Goal: Task Accomplishment & Management: Use online tool/utility

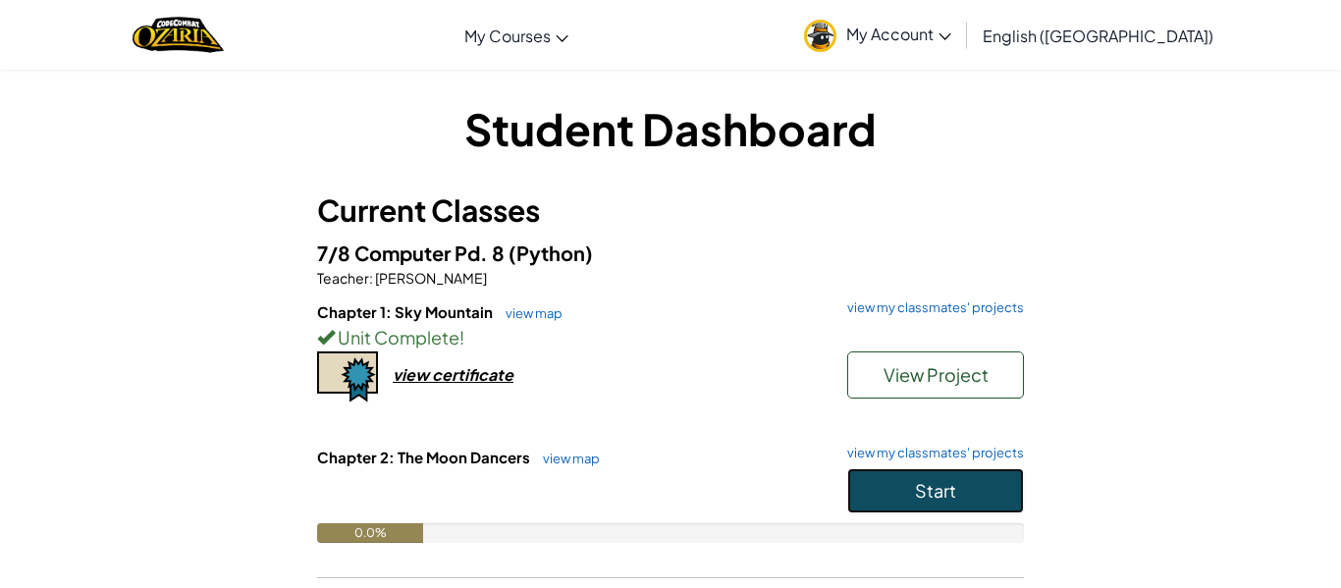
click at [984, 470] on button "Start" at bounding box center [935, 490] width 177 height 45
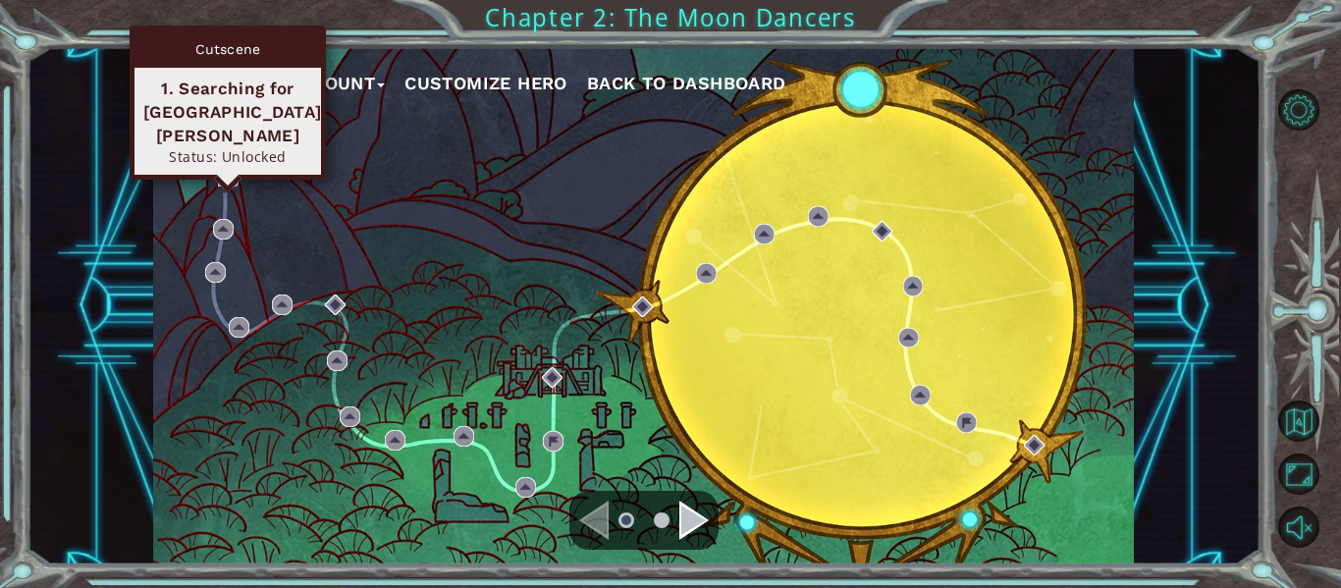
click at [223, 174] on img at bounding box center [228, 176] width 21 height 21
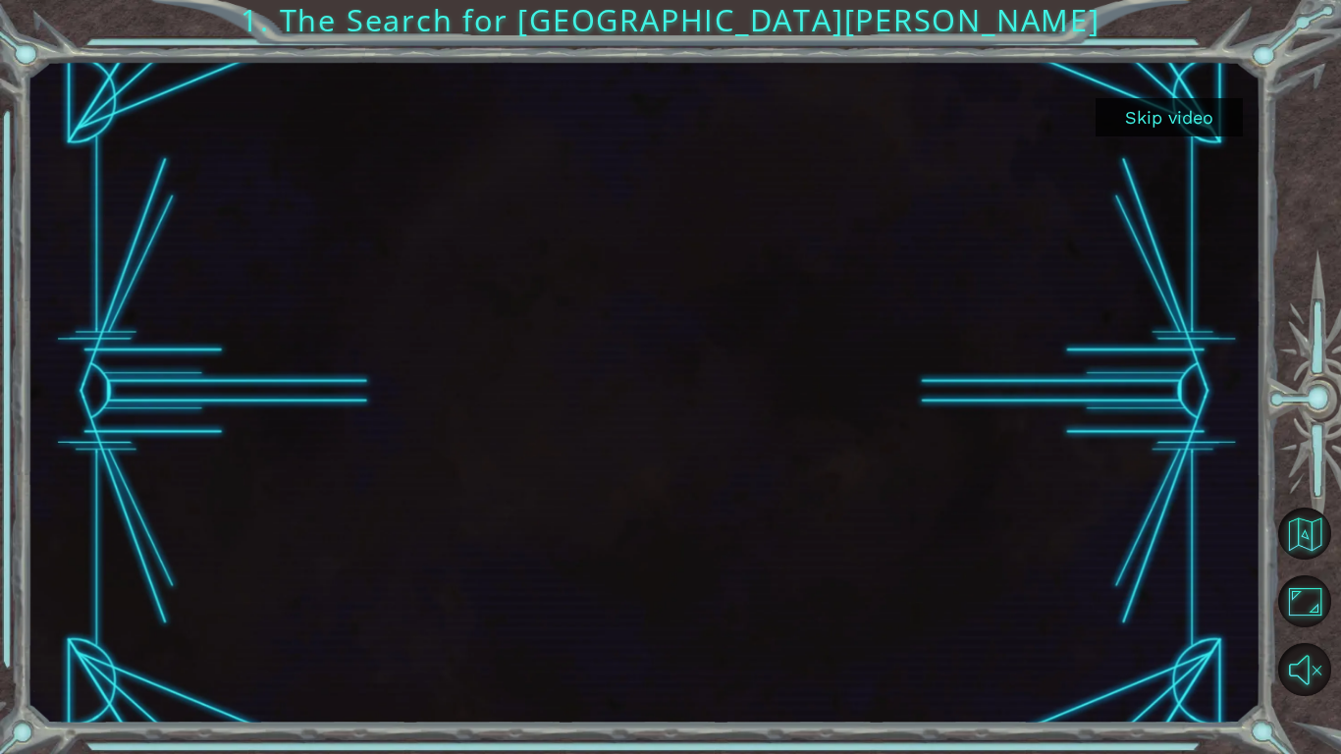
click at [1201, 134] on button "Skip video" at bounding box center [1169, 117] width 147 height 38
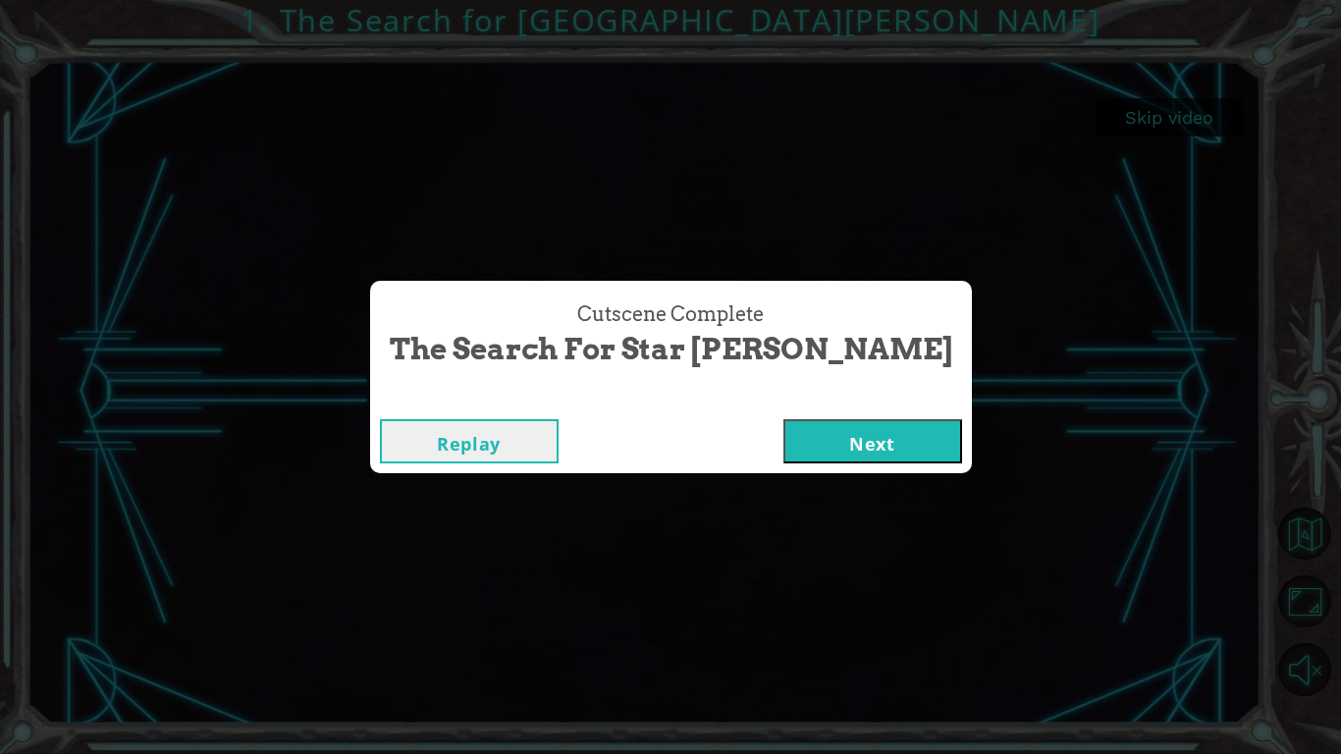
click at [819, 442] on button "Next" at bounding box center [873, 441] width 179 height 44
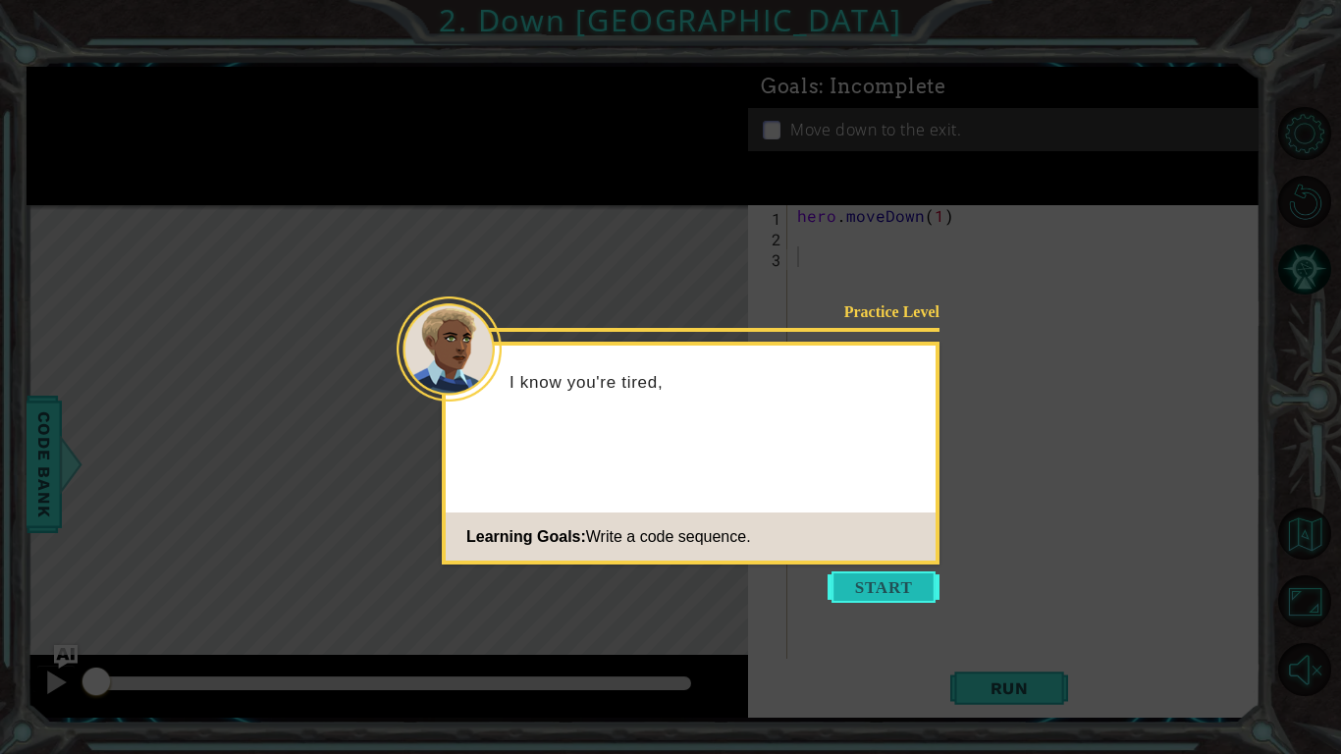
click at [875, 579] on button "Start" at bounding box center [884, 587] width 112 height 31
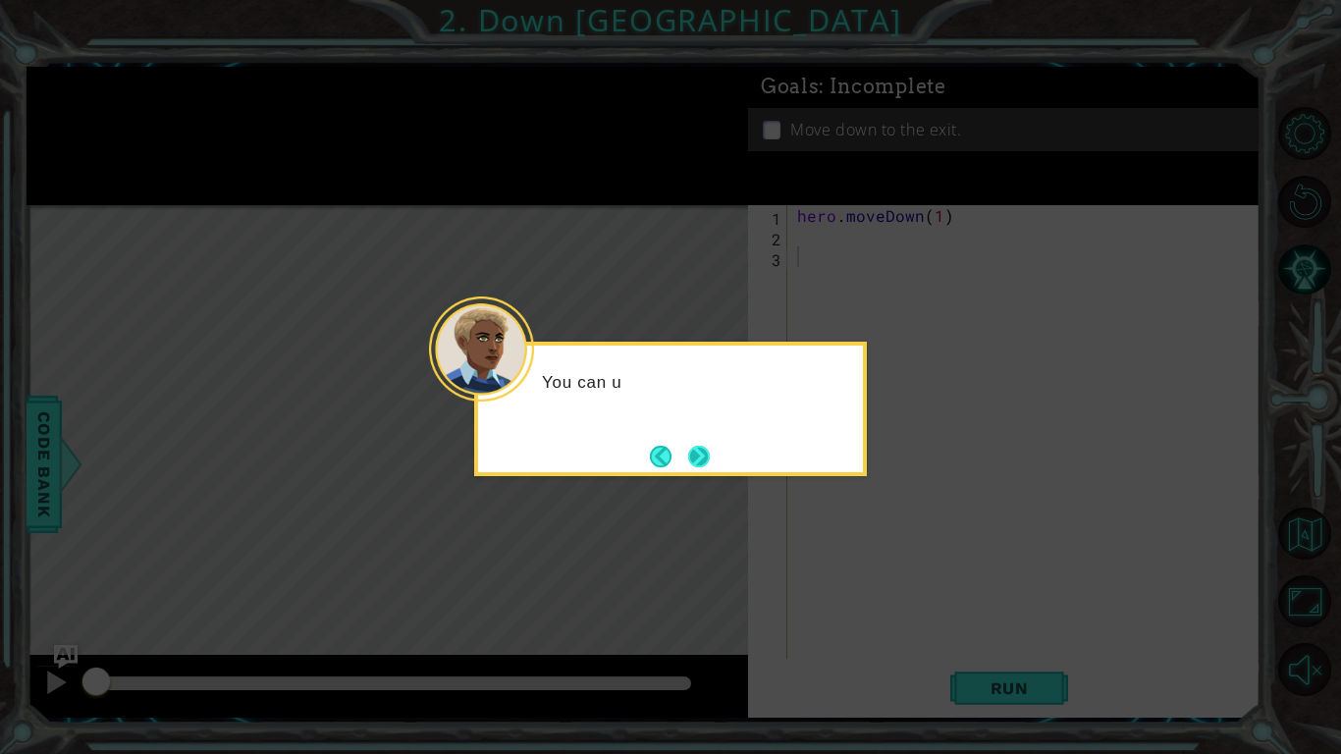
click at [708, 467] on button "Next" at bounding box center [699, 457] width 22 height 22
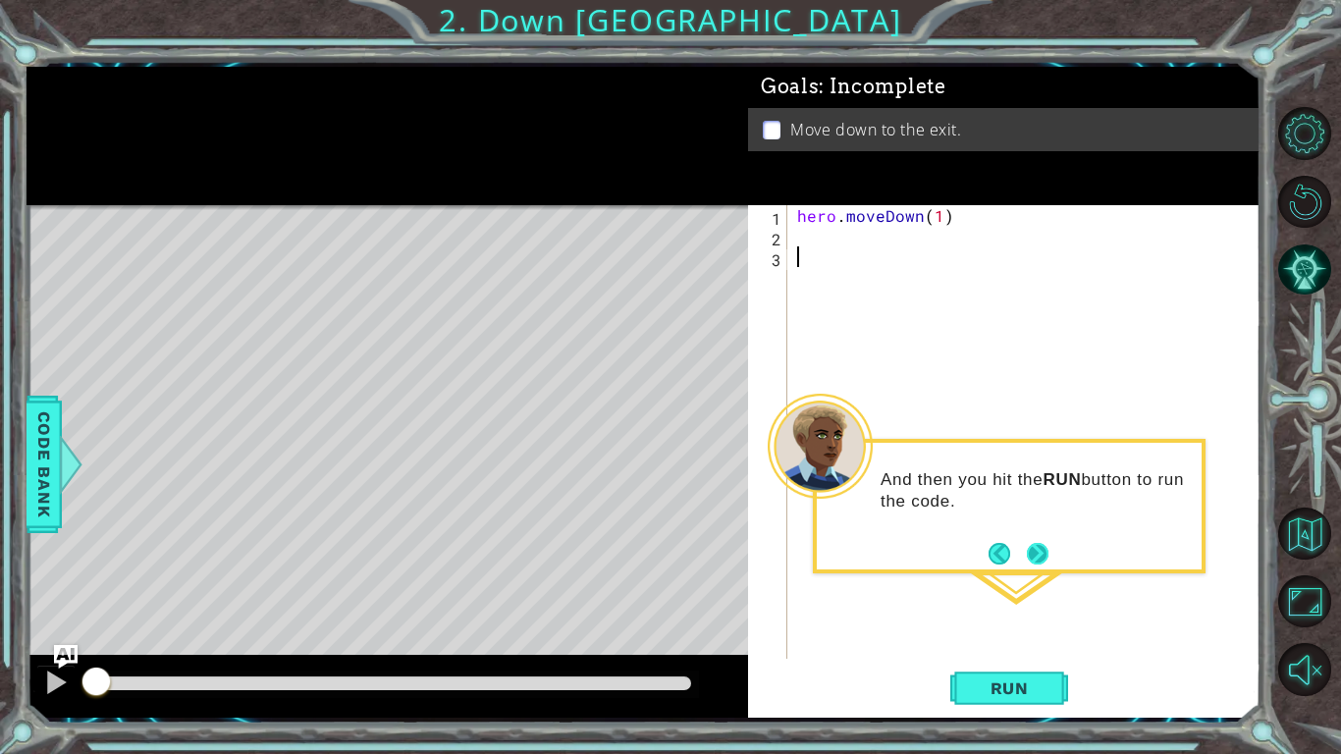
click at [1042, 548] on button "Next" at bounding box center [1038, 554] width 22 height 22
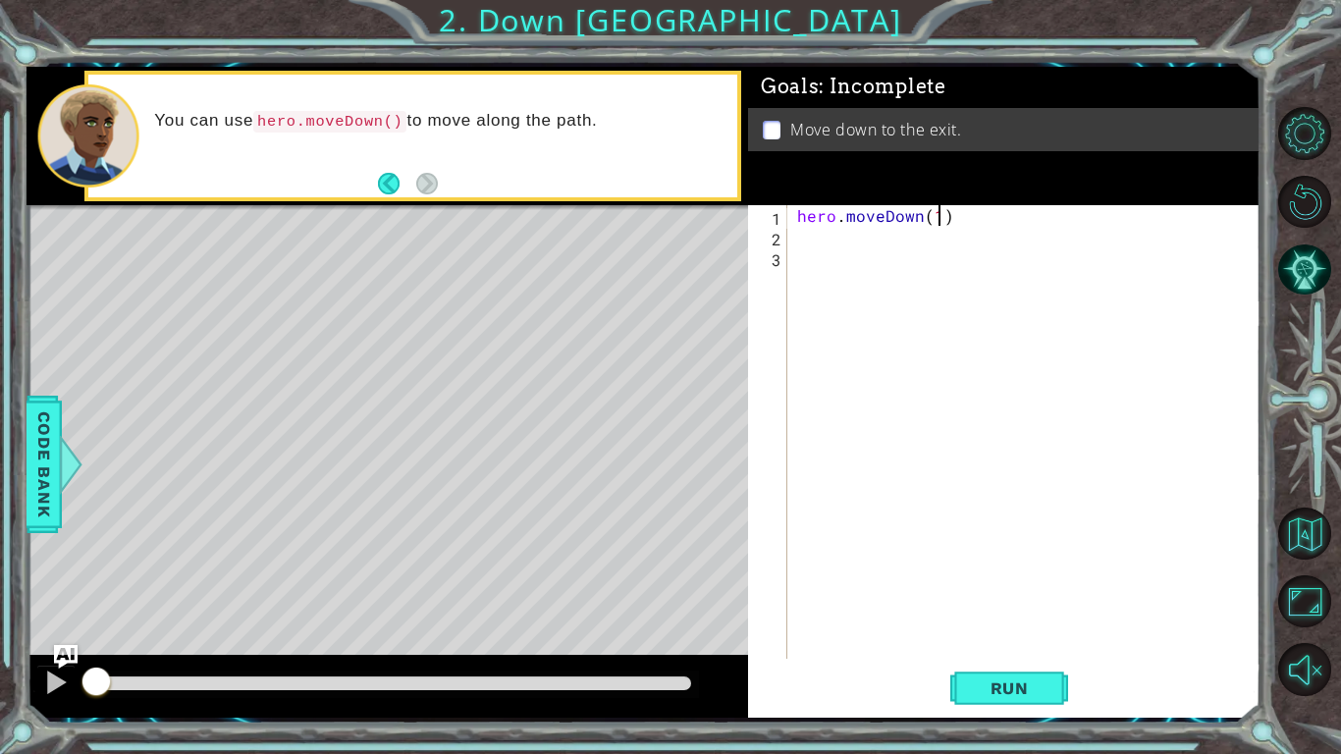
click at [938, 216] on div "hero . moveDown ( 1 )" at bounding box center [1029, 452] width 472 height 495
type textarea "hero.moveDown(2)"
drag, startPoint x: 1003, startPoint y: 696, endPoint x: 1007, endPoint y: 712, distance: 16.2
click at [1007, 587] on button "Run" at bounding box center [1010, 688] width 118 height 51
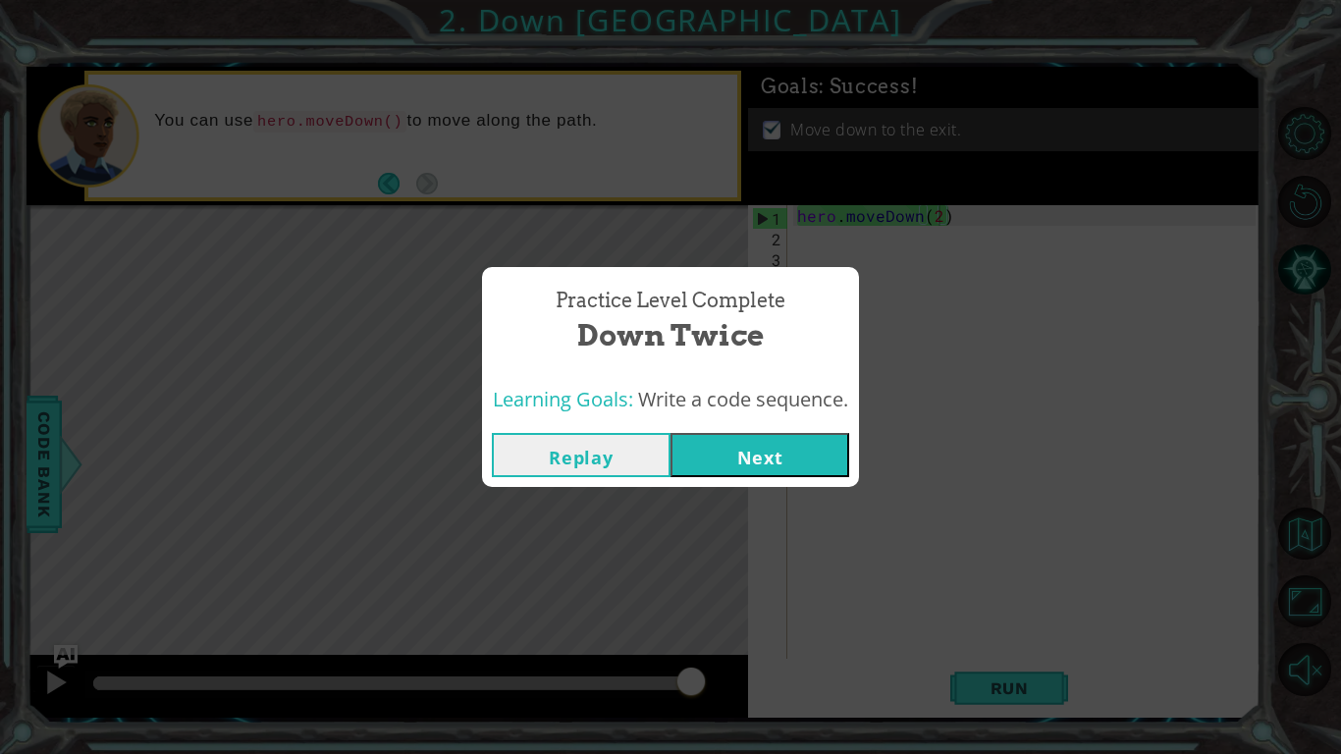
click at [827, 473] on button "Next" at bounding box center [760, 455] width 179 height 44
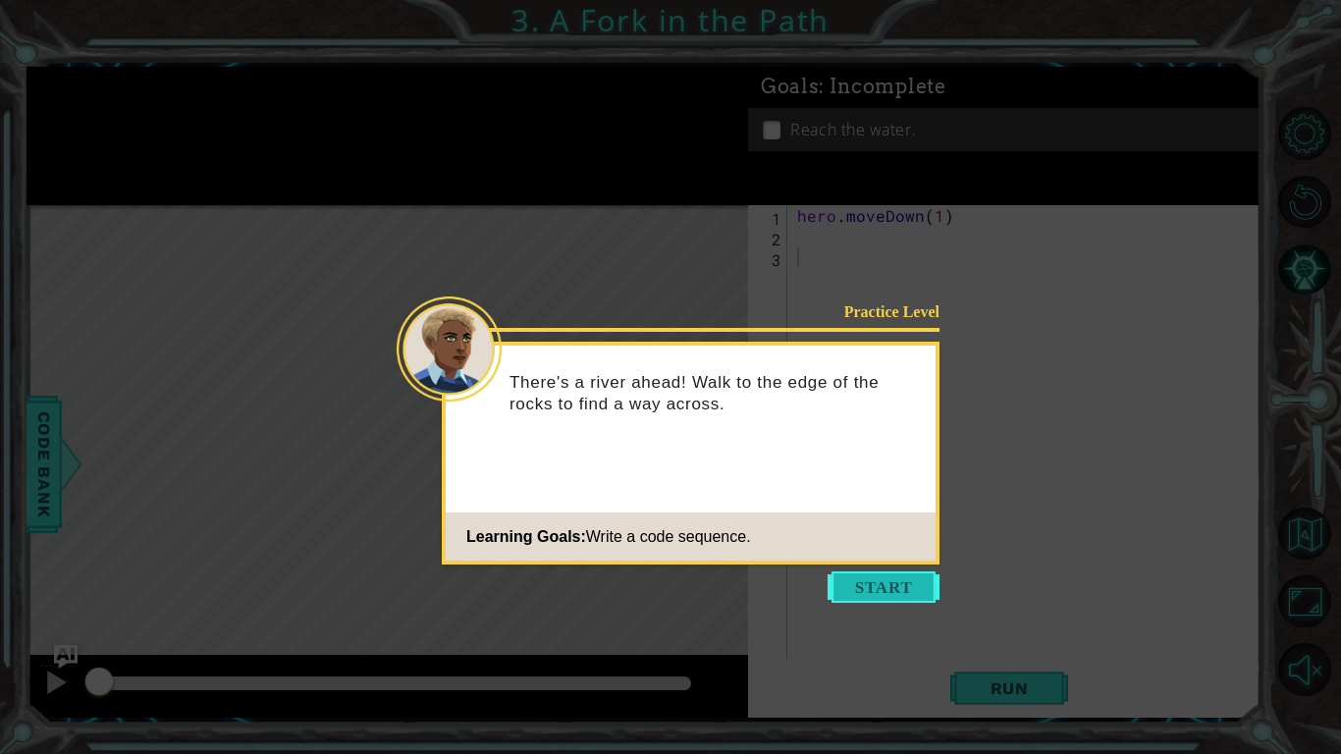
click at [855, 575] on button "Start" at bounding box center [884, 587] width 112 height 31
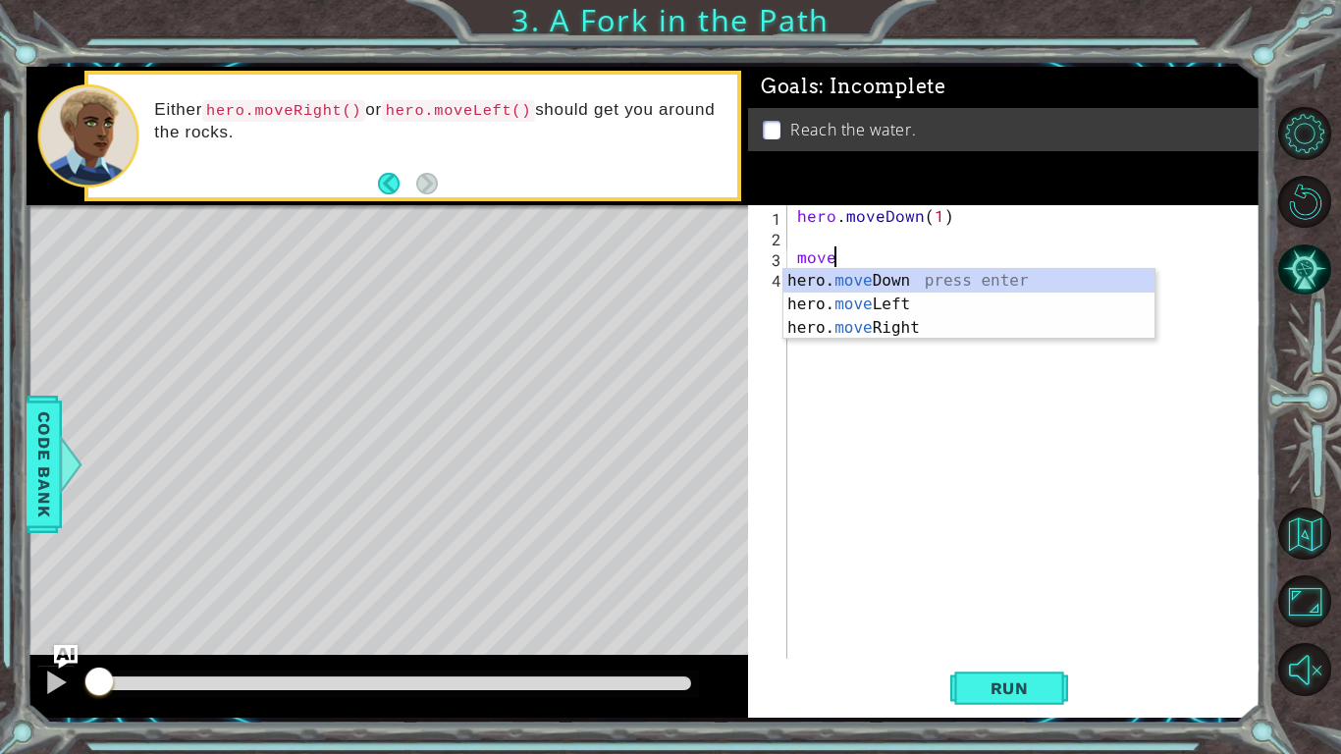
scroll to position [0, 1]
click at [934, 333] on div "hero. move Down press enter hero. move Left press enter hero. move Right press …" at bounding box center [969, 328] width 371 height 118
type textarea "hero.moveRight(1)"
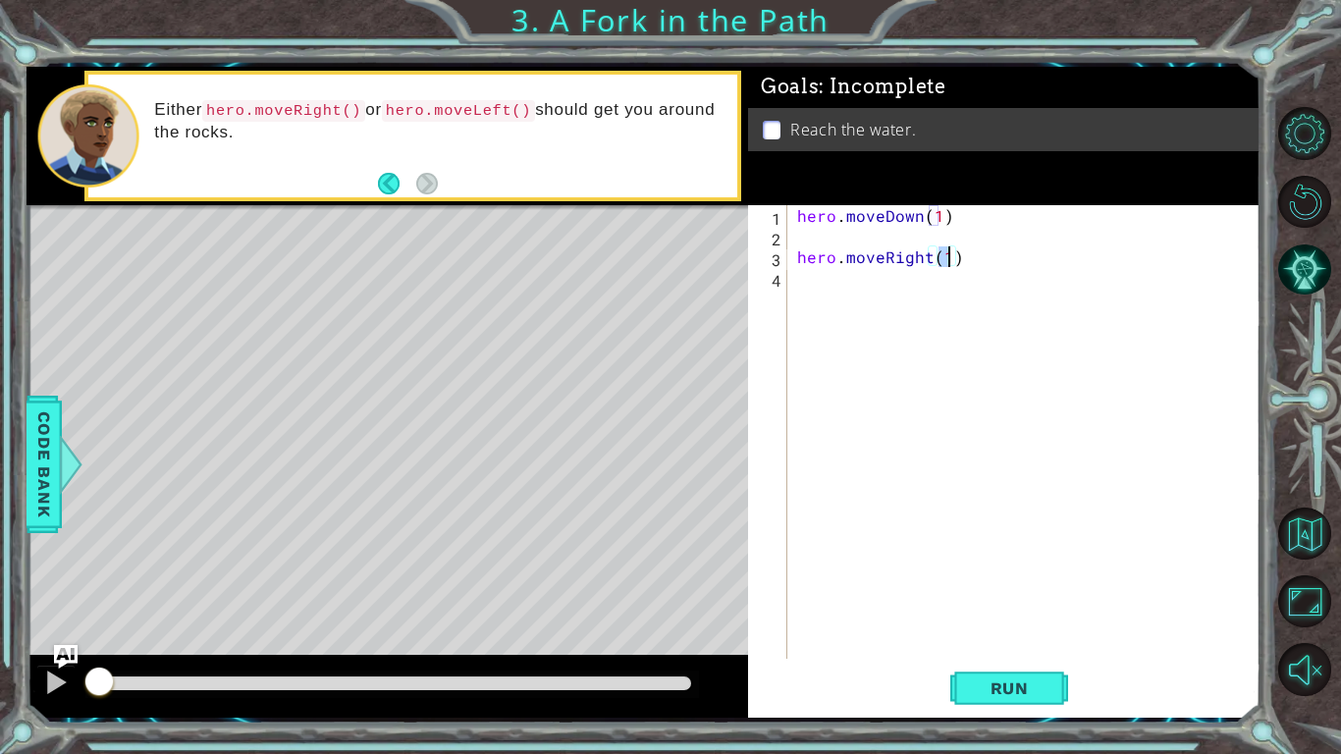
click at [822, 241] on div "hero . moveDown ( 1 ) hero . moveRight ( 1 )" at bounding box center [1029, 452] width 472 height 495
drag, startPoint x: 951, startPoint y: 214, endPoint x: 778, endPoint y: 212, distance: 172.8
click at [778, 212] on div "hero.moveDown(1) 1 2 3 hero . moveDown ( 1 ) hero . moveRight ( 1 ) ההההההההההה…" at bounding box center [1002, 432] width 508 height 454
type textarea "hero.moveDown(1)"
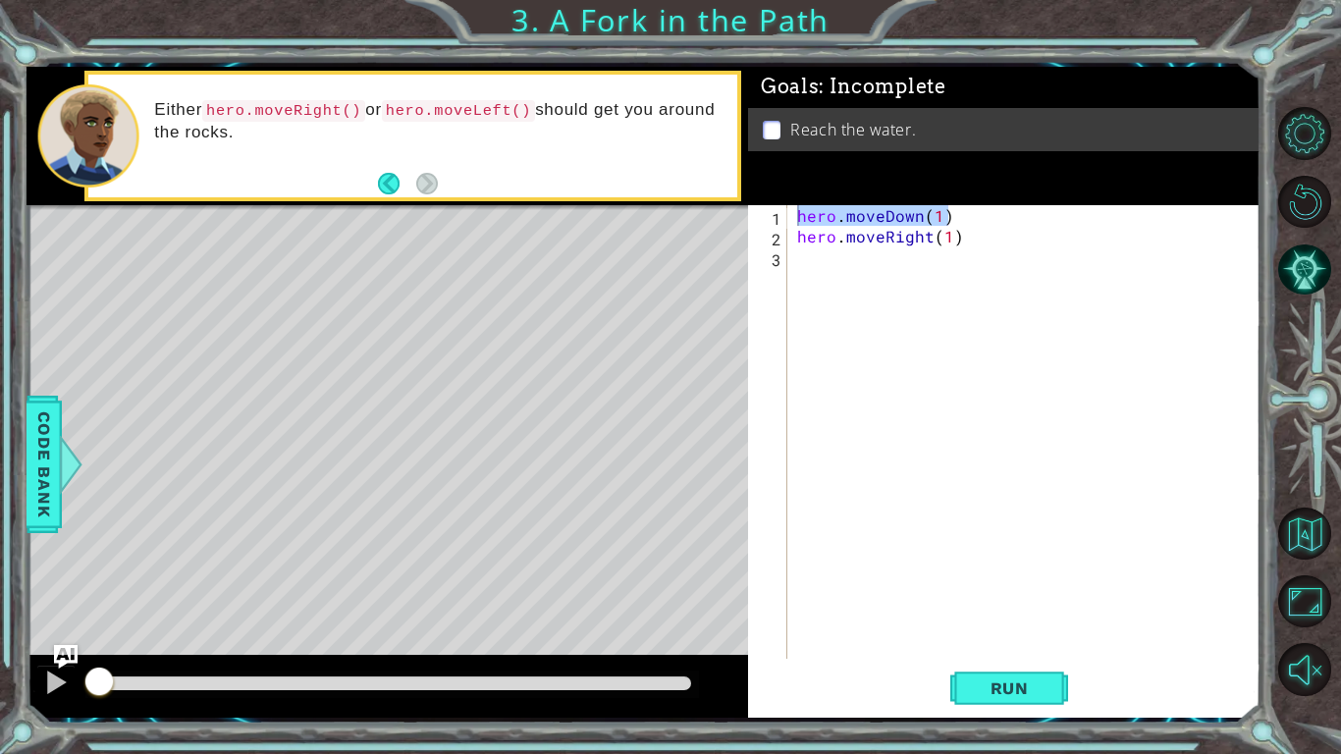
click at [791, 264] on div "hero.moveDown(1) 1 2 3 hero . moveDown ( 1 ) hero . moveRight ( 1 ) ההההההההההה…" at bounding box center [1002, 432] width 508 height 454
click at [791, 257] on div "hero.moveDown(1) 1 2 3 hero . moveDown ( 1 ) hero . moveRight ( 1 ) ההההההההההה…" at bounding box center [1002, 432] width 508 height 454
click at [798, 254] on div "hero . moveDown ( 1 ) hero . moveRight ( 1 )" at bounding box center [1029, 452] width 472 height 495
paste textarea "hero.moveDown(1)"
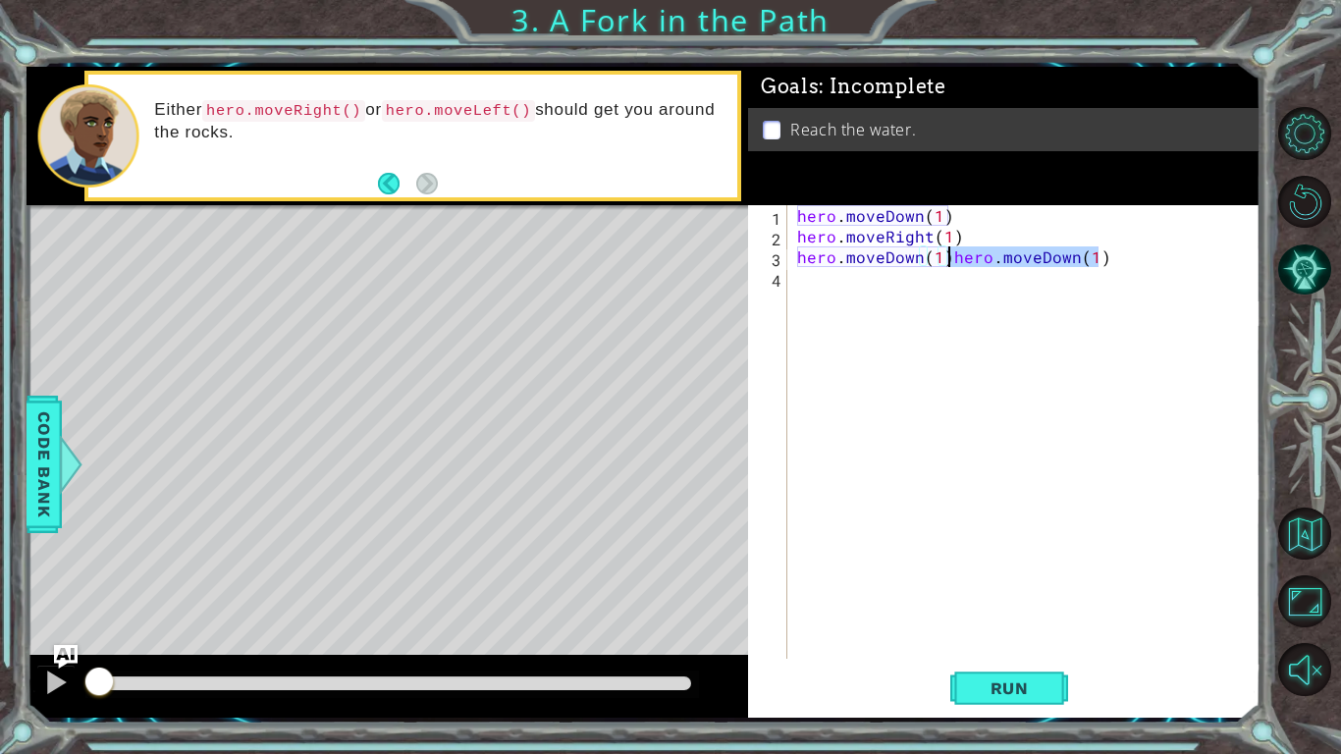
drag, startPoint x: 1104, startPoint y: 257, endPoint x: 967, endPoint y: 264, distance: 136.7
click at [954, 261] on div "hero . moveDown ( 1 ) hero . moveRight ( 1 ) hero . moveDown ( 1 ) hero . moveD…" at bounding box center [1029, 452] width 472 height 495
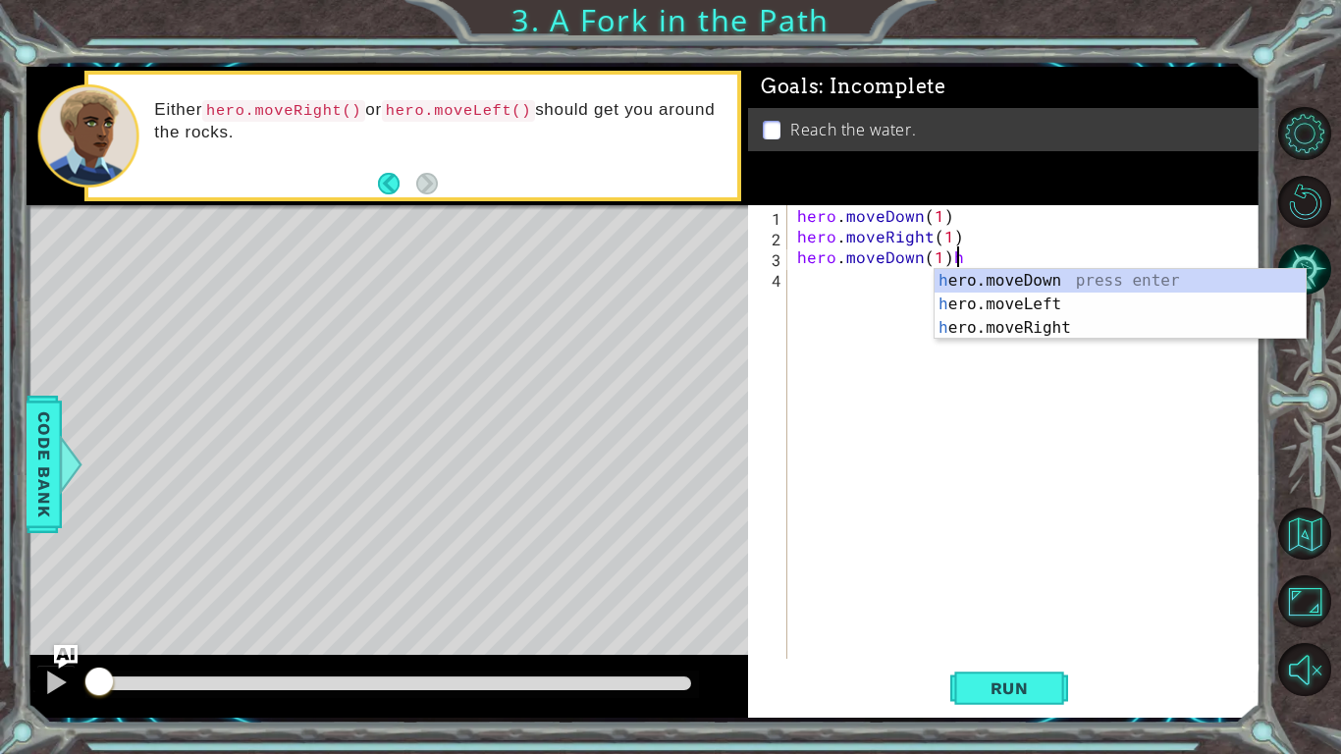
type textarea "hero.moveDown(1)"
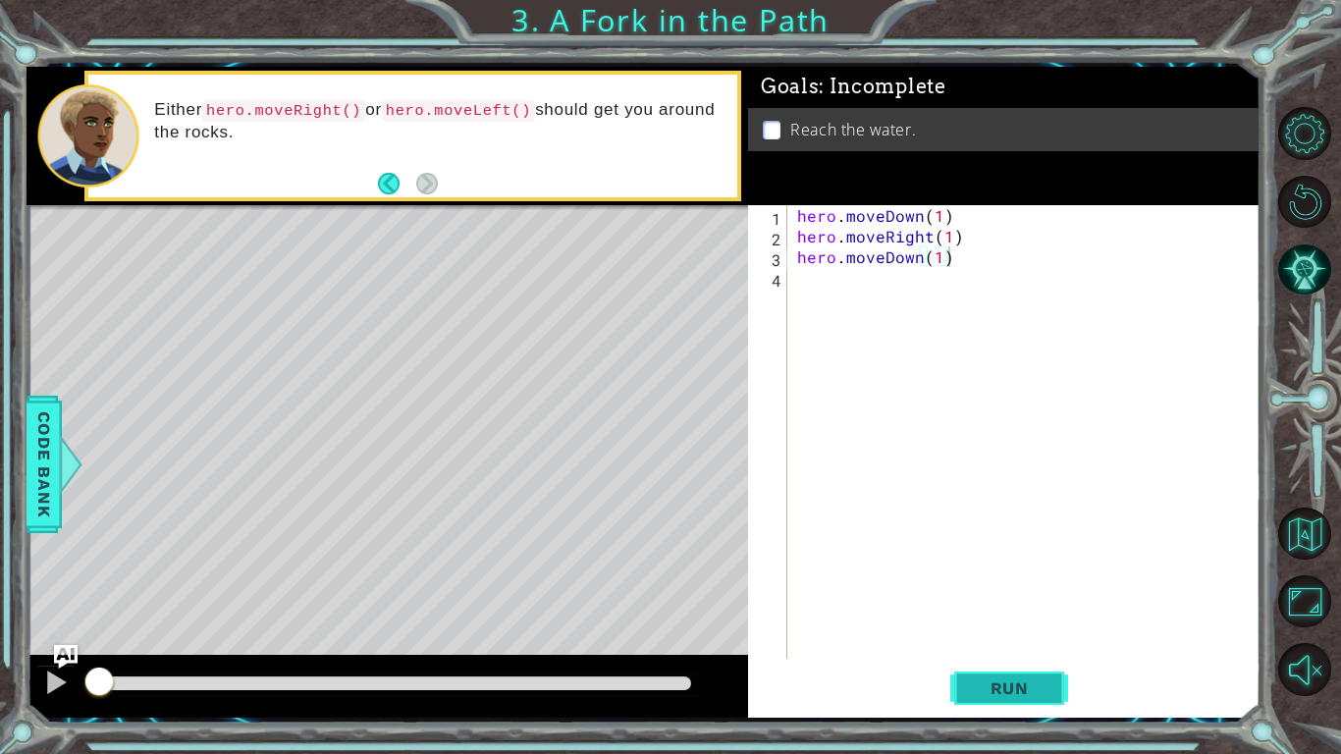
click at [1017, 587] on button "Run" at bounding box center [1010, 688] width 118 height 51
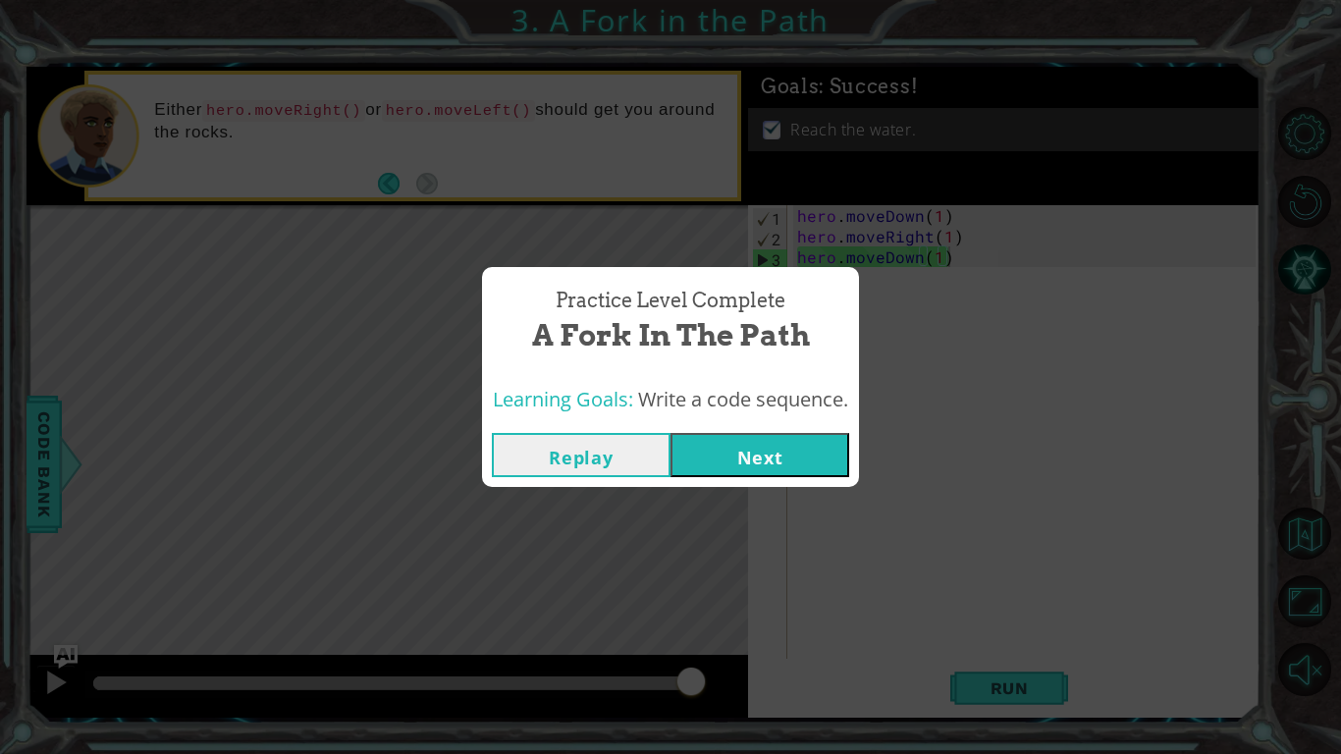
click at [818, 460] on button "Next" at bounding box center [760, 455] width 179 height 44
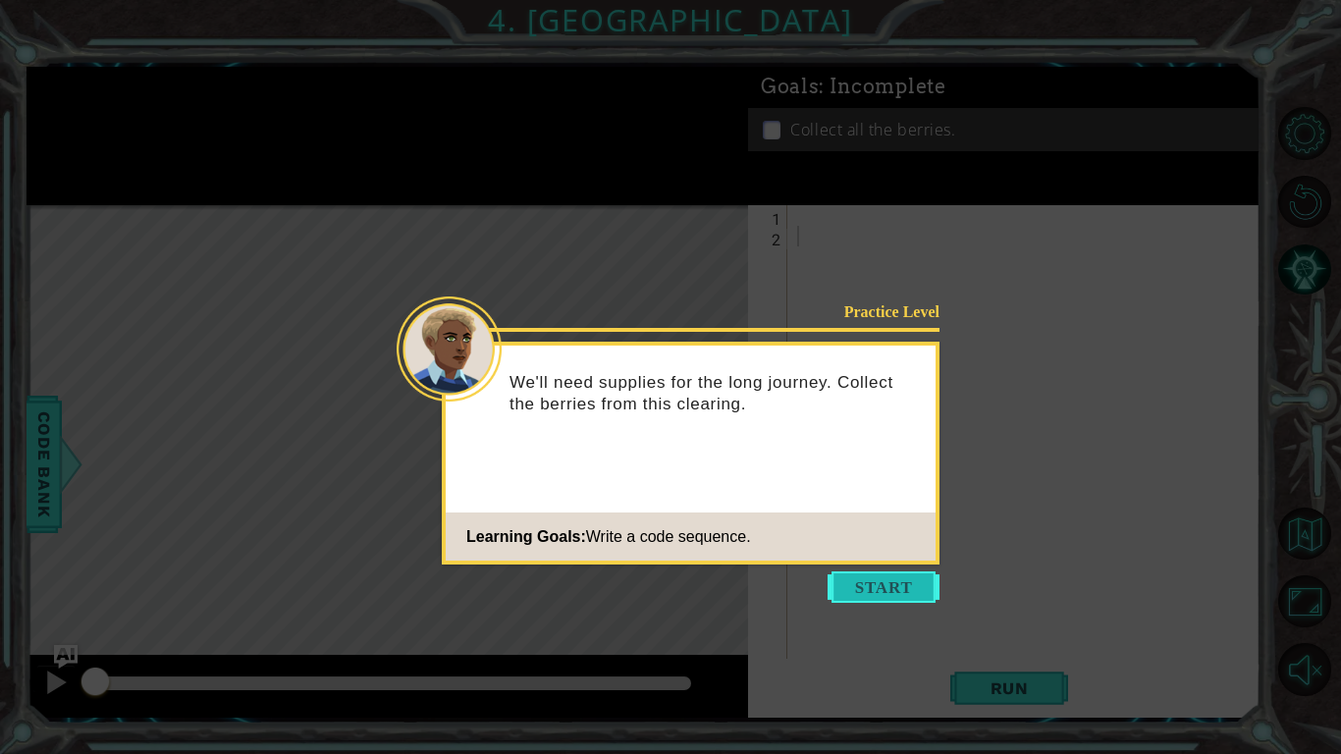
click at [866, 582] on button "Start" at bounding box center [884, 587] width 112 height 31
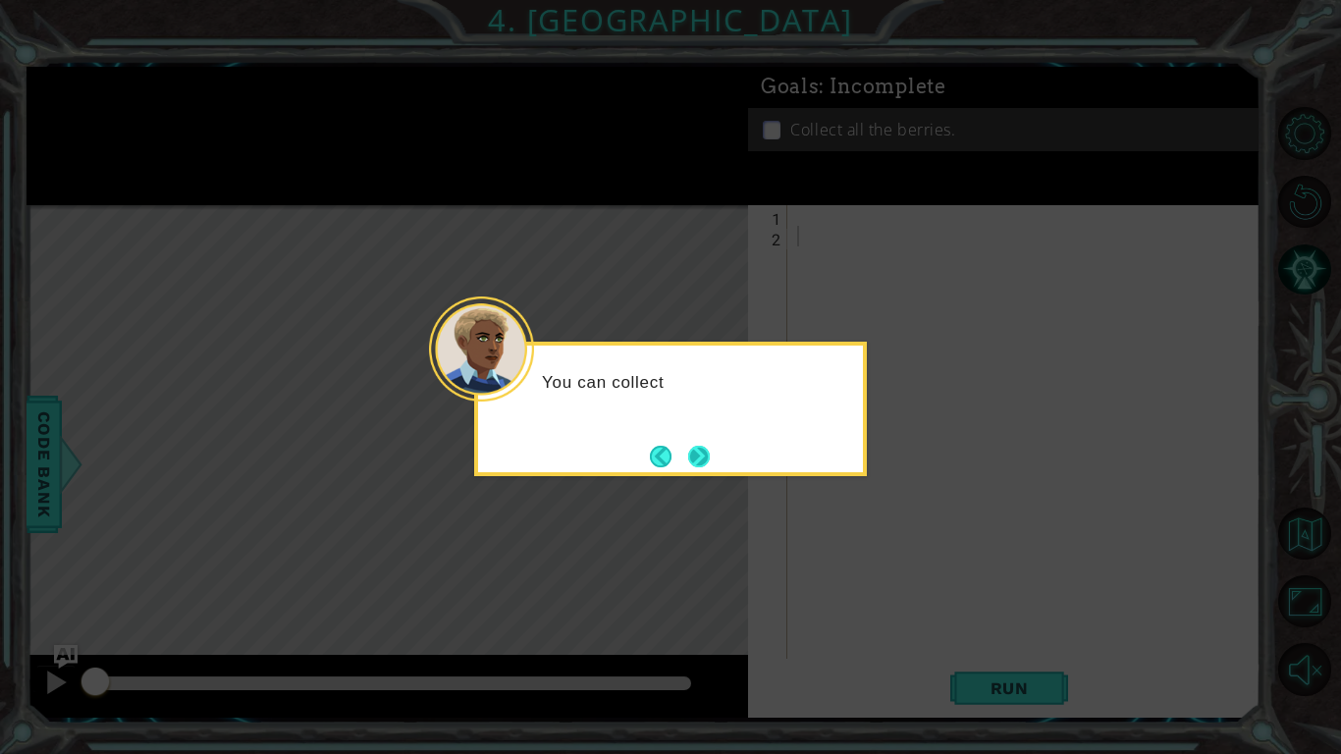
click at [694, 458] on button "Next" at bounding box center [699, 457] width 22 height 22
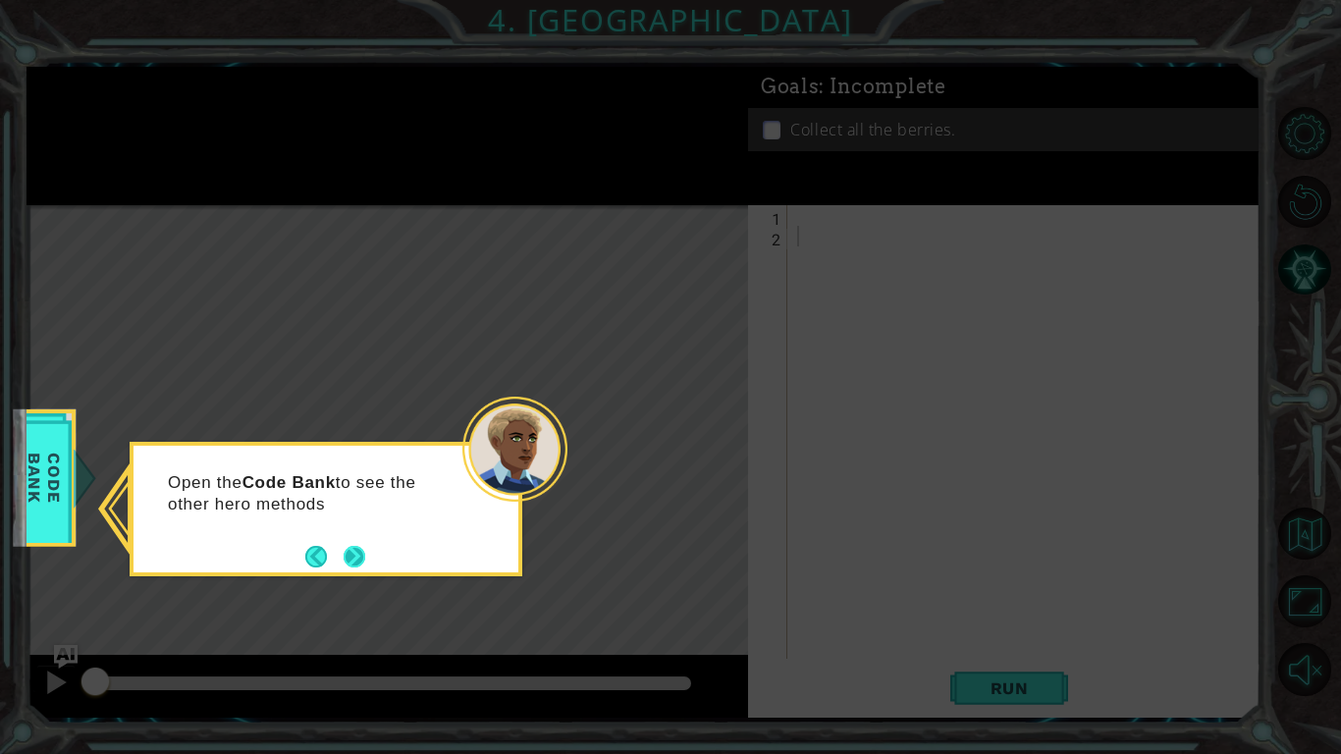
click at [358, 552] on button "Next" at bounding box center [355, 557] width 22 height 22
click at [354, 549] on button "Next" at bounding box center [355, 557] width 22 height 22
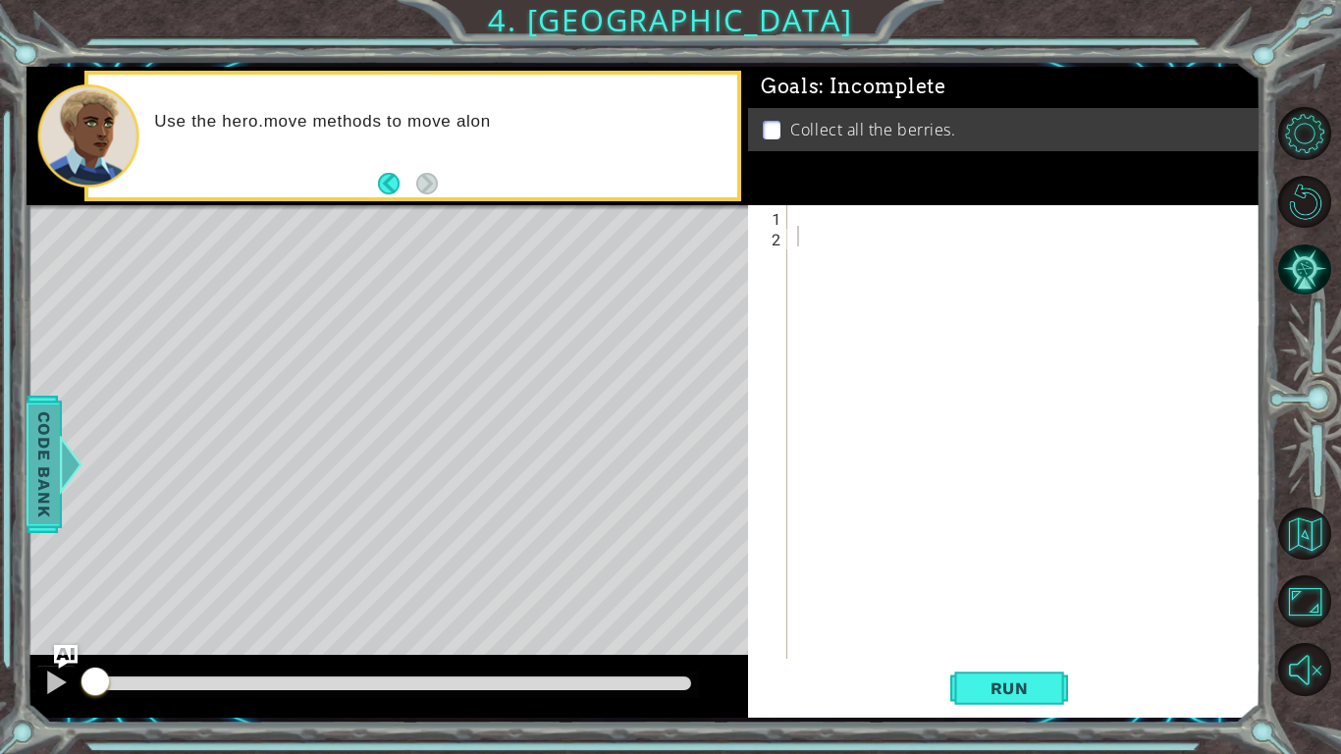
click at [80, 470] on div at bounding box center [71, 464] width 25 height 59
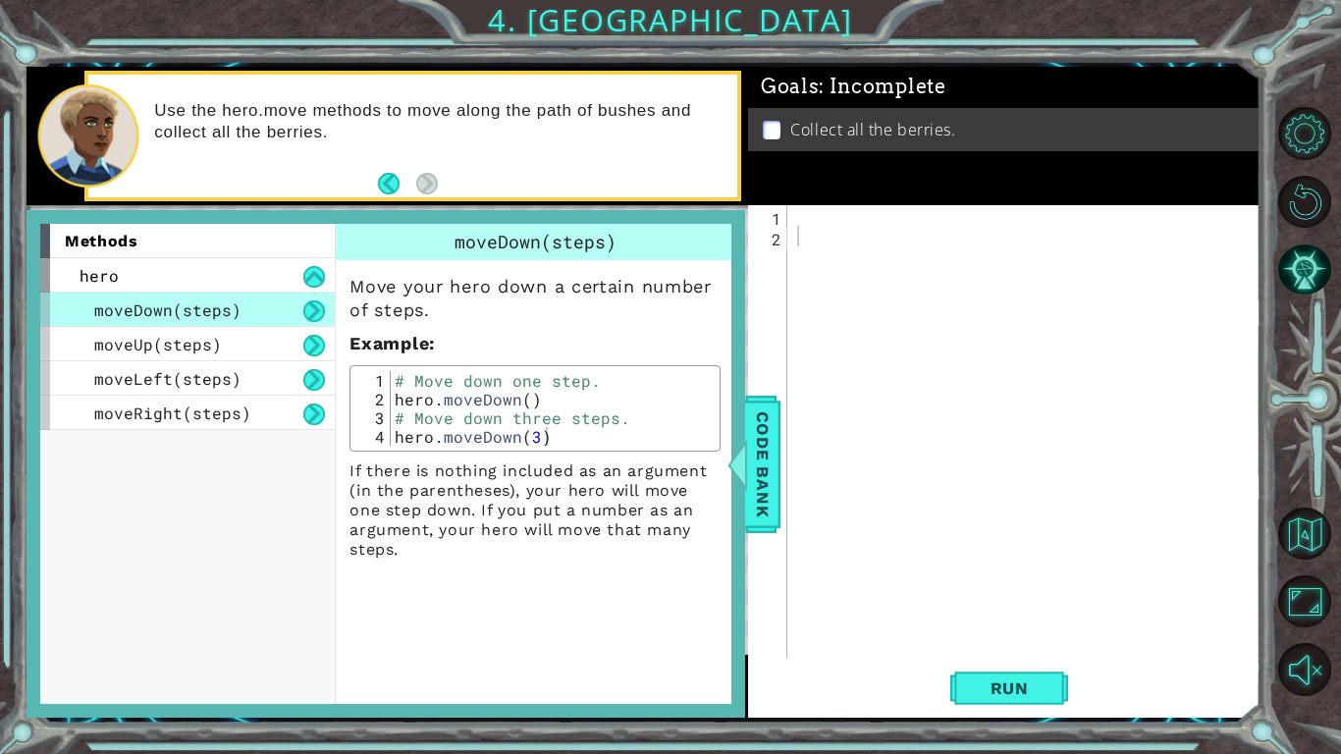
drag, startPoint x: 404, startPoint y: 276, endPoint x: 392, endPoint y: 275, distance: 11.8
click at [406, 276] on p "Move your hero down a certain number of steps." at bounding box center [535, 298] width 371 height 47
click at [309, 278] on button at bounding box center [314, 277] width 22 height 22
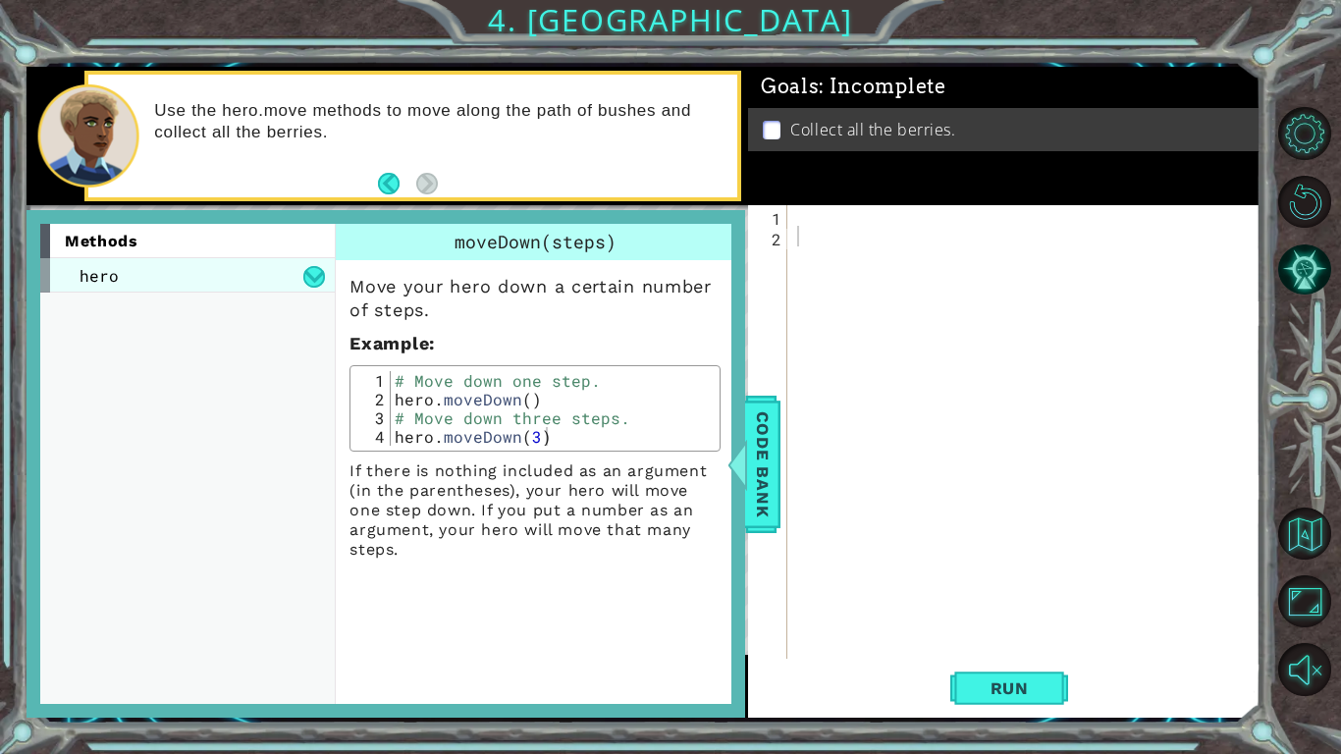
click at [309, 293] on div "hero" at bounding box center [187, 275] width 295 height 34
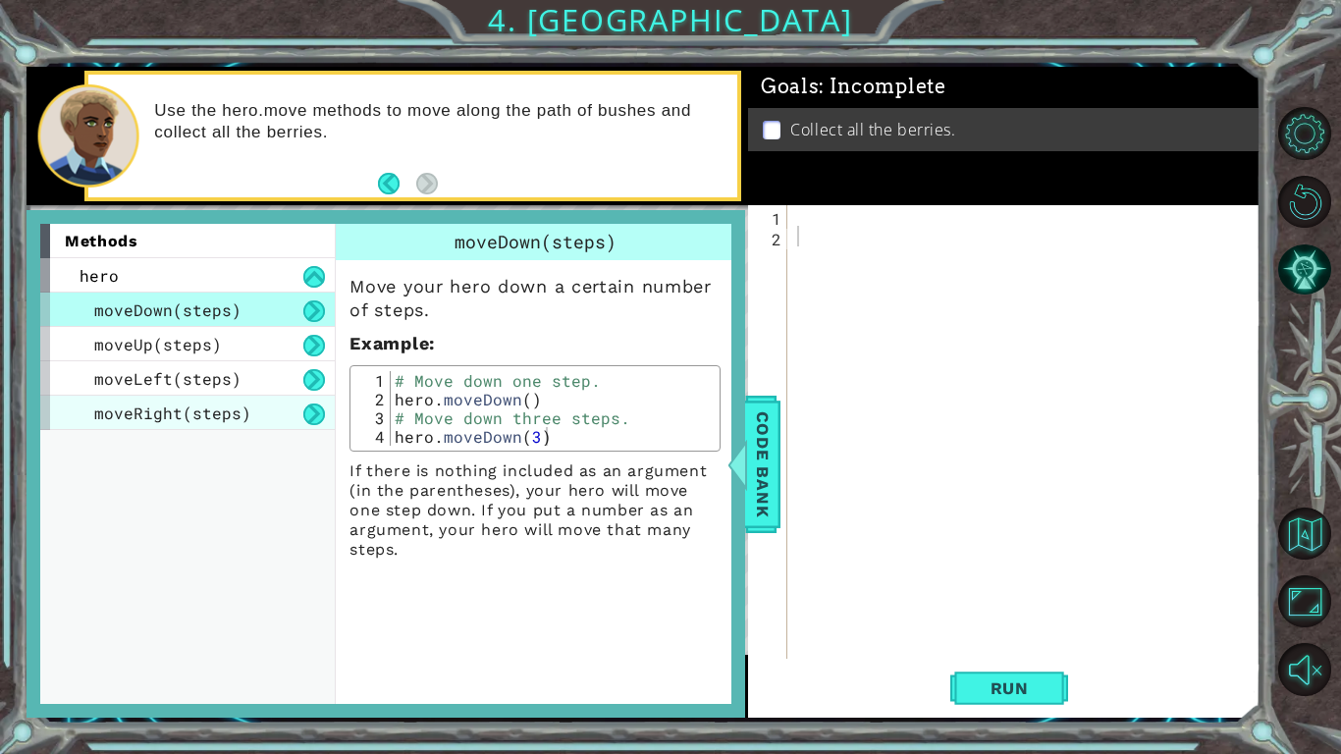
click at [215, 409] on span "moveRight(steps)" at bounding box center [172, 413] width 157 height 21
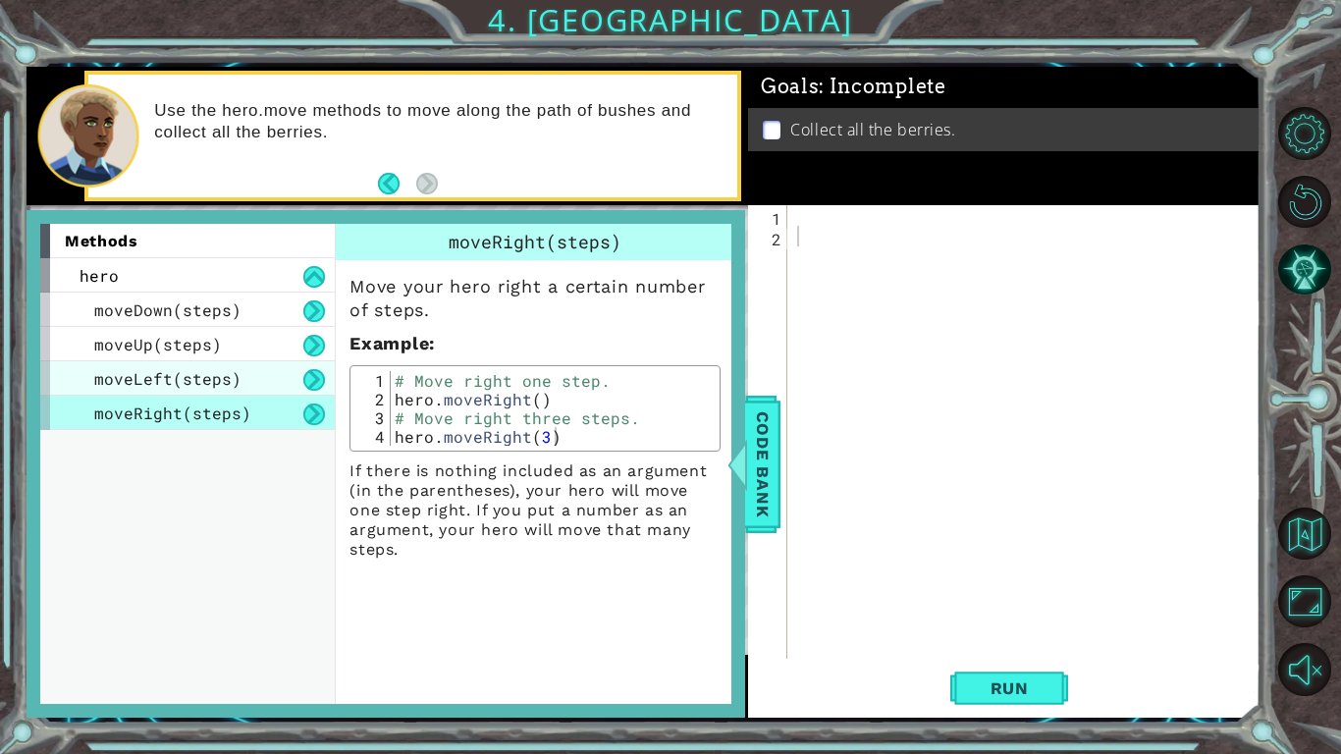
click at [210, 370] on span "moveLeft(steps)" at bounding box center [167, 378] width 147 height 21
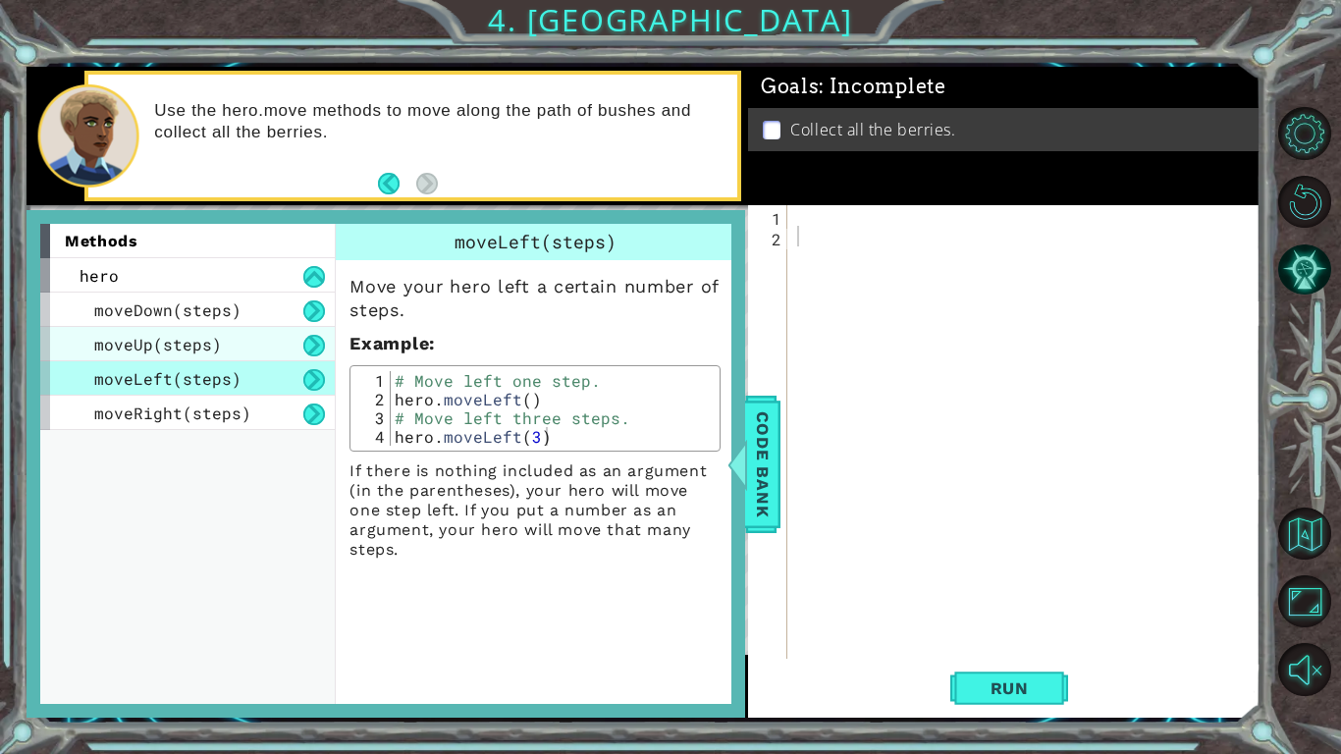
click at [212, 352] on span "moveUp(steps)" at bounding box center [158, 344] width 128 height 21
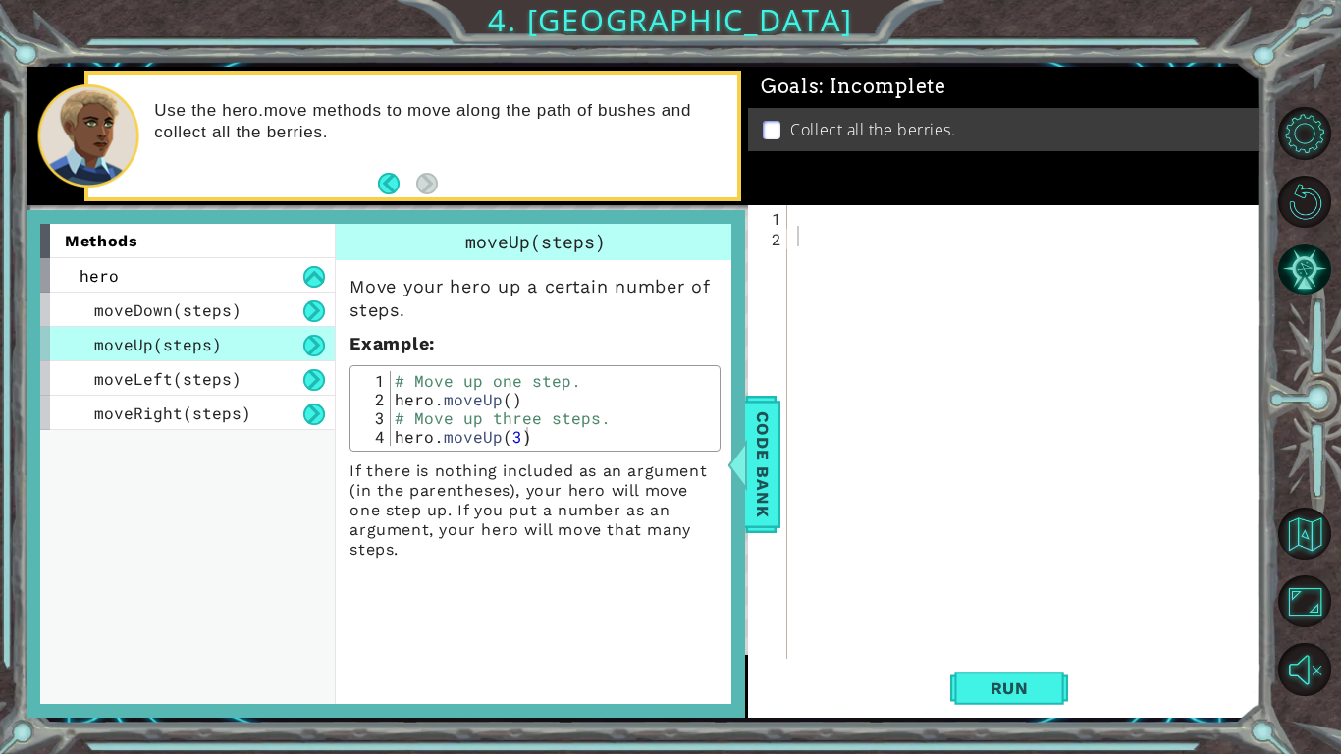
click at [218, 339] on div "moveUp(steps)" at bounding box center [187, 344] width 295 height 34
click at [756, 408] on span "Code Bank" at bounding box center [762, 464] width 31 height 120
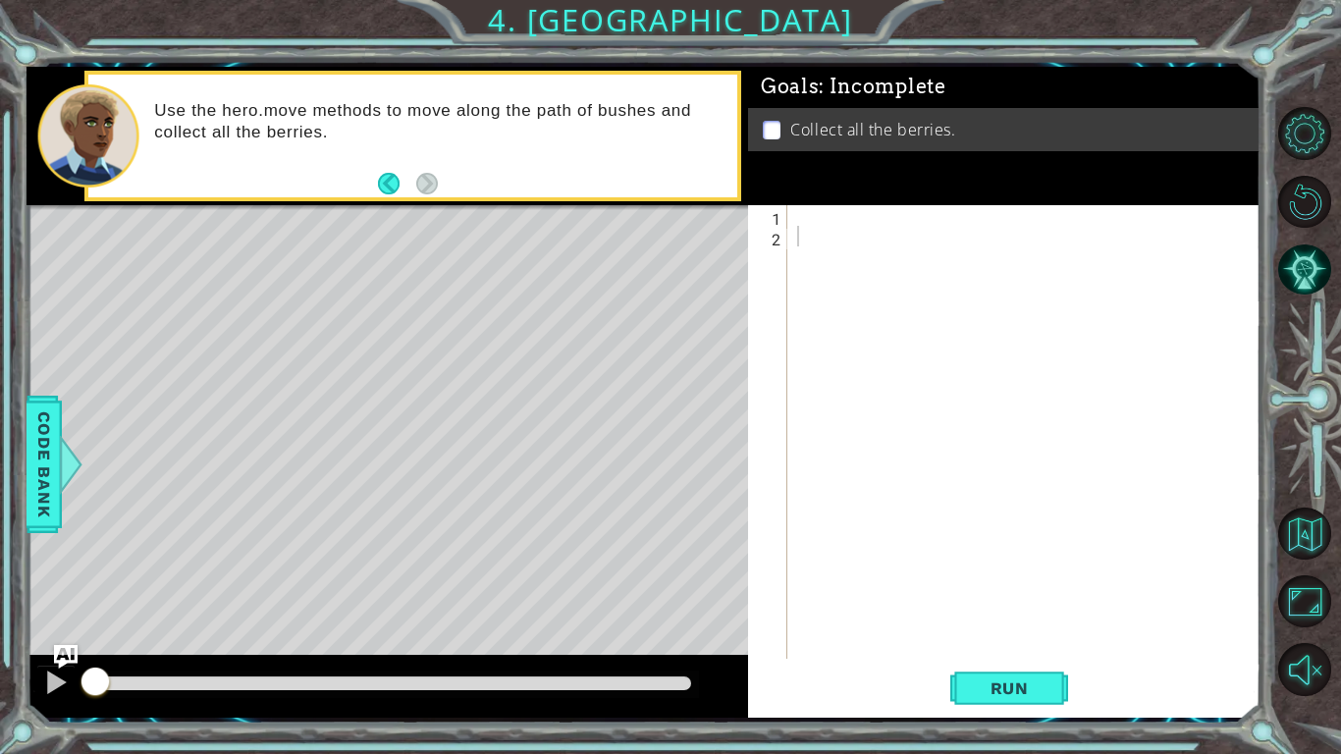
click at [809, 229] on div at bounding box center [1029, 452] width 472 height 495
click at [807, 219] on div at bounding box center [1029, 452] width 472 height 495
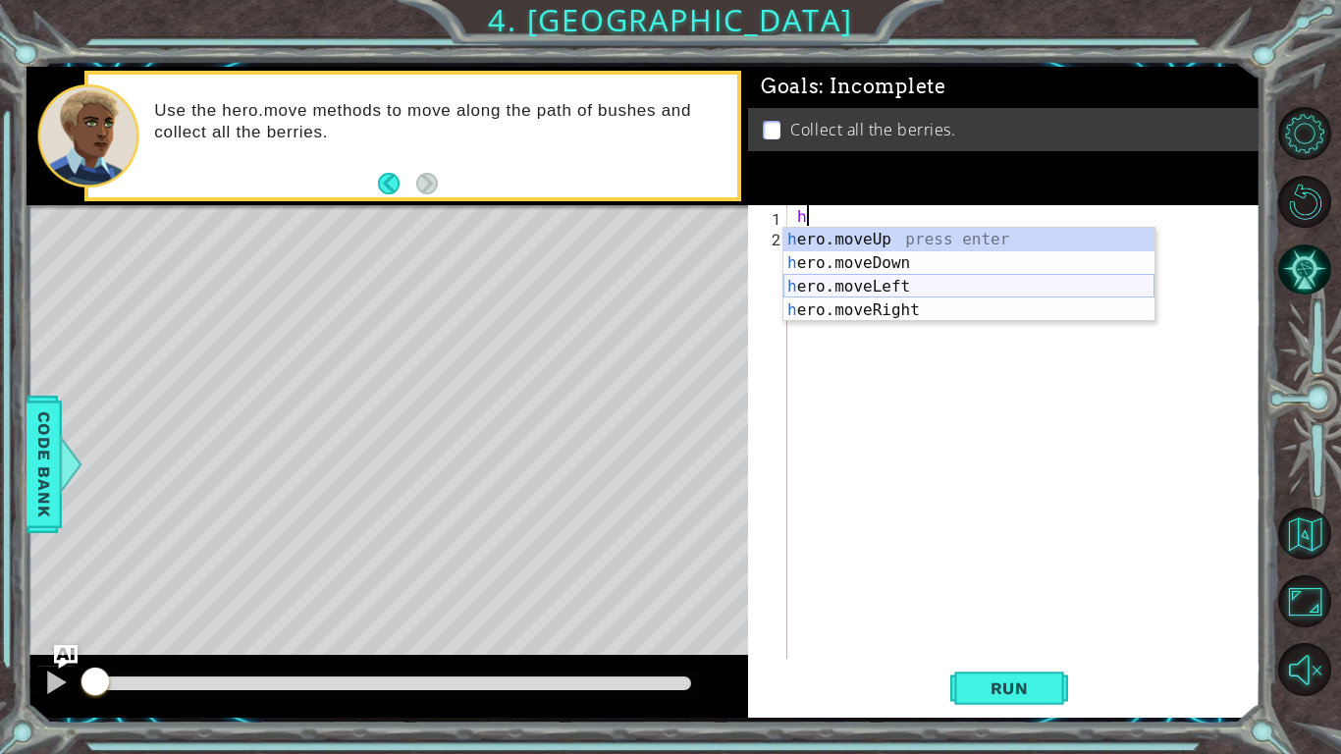
click at [833, 283] on div "h ero.moveUp press enter h ero.moveDown press enter h ero.moveLeft press enter …" at bounding box center [969, 298] width 371 height 141
type textarea "hero.moveLeft(1)"
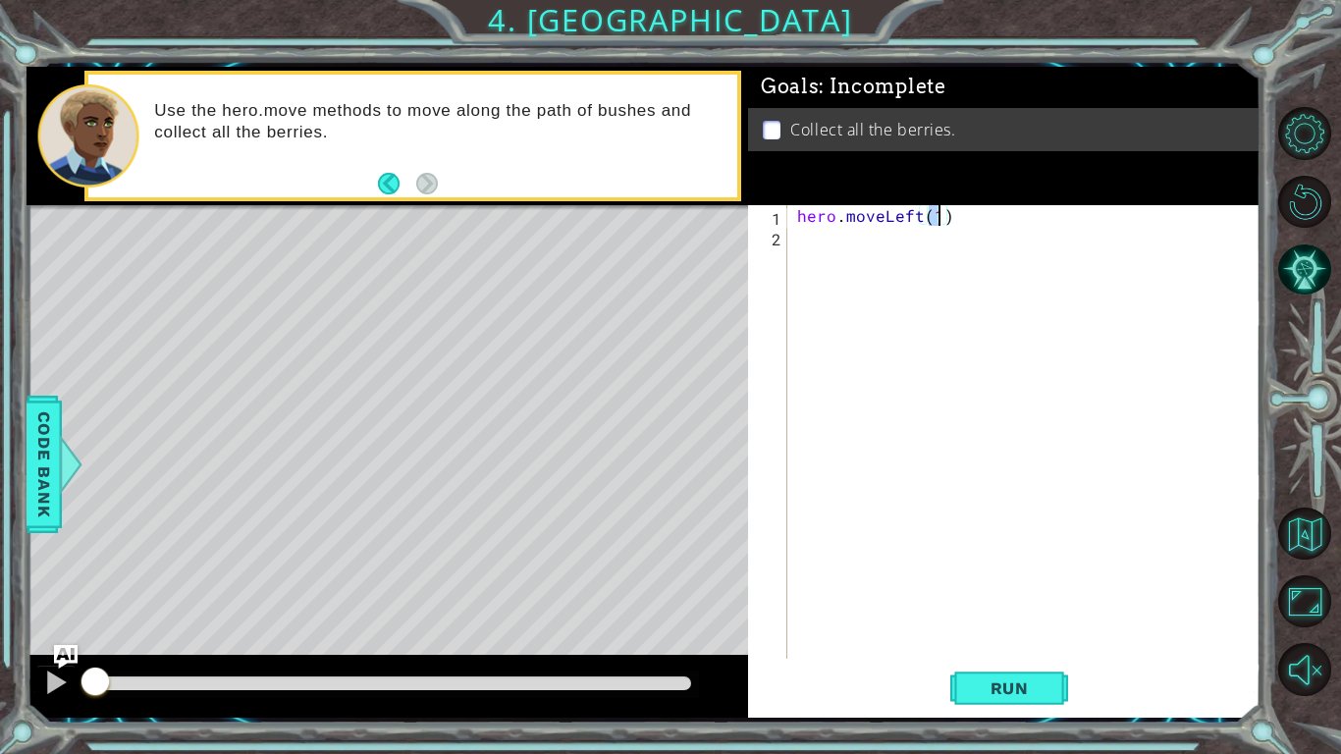
click at [821, 255] on div "hero . moveLeft ( 1 )" at bounding box center [1029, 452] width 472 height 495
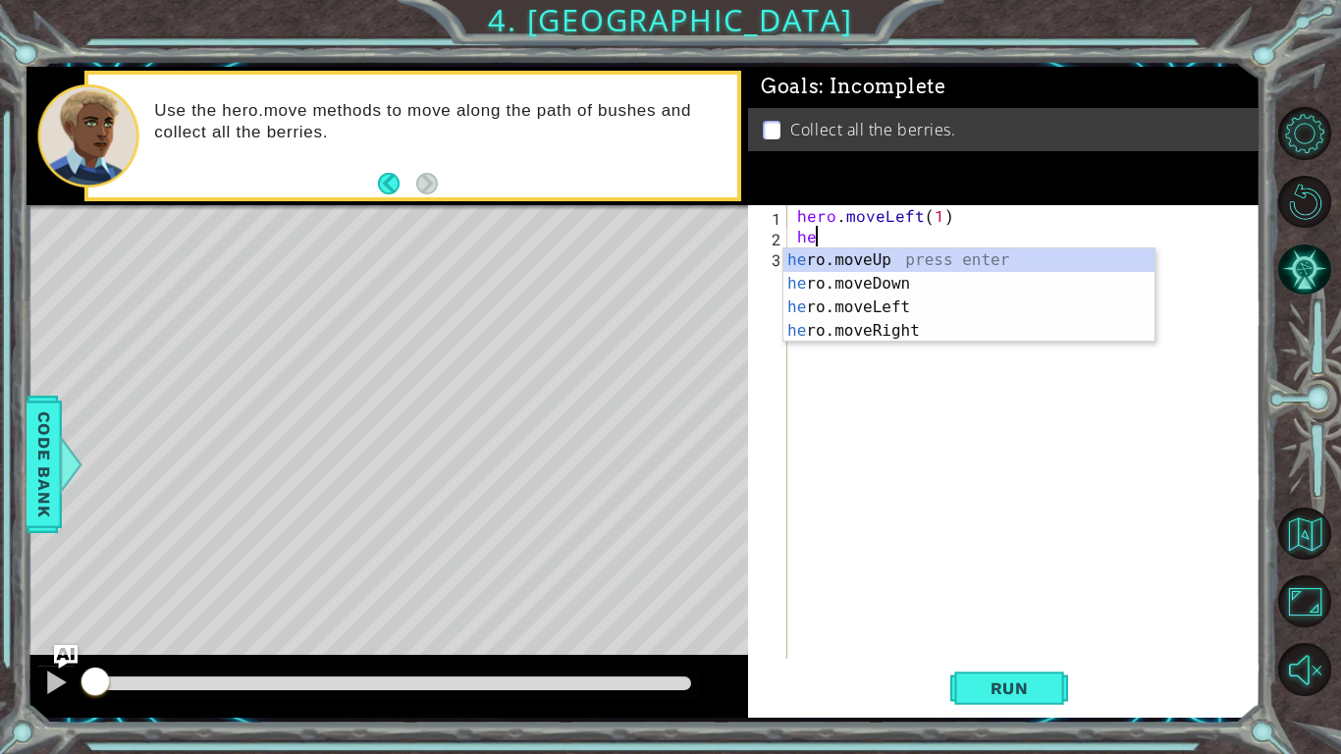
type textarea "h"
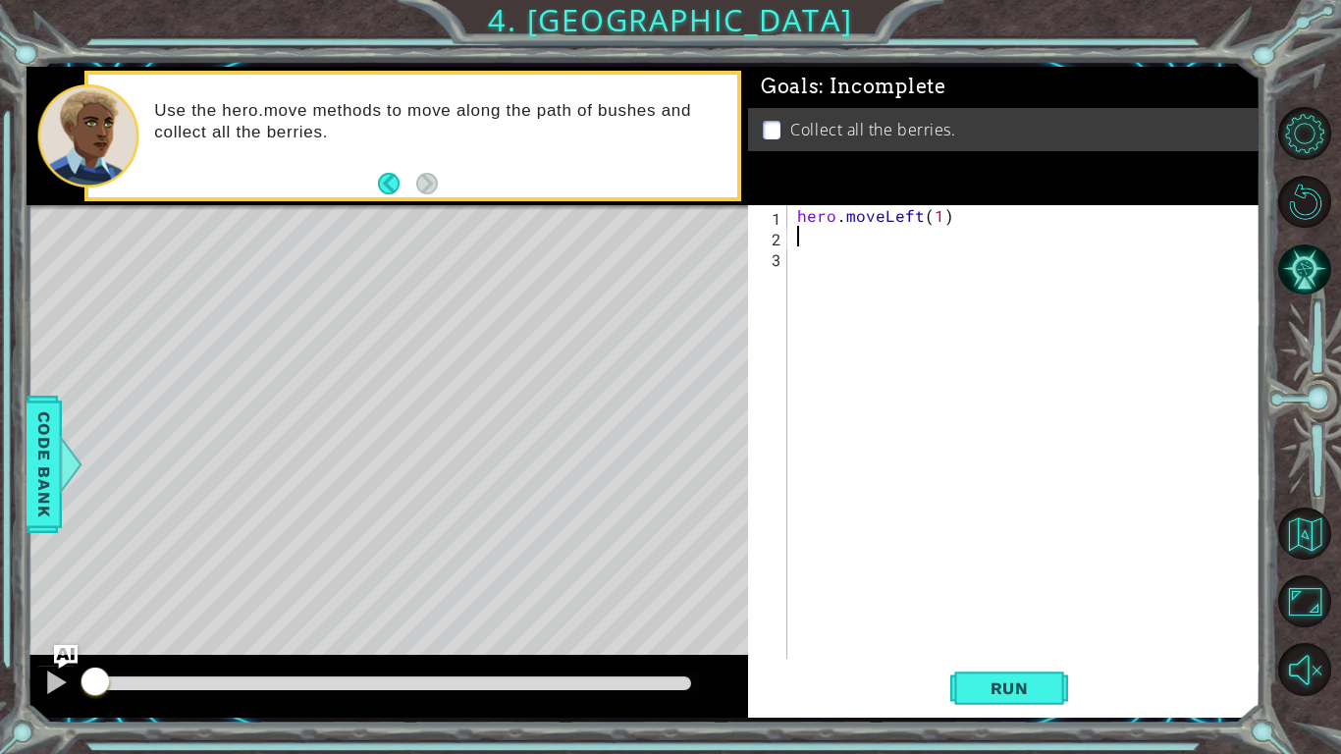
click at [933, 224] on div "hero . moveLeft ( 1 )" at bounding box center [1029, 452] width 472 height 495
click at [939, 221] on div "hero . moveLeft ( 1 )" at bounding box center [1029, 452] width 472 height 495
type textarea "hero.moveLeft(2)"
click at [826, 234] on div "hero . moveLeft ( 2 )" at bounding box center [1029, 452] width 472 height 495
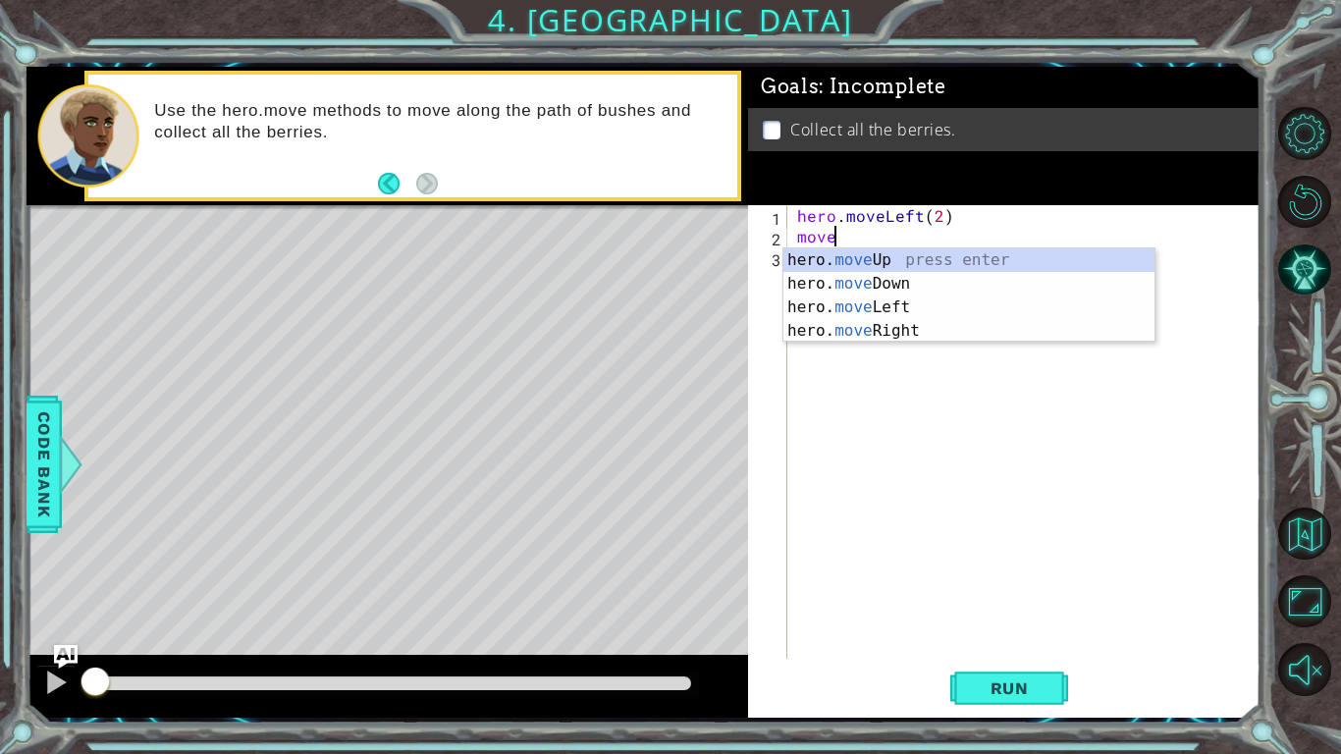
scroll to position [0, 2]
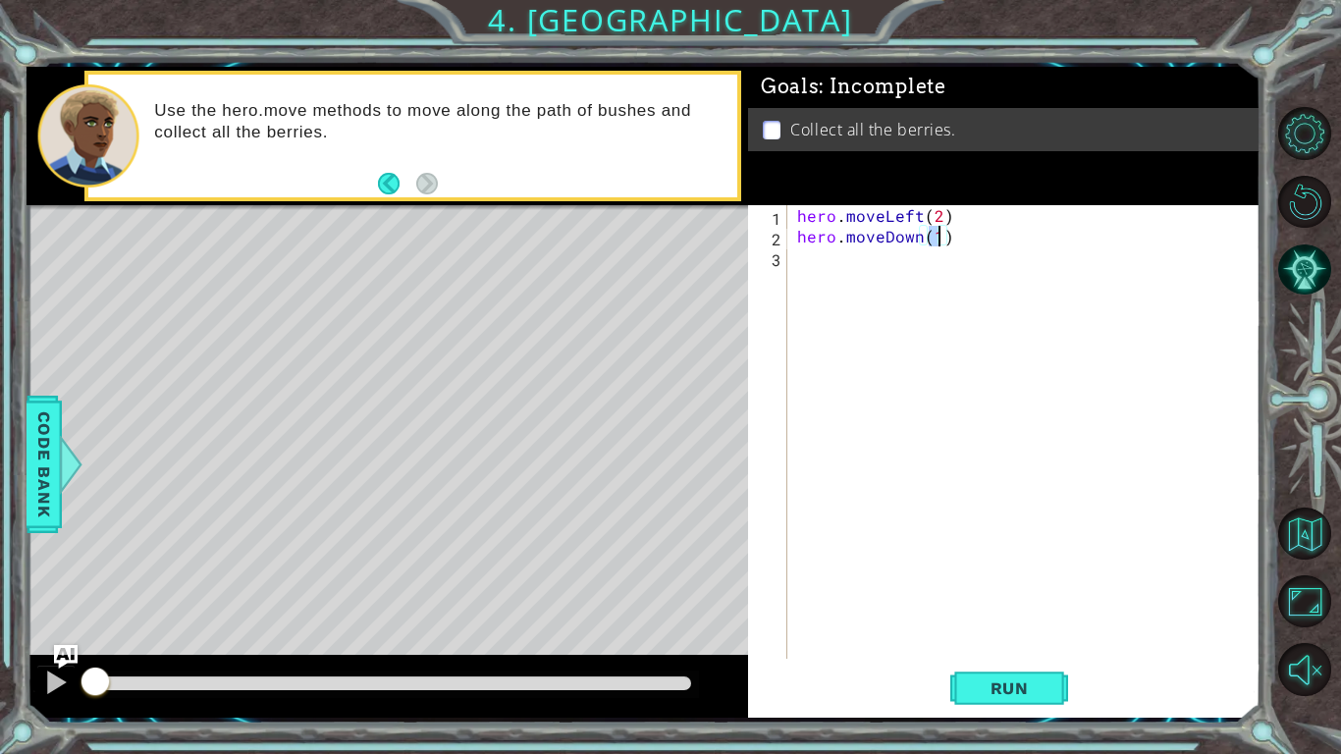
type textarea "hero.moveDown(2)"
click at [830, 268] on div "hero . moveLeft ( 2 ) hero . moveDown ( 2 )" at bounding box center [1029, 452] width 472 height 495
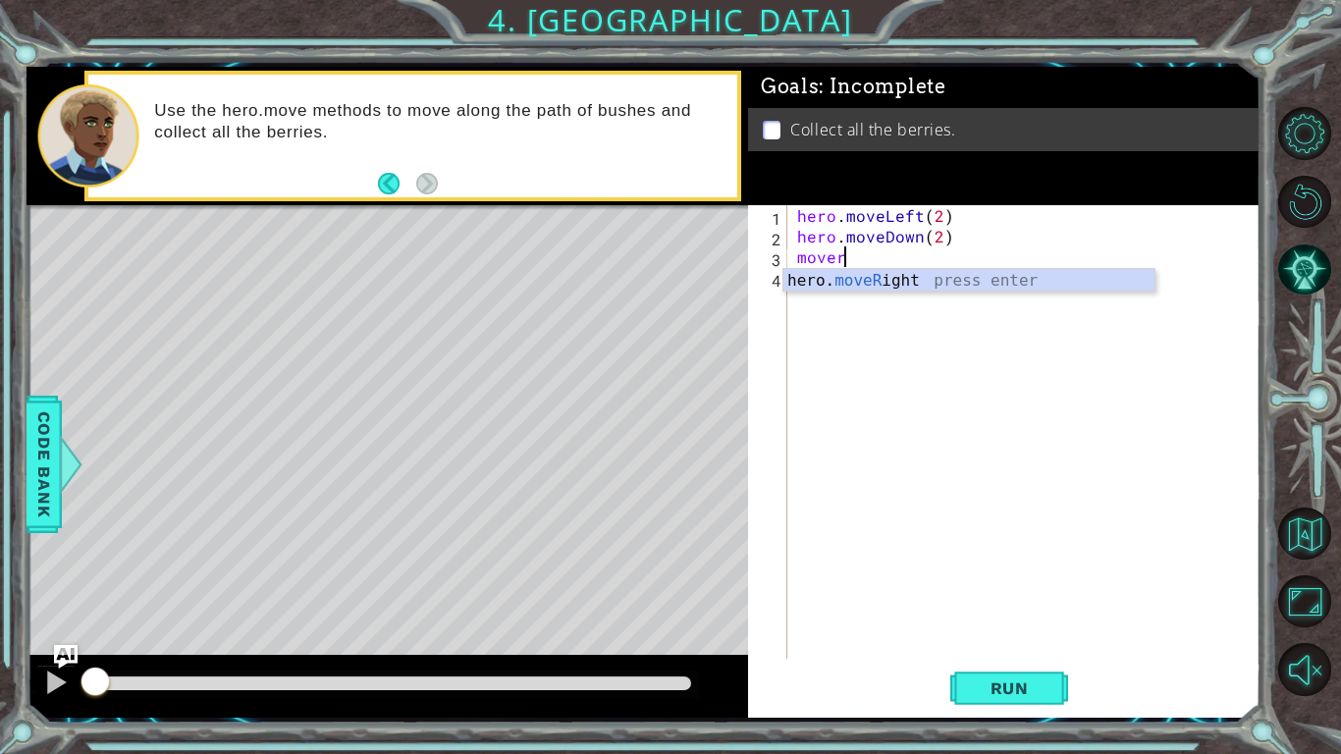
scroll to position [0, 2]
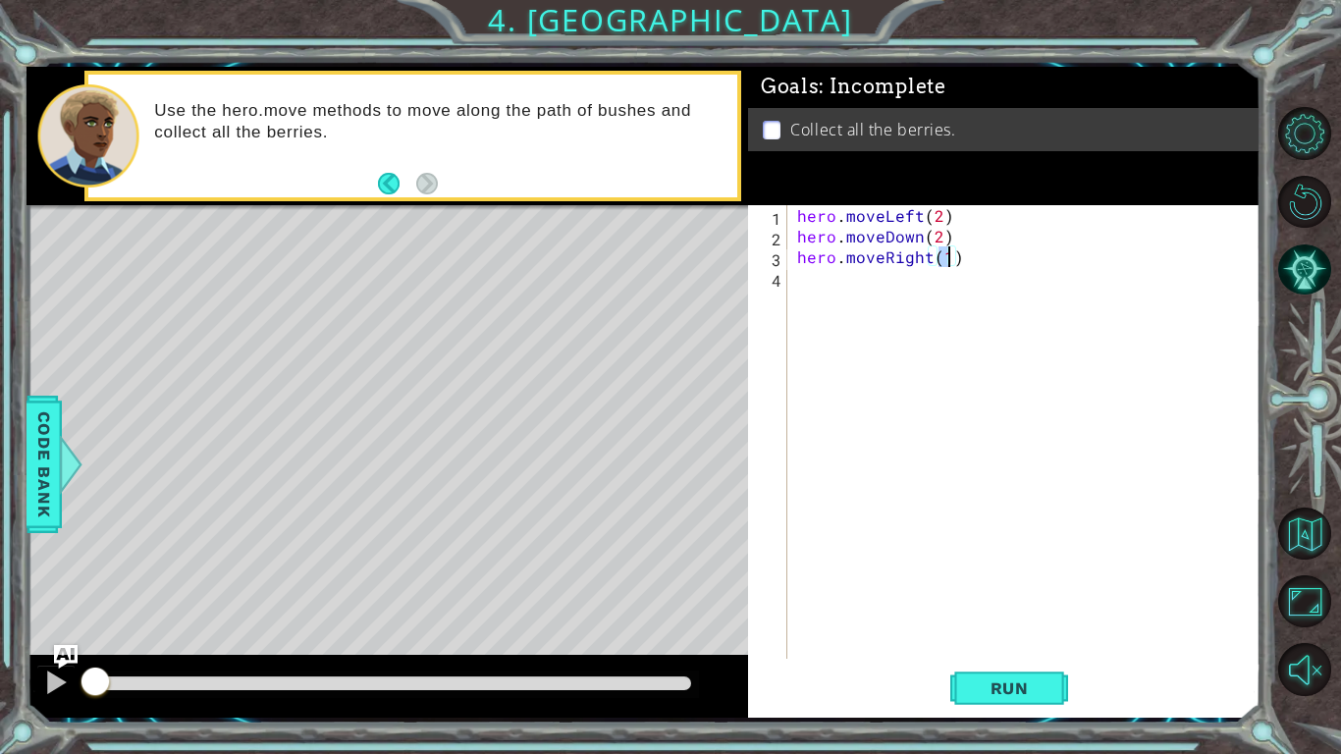
type textarea "hero.moveRight(2)"
click at [840, 299] on div "hero . moveLeft ( 2 ) hero . moveDown ( 2 ) hero . moveRight ( 2 )" at bounding box center [1029, 452] width 472 height 495
type textarea "hero.moveUp(2)"
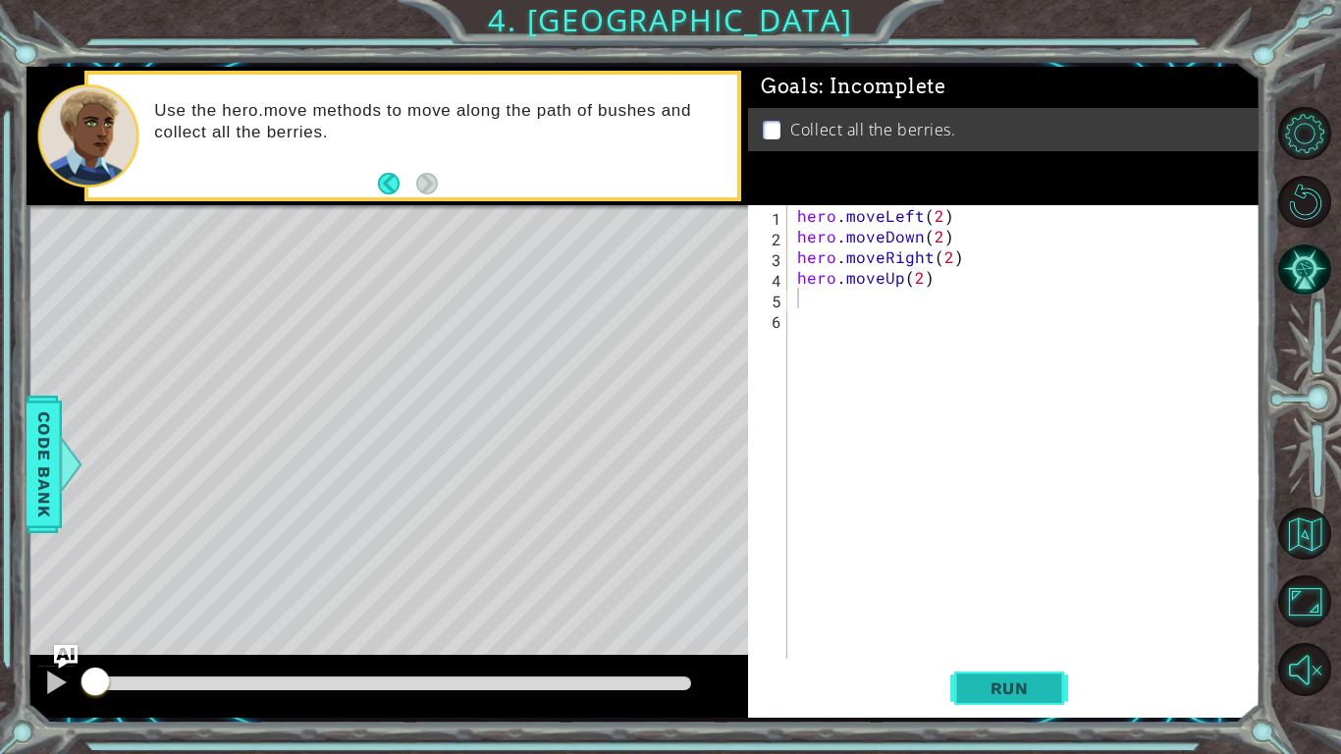
click at [1034, 587] on span "Run" at bounding box center [1010, 689] width 78 height 20
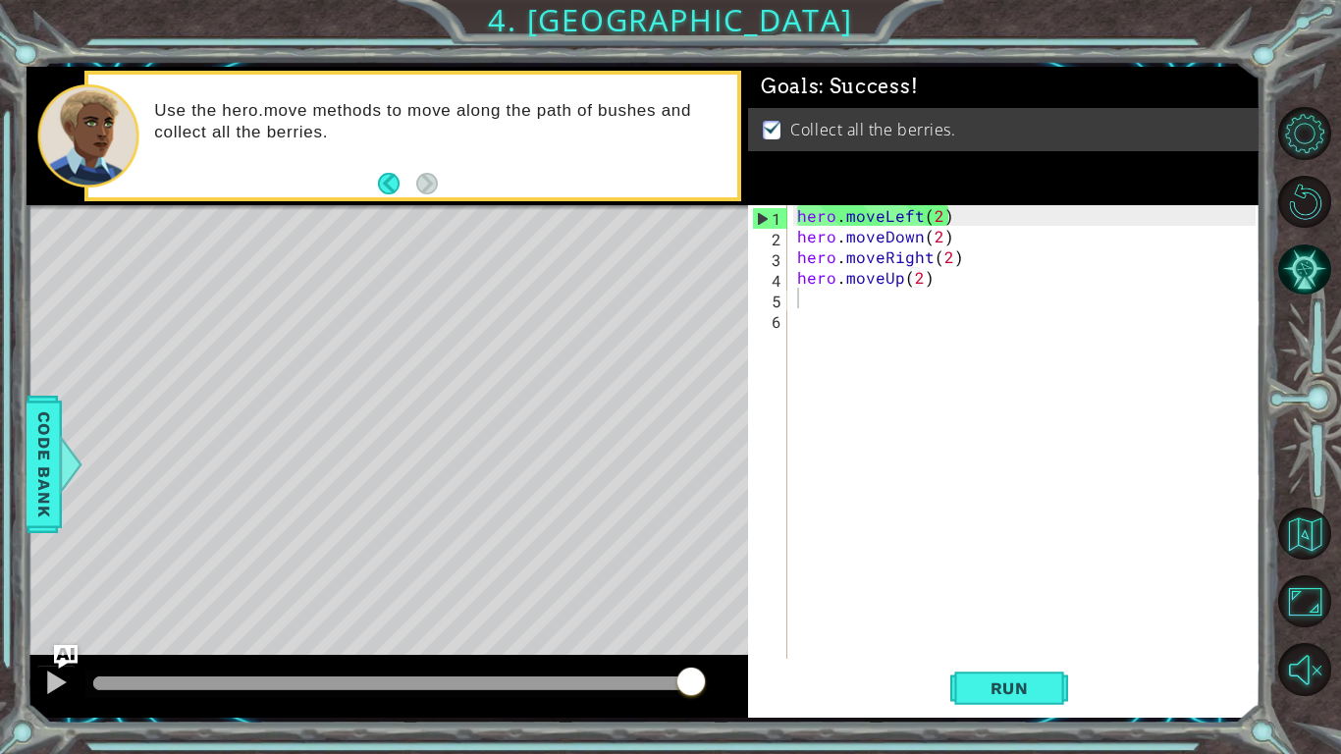
drag, startPoint x: 355, startPoint y: 676, endPoint x: 938, endPoint y: 586, distance: 590.1
click at [937, 586] on body "1 ההההההההההההההההההההההההההההההההההההההההההההההההההההההההההההההההההההההההההההה…" at bounding box center [670, 377] width 1341 height 754
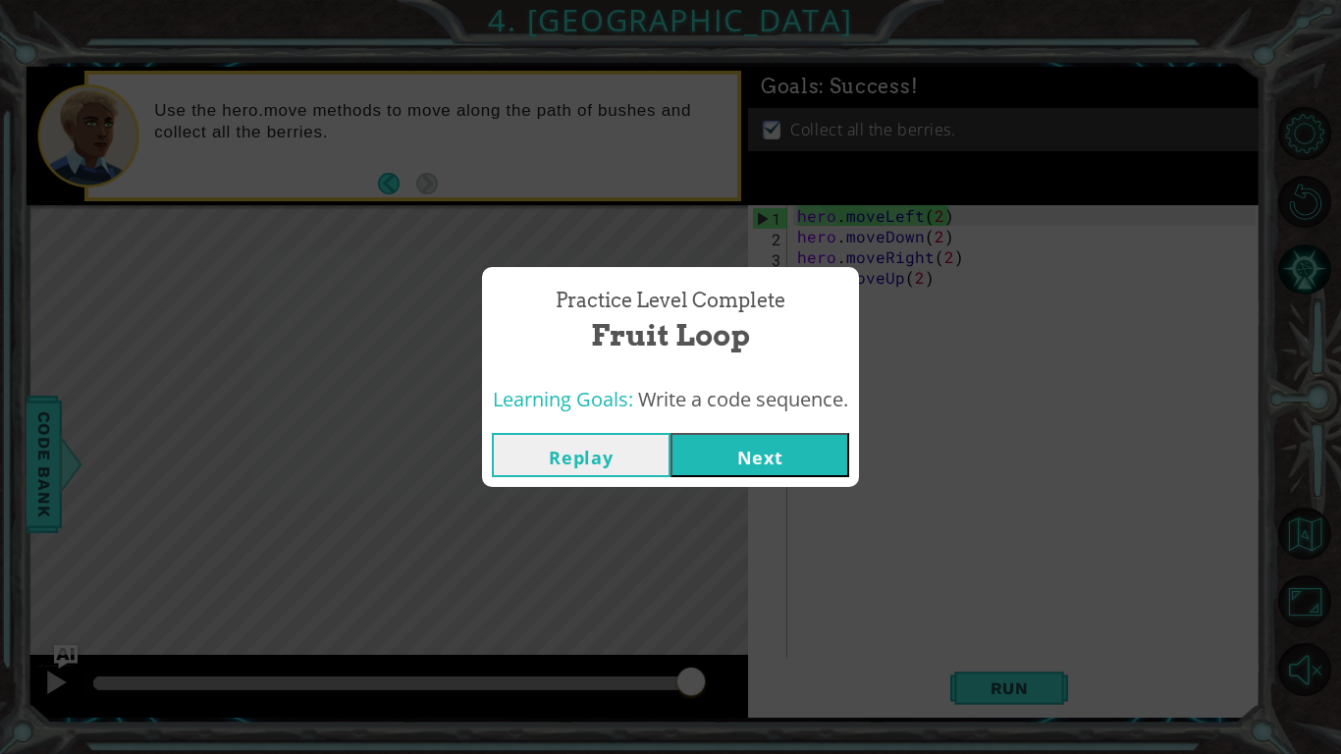
click at [779, 479] on div "Replay Next" at bounding box center [670, 455] width 377 height 64
click at [777, 475] on button "Next" at bounding box center [760, 455] width 179 height 44
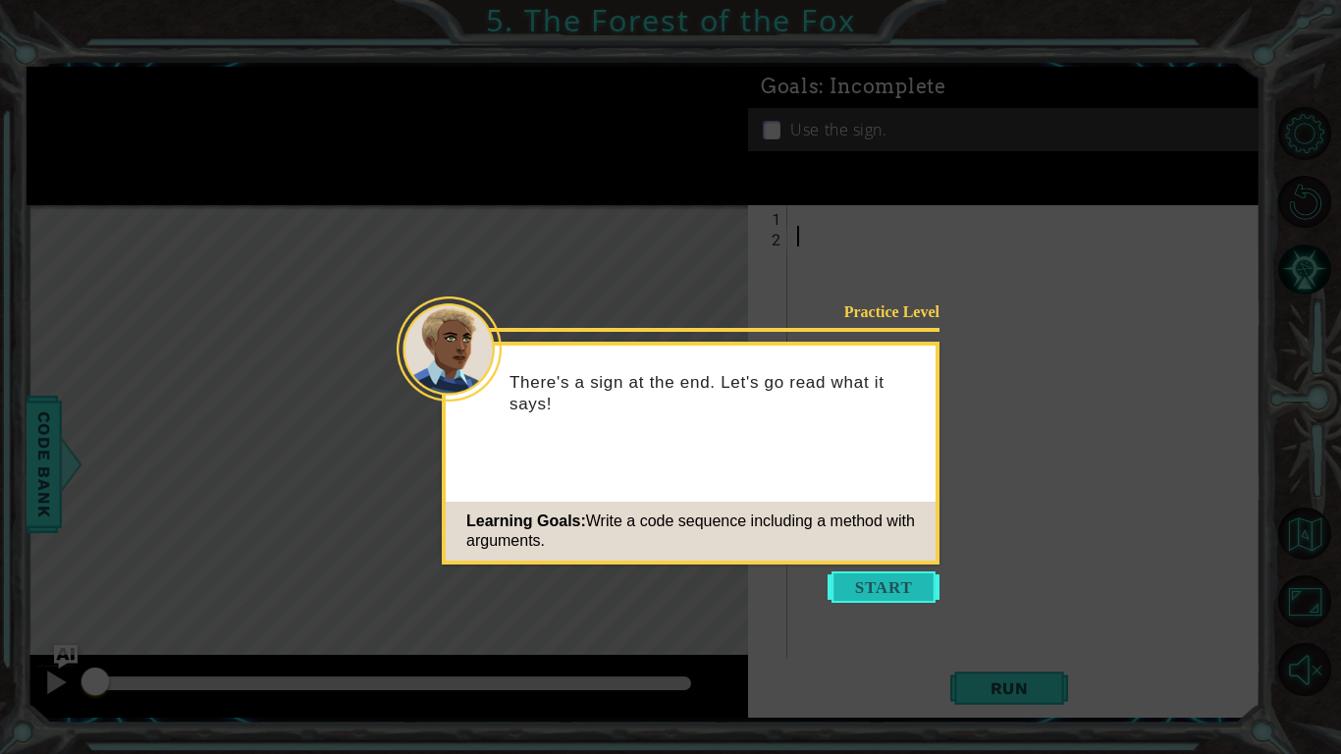
click at [845, 583] on button "Start" at bounding box center [884, 587] width 112 height 31
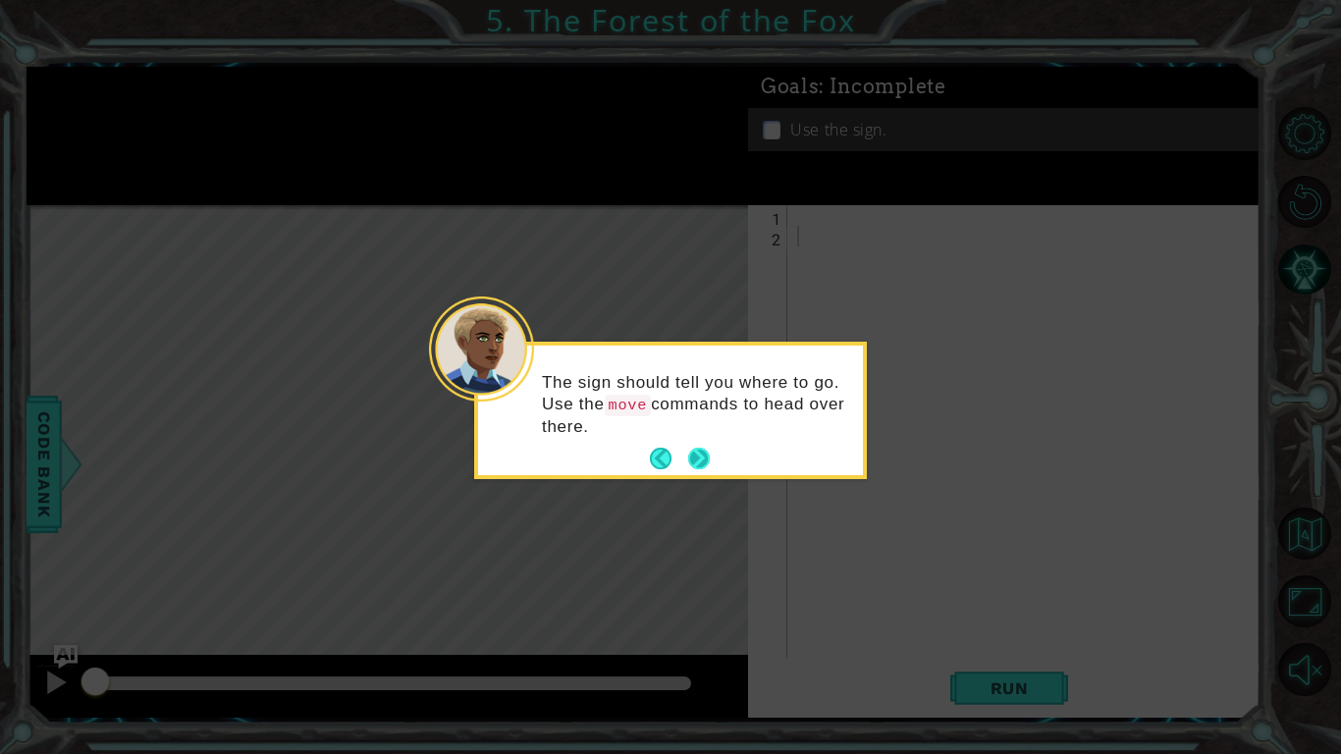
click at [702, 466] on button "Next" at bounding box center [699, 459] width 22 height 22
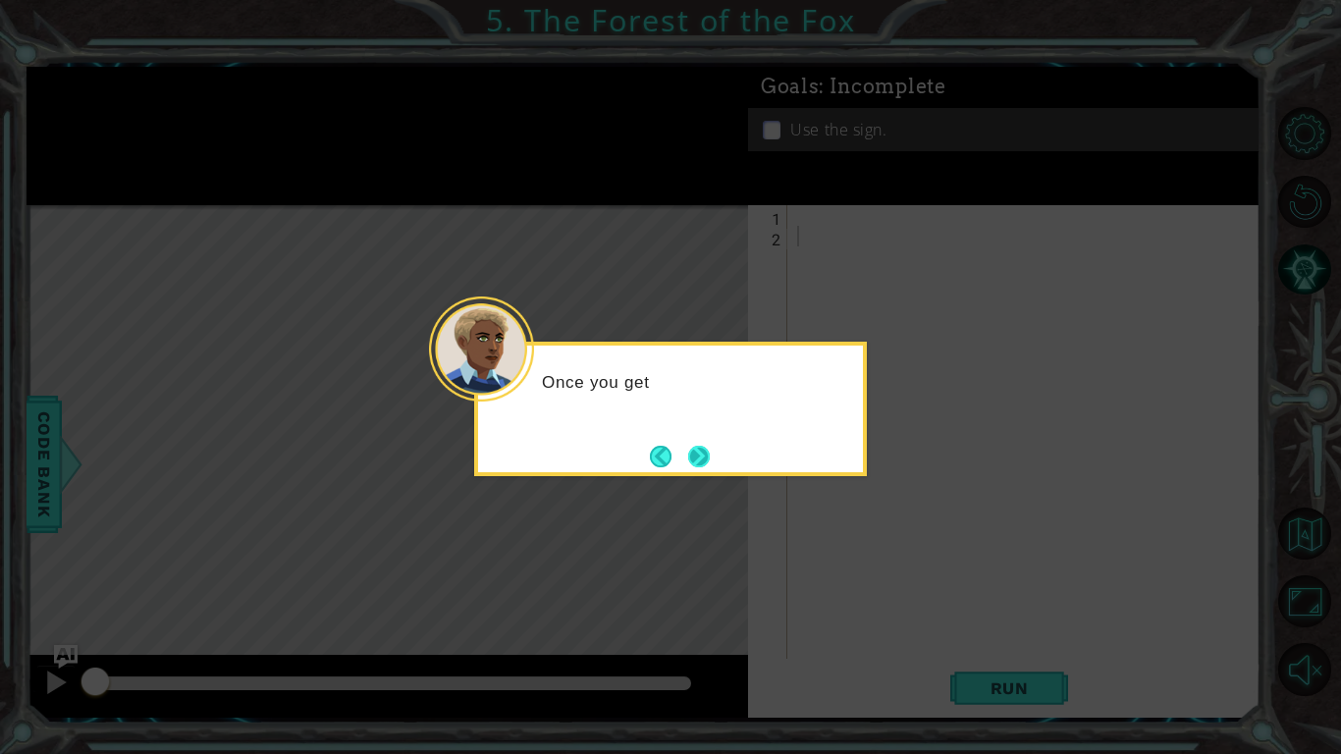
click at [689, 456] on button "Next" at bounding box center [699, 457] width 22 height 22
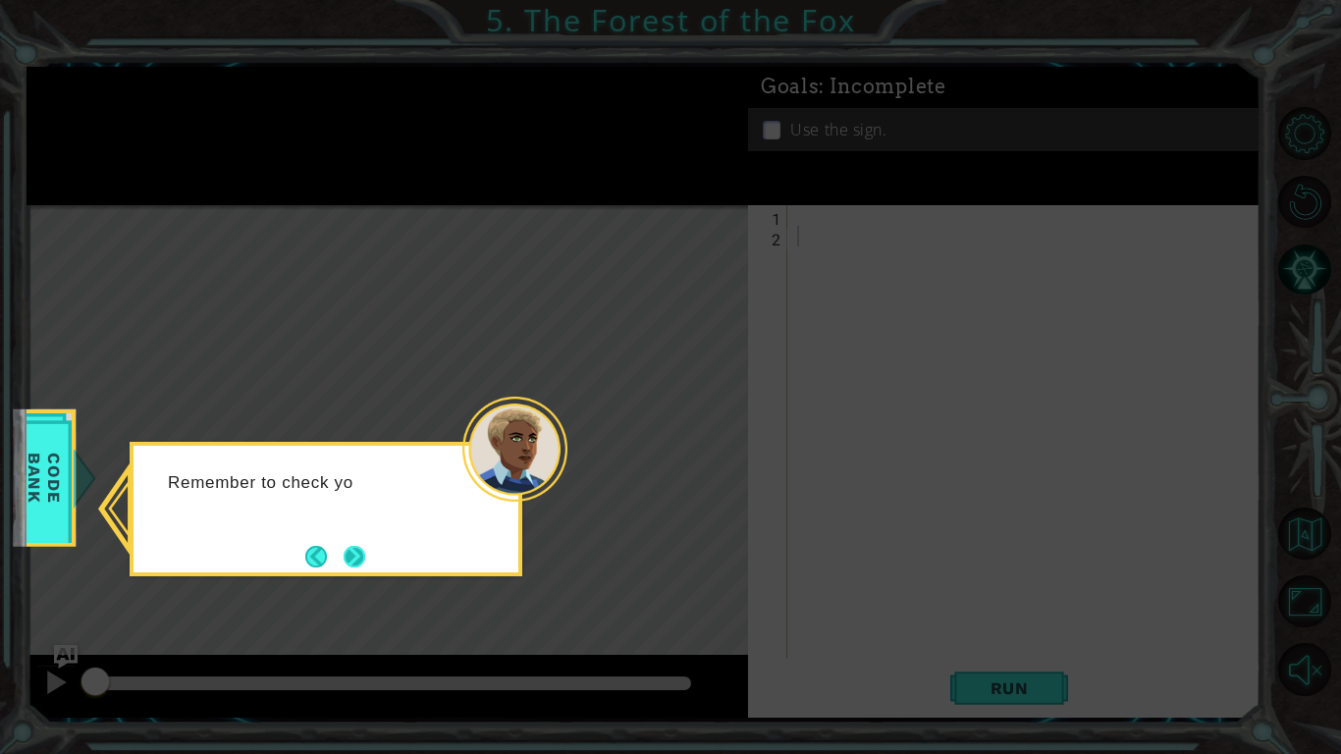
click at [350, 561] on button "Next" at bounding box center [355, 557] width 22 height 22
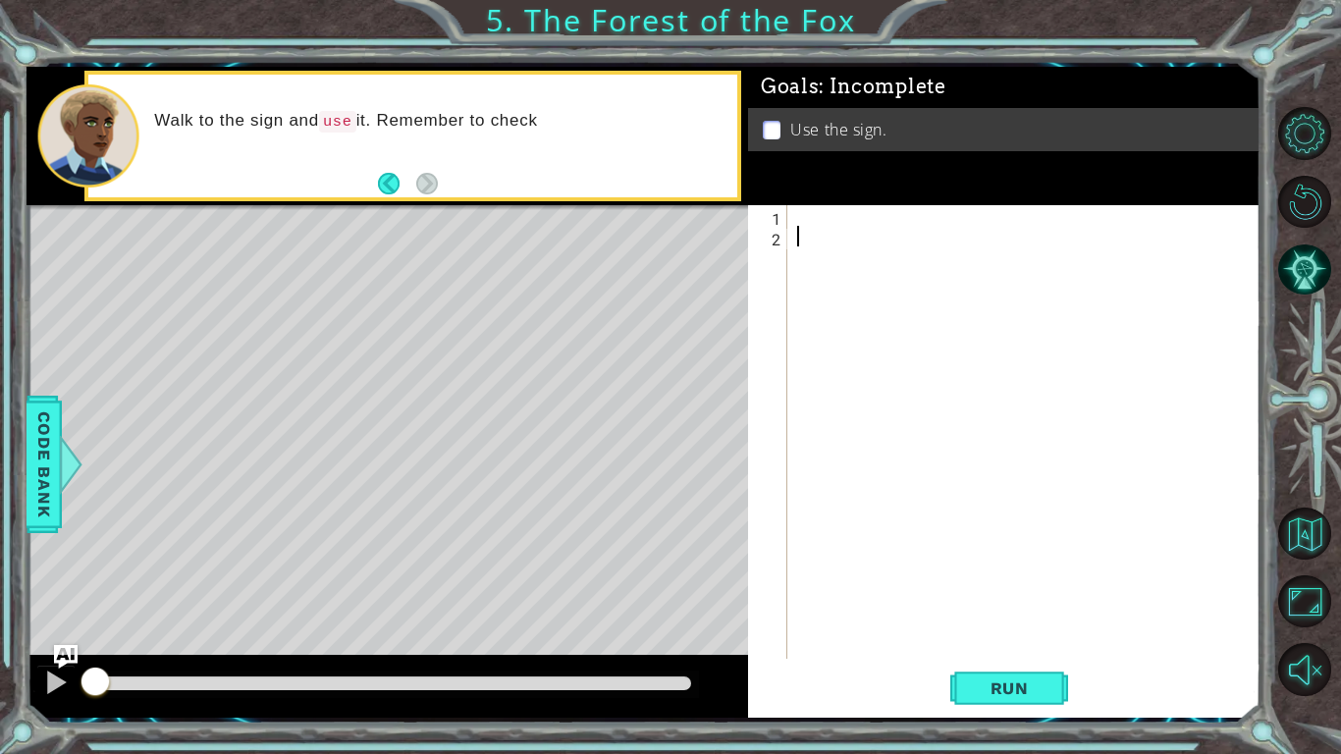
click at [827, 229] on div at bounding box center [1029, 452] width 472 height 495
click at [827, 225] on div at bounding box center [1029, 452] width 472 height 495
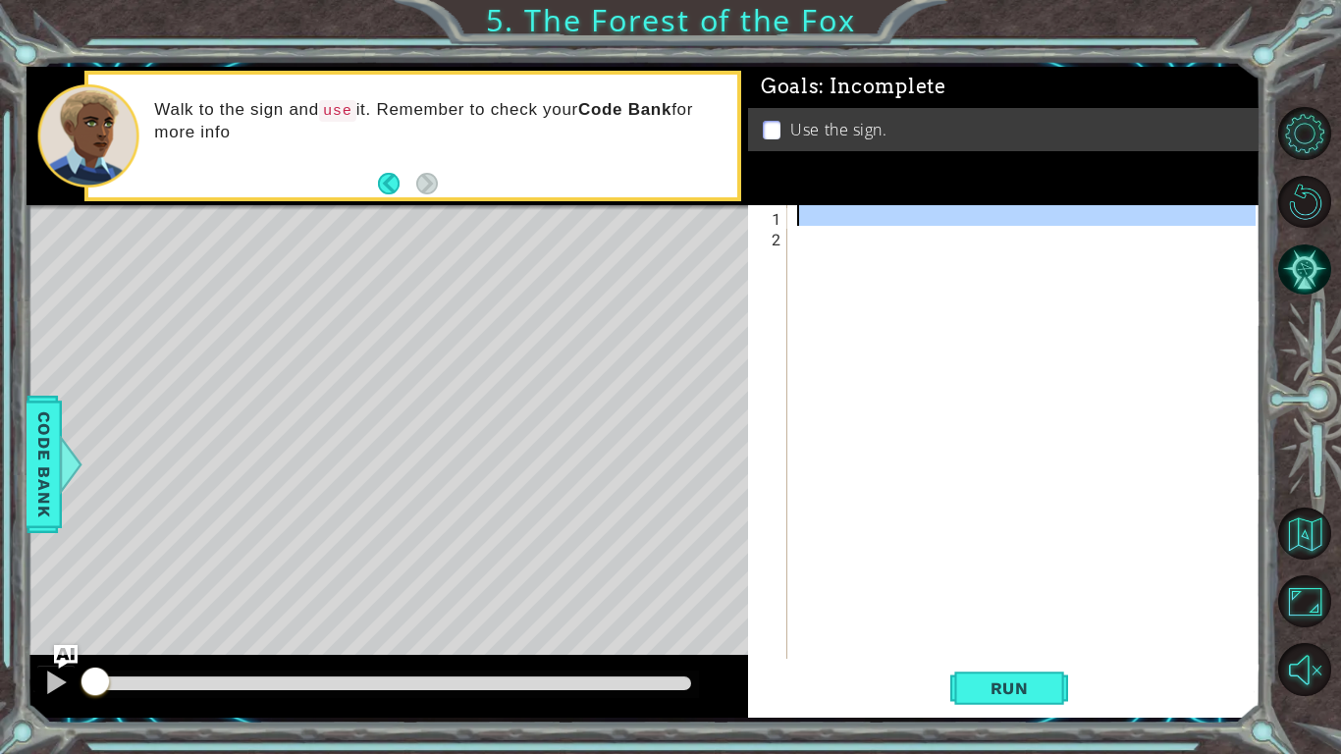
click at [827, 225] on div at bounding box center [1024, 432] width 463 height 454
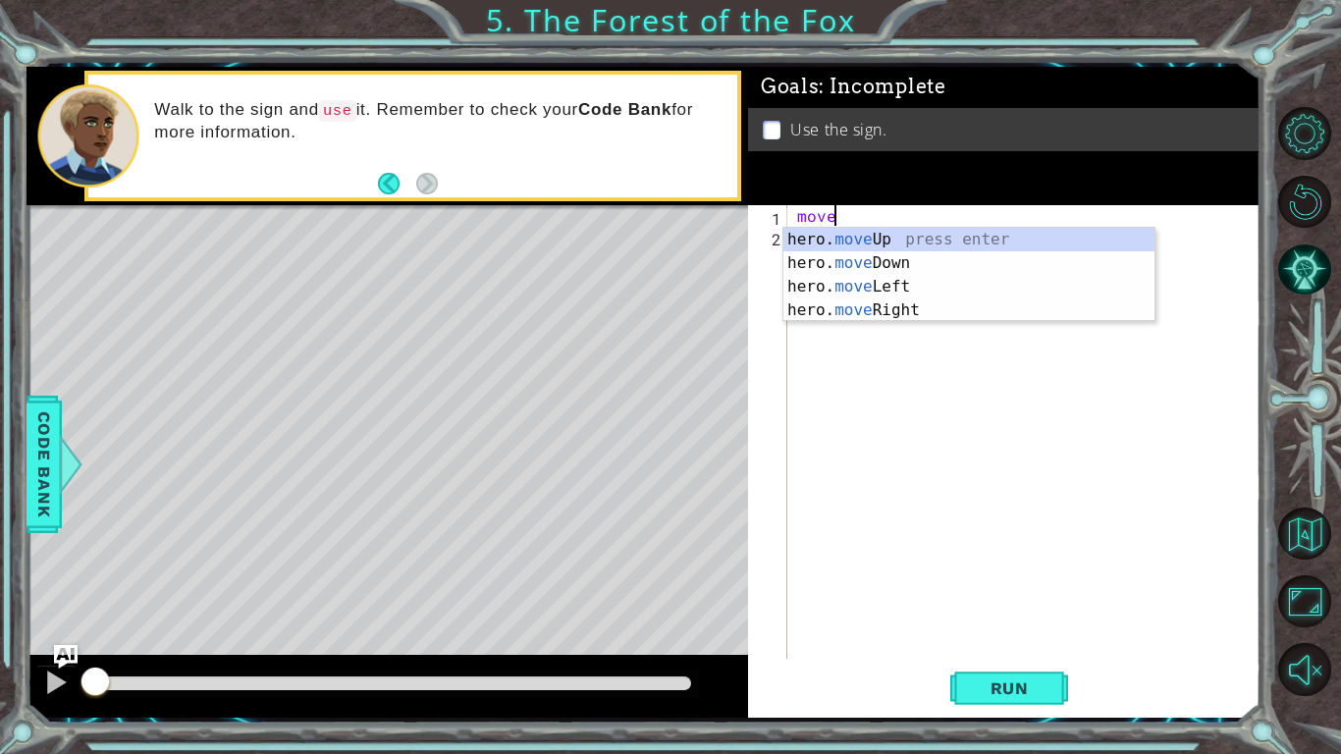
scroll to position [0, 2]
type textarea "hero.moveRight(1)"
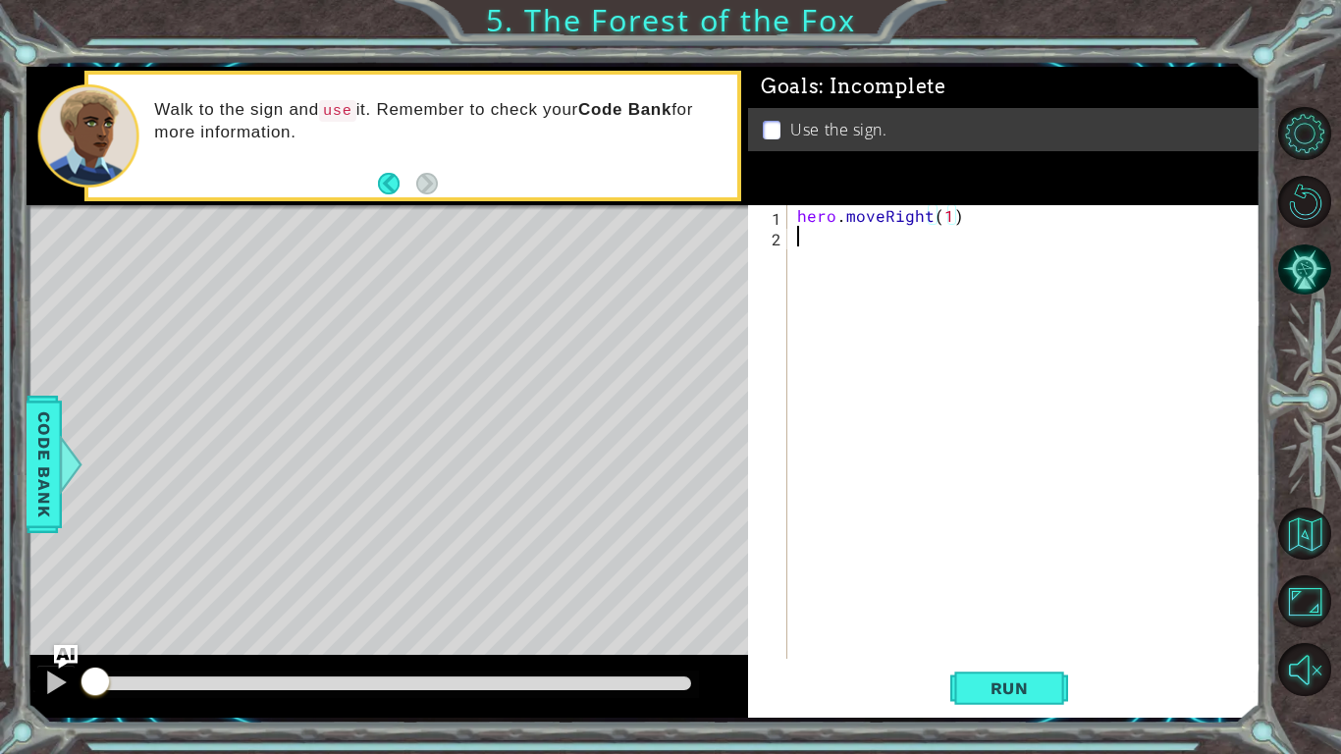
click at [854, 242] on div "hero . moveRight ( 1 )" at bounding box center [1029, 452] width 472 height 495
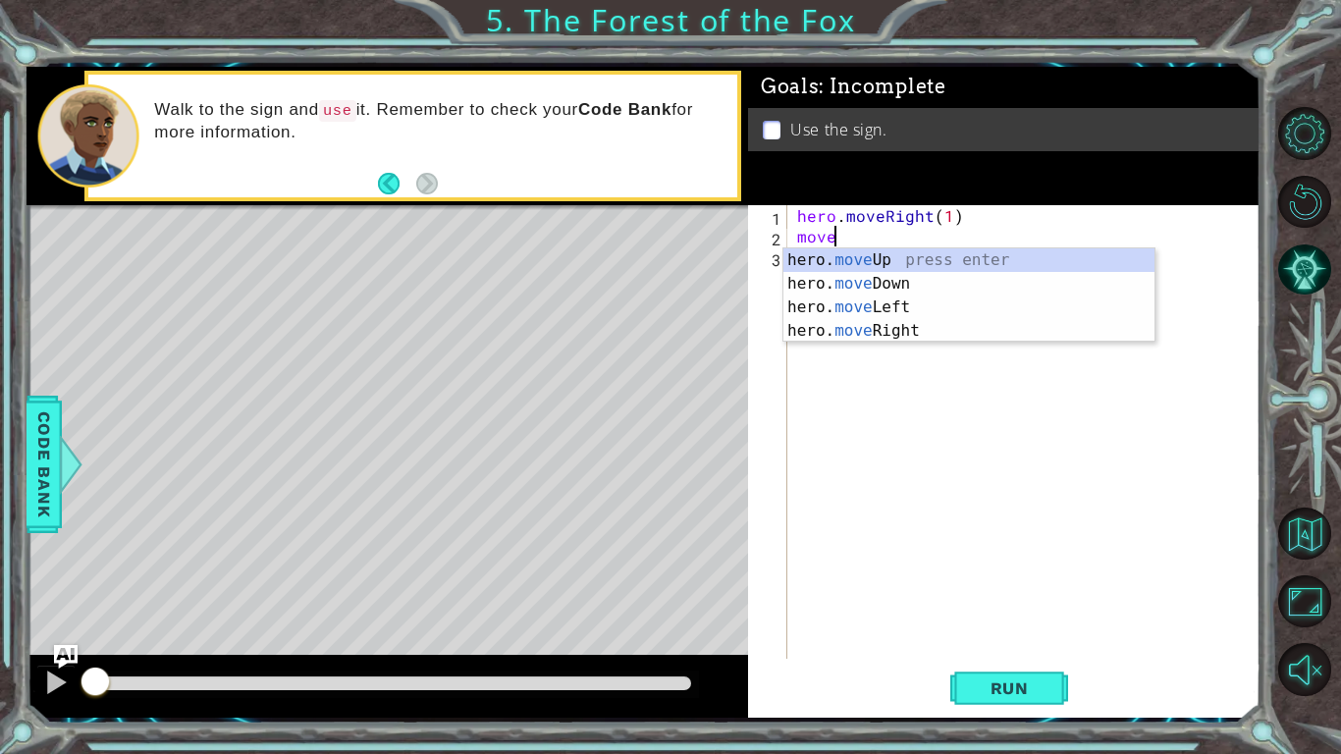
scroll to position [0, 1]
click at [863, 261] on div "hero. move Up press enter hero. move Down press enter hero. move Left press ent…" at bounding box center [969, 318] width 371 height 141
type textarea "hero.moveUp(1)"
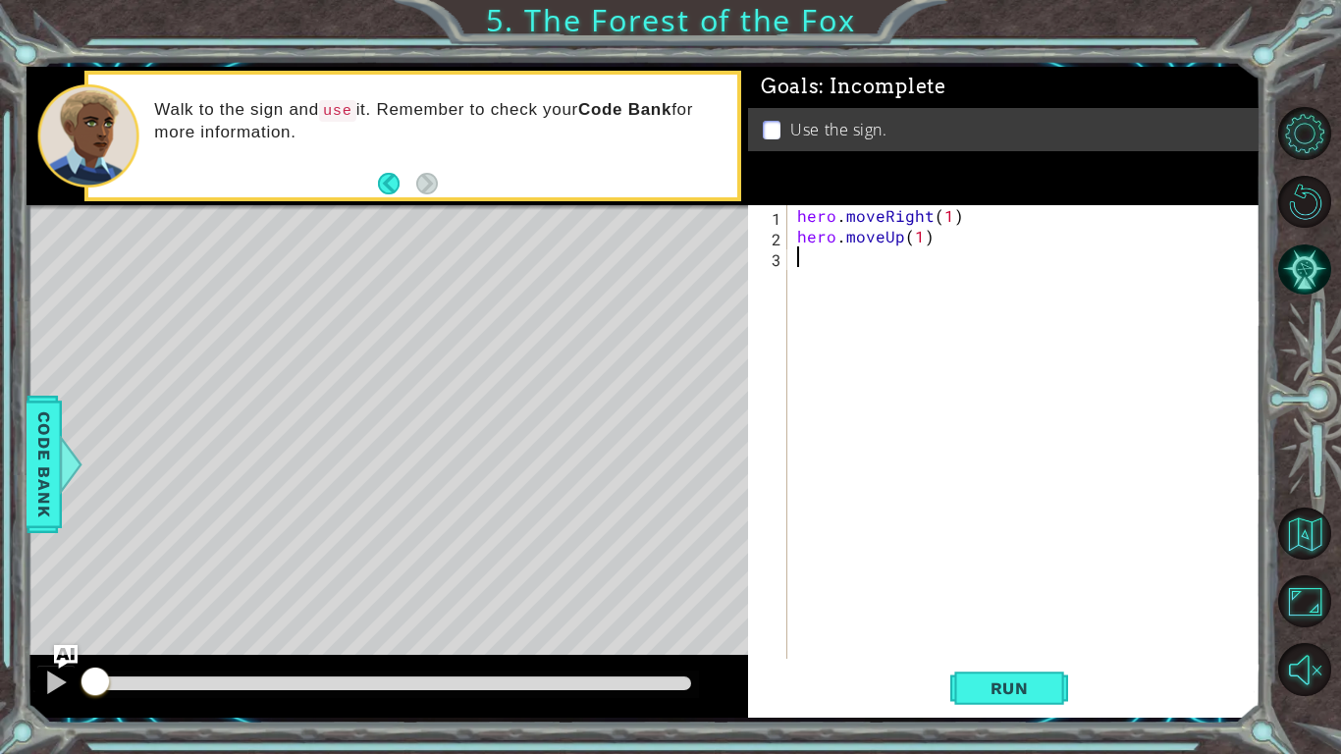
click at [870, 262] on div "hero . moveRight ( 1 ) hero . moveUp ( 1 )" at bounding box center [1029, 452] width 472 height 495
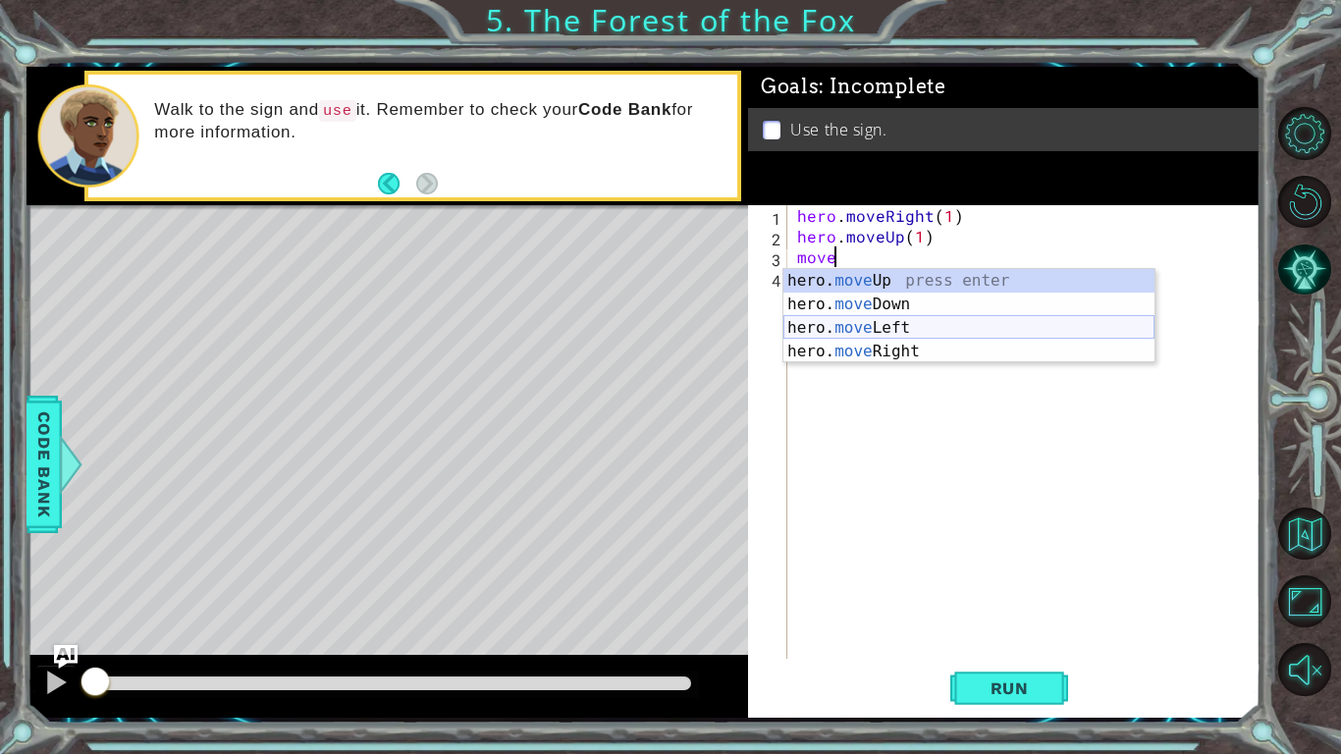
click at [963, 329] on div "hero. move Up press enter hero. move Down press enter hero. move Left press ent…" at bounding box center [969, 339] width 371 height 141
type textarea "hero.moveLeft(1)"
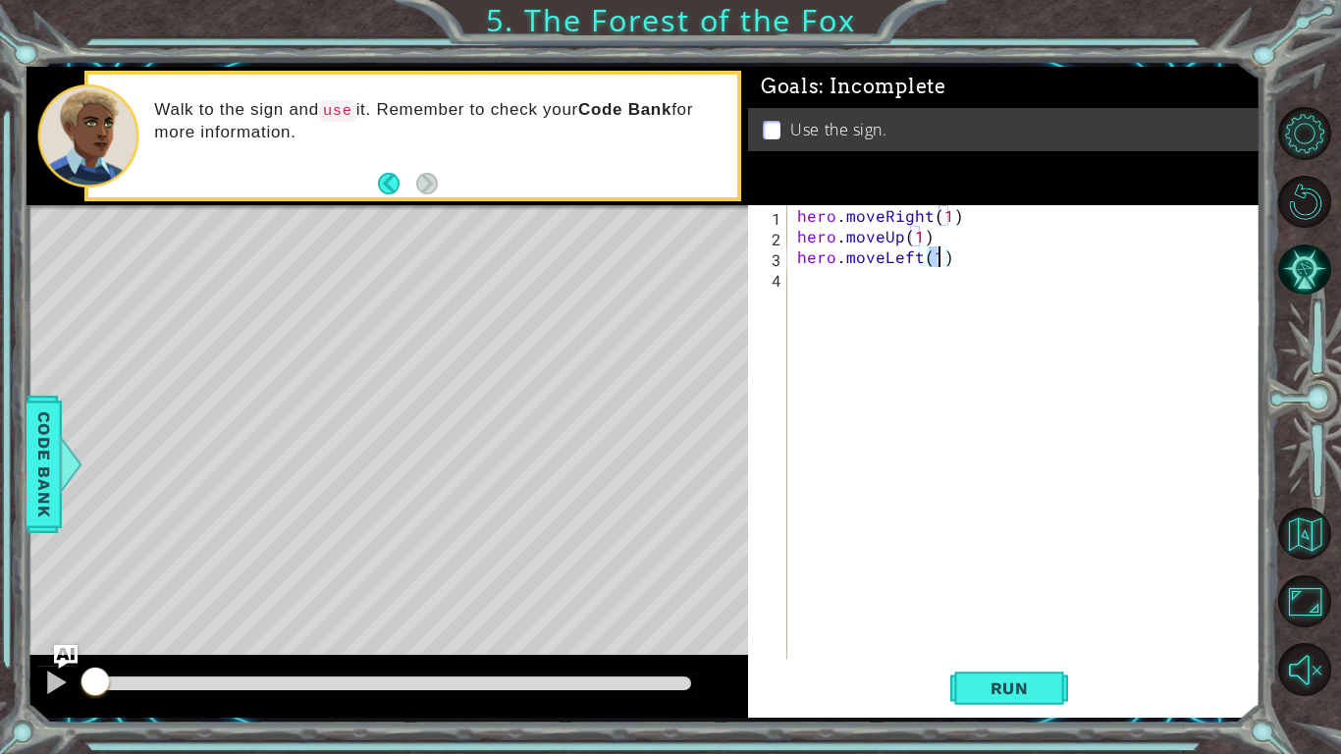
click at [856, 302] on div "hero . moveRight ( 1 ) hero . moveUp ( 1 ) hero . moveLeft ( 1 )" at bounding box center [1029, 452] width 472 height 495
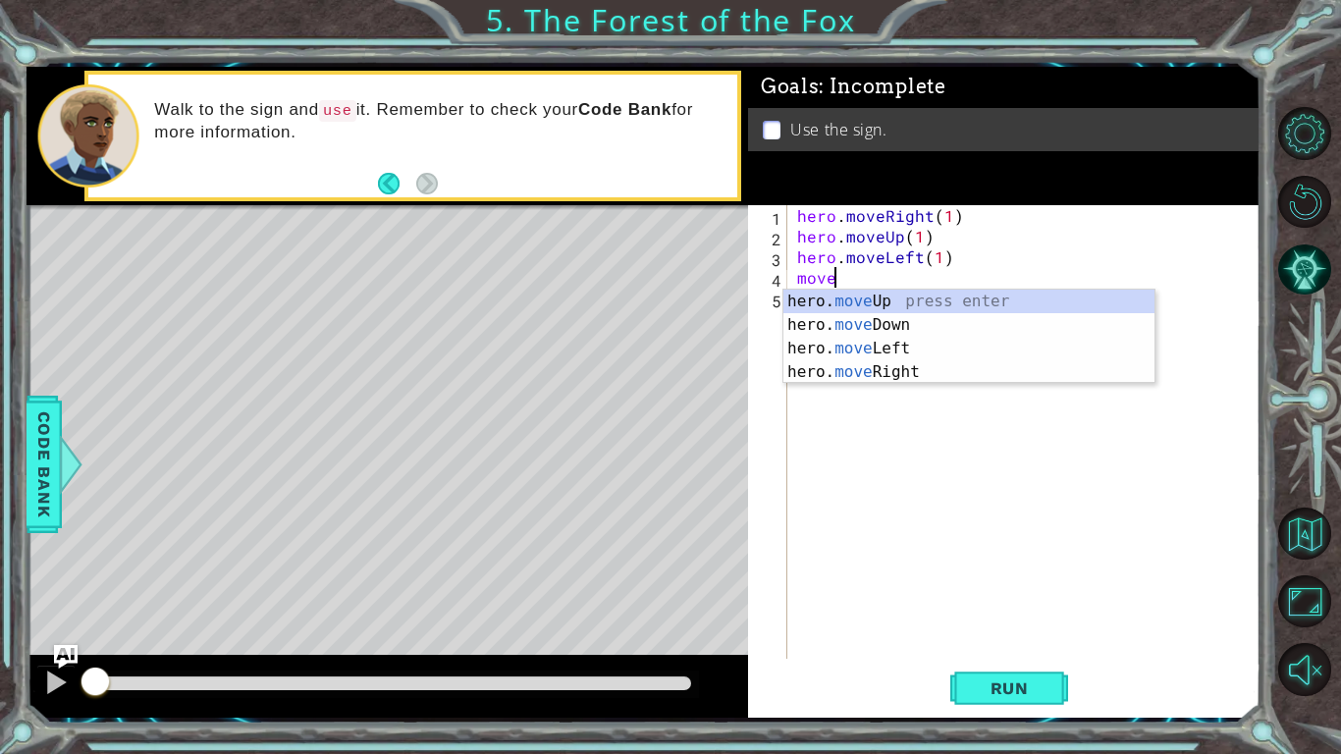
scroll to position [0, 2]
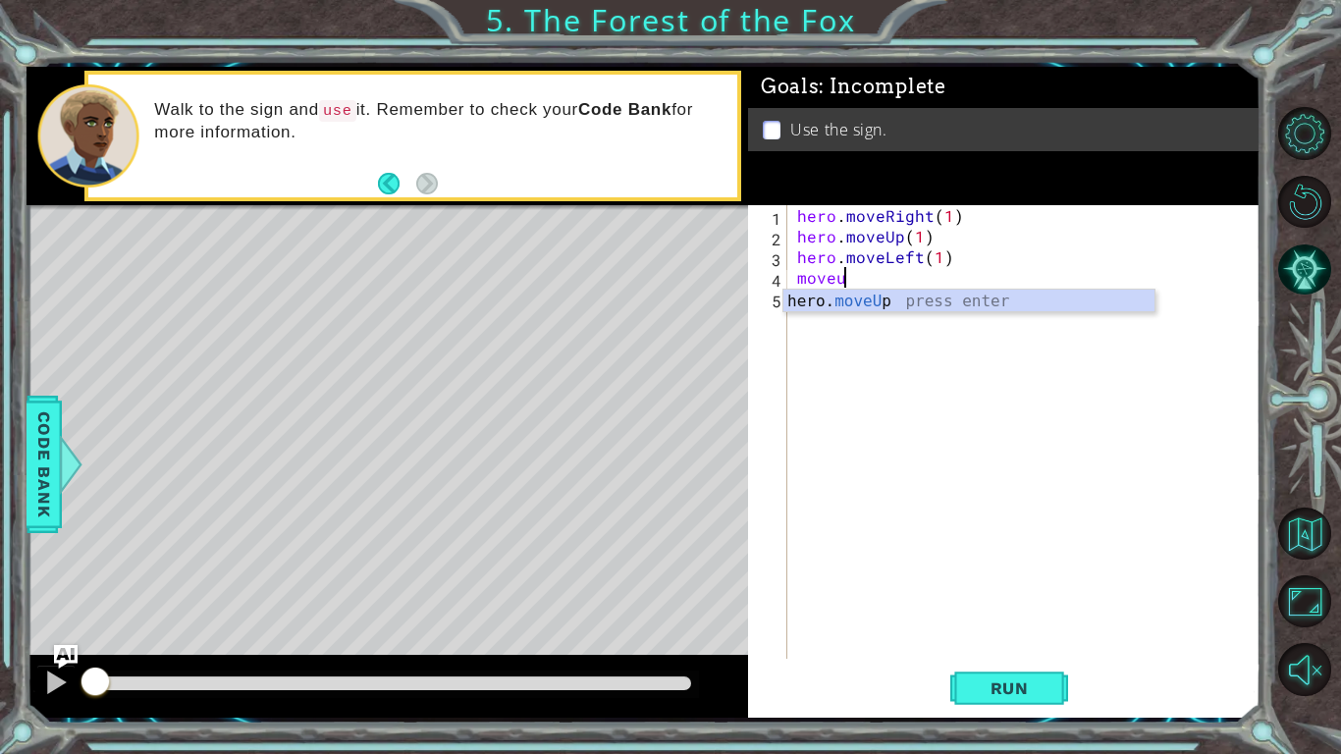
type textarea "hero.moveUp(1)"
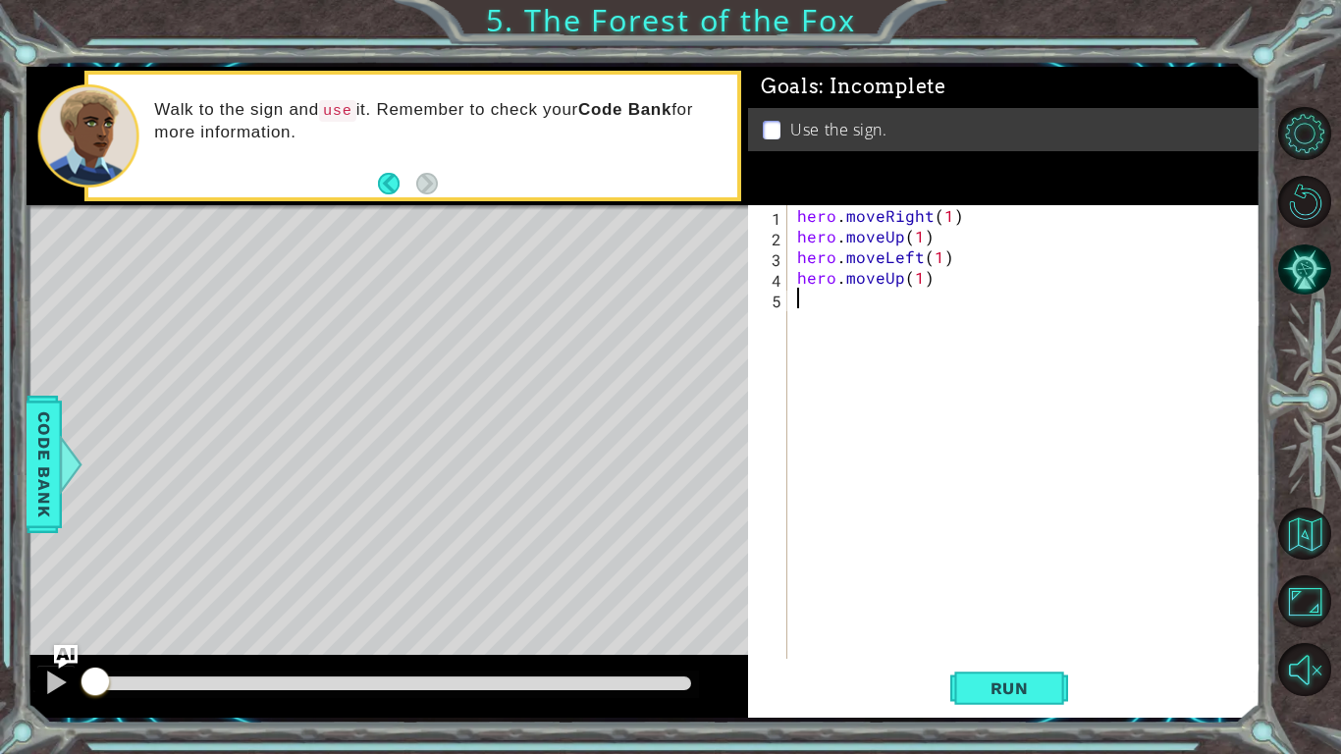
click at [834, 358] on div "hero . moveRight ( 1 ) hero . moveUp ( 1 ) hero . moveLeft ( 1 ) hero . moveUp …" at bounding box center [1029, 452] width 472 height 495
type textarea "hero.moveRight(2)"
click at [801, 320] on div "hero . moveRight ( 1 ) hero . moveUp ( 1 ) hero . moveLeft ( 1 ) hero . moveUp …" at bounding box center [1029, 452] width 472 height 495
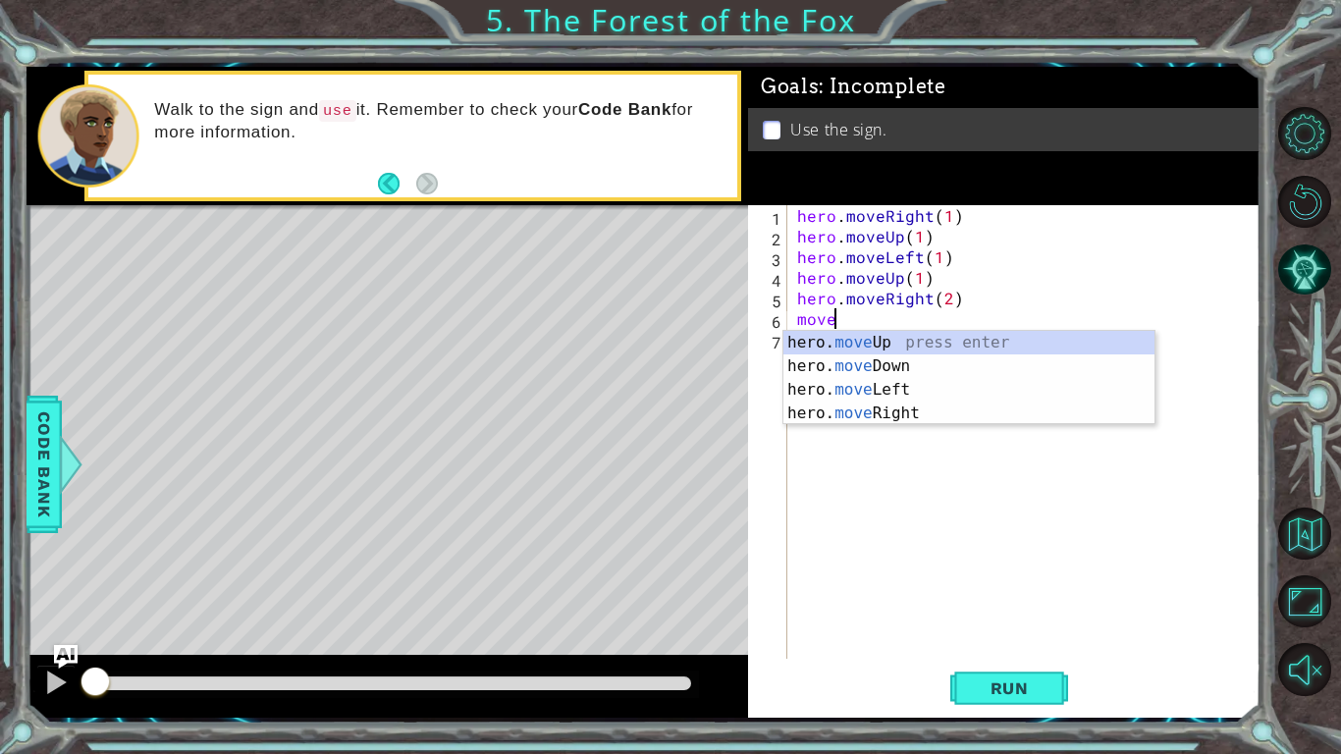
scroll to position [0, 2]
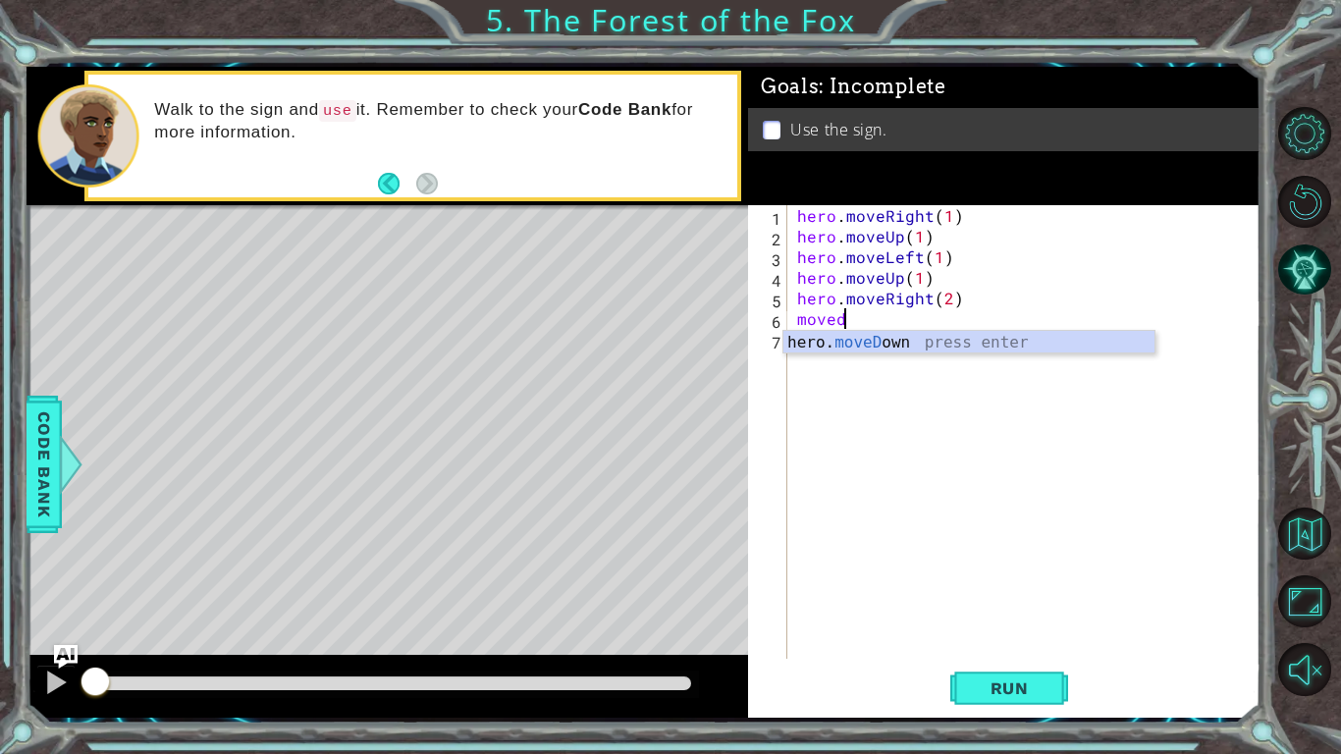
type textarea "hero.moveDown(1)"
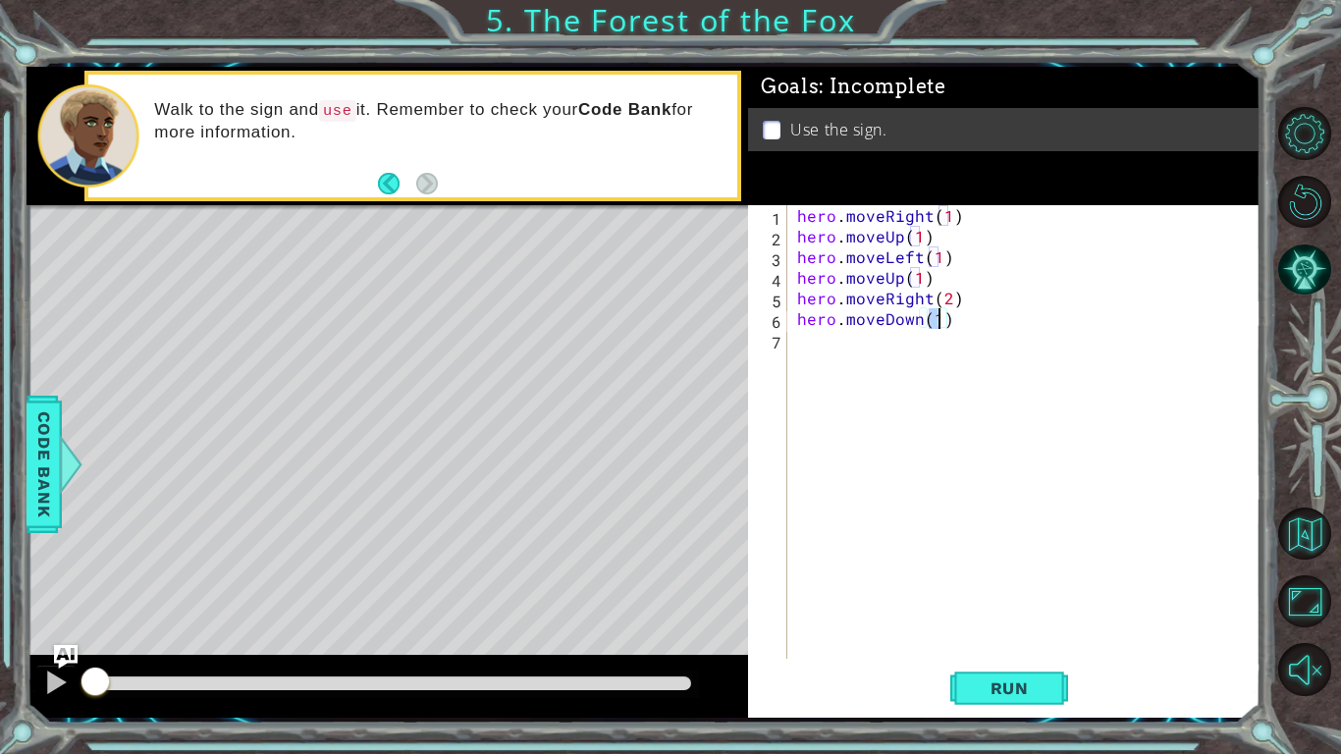
click at [862, 340] on div "hero . moveRight ( 1 ) hero . moveUp ( 1 ) hero . moveLeft ( 1 ) hero . moveUp …" at bounding box center [1029, 452] width 472 height 495
click at [33, 427] on span "Code Bank" at bounding box center [43, 464] width 31 height 120
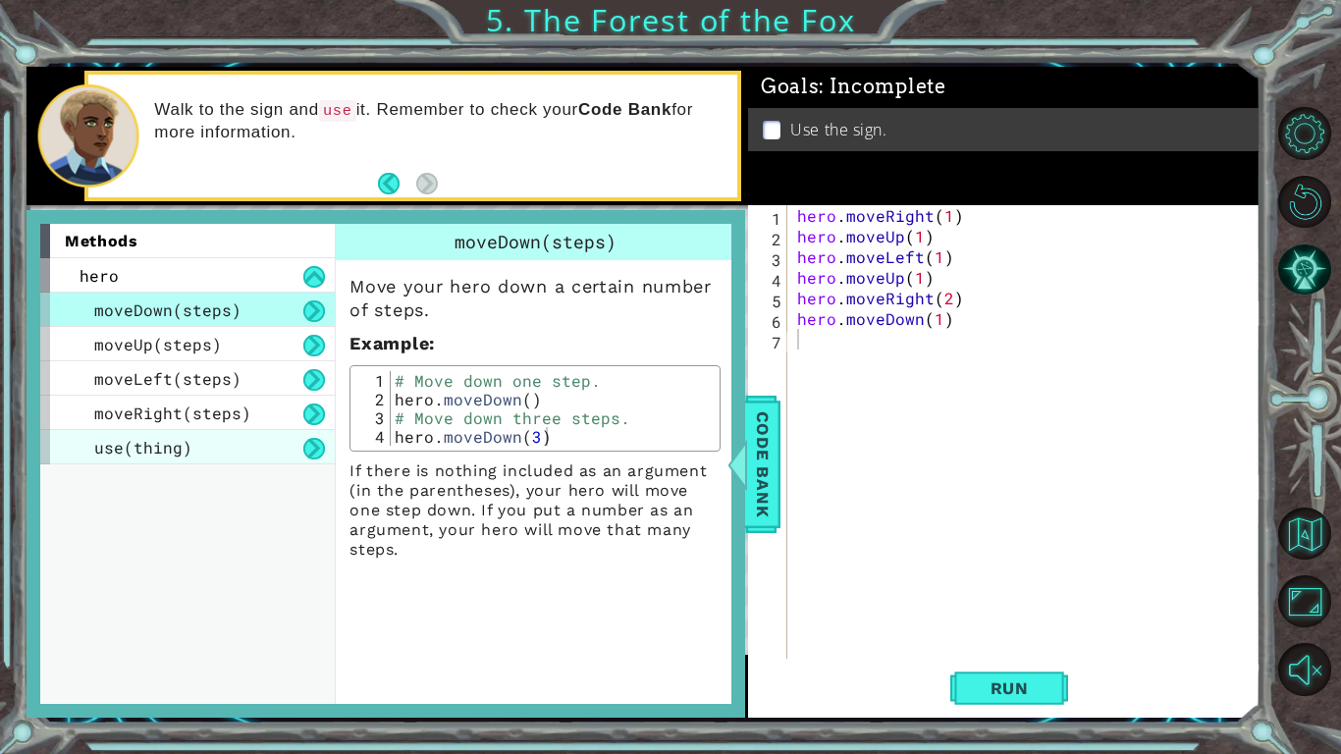
click at [209, 446] on div "use(thing)" at bounding box center [187, 447] width 295 height 34
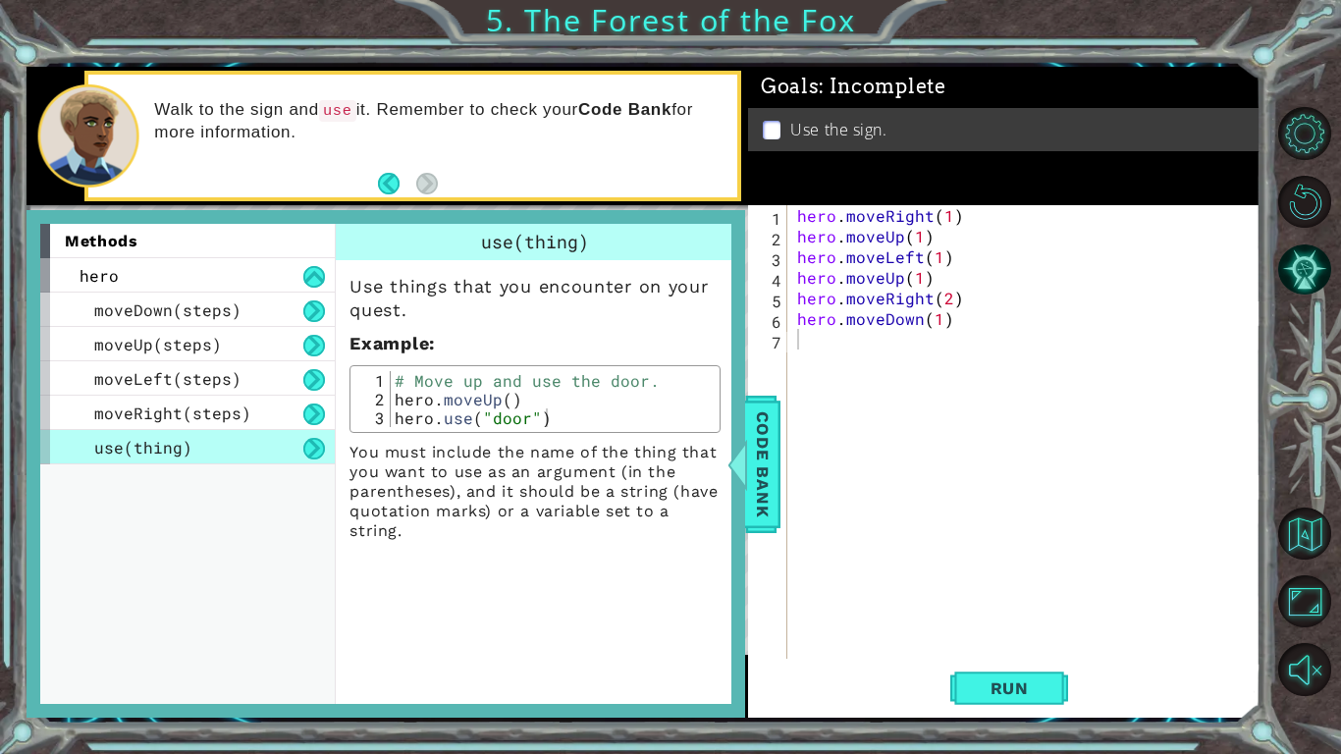
type textarea "hero.use("door")"
drag, startPoint x: 551, startPoint y: 421, endPoint x: 386, endPoint y: 416, distance: 165.1
click at [386, 416] on div "hero.use("door") 1 2 3 # Move up and use the door. hero . moveUp ( ) hero . use…" at bounding box center [534, 399] width 359 height 56
click at [846, 336] on div "hero . moveRight ( 1 ) hero . moveUp ( 1 ) hero . moveLeft ( 1 ) hero . moveUp …" at bounding box center [1029, 452] width 472 height 495
paste textarea "hero.use("door")"
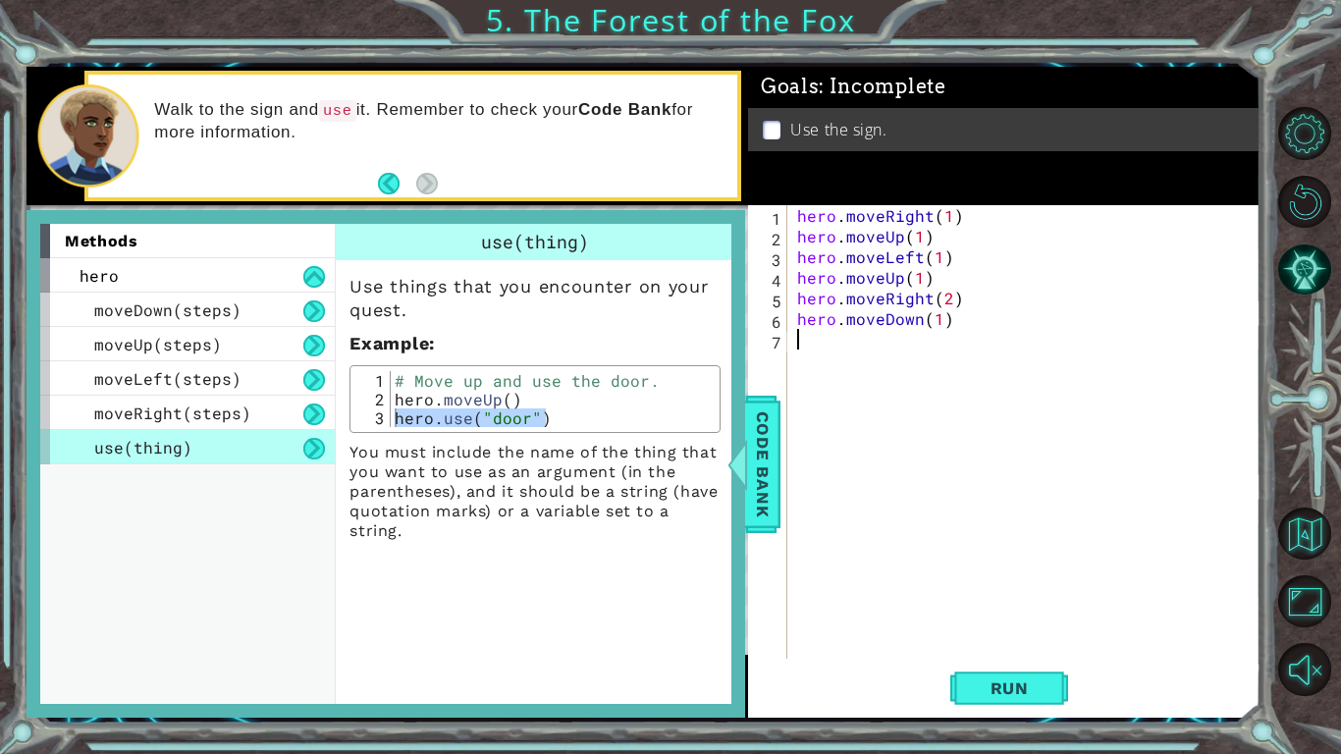
type textarea "hero.use("door")"
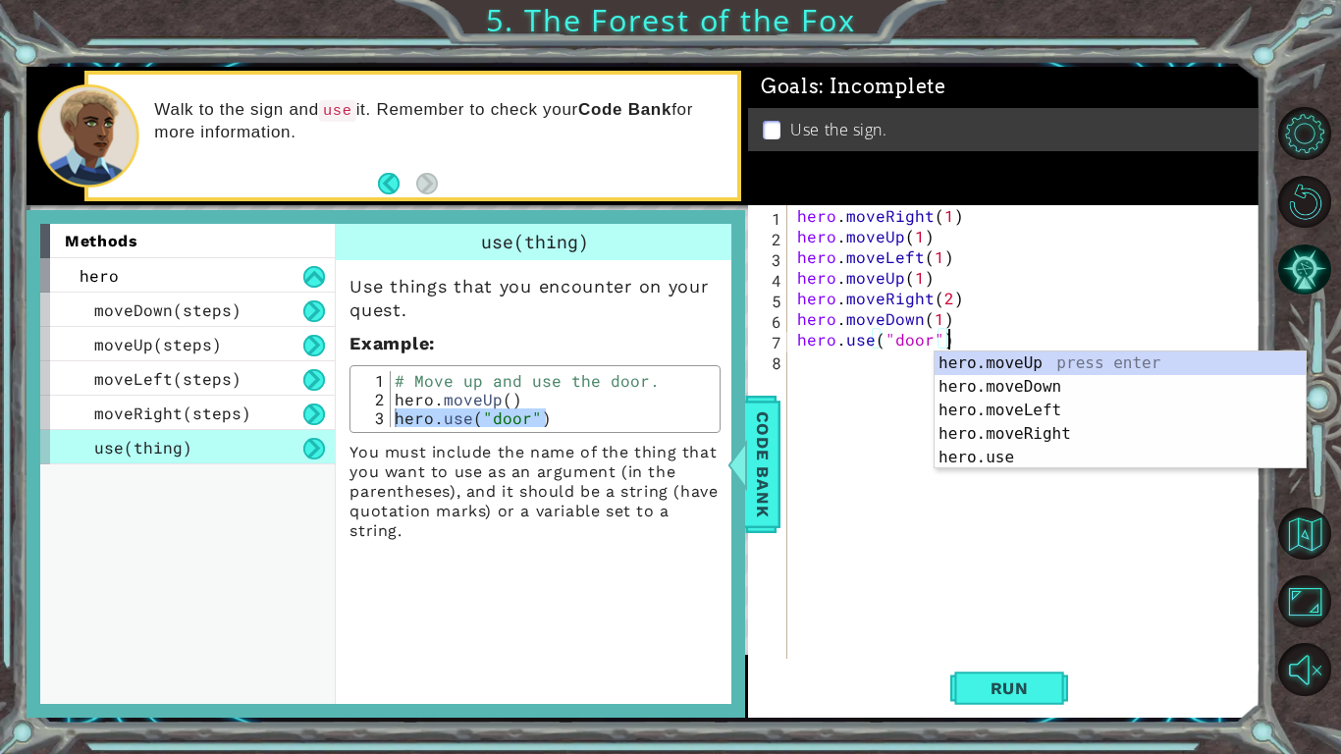
click at [926, 353] on div "hero . moveRight ( 1 ) hero . moveUp ( 1 ) hero . moveLeft ( 1 ) hero . moveUp …" at bounding box center [1029, 452] width 472 height 495
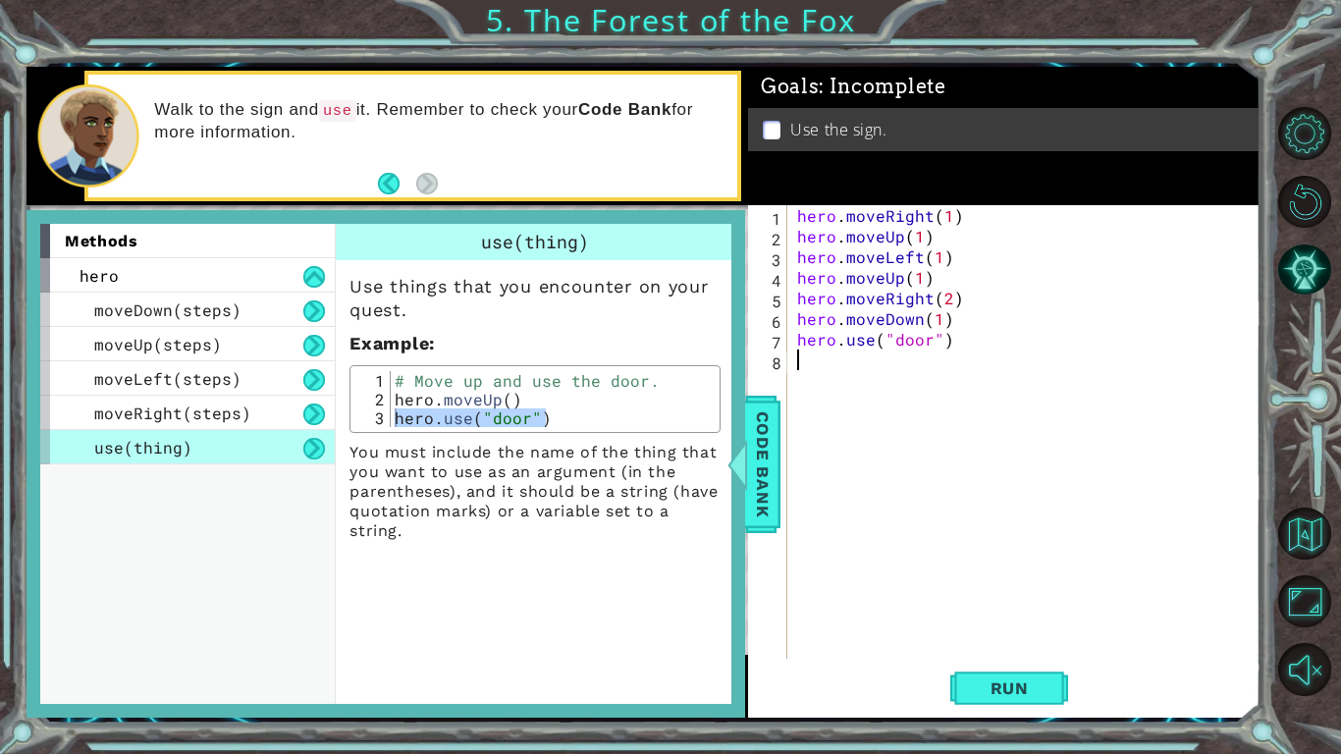
click at [929, 355] on div "hero . moveRight ( 1 ) hero . moveUp ( 1 ) hero . moveLeft ( 1 ) hero . moveUp …" at bounding box center [1029, 452] width 472 height 495
click at [929, 350] on div "hero . moveRight ( 1 ) hero . moveUp ( 1 ) hero . moveLeft ( 1 ) hero . moveUp …" at bounding box center [1029, 452] width 472 height 495
type textarea "hero.use("sign")"
click at [751, 426] on span "Code Bank" at bounding box center [762, 464] width 31 height 120
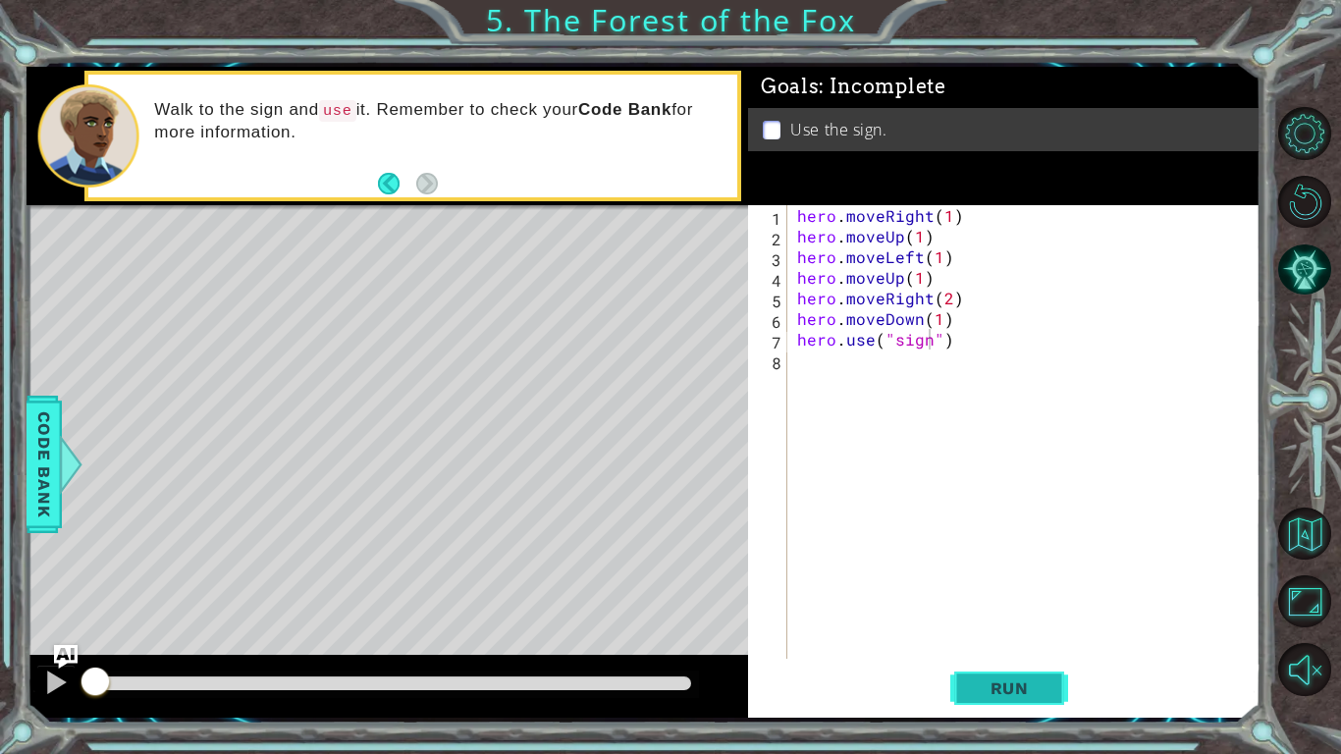
click at [1023, 587] on span "Run" at bounding box center [1010, 689] width 78 height 20
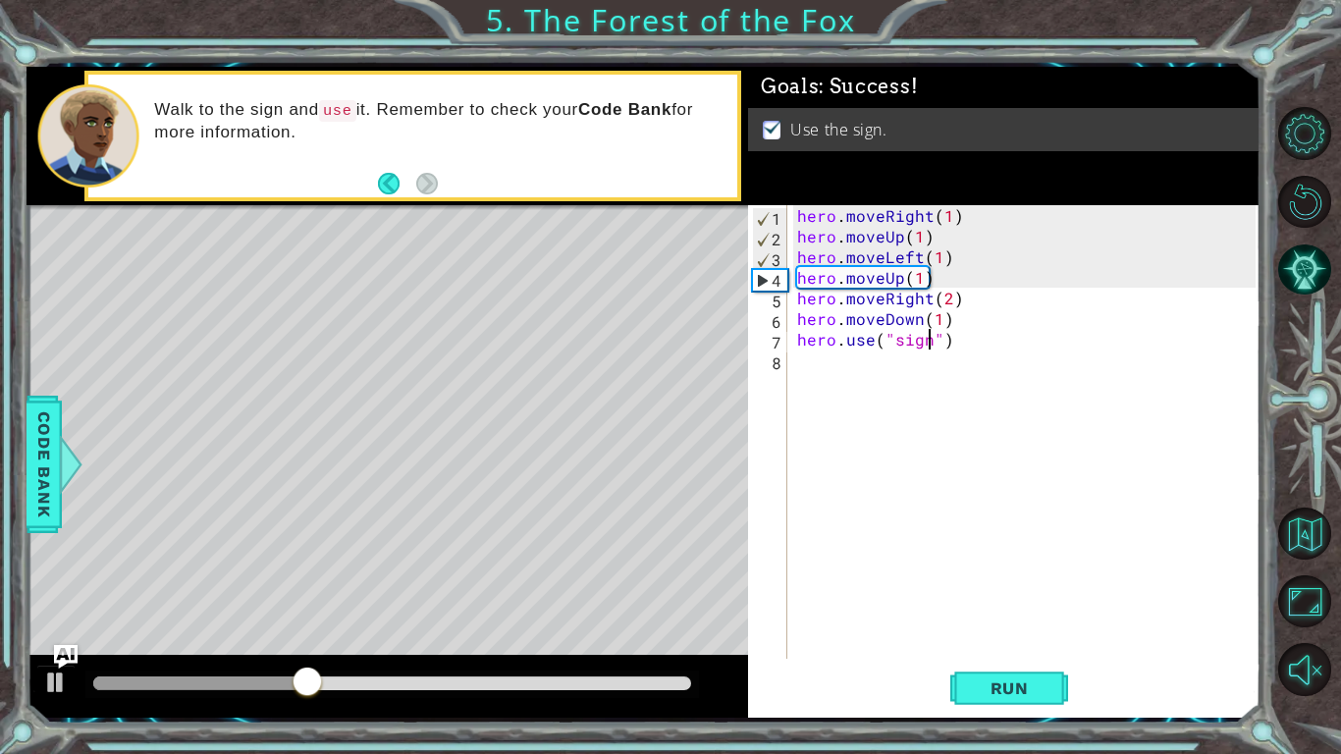
drag, startPoint x: 301, startPoint y: 684, endPoint x: 937, endPoint y: 622, distance: 638.5
click at [936, 587] on div "1 ההההההההההההההההההההההההההההההההההההההההההההההההההההההההההההההההההההההההההההה…" at bounding box center [644, 392] width 1234 height 651
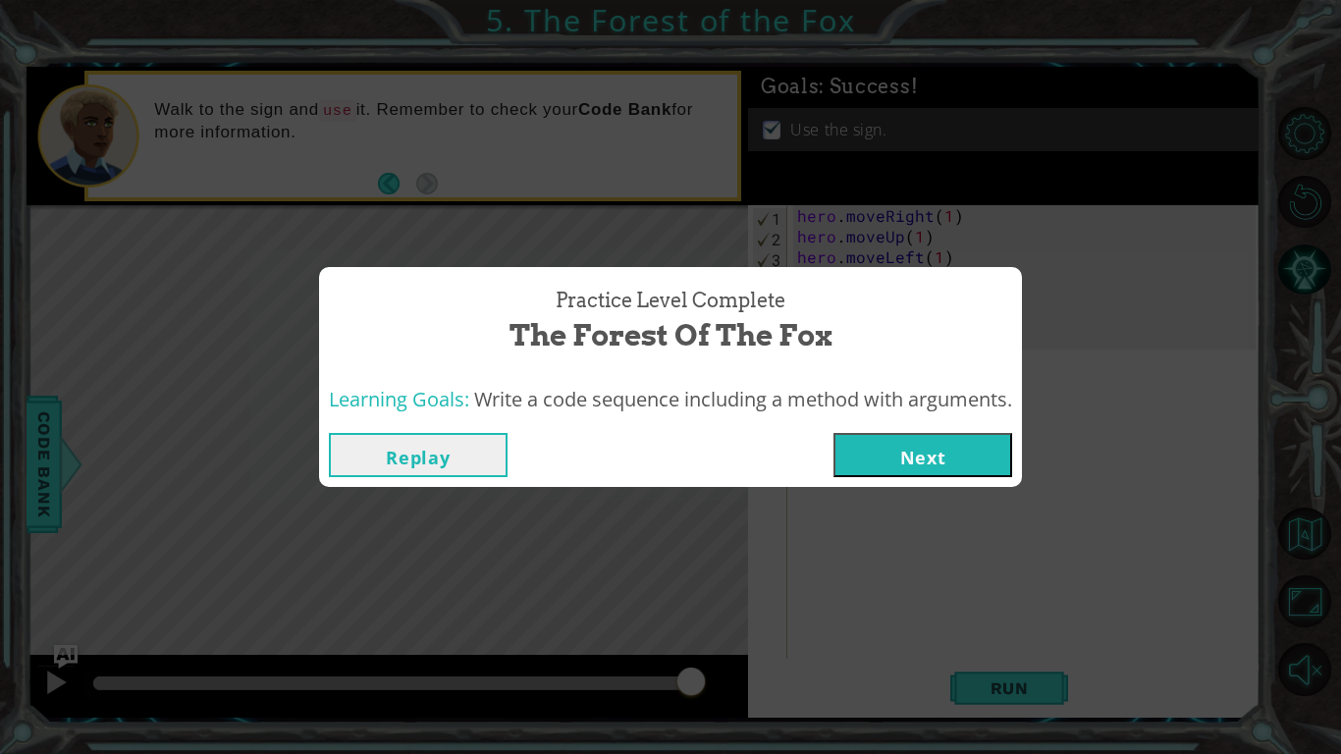
click at [932, 451] on button "Next" at bounding box center [923, 455] width 179 height 44
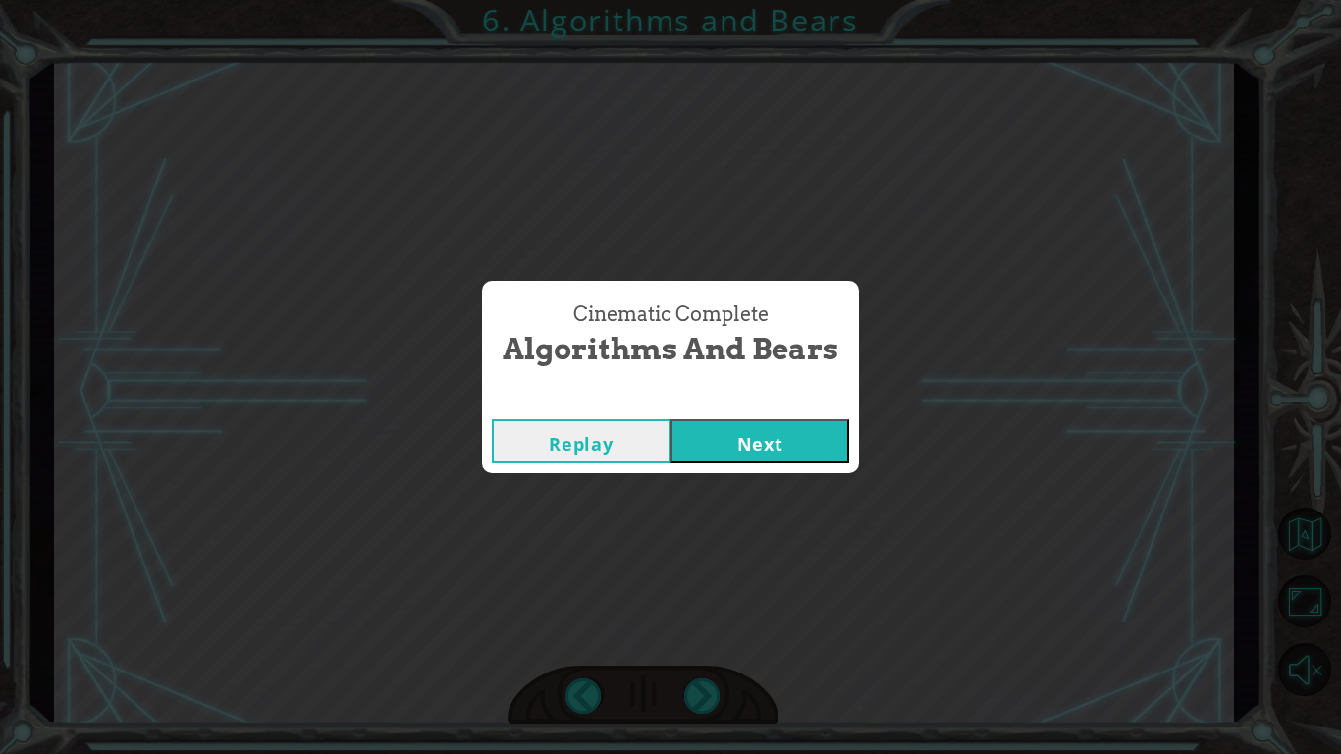
click at [671, 419] on button "Next" at bounding box center [760, 441] width 179 height 44
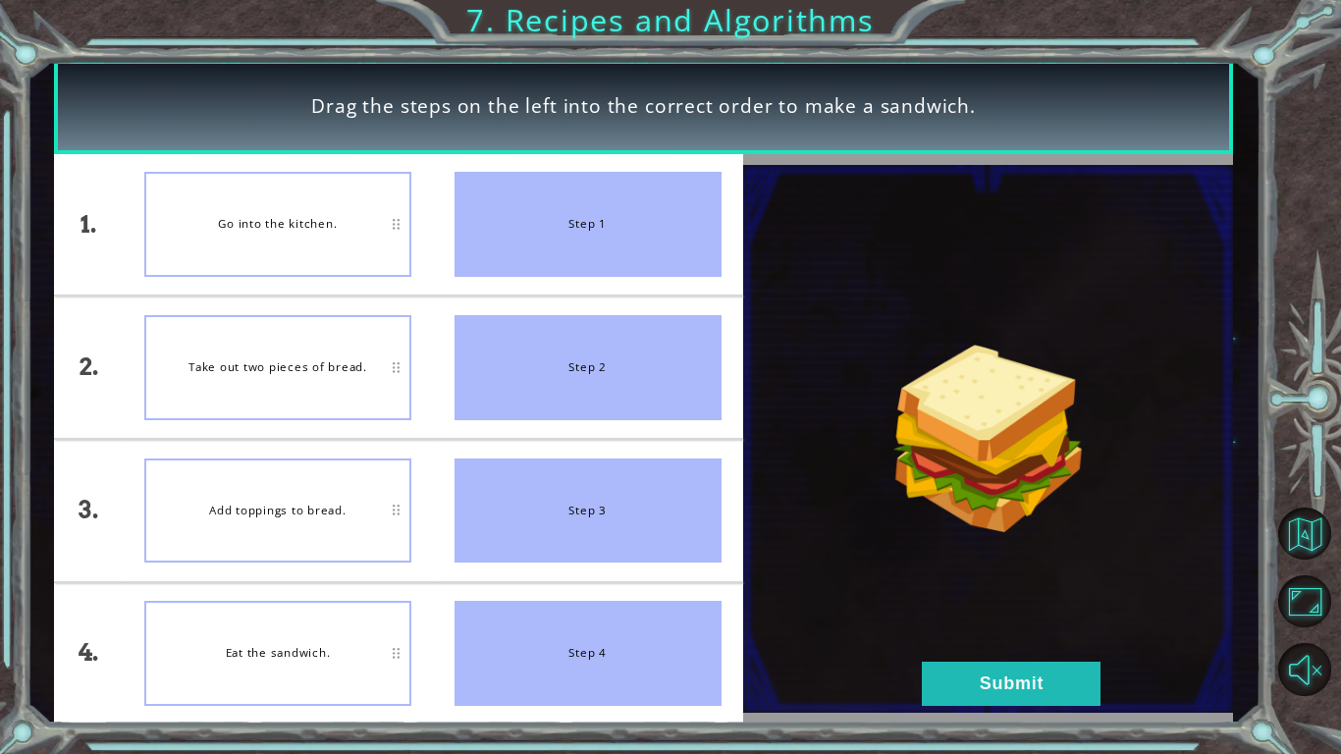
click at [1101, 587] on img at bounding box center [988, 439] width 491 height 548
click at [1075, 587] on button "Submit" at bounding box center [1011, 684] width 179 height 44
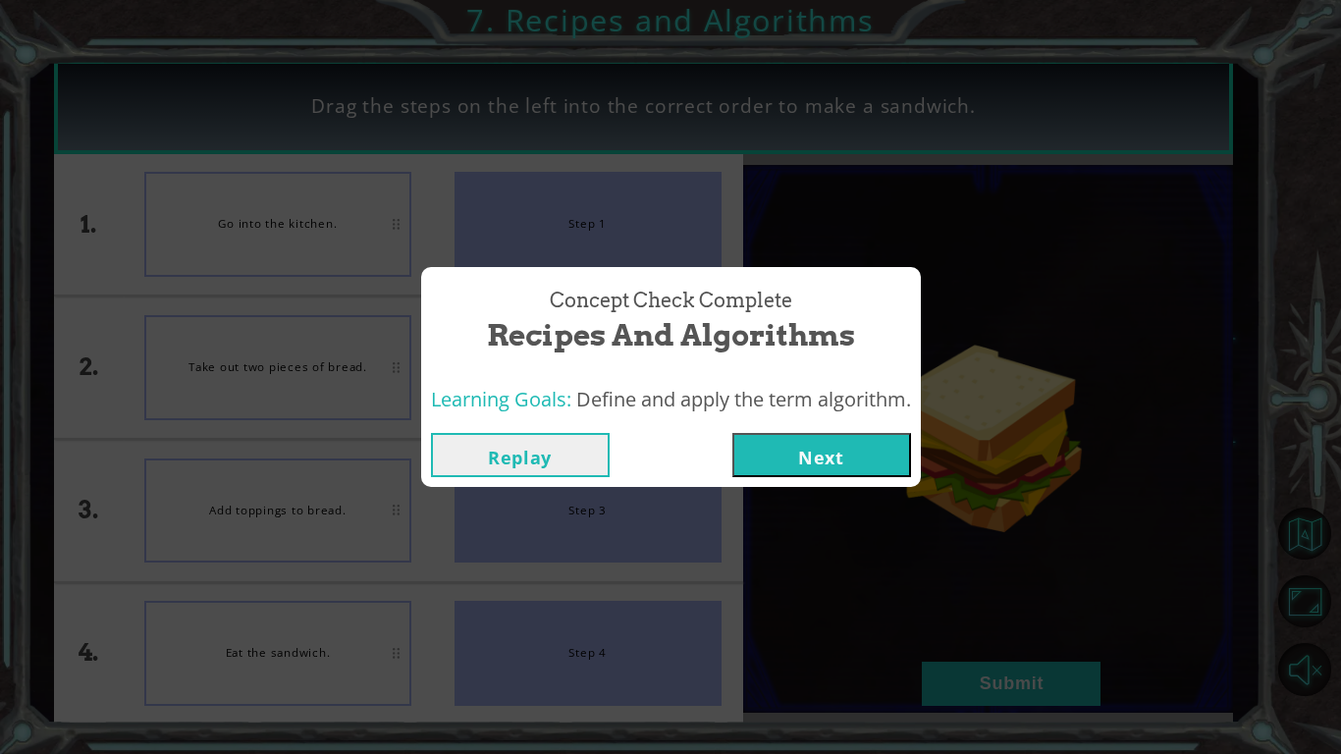
click at [805, 466] on button "Next" at bounding box center [822, 455] width 179 height 44
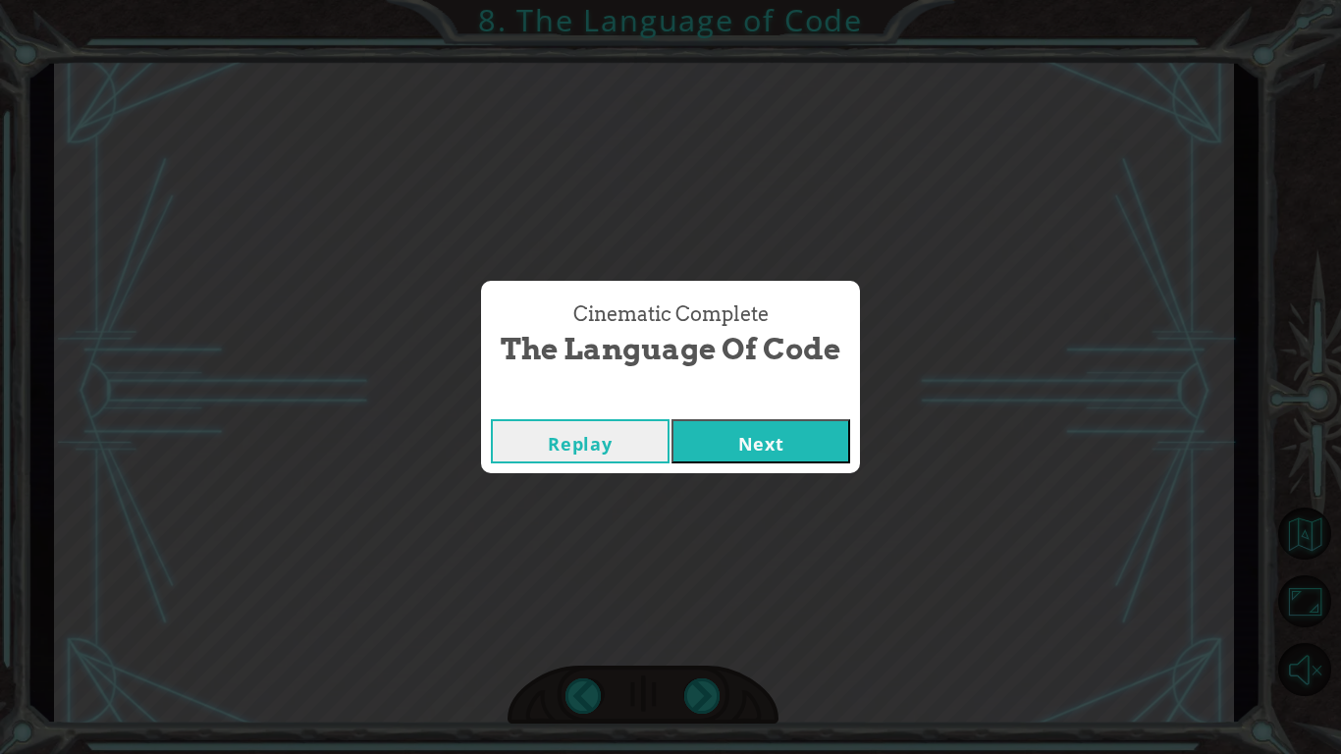
click at [779, 447] on button "Next" at bounding box center [761, 441] width 179 height 44
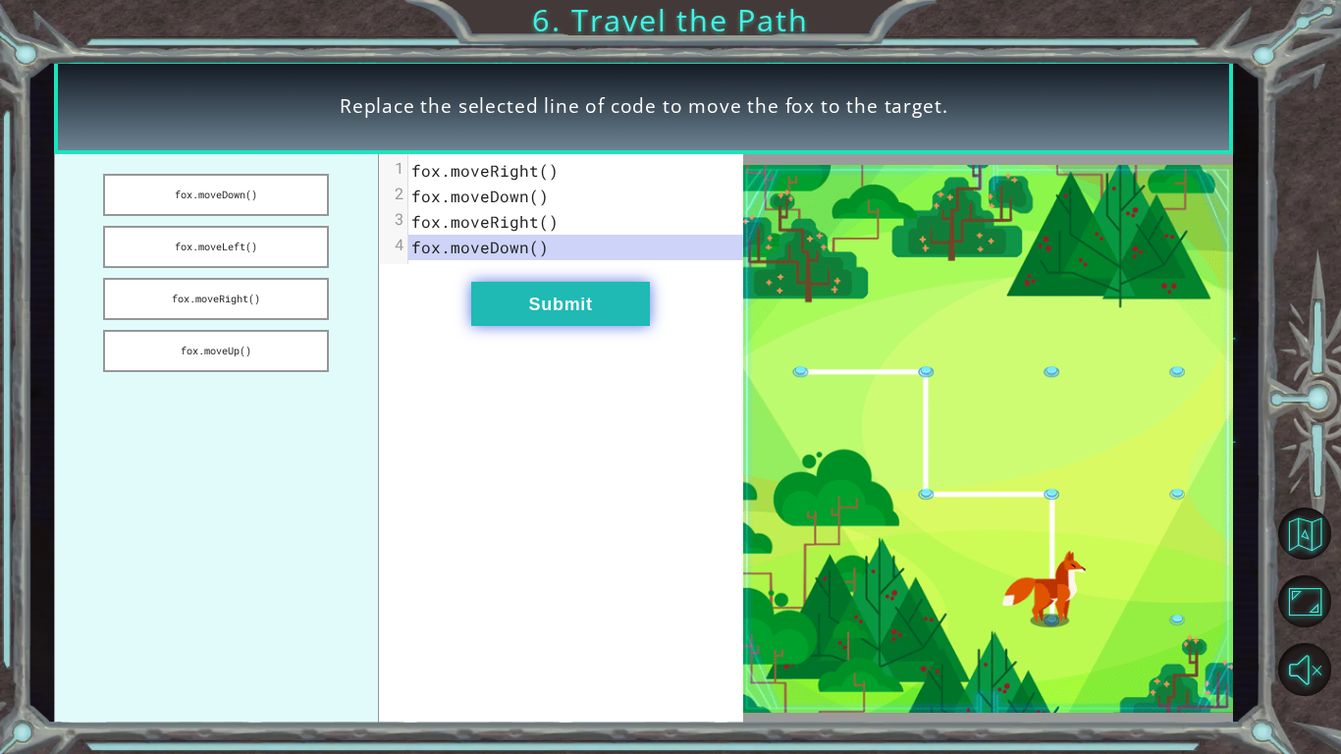
click at [635, 295] on button "Submit" at bounding box center [560, 304] width 179 height 44
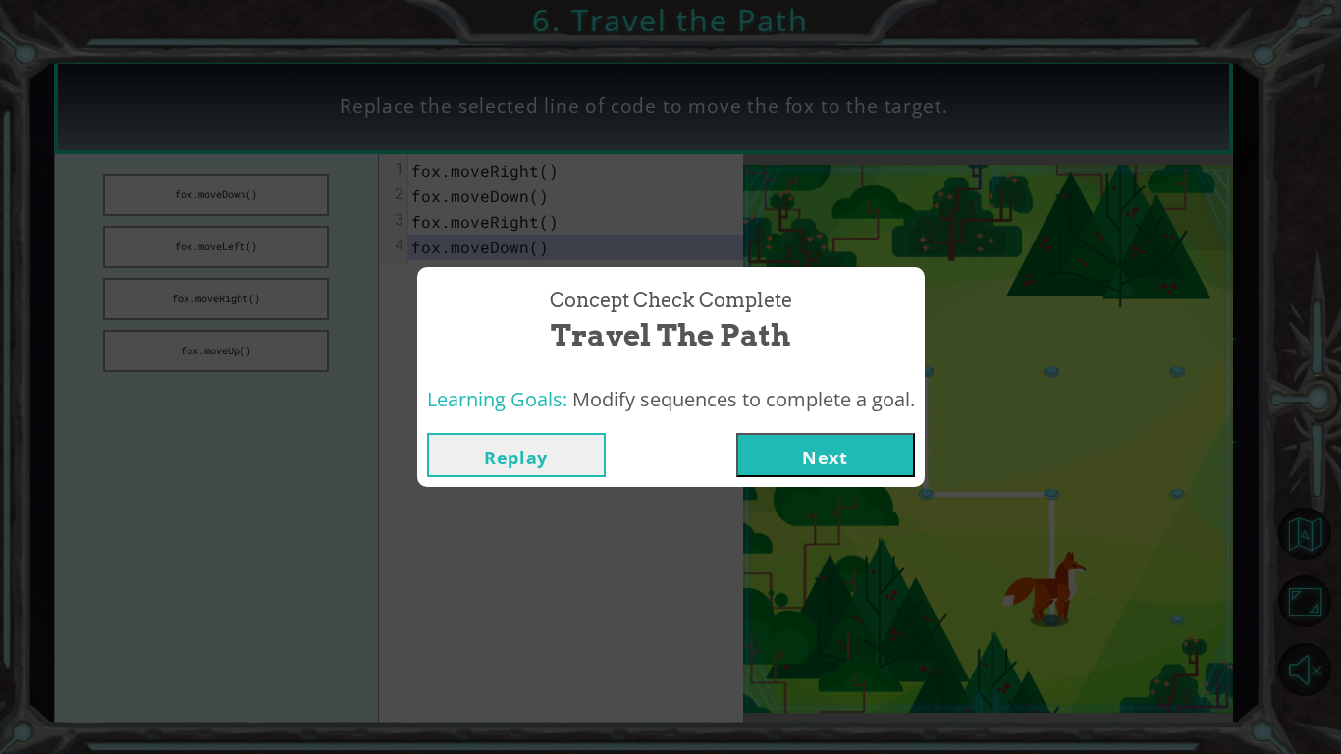
click at [818, 440] on button "Next" at bounding box center [826, 455] width 179 height 44
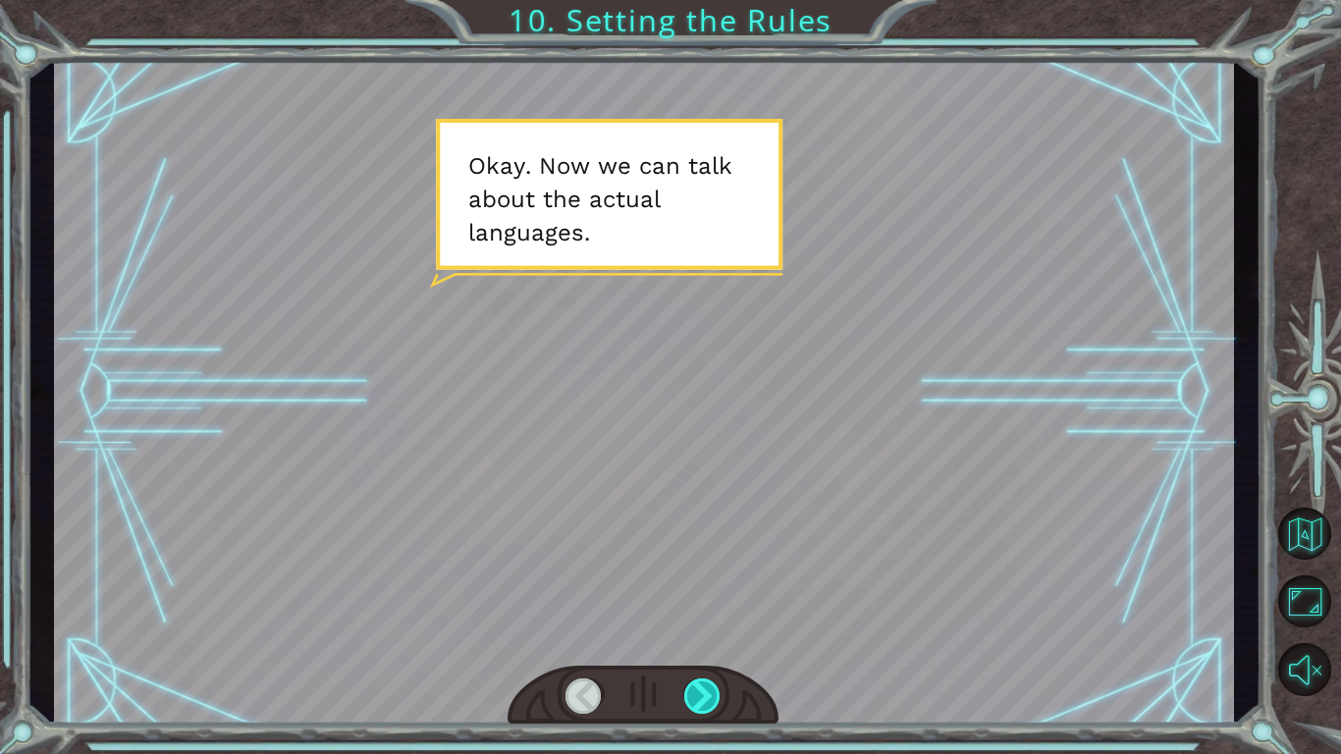
click at [696, 587] on div at bounding box center [702, 696] width 37 height 35
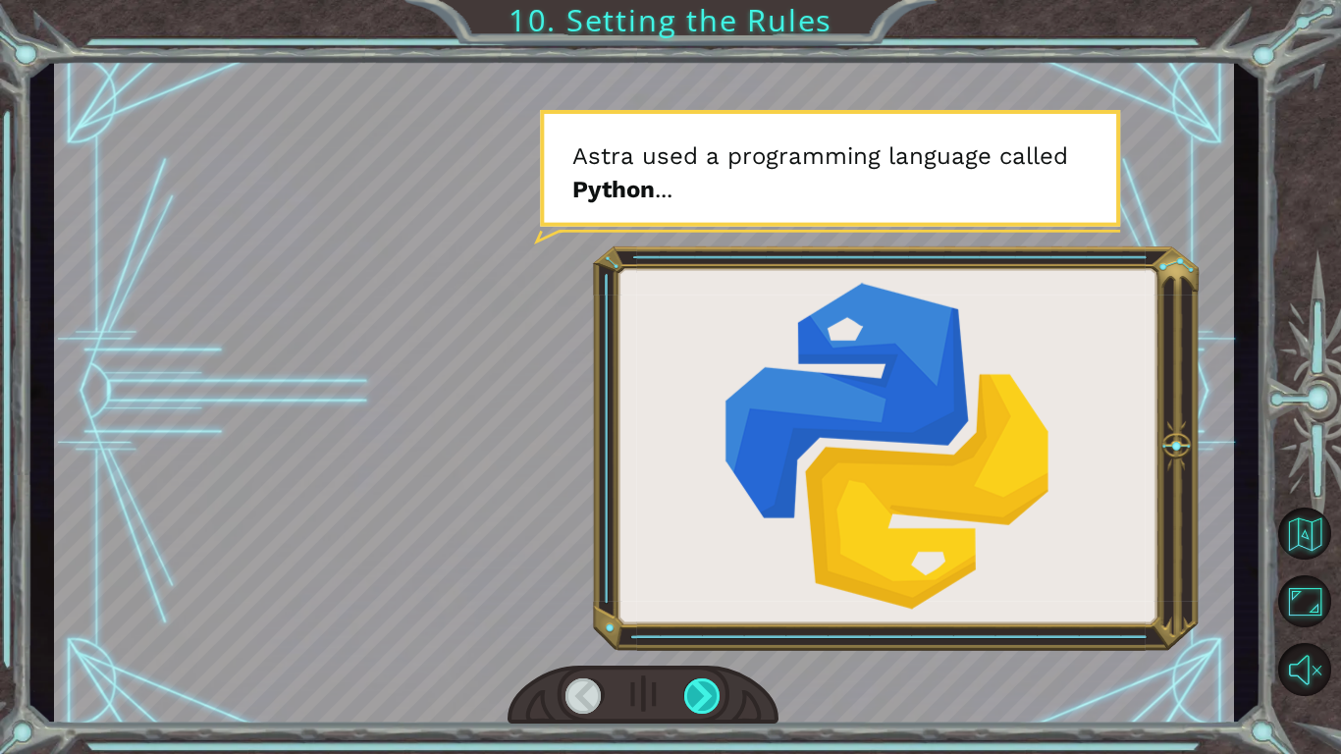
click at [700, 587] on div at bounding box center [702, 696] width 37 height 35
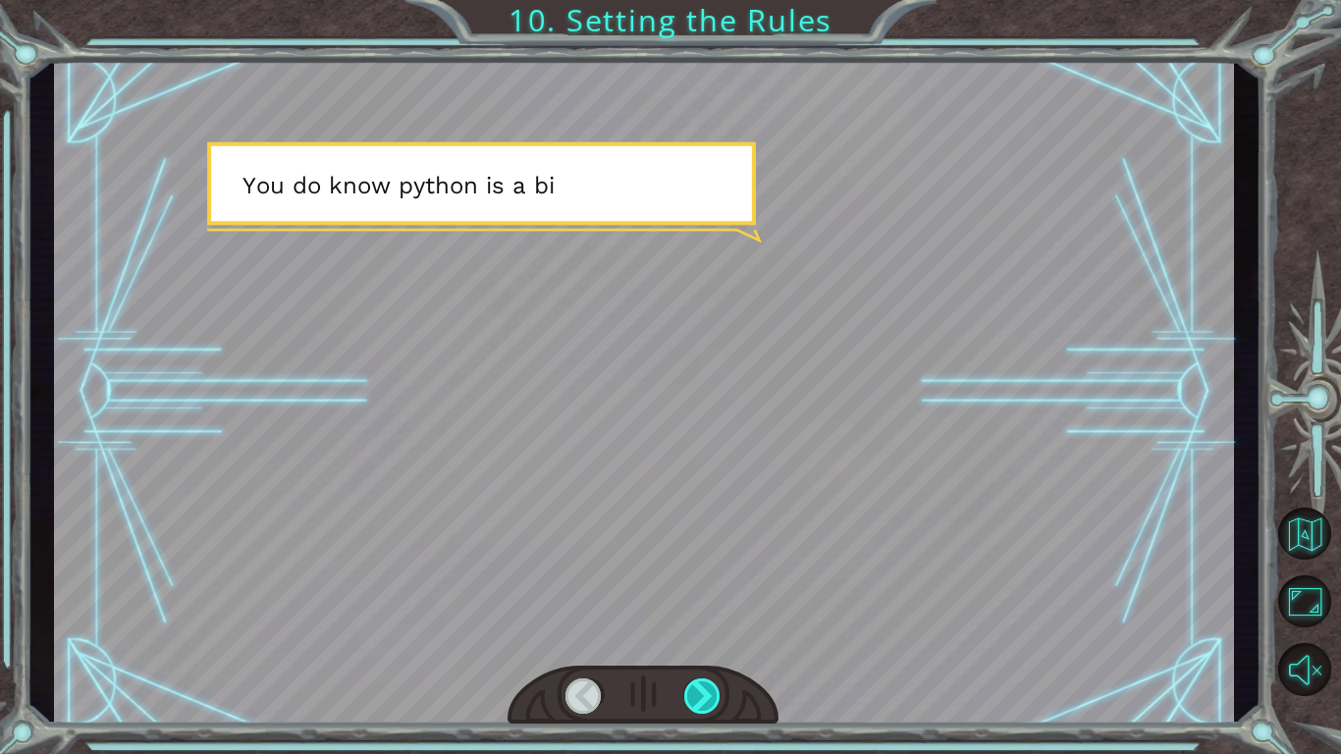
click at [690, 587] on div at bounding box center [702, 696] width 37 height 35
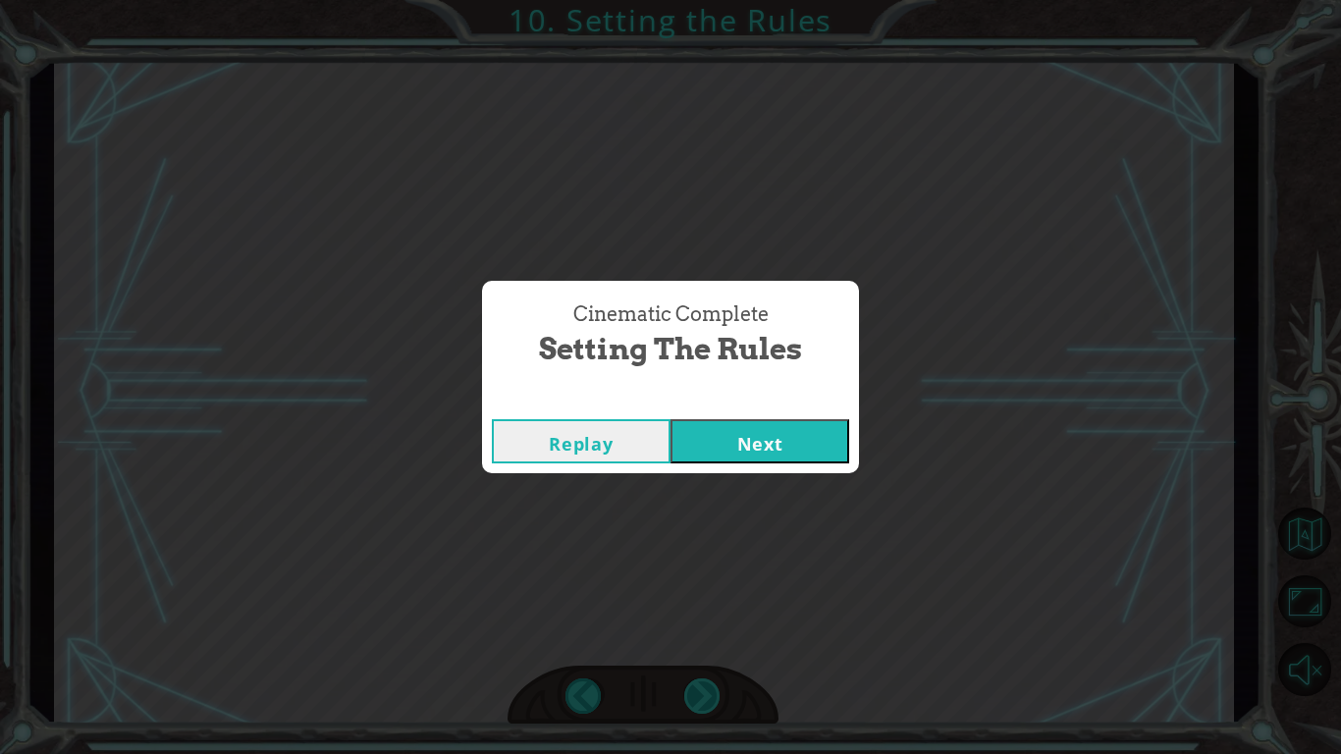
click at [671, 419] on button "Next" at bounding box center [760, 441] width 179 height 44
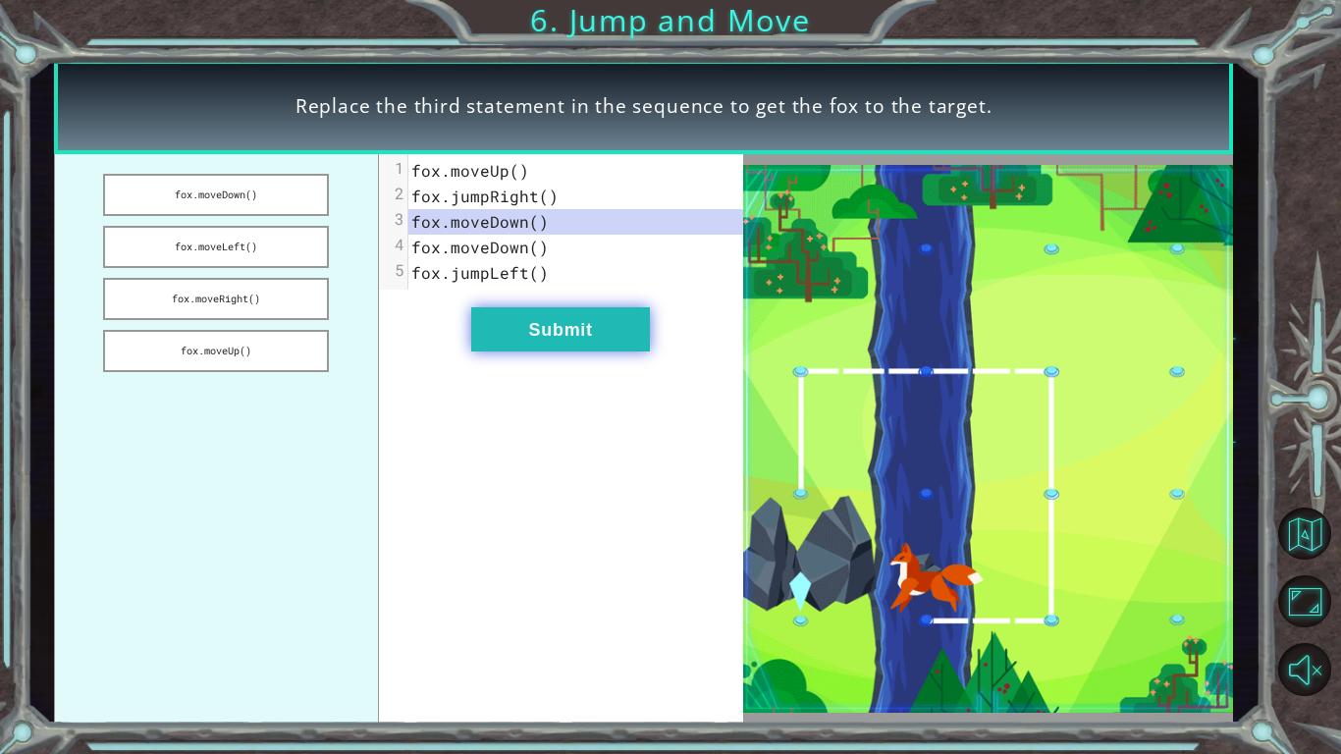
click at [581, 327] on button "Submit" at bounding box center [560, 329] width 179 height 44
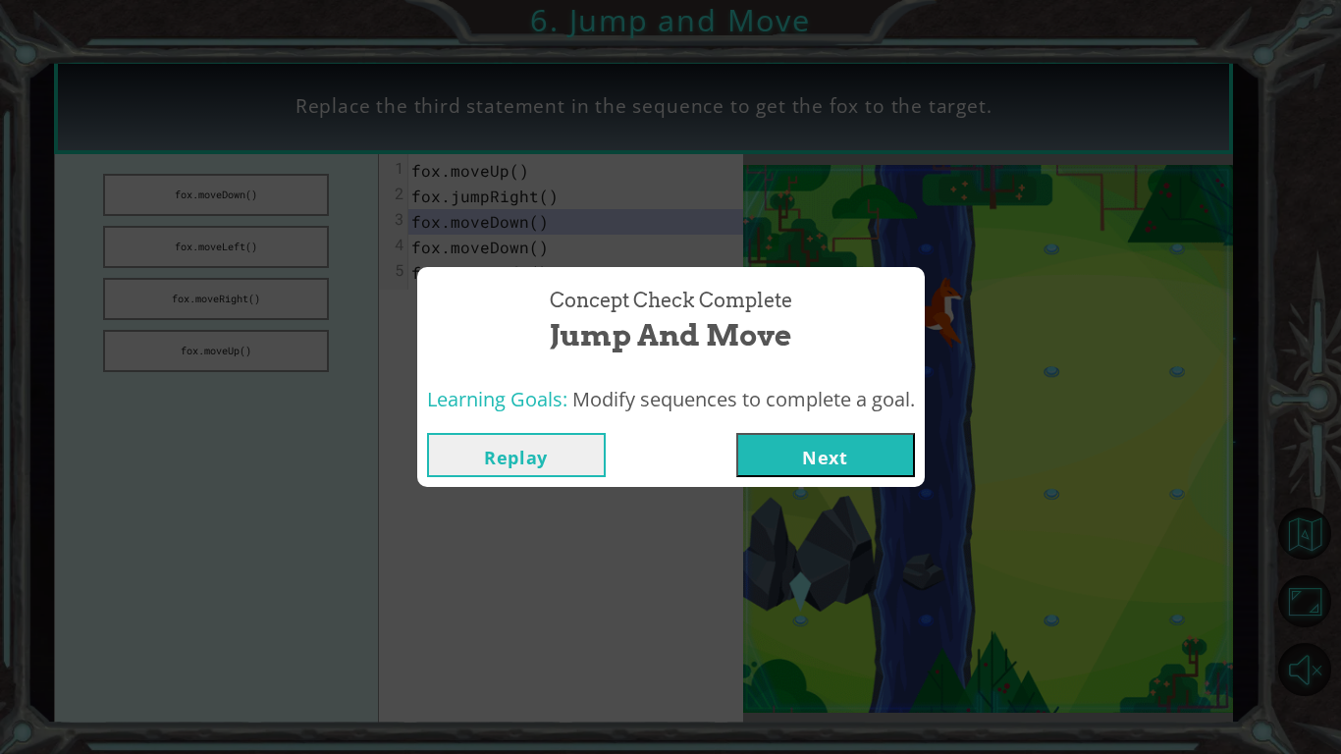
click at [737, 433] on button "Next" at bounding box center [826, 455] width 179 height 44
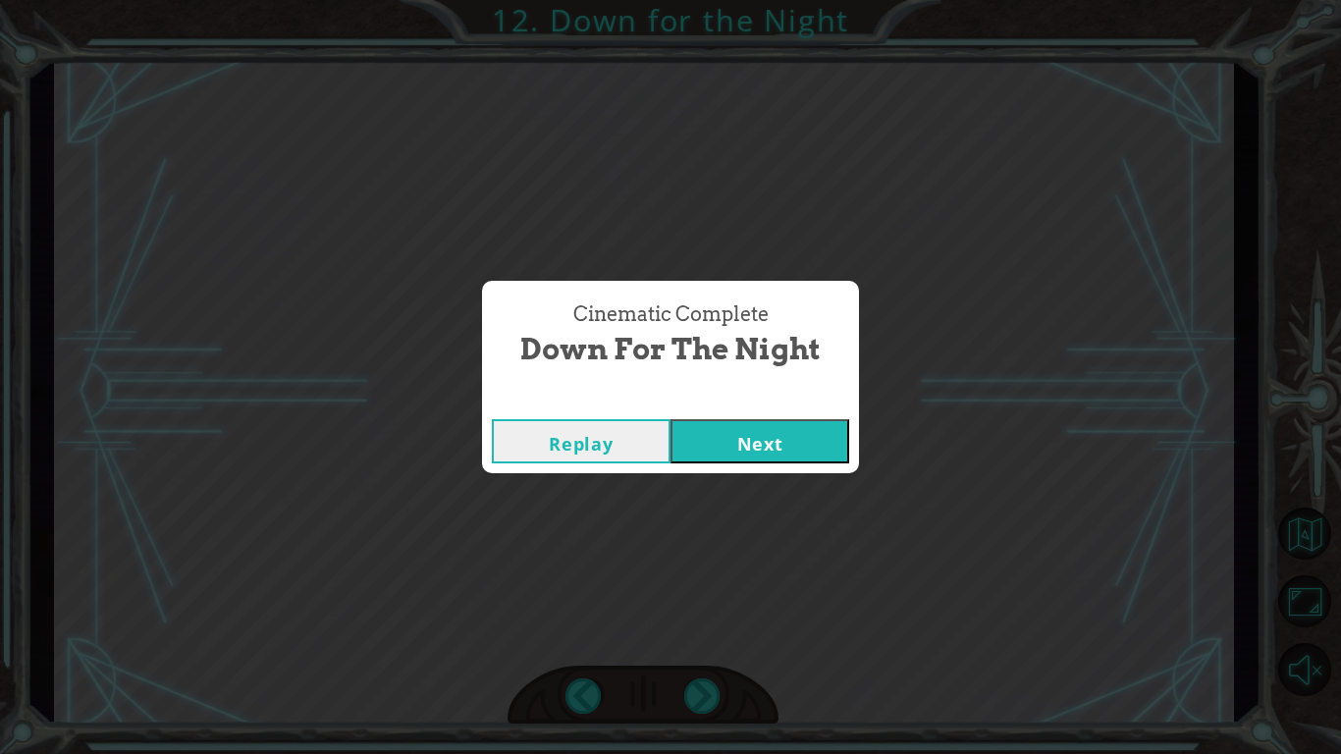
click button "Next" at bounding box center [760, 441] width 179 height 44
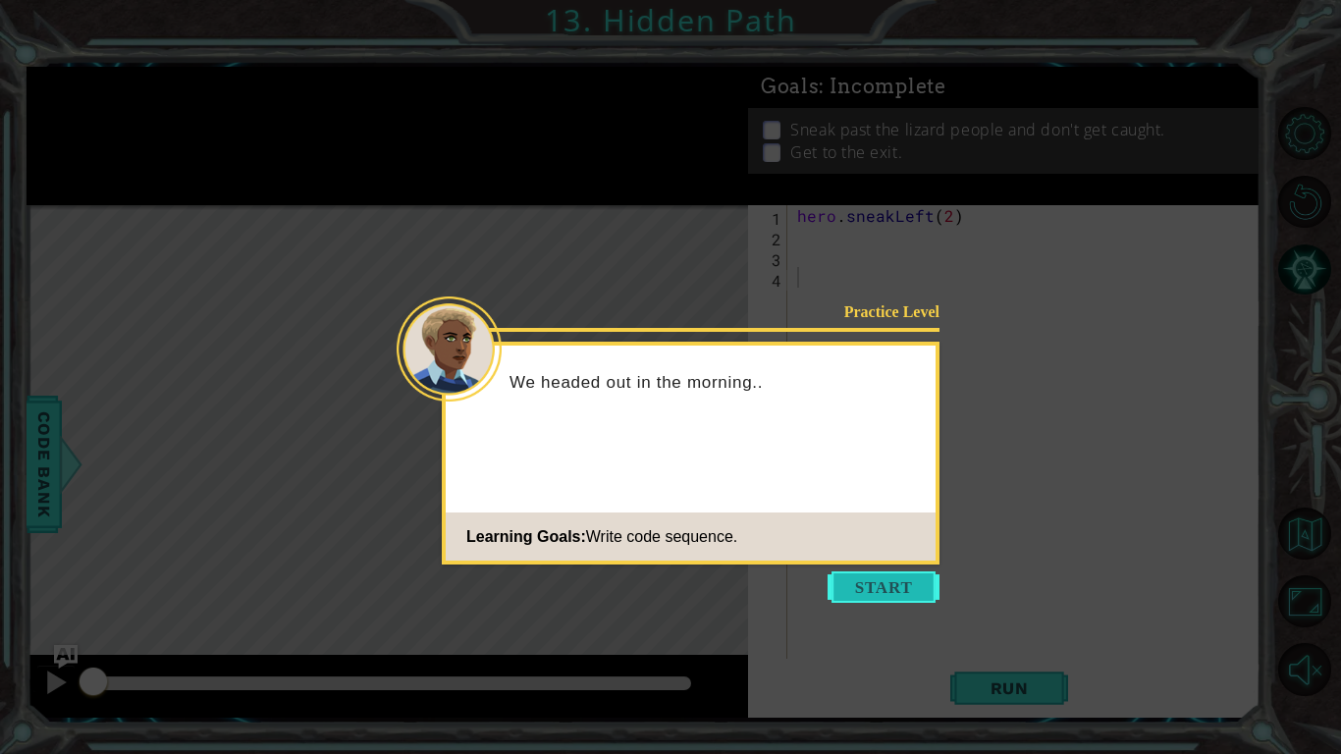
click at [884, 583] on button "Start" at bounding box center [884, 587] width 112 height 31
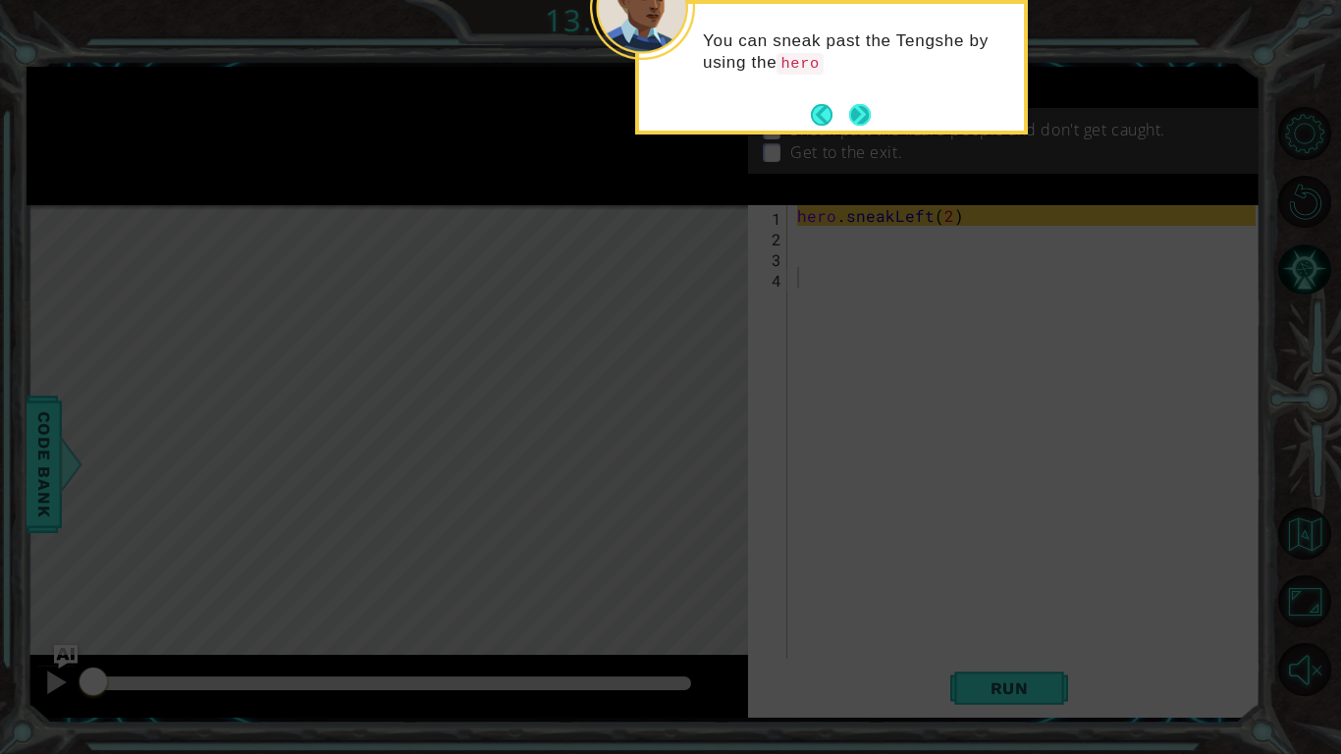
click at [851, 115] on button "Next" at bounding box center [860, 115] width 22 height 22
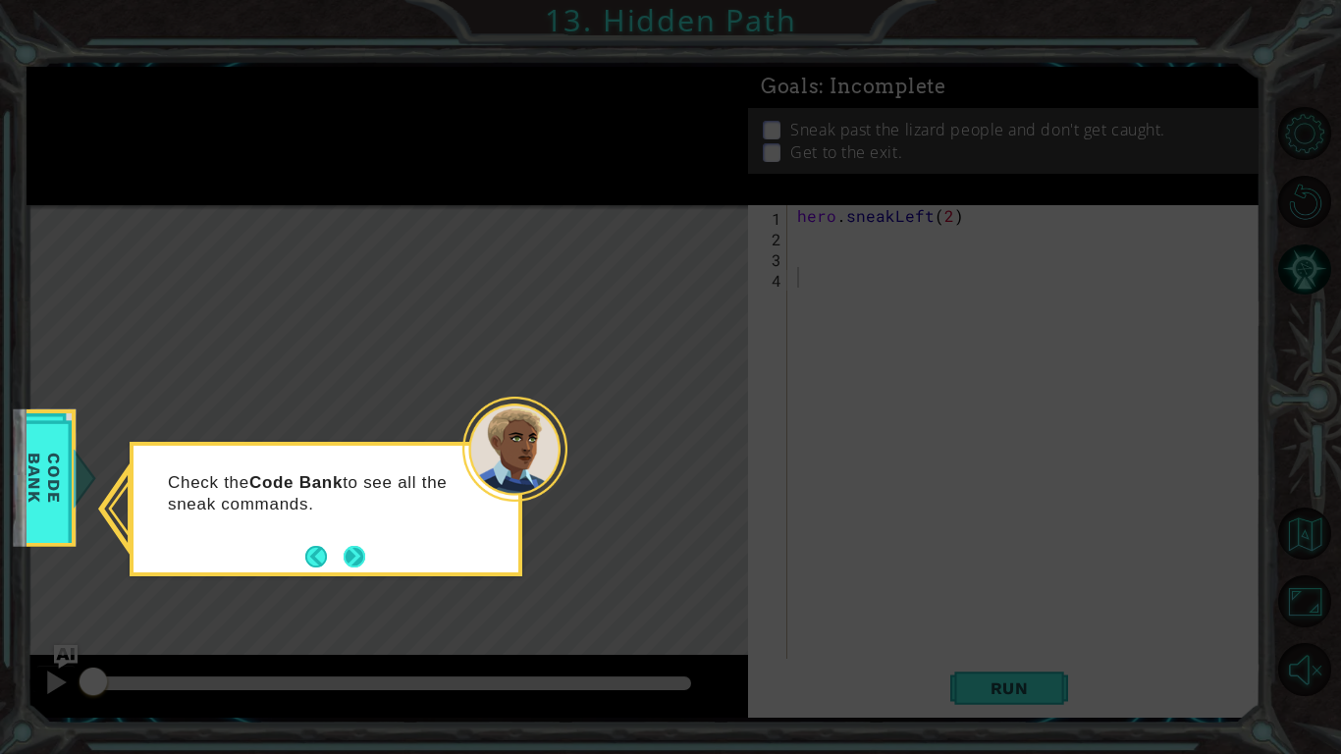
click at [352, 557] on button "Next" at bounding box center [355, 557] width 22 height 22
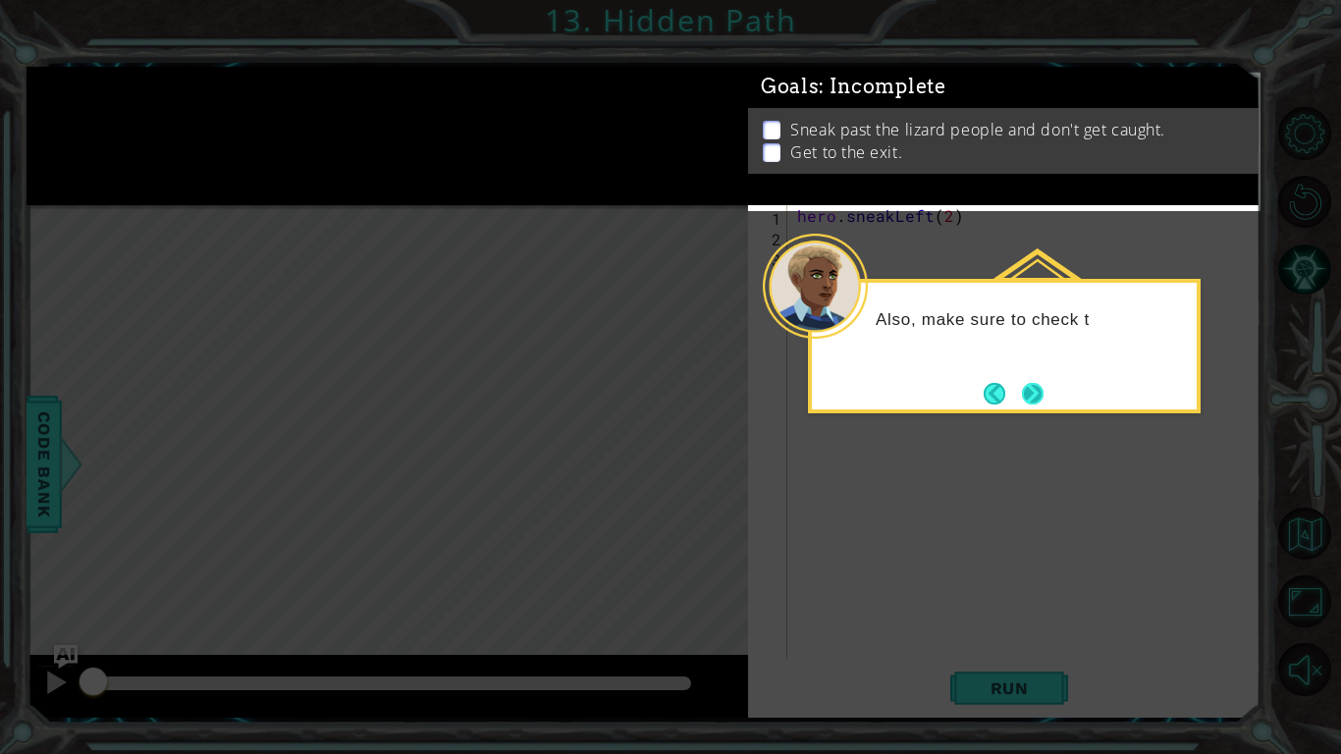
click at [1032, 389] on button "Next" at bounding box center [1033, 394] width 22 height 22
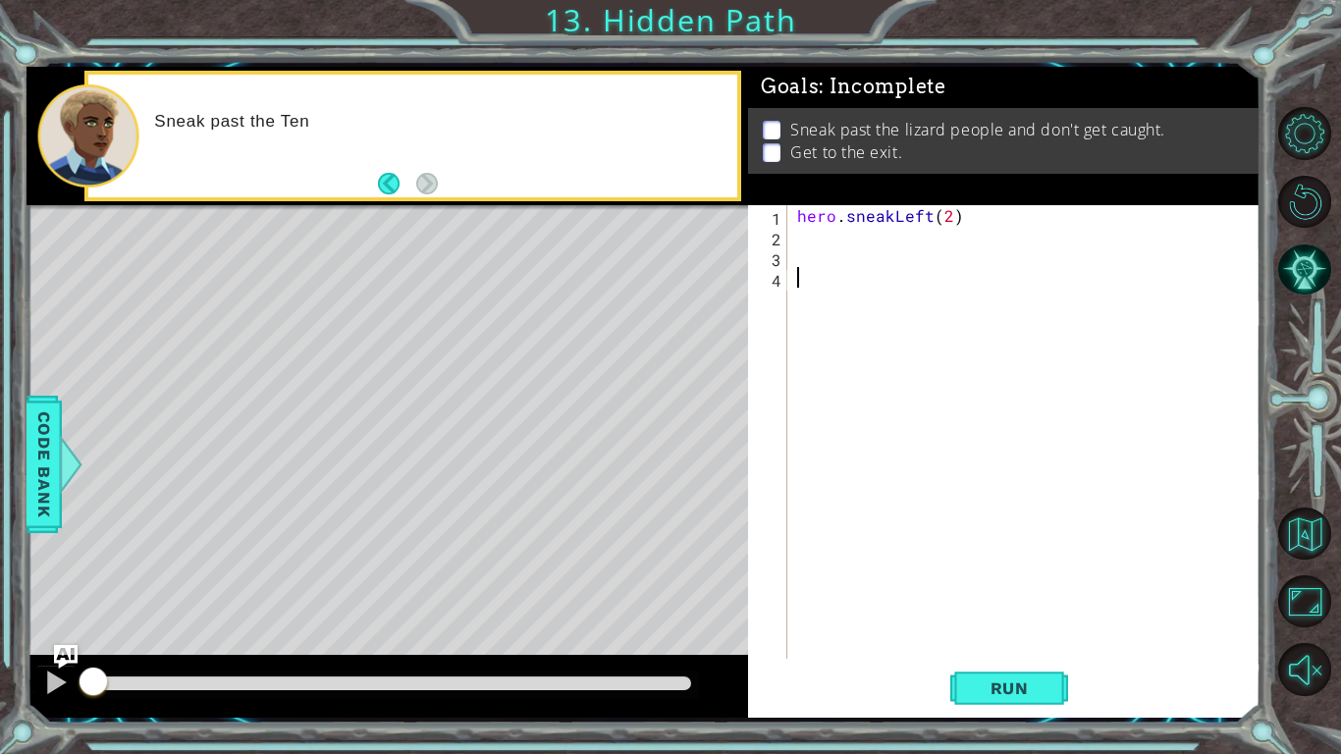
click at [821, 246] on div "hero . sneakLeft ( 2 )" at bounding box center [1029, 452] width 472 height 495
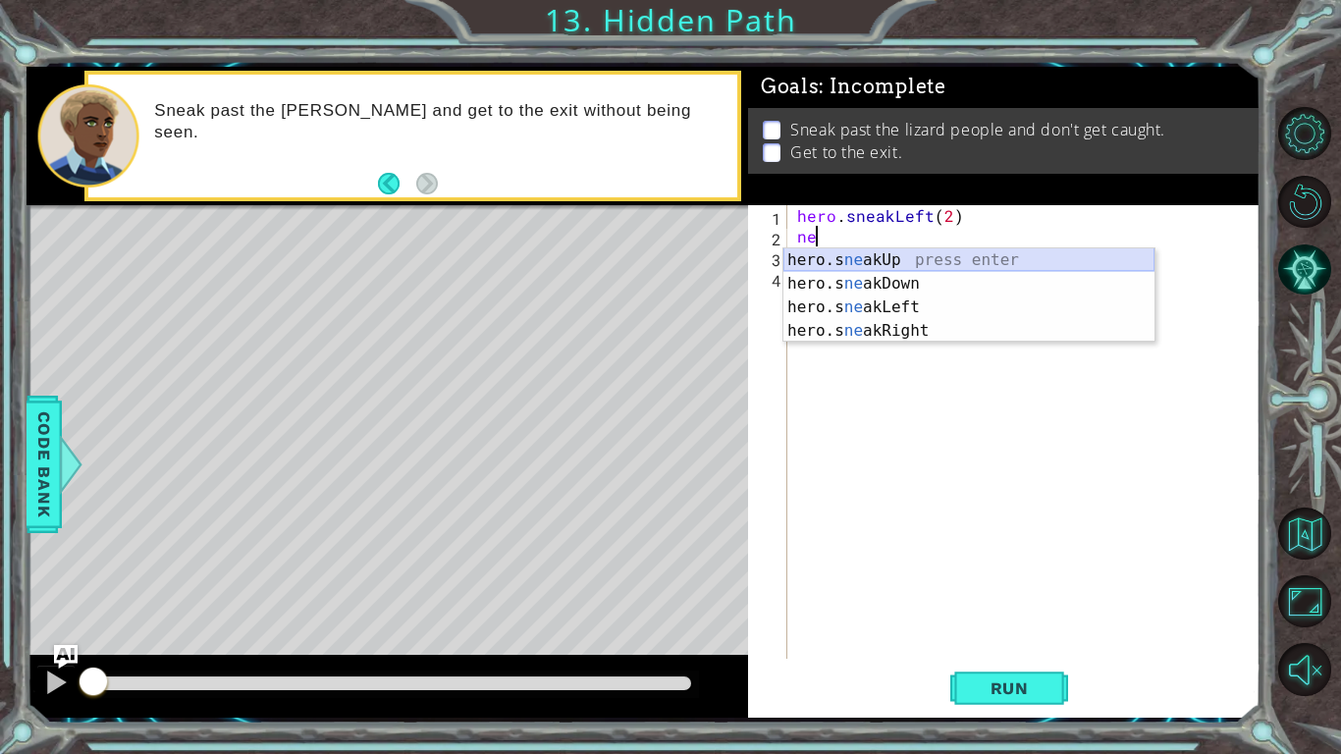
click at [924, 260] on div "hero.s ne akUp press enter hero.s ne akDown press enter hero.s ne akLeft press …" at bounding box center [969, 318] width 371 height 141
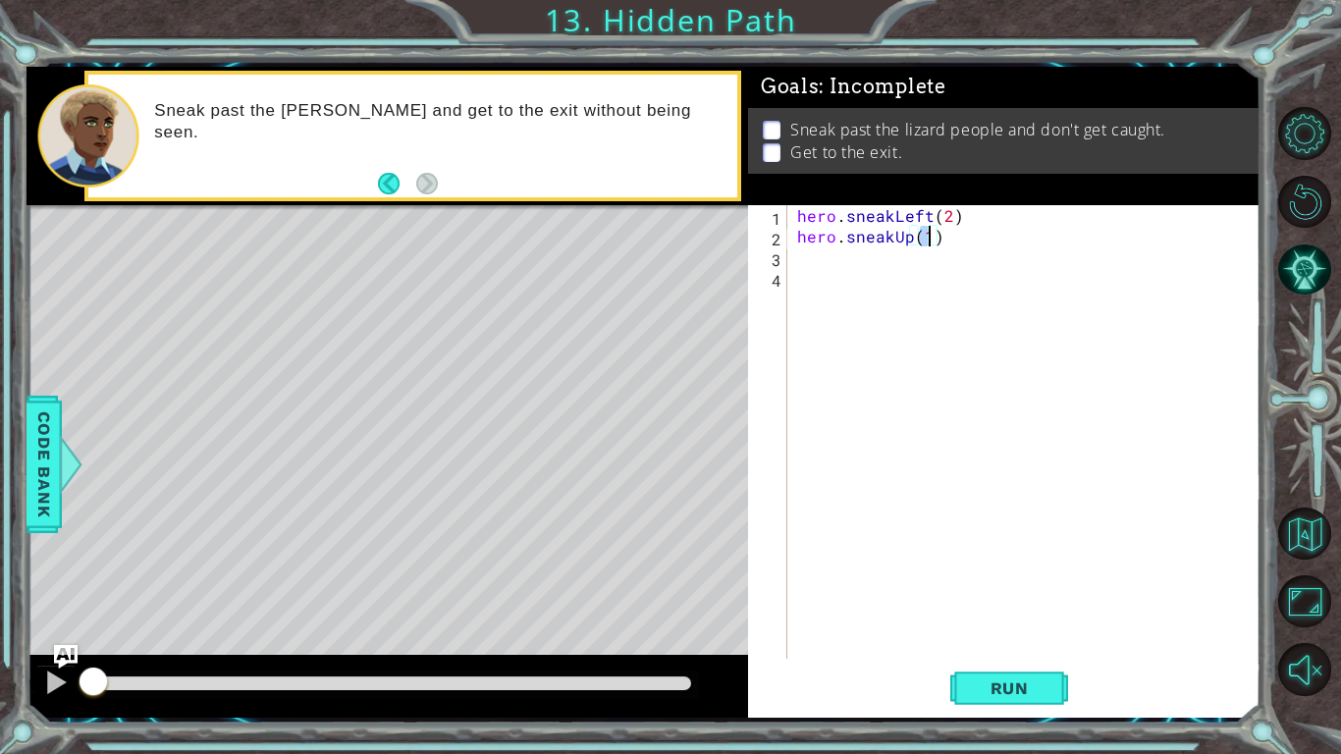
type textarea "hero.sneakUp(2)"
click at [855, 256] on div "hero . sneakLeft ( 2 ) hero . sneakUp ( 2 )" at bounding box center [1029, 452] width 472 height 495
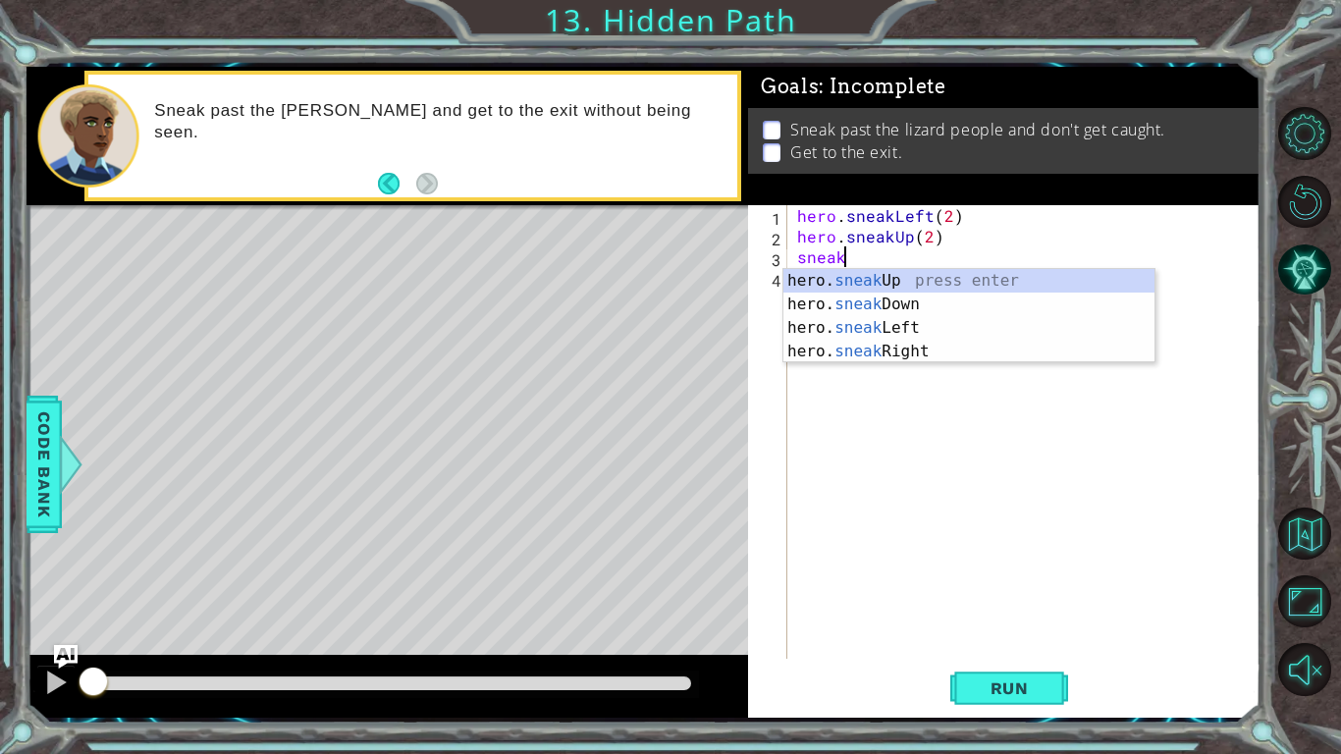
scroll to position [0, 2]
click at [887, 352] on div "hero. sneak Up press enter hero. sneak Down press enter hero. sneak Left press …" at bounding box center [969, 339] width 371 height 141
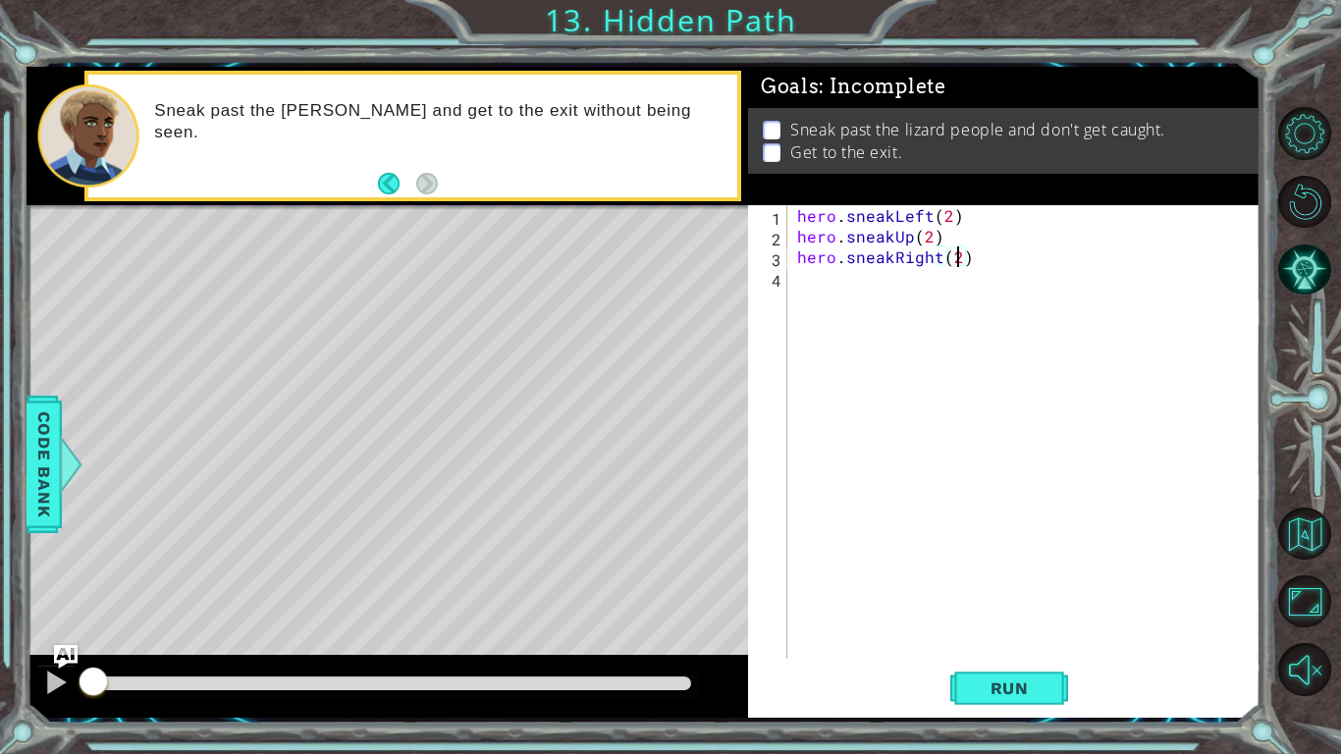
scroll to position [0, 9]
type textarea "hero.sneakRight(2)"
click at [1014, 587] on span "Run" at bounding box center [1010, 689] width 78 height 20
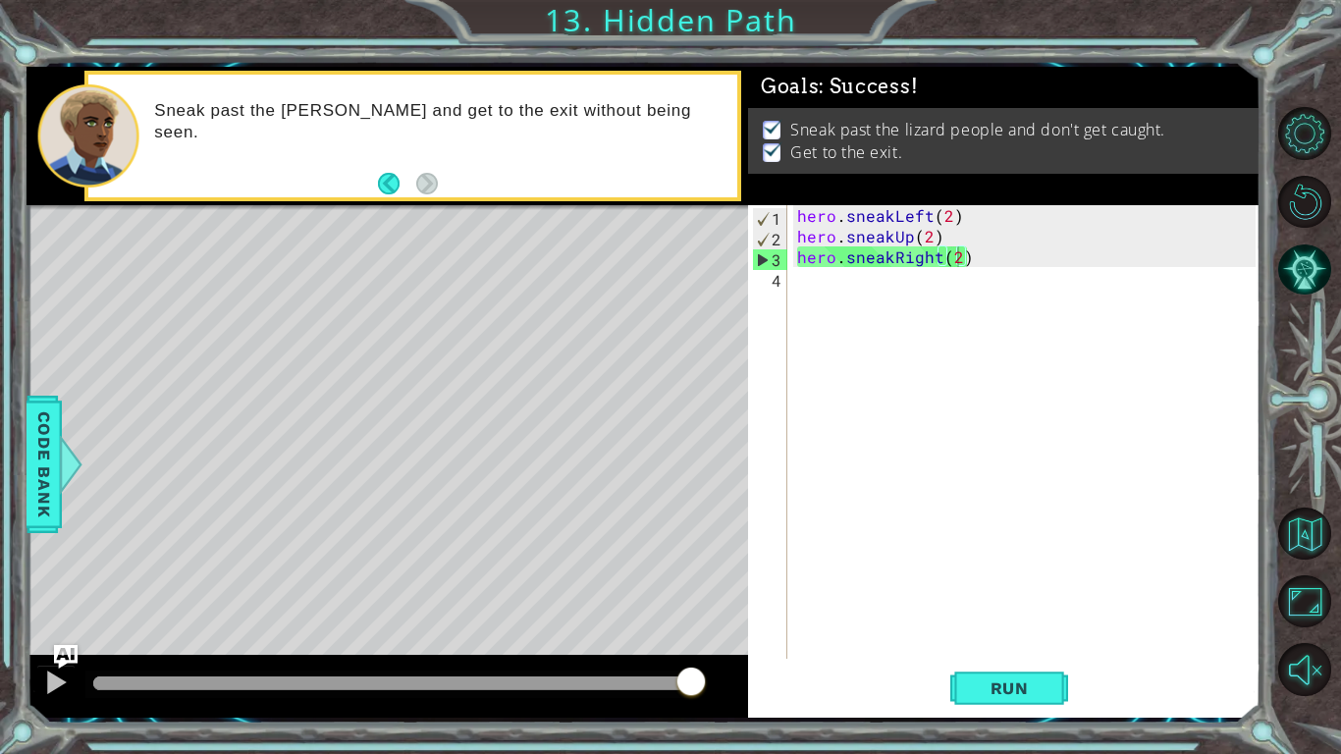
drag, startPoint x: 593, startPoint y: 681, endPoint x: 692, endPoint y: 699, distance: 100.9
click at [692, 587] on body "1 ההההההההההההההההההההההההההההההההההההההההההההההההההההההההההההההההההההההההההההה…" at bounding box center [670, 377] width 1341 height 754
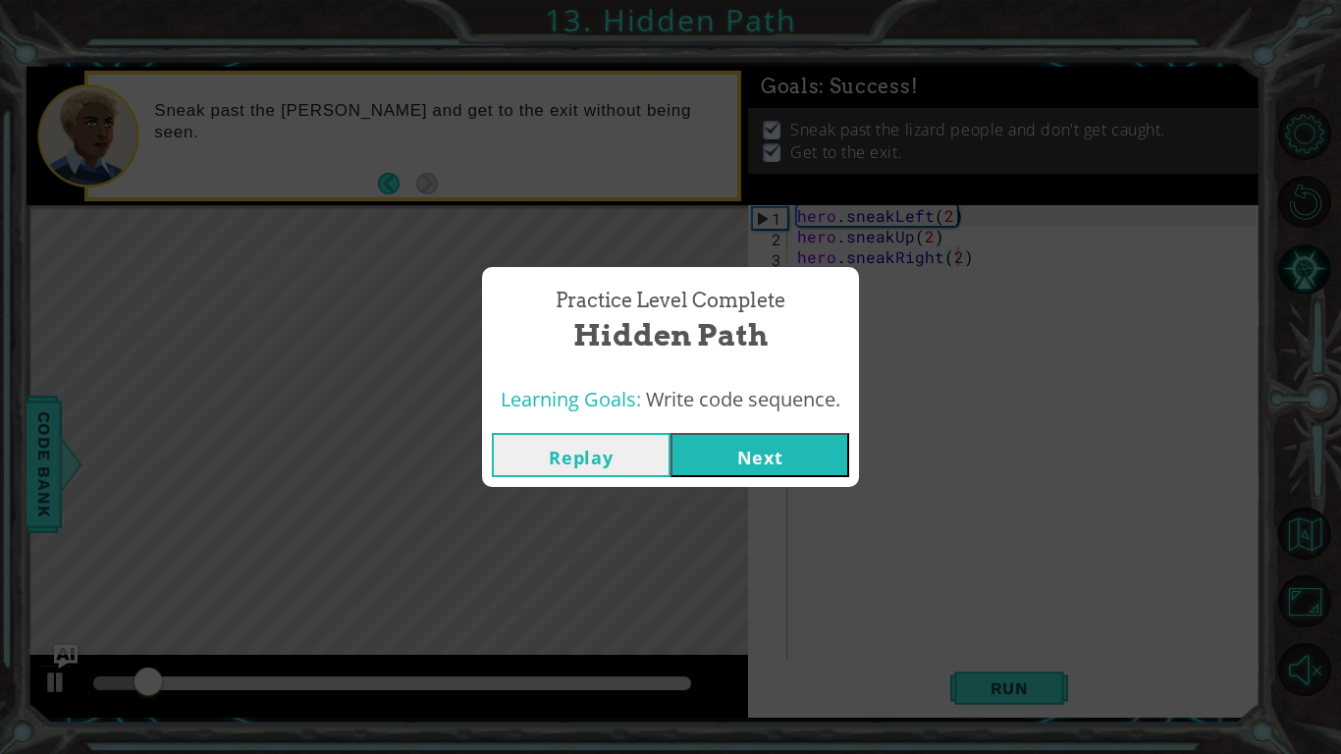
click at [787, 488] on div "Practice Level Complete Hidden Path Learning Goals: Write code sequence. Replay…" at bounding box center [670, 377] width 1341 height 754
click at [783, 475] on button "Next" at bounding box center [760, 455] width 179 height 44
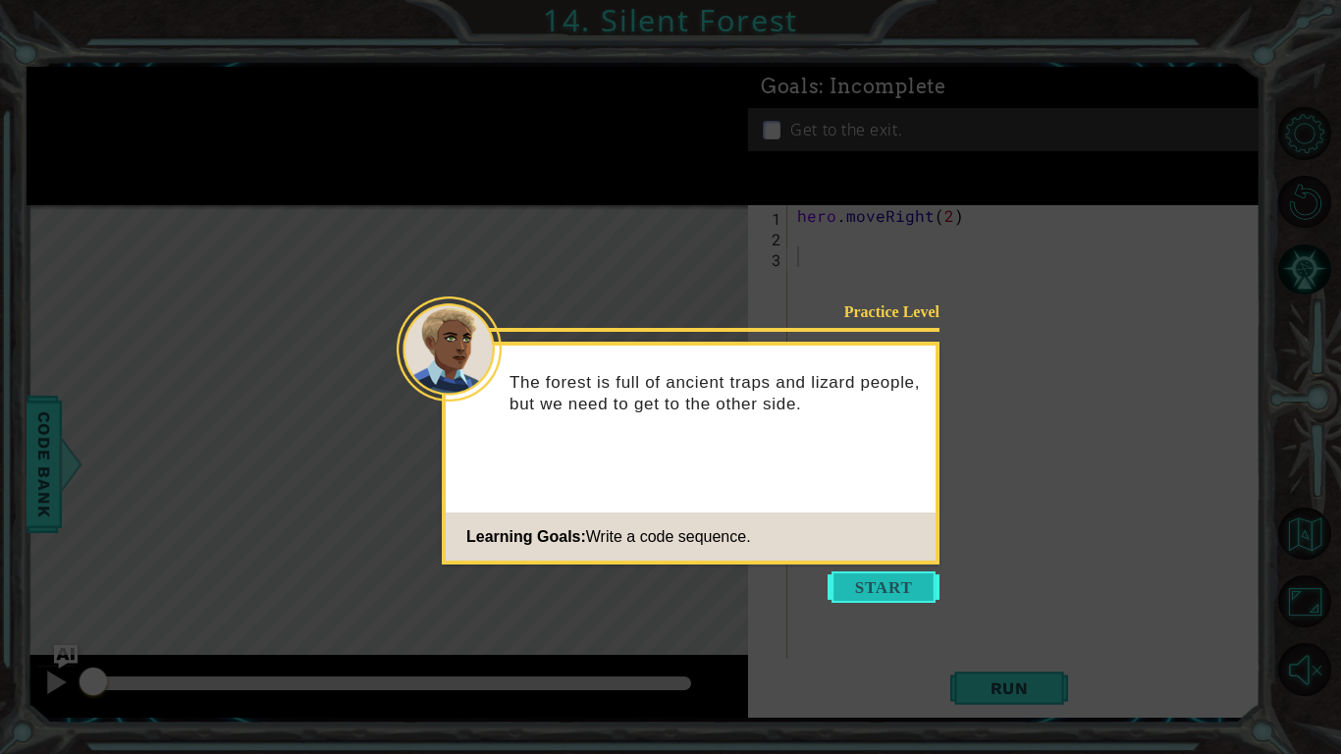
click at [879, 587] on button "Start" at bounding box center [884, 587] width 112 height 31
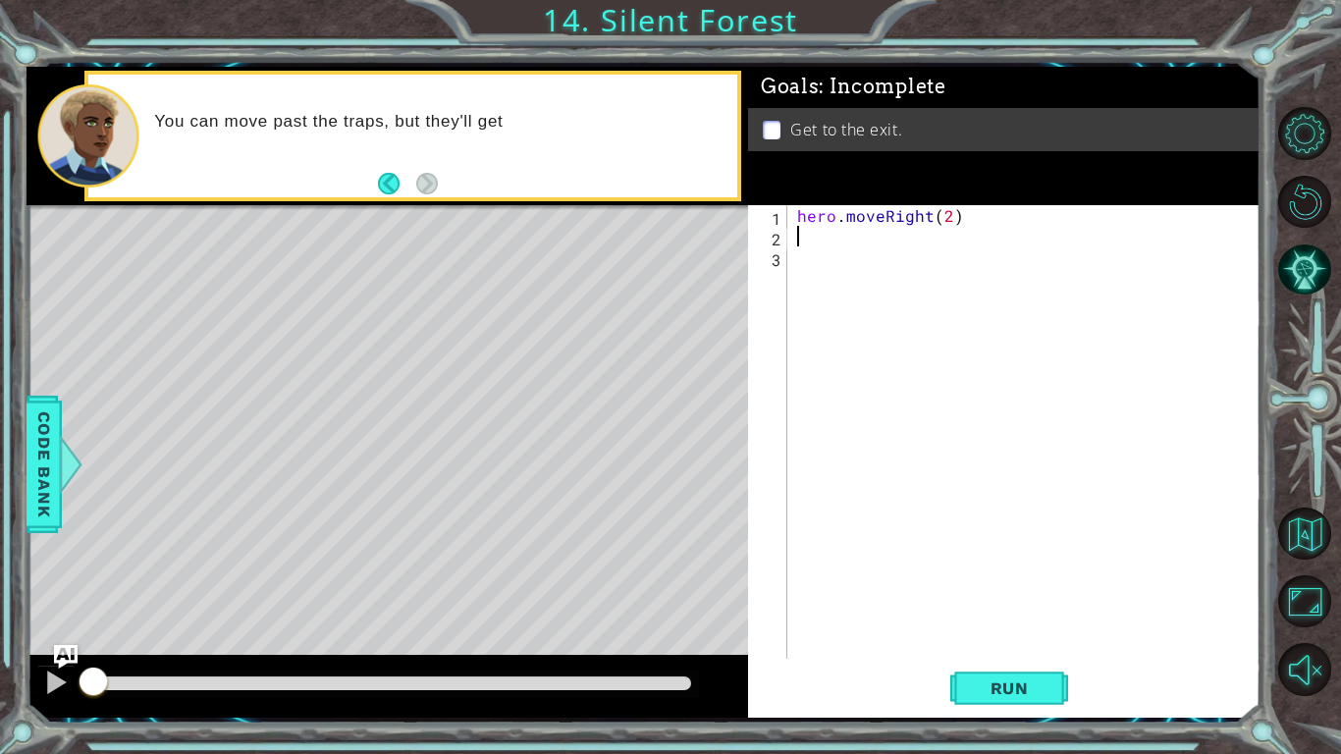
click at [838, 243] on div "hero . moveRight ( 2 )" at bounding box center [1029, 452] width 472 height 495
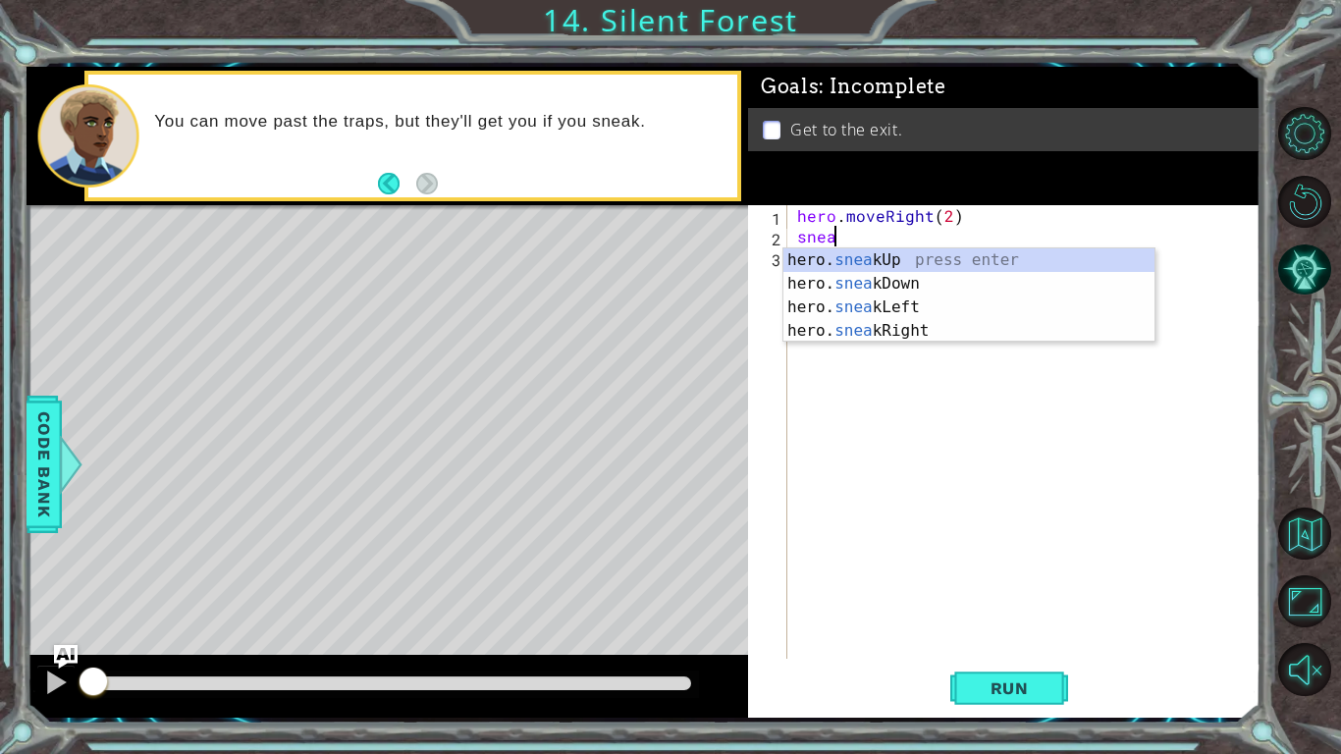
scroll to position [0, 2]
click at [833, 278] on div "hero. sneak Up press enter hero. sneak Down press enter hero. sneak Left press …" at bounding box center [969, 318] width 371 height 141
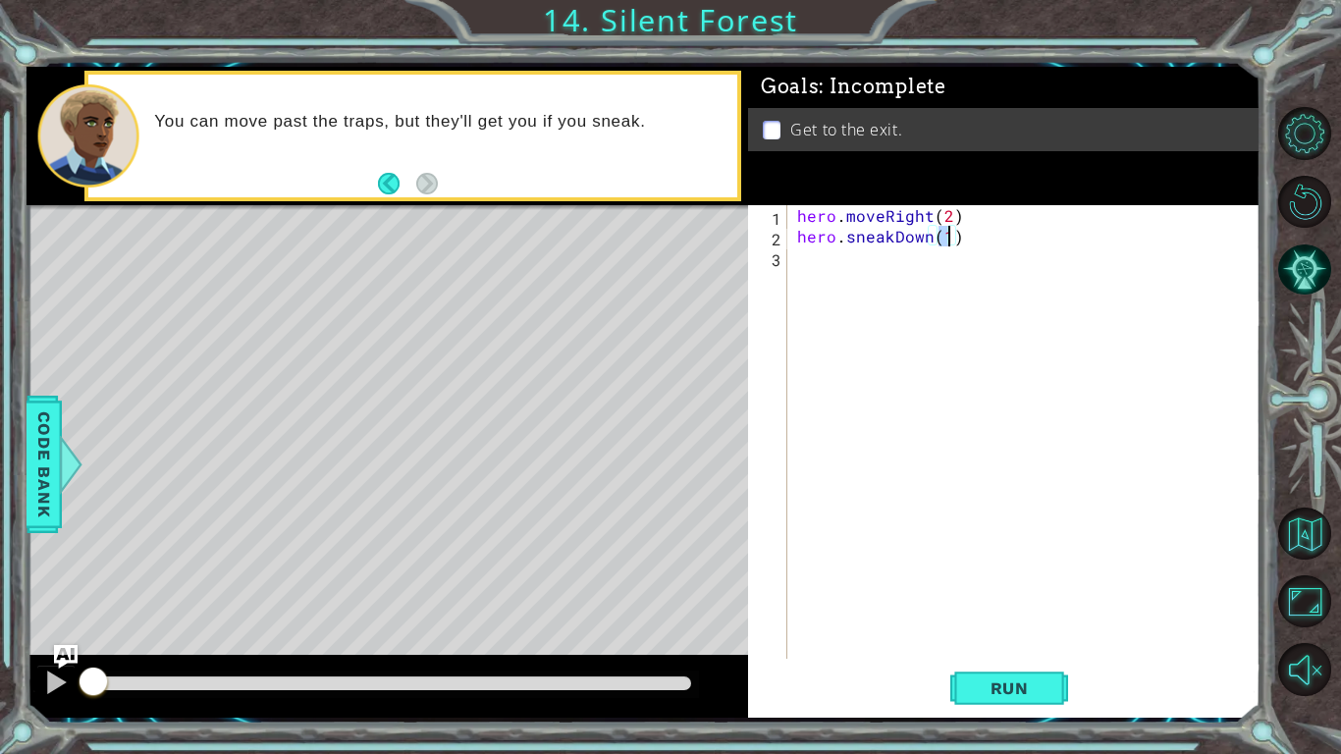
click at [832, 279] on div "hero . moveRight ( 2 ) hero . sneakDown ( 1 )" at bounding box center [1029, 452] width 472 height 495
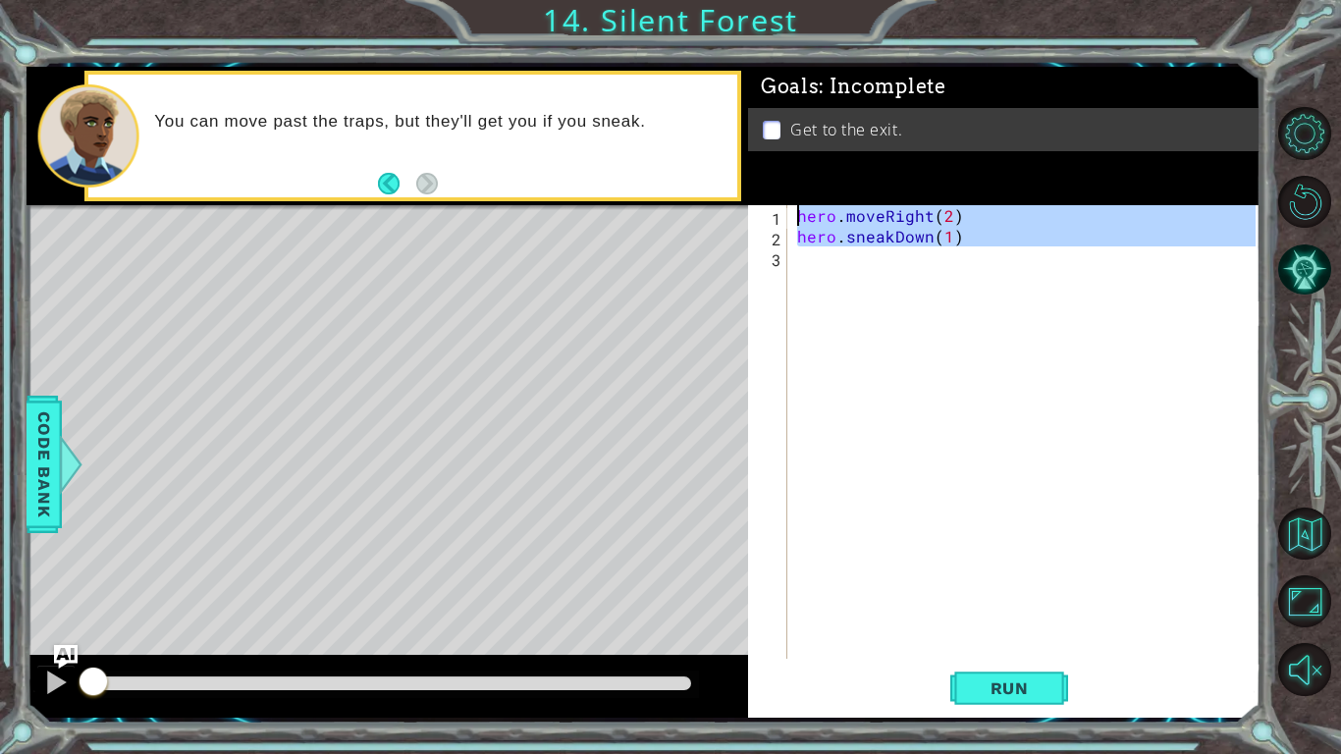
type textarea "hero.moveRight(2) hero.sneakDown(1)"
click at [830, 274] on div "hero . moveRight ( 2 ) hero . sneakDown ( 1 )" at bounding box center [1024, 432] width 463 height 454
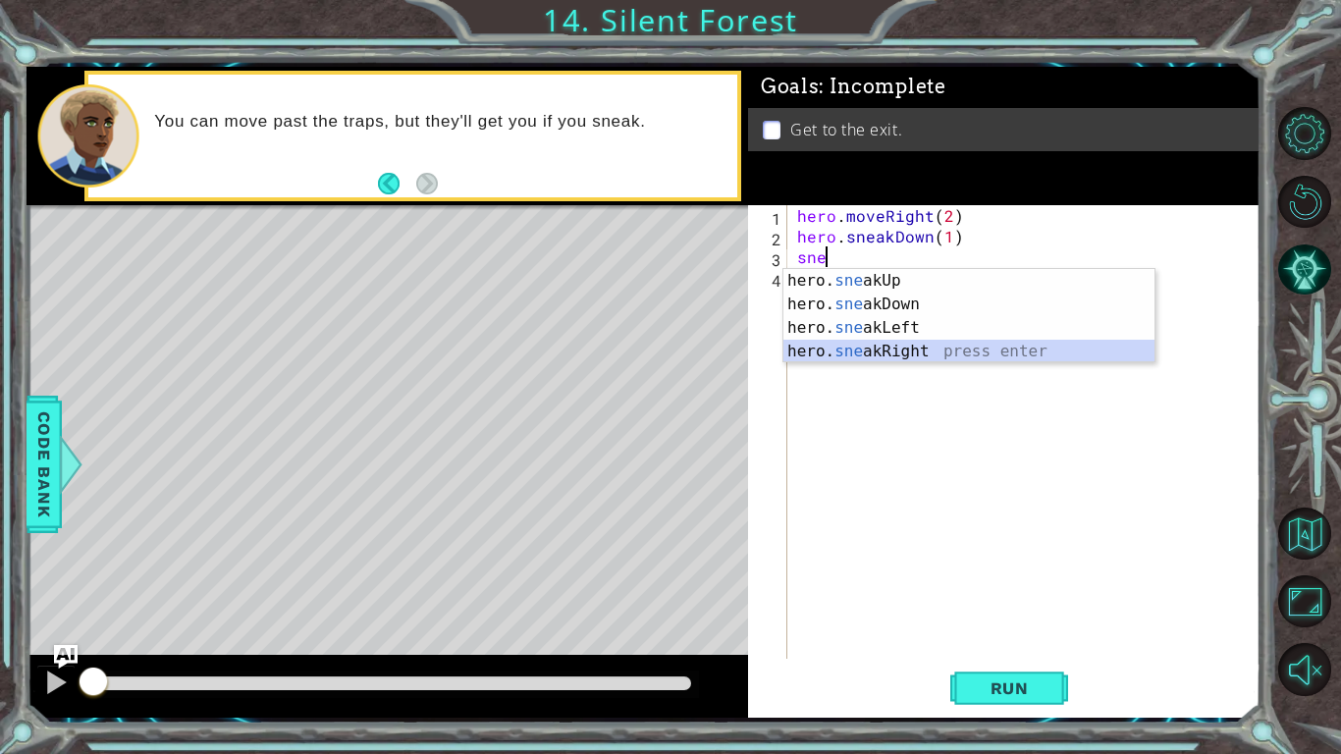
click at [918, 349] on div "hero. sne akUp press enter hero. sne akDown press enter hero. sne akLeft press …" at bounding box center [969, 339] width 371 height 141
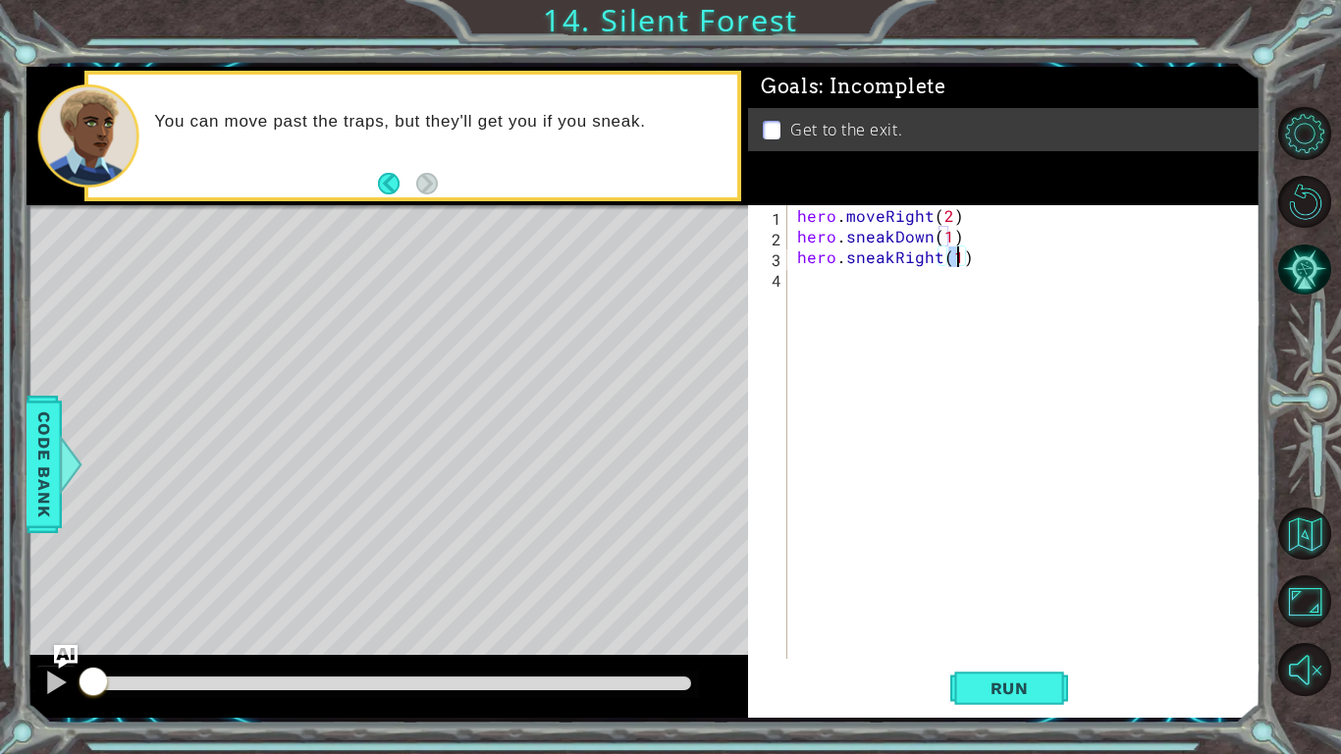
type textarea "hero.sneakRight(2)"
click at [873, 287] on div "hero . moveRight ( 2 ) hero . sneakDown ( 1 ) hero . sneakRight ( 2 )" at bounding box center [1029, 452] width 472 height 495
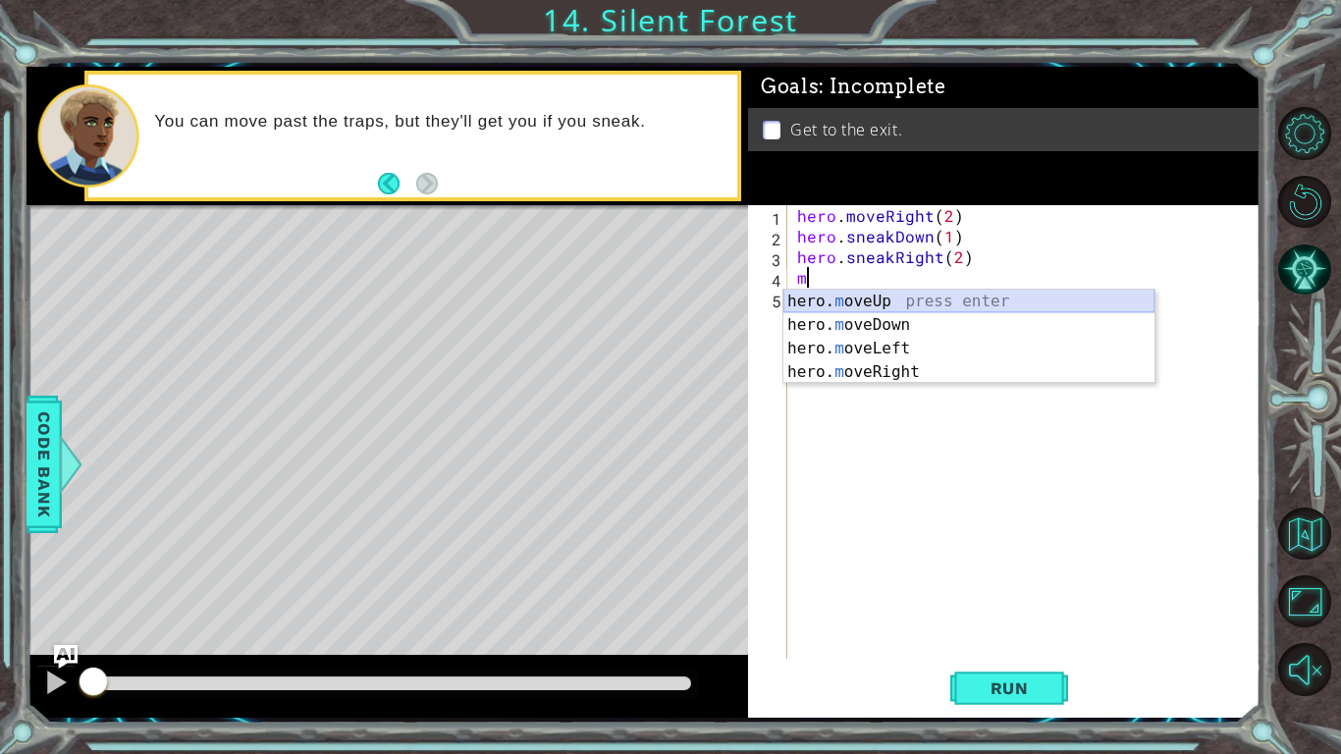
click at [884, 300] on div "hero. m oveUp press enter hero. m oveDown press enter hero. m oveLeft press ent…" at bounding box center [969, 360] width 371 height 141
type textarea "hero.moveUp(1)"
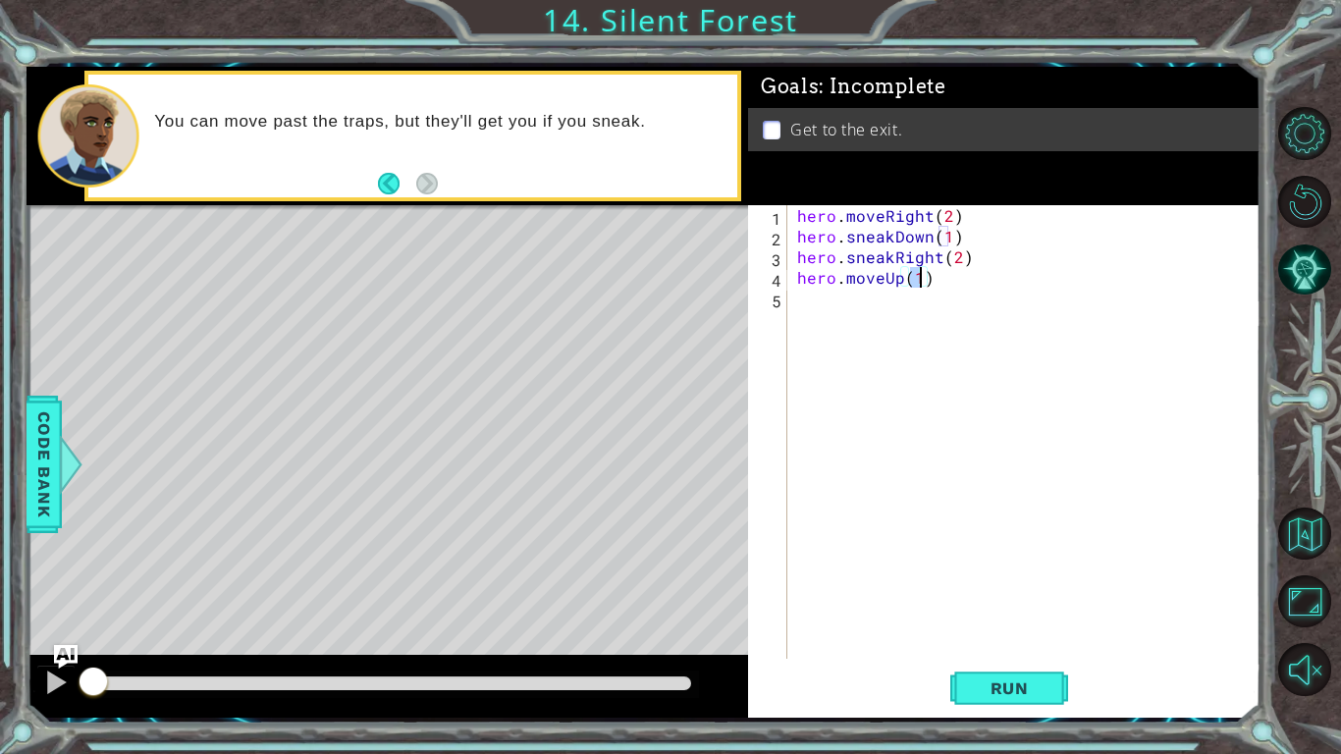
click at [884, 300] on div "hero . moveRight ( 2 ) hero . sneakDown ( 1 ) hero . sneakRight ( 2 ) hero . mo…" at bounding box center [1029, 452] width 472 height 495
type textarea "hero.moveRight(1)"
click at [1008, 587] on button "Run" at bounding box center [1010, 688] width 118 height 51
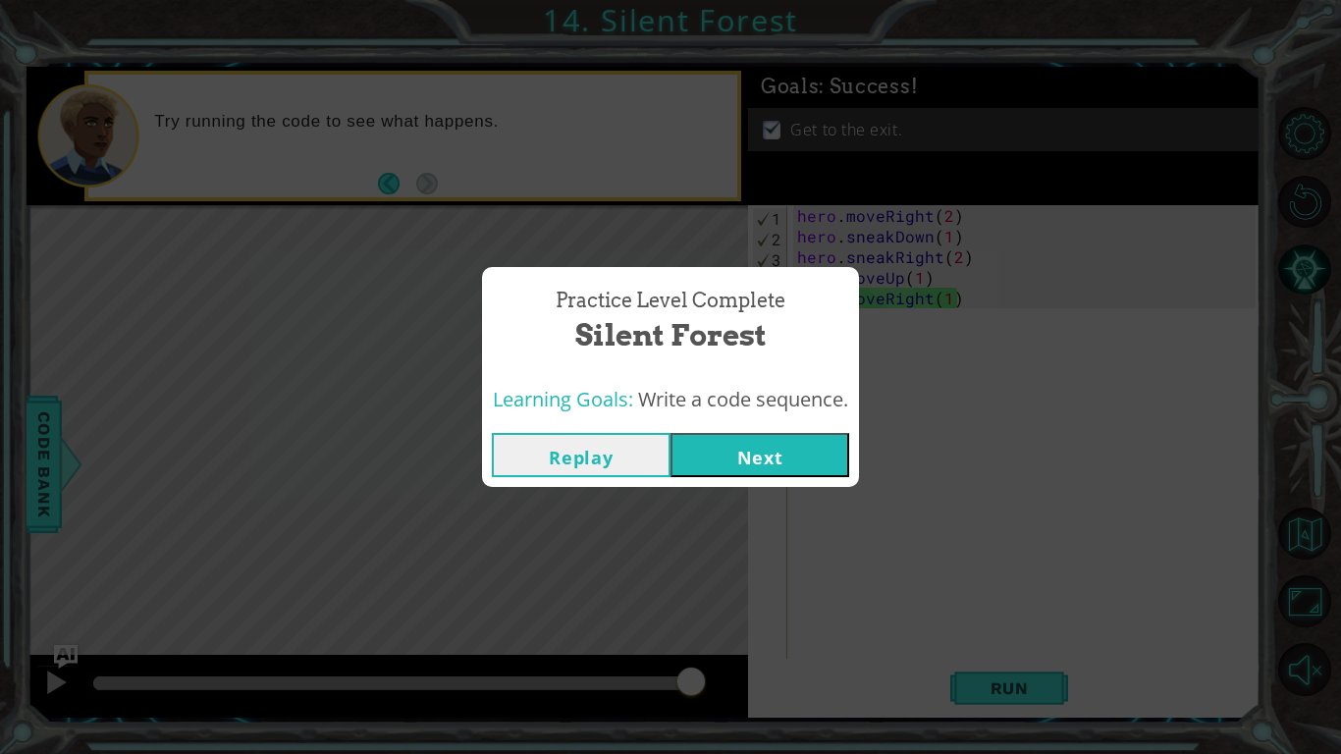
click at [441, 253] on div "Practice Level Complete Silent Forest Learning Goals: Write a code sequence. Re…" at bounding box center [670, 377] width 1341 height 754
click at [746, 454] on button "Next" at bounding box center [760, 455] width 179 height 44
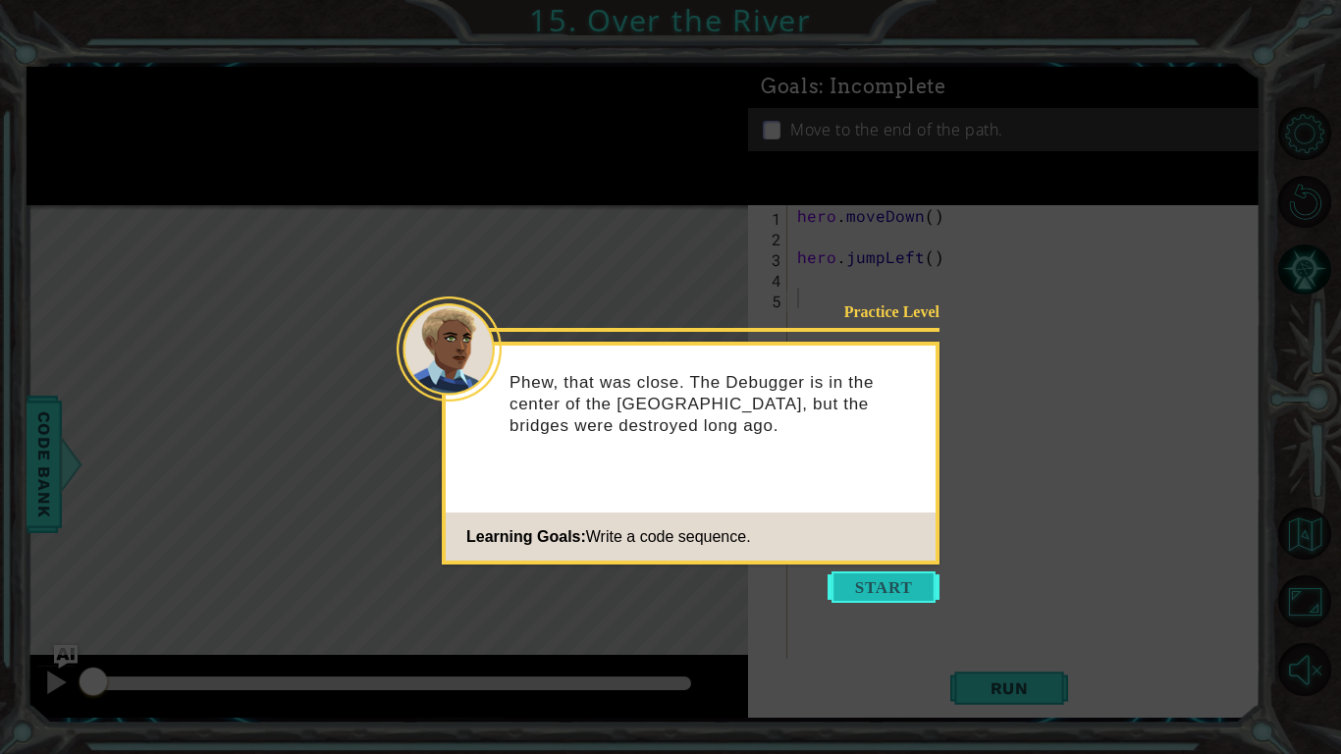
click at [892, 573] on button "Start" at bounding box center [884, 587] width 112 height 31
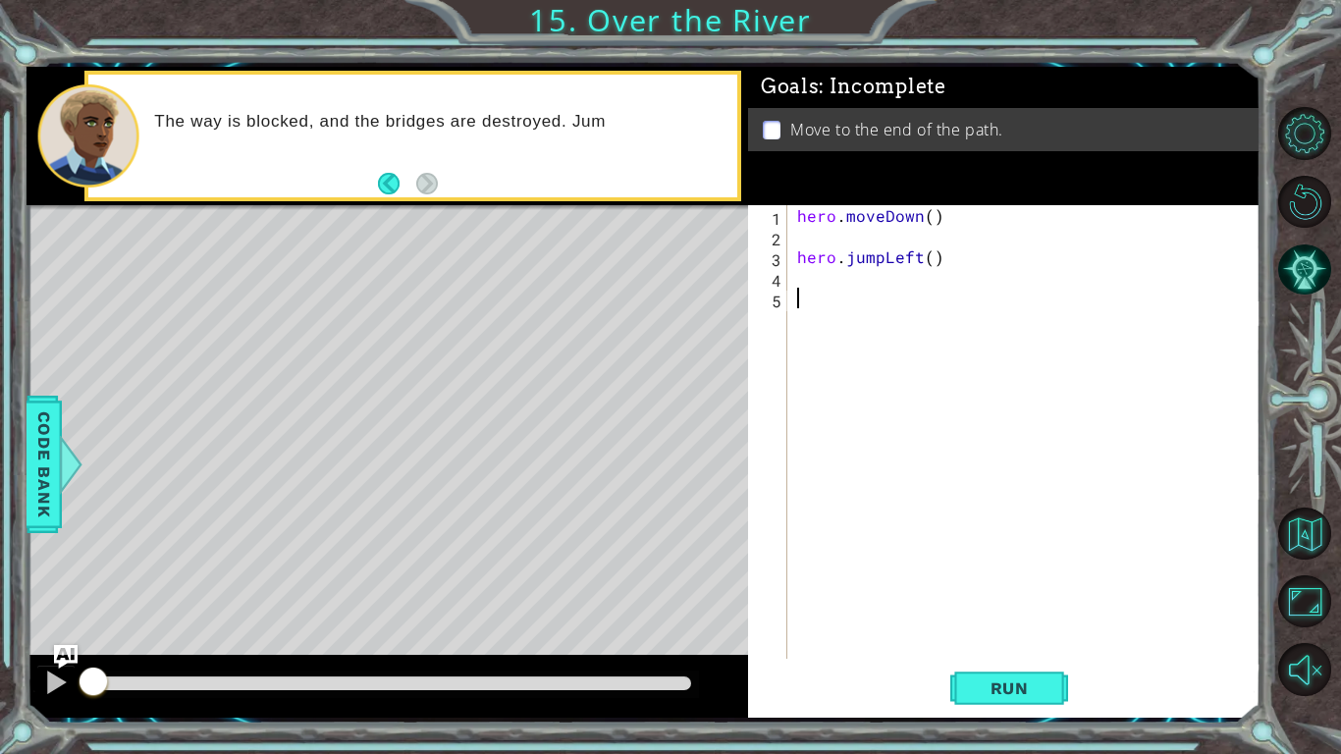
click at [831, 243] on div "hero . moveDown ( ) hero . jumpLeft ( )" at bounding box center [1029, 452] width 472 height 495
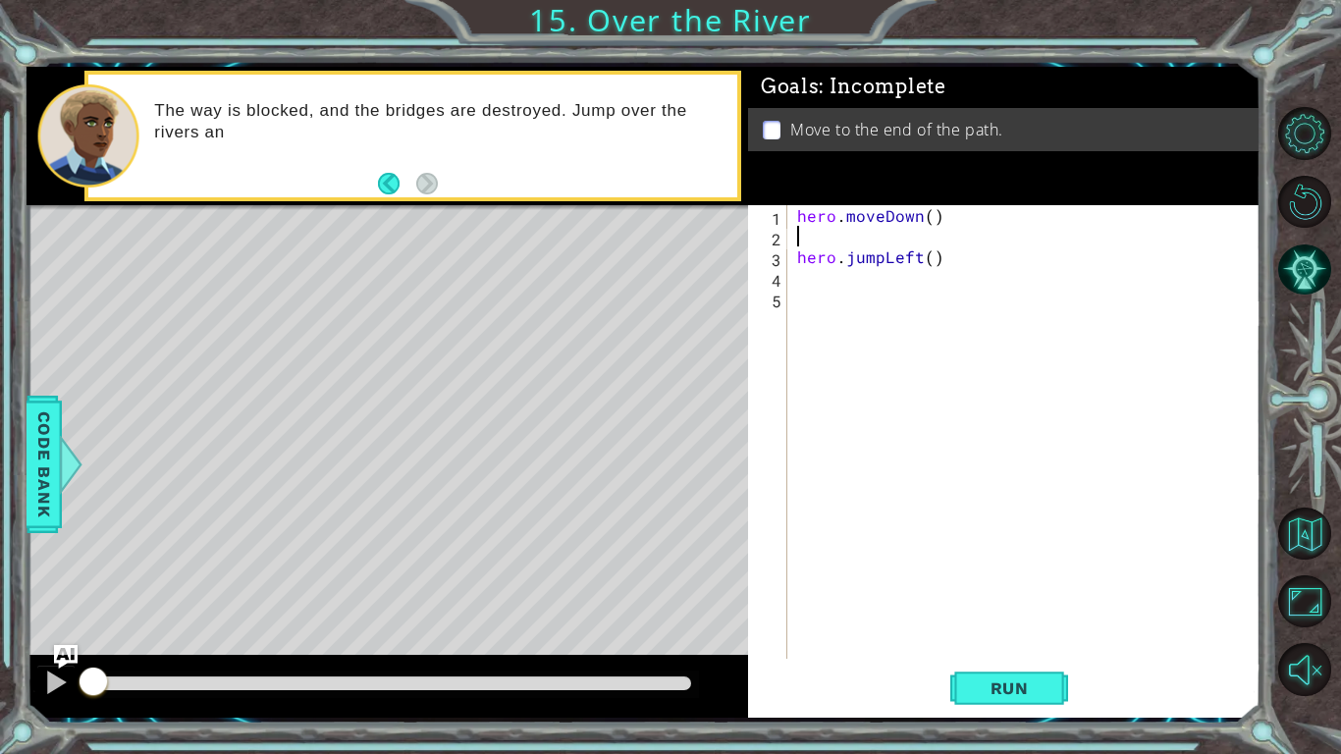
type textarea "hero.moveDown()"
click at [814, 266] on div "hero . moveDown ( ) hero . jumpLeft ( )" at bounding box center [1029, 452] width 472 height 495
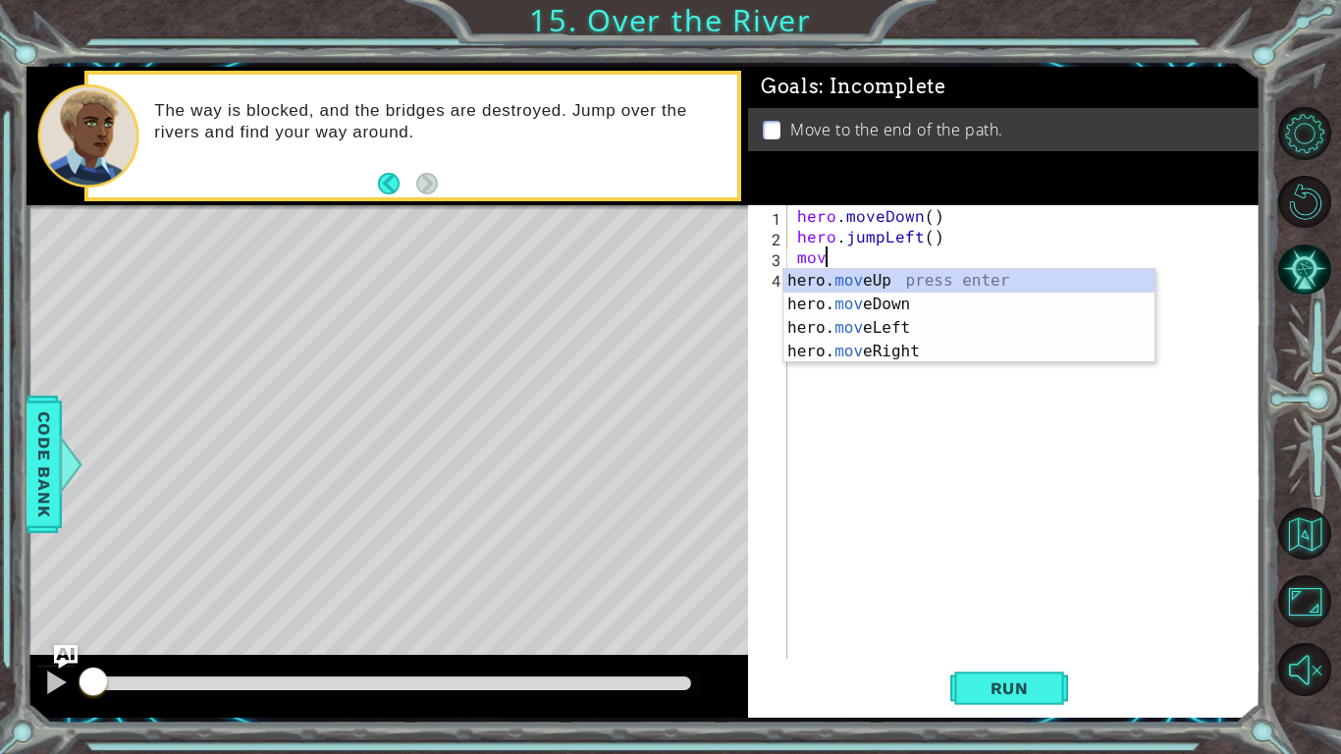
scroll to position [0, 1]
click at [865, 326] on div "hero. move Up press enter hero. move Down press enter hero. move Left press ent…" at bounding box center [969, 339] width 371 height 141
type textarea "hero.moveLeft(1)"
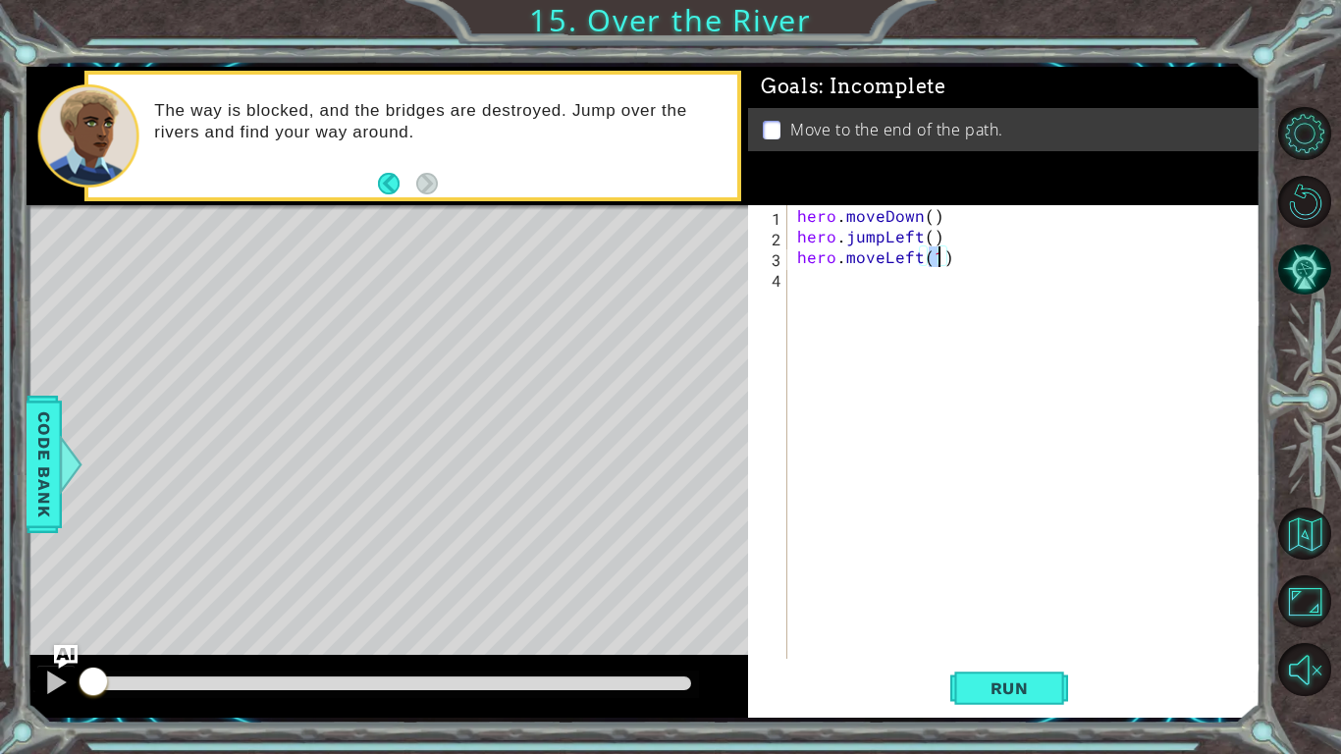
click at [821, 278] on div "hero . moveDown ( ) hero . jumpLeft ( ) hero . moveLeft ( 1 )" at bounding box center [1029, 452] width 472 height 495
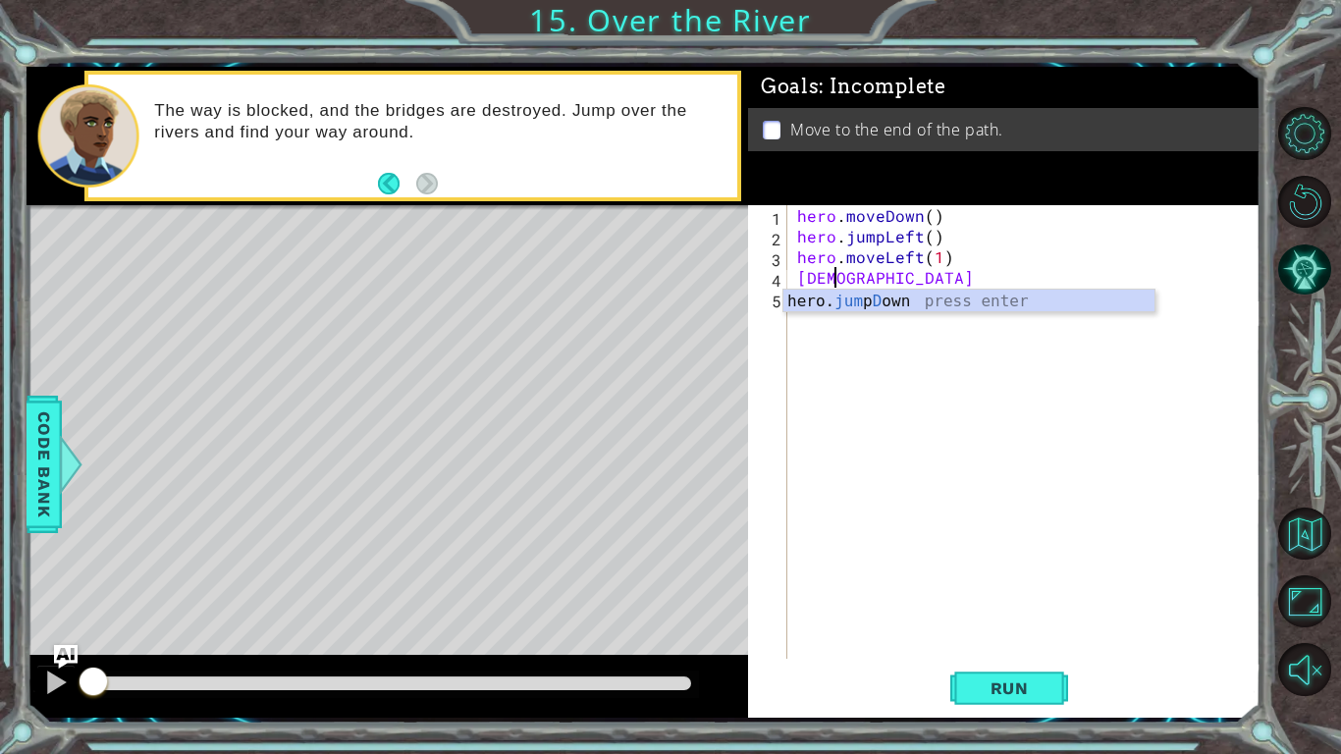
type textarea "[DEMOGRAPHIC_DATA]"
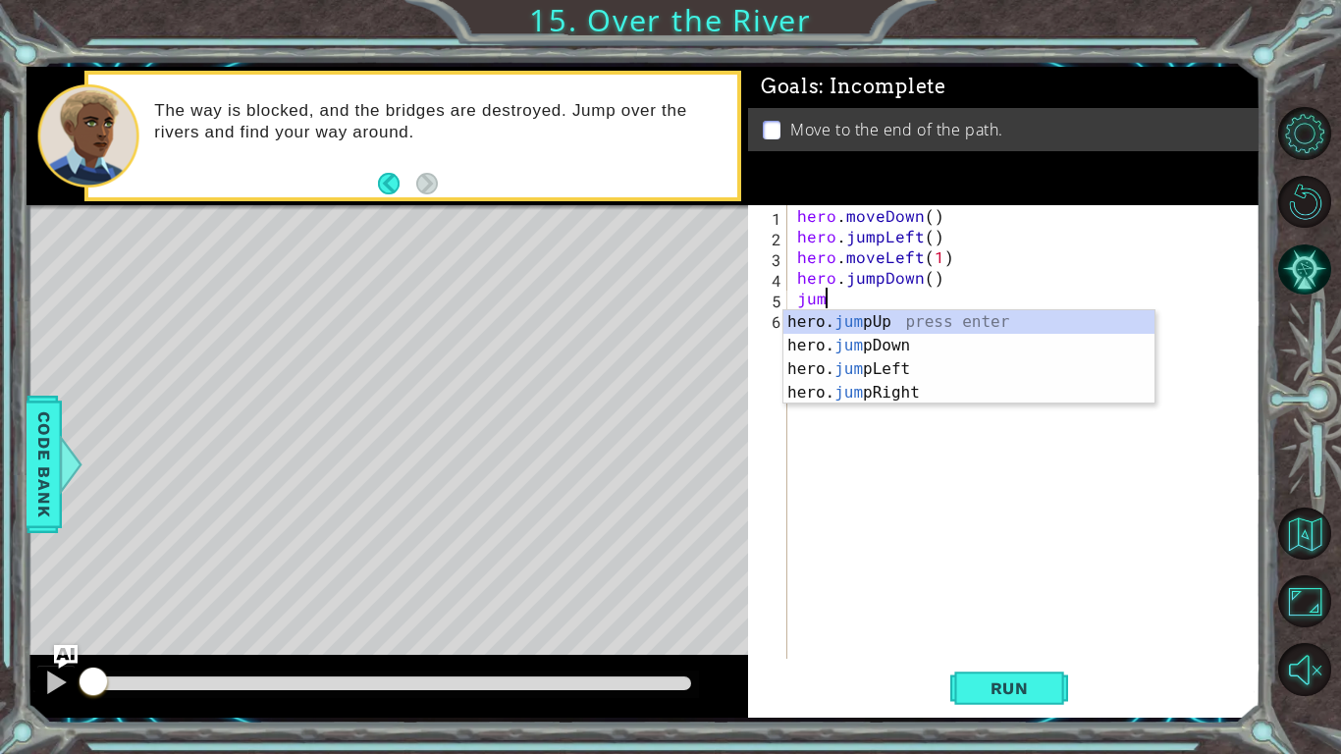
type textarea "jump"
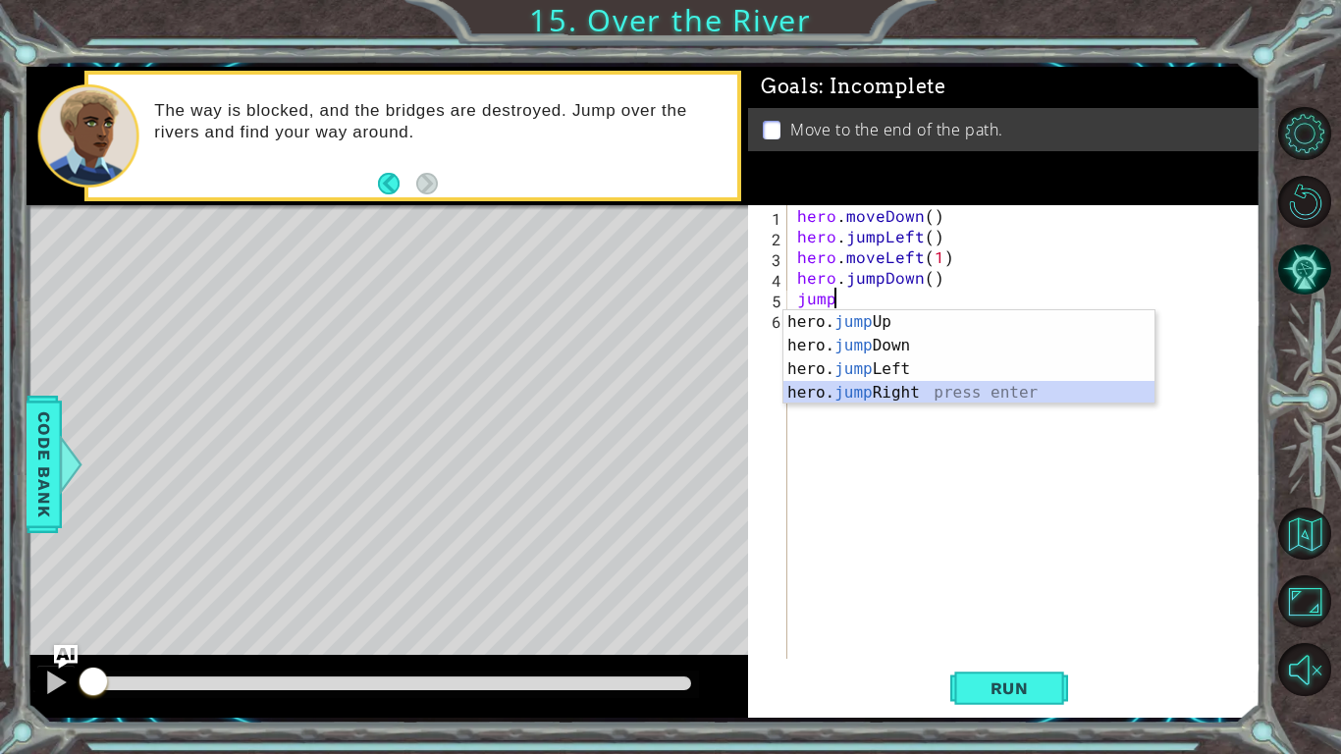
click at [892, 390] on div "hero. jump Up press enter hero. jump Down press enter hero. jump Left press ent…" at bounding box center [969, 380] width 371 height 141
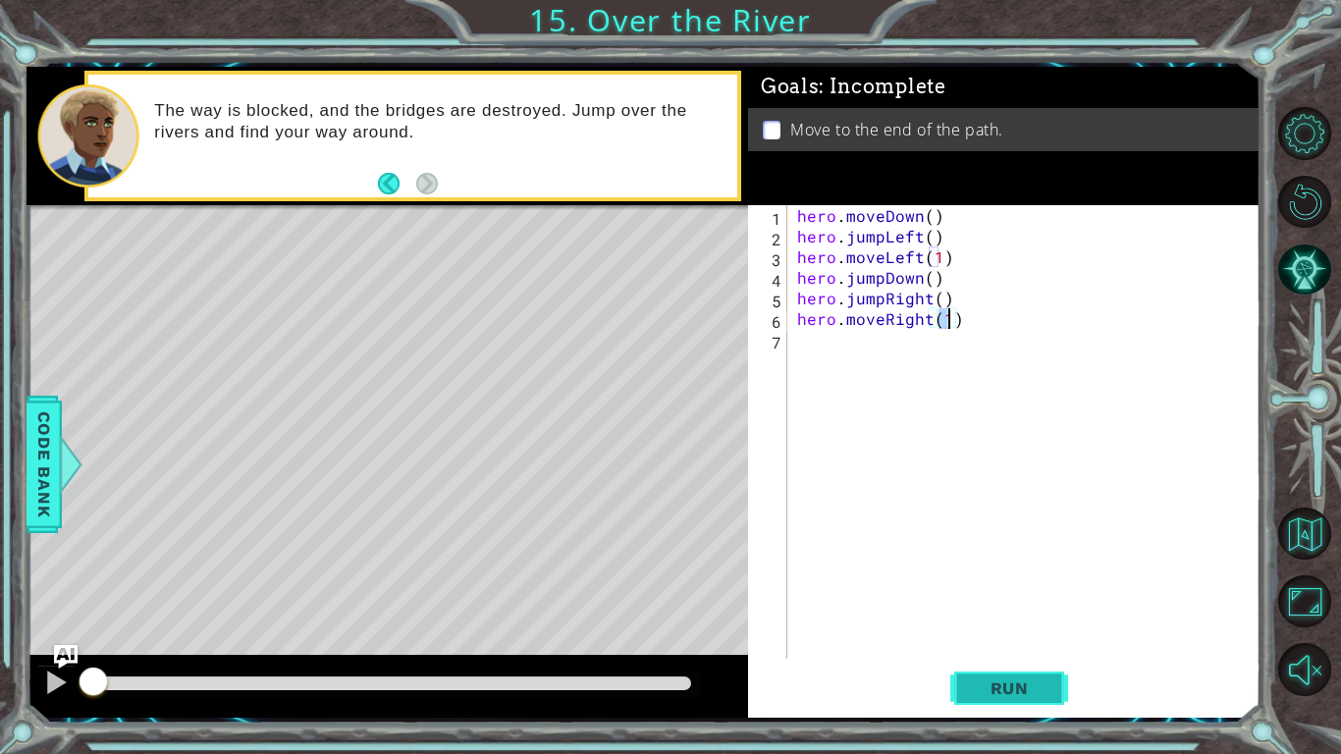
type textarea "hero.moveRight(1)"
click at [1012, 587] on button "Run" at bounding box center [1010, 688] width 118 height 51
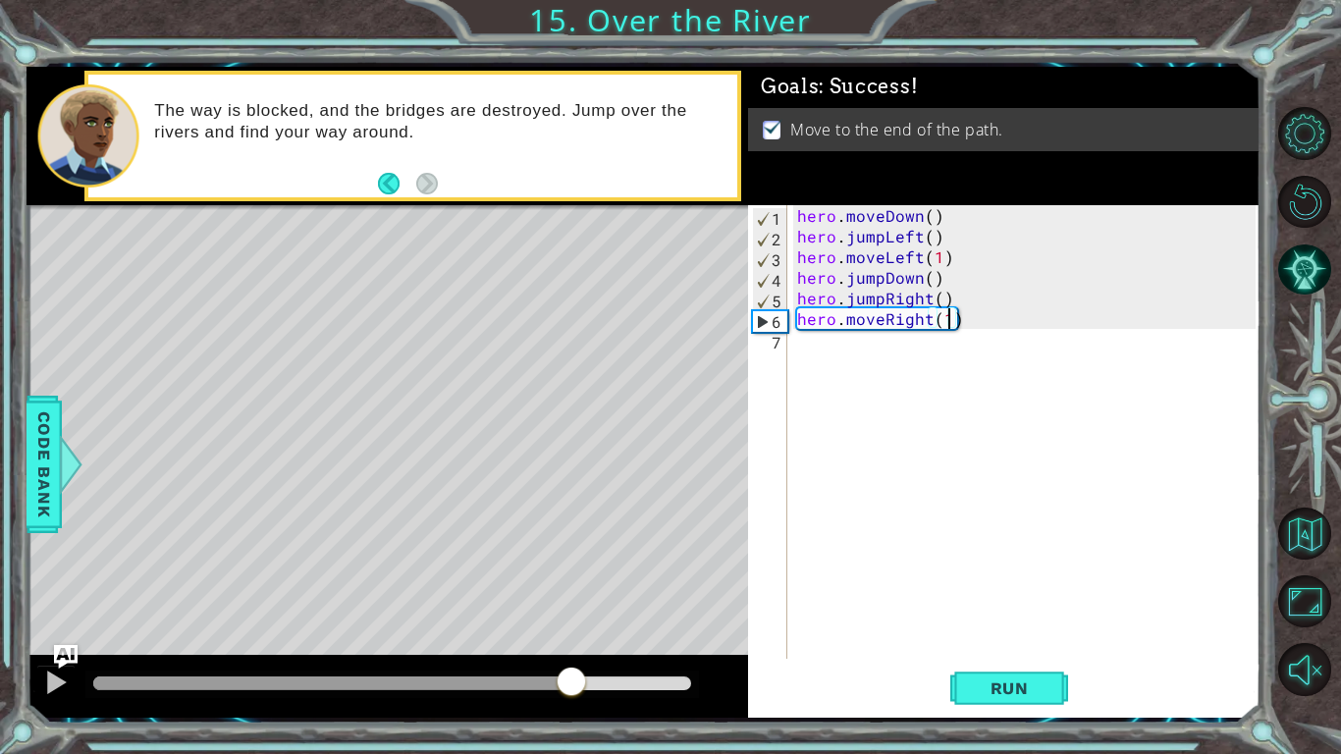
drag, startPoint x: 550, startPoint y: 682, endPoint x: 574, endPoint y: 678, distance: 24.9
click at [574, 587] on div at bounding box center [392, 684] width 598 height 14
drag, startPoint x: 576, startPoint y: 680, endPoint x: 916, endPoint y: 685, distance: 339.8
click at [916, 587] on div "1 ההההההההההההההההההההההההההההההההההההההההההההההההההההההההההההההההההההההההההההה…" at bounding box center [644, 392] width 1234 height 651
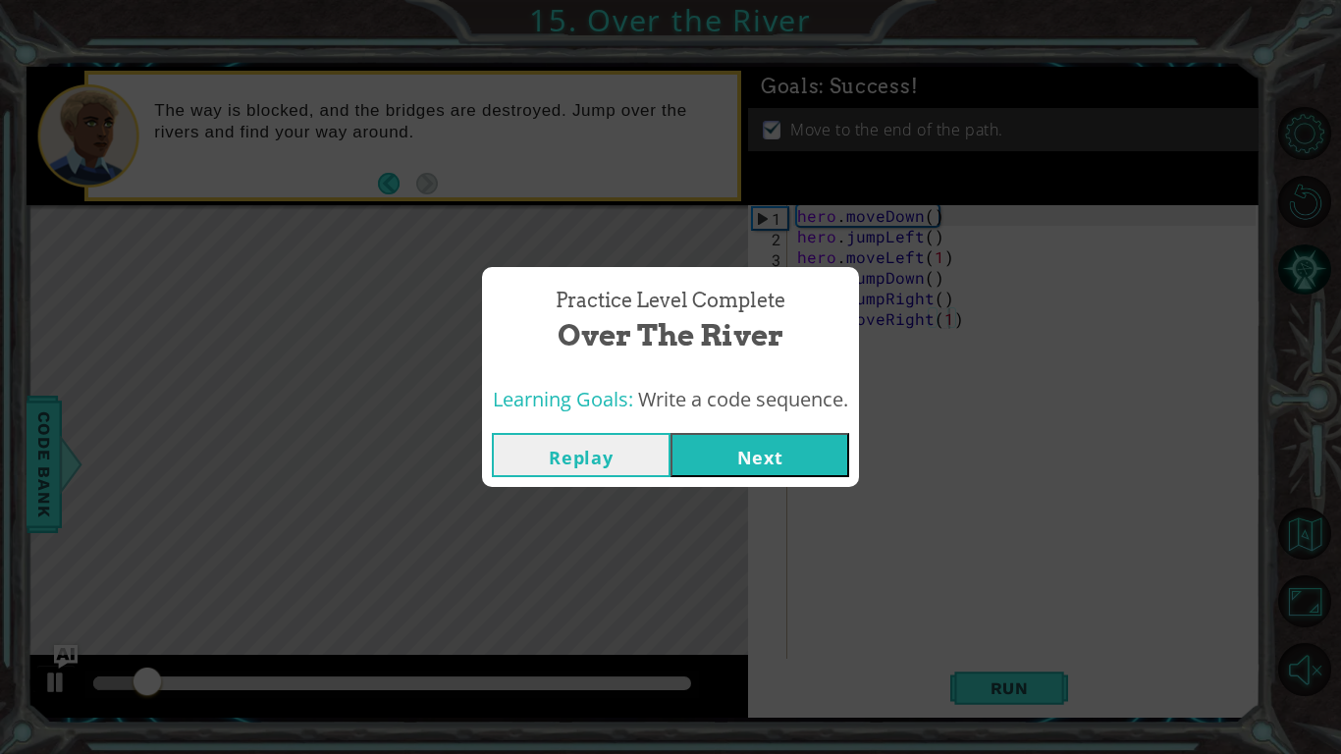
click at [746, 465] on button "Next" at bounding box center [760, 455] width 179 height 44
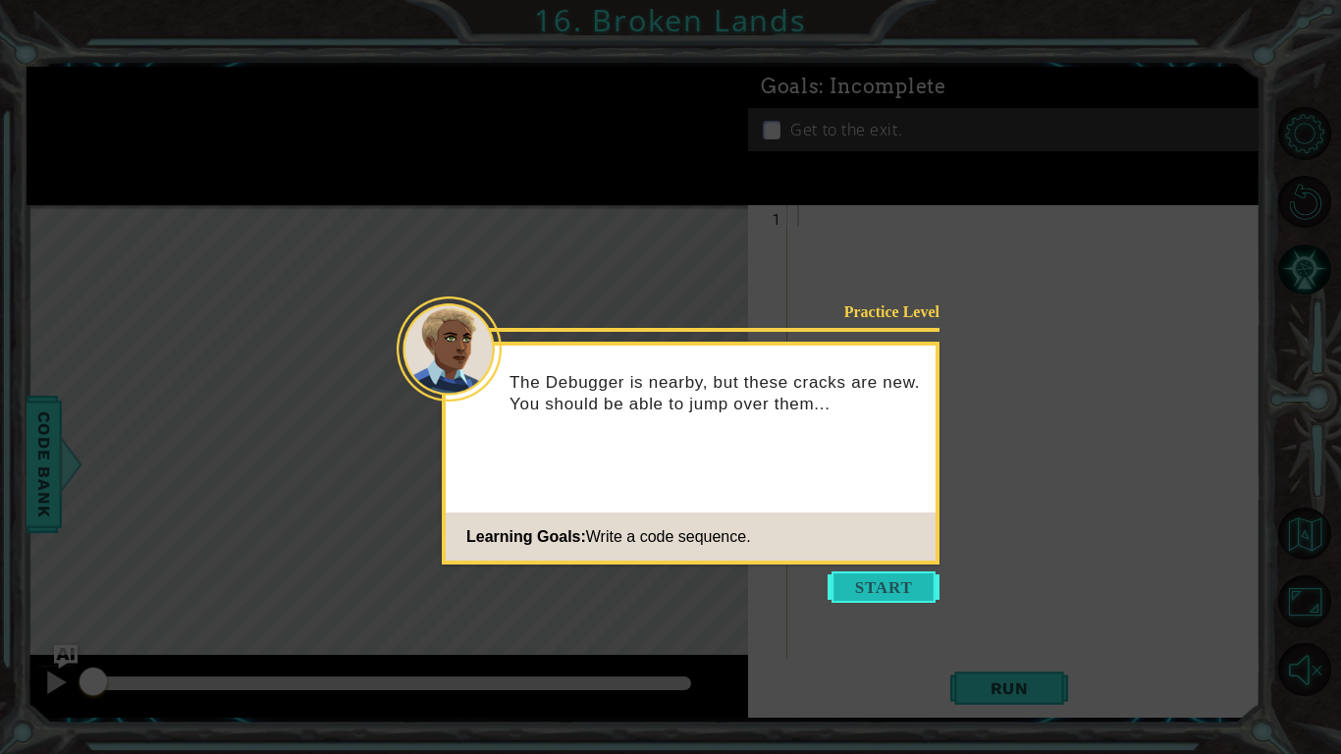
click at [917, 587] on button "Start" at bounding box center [884, 587] width 112 height 31
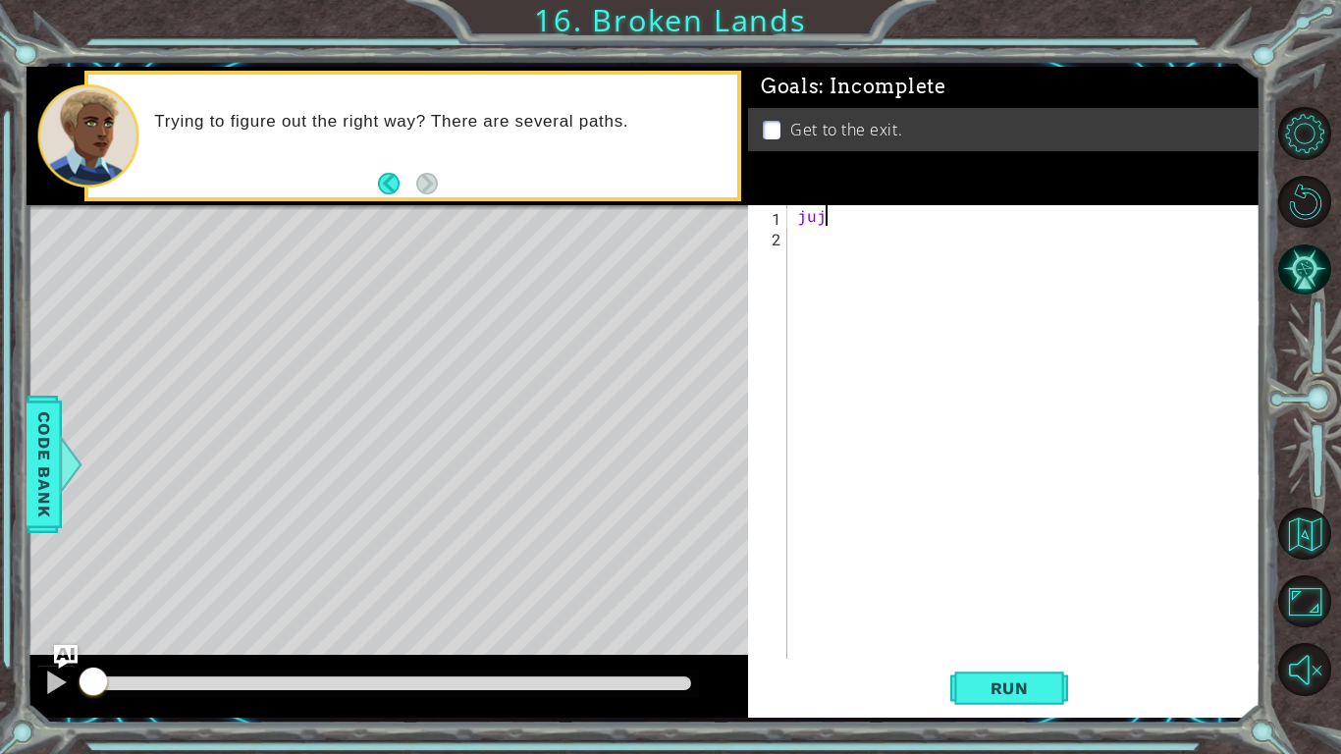
type textarea "ju"
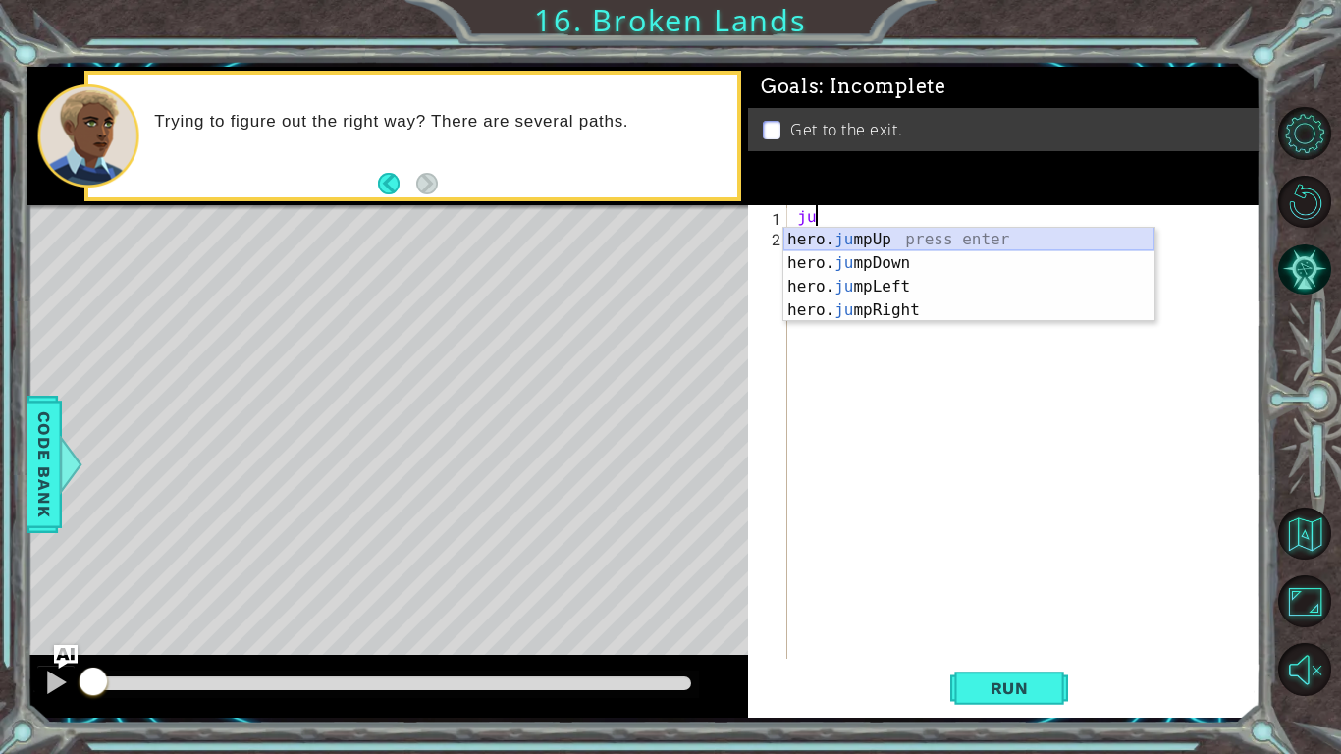
click at [907, 239] on div "hero. ju mpUp press enter hero. ju mpDown press enter hero. [PERSON_NAME] mpLef…" at bounding box center [969, 298] width 371 height 141
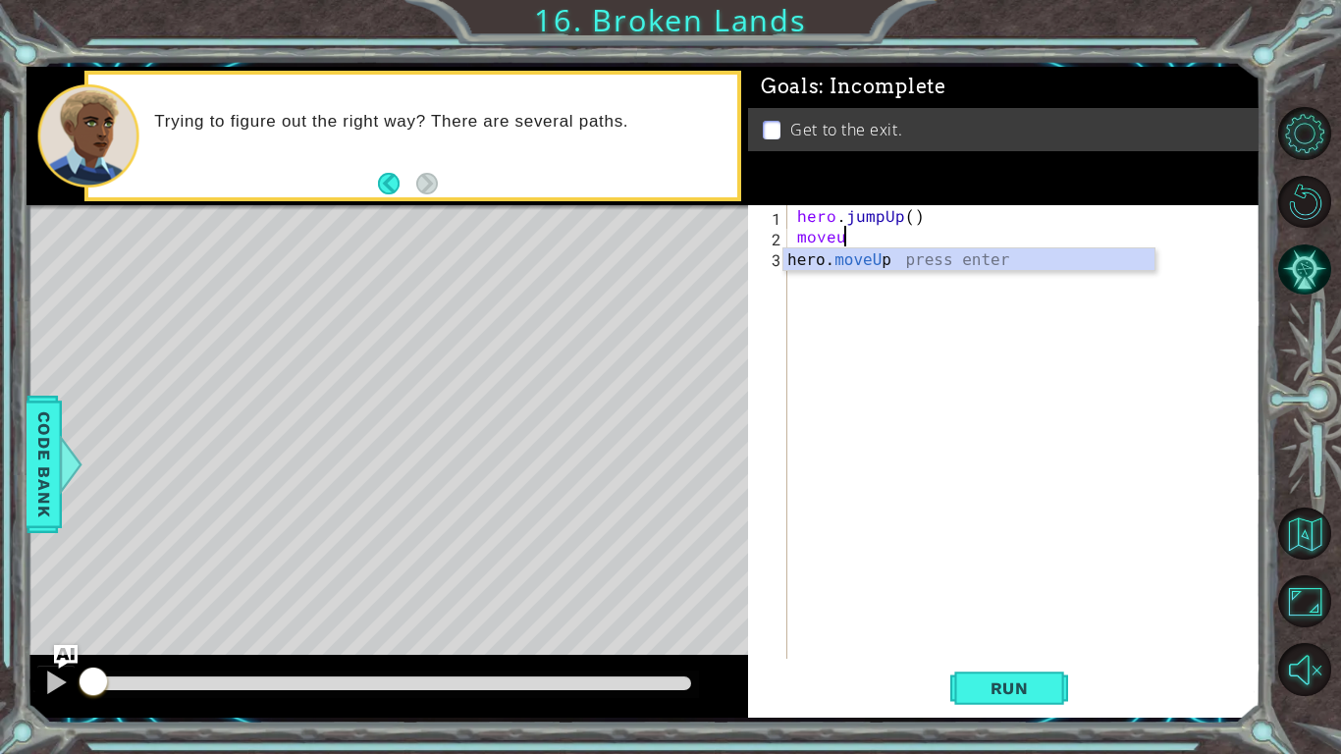
scroll to position [0, 2]
click at [848, 265] on div "hero. moveU p press enter" at bounding box center [969, 283] width 371 height 71
type textarea "hero.moveUp(1)"
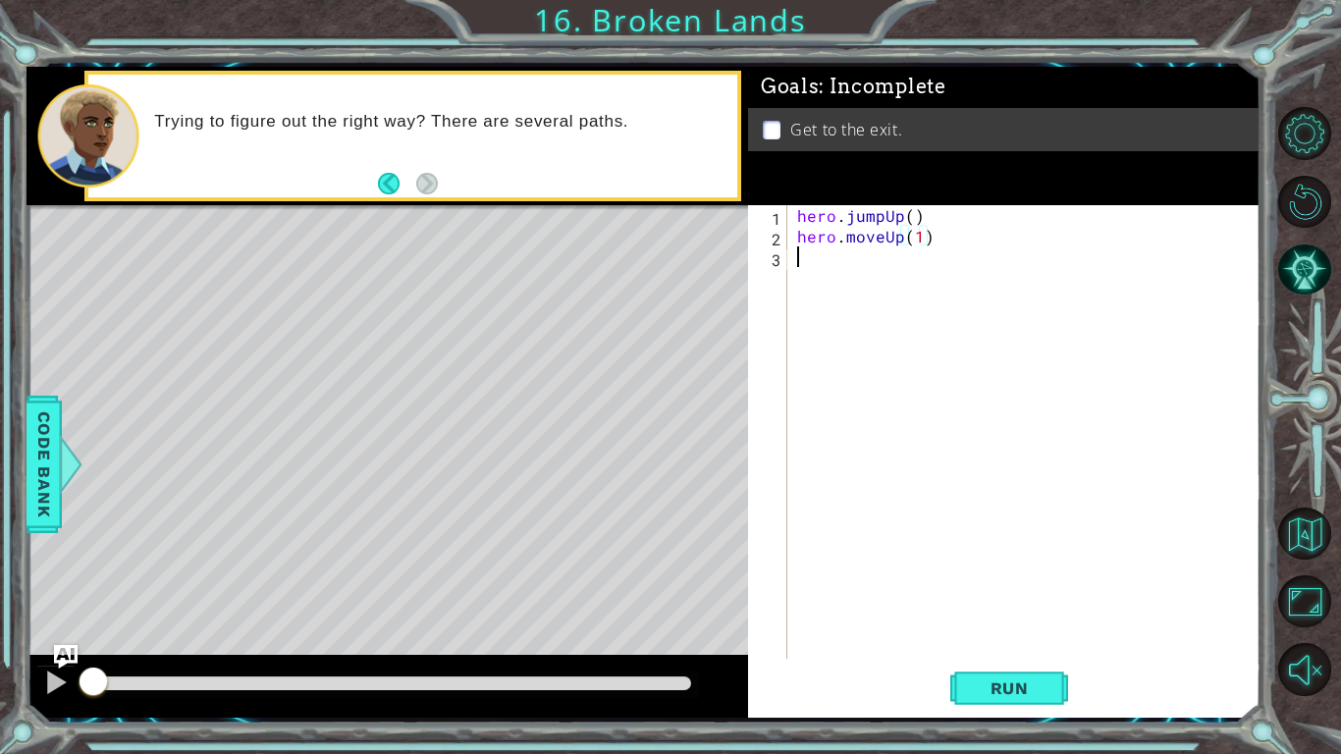
click at [845, 265] on div "hero . jumpUp ( ) hero . moveUp ( 1 )" at bounding box center [1029, 452] width 472 height 495
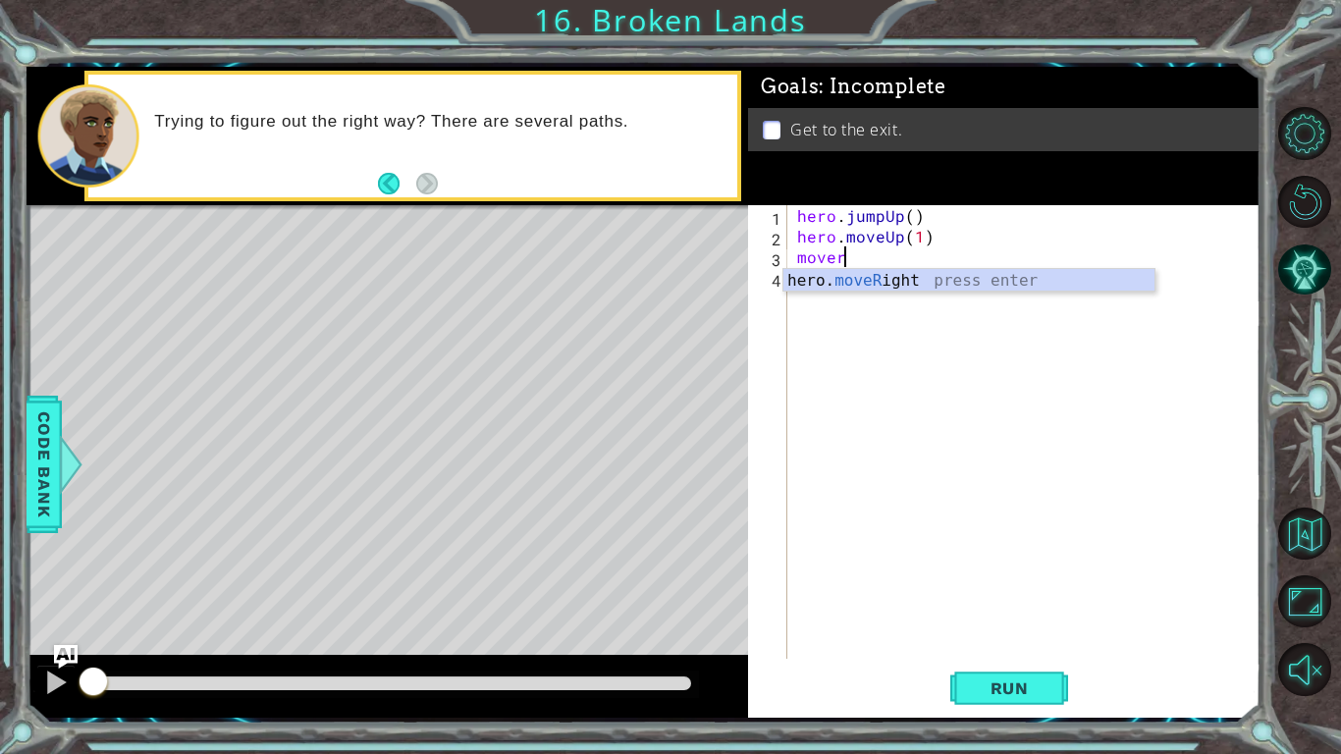
type textarea "hero.moveRight(1)"
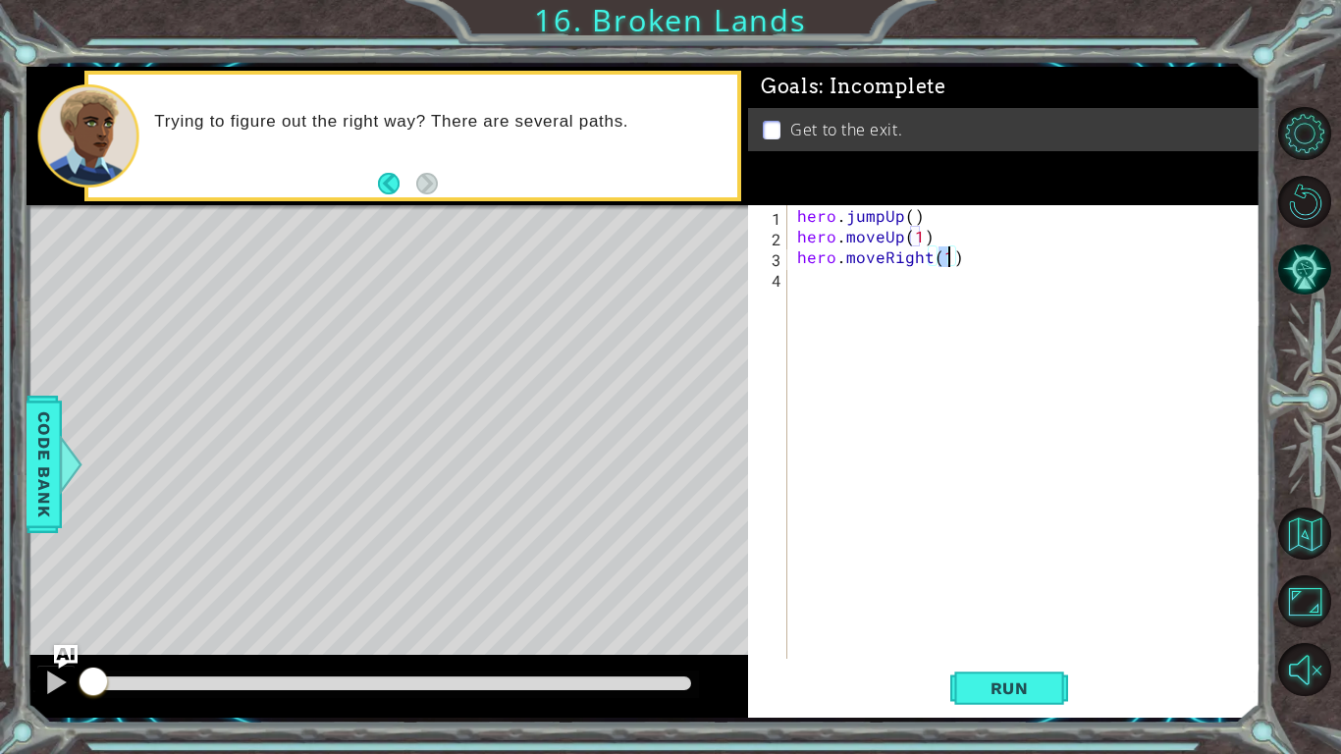
click at [846, 278] on div "hero . jumpUp ( ) hero . moveUp ( 1 ) hero . moveRight ( 1 )" at bounding box center [1029, 452] width 472 height 495
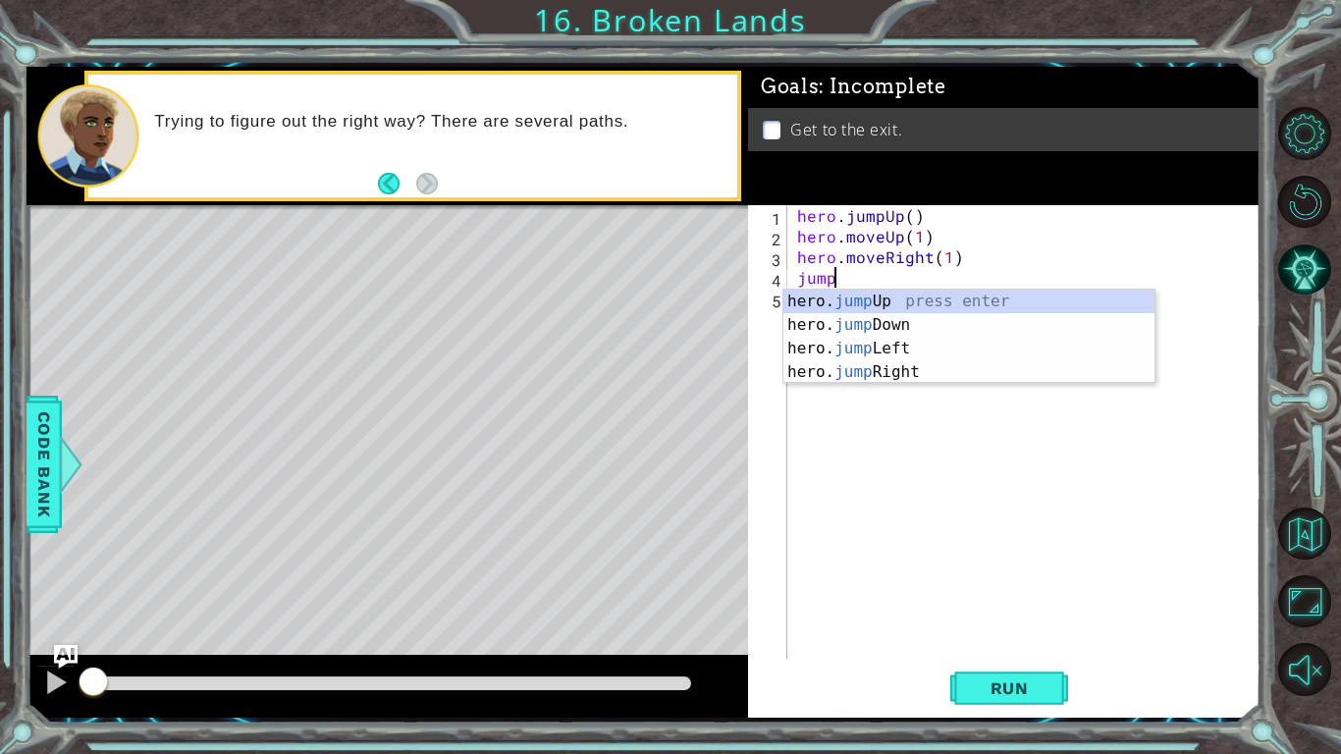
type textarea "jumpr"
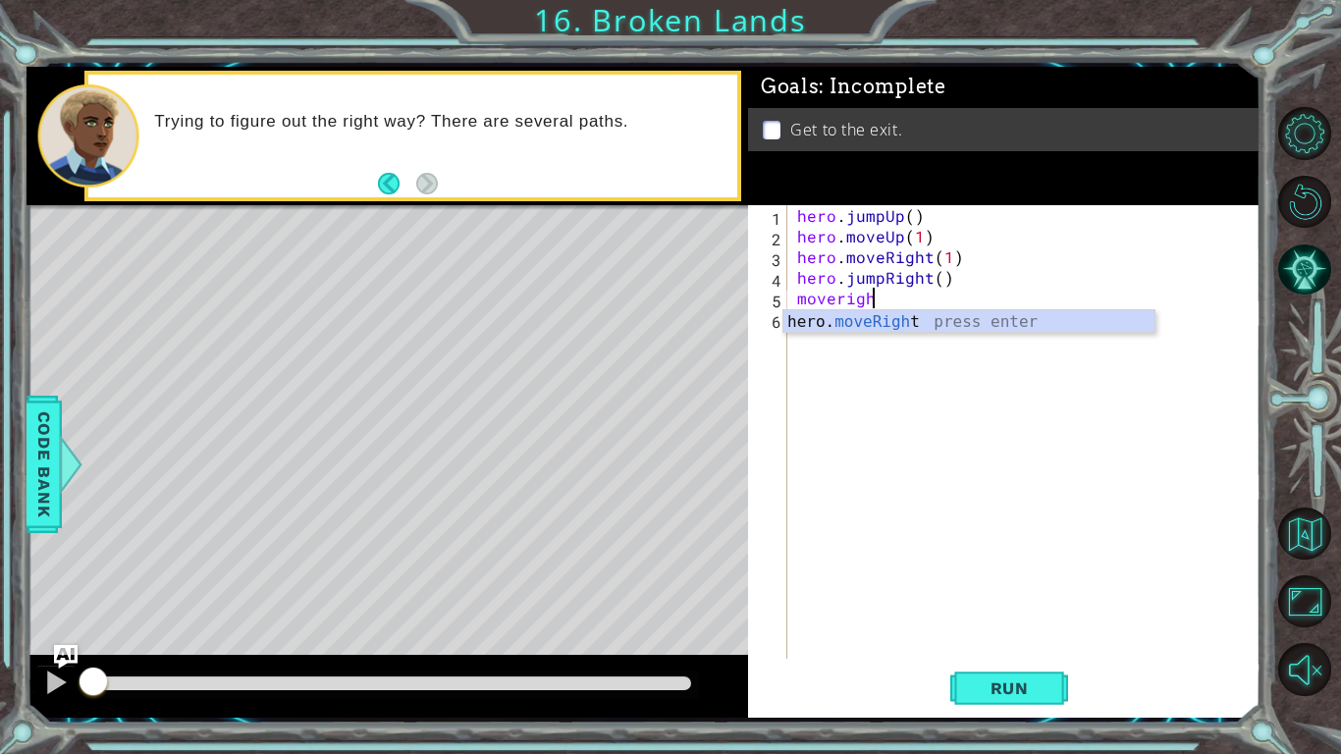
scroll to position [0, 4]
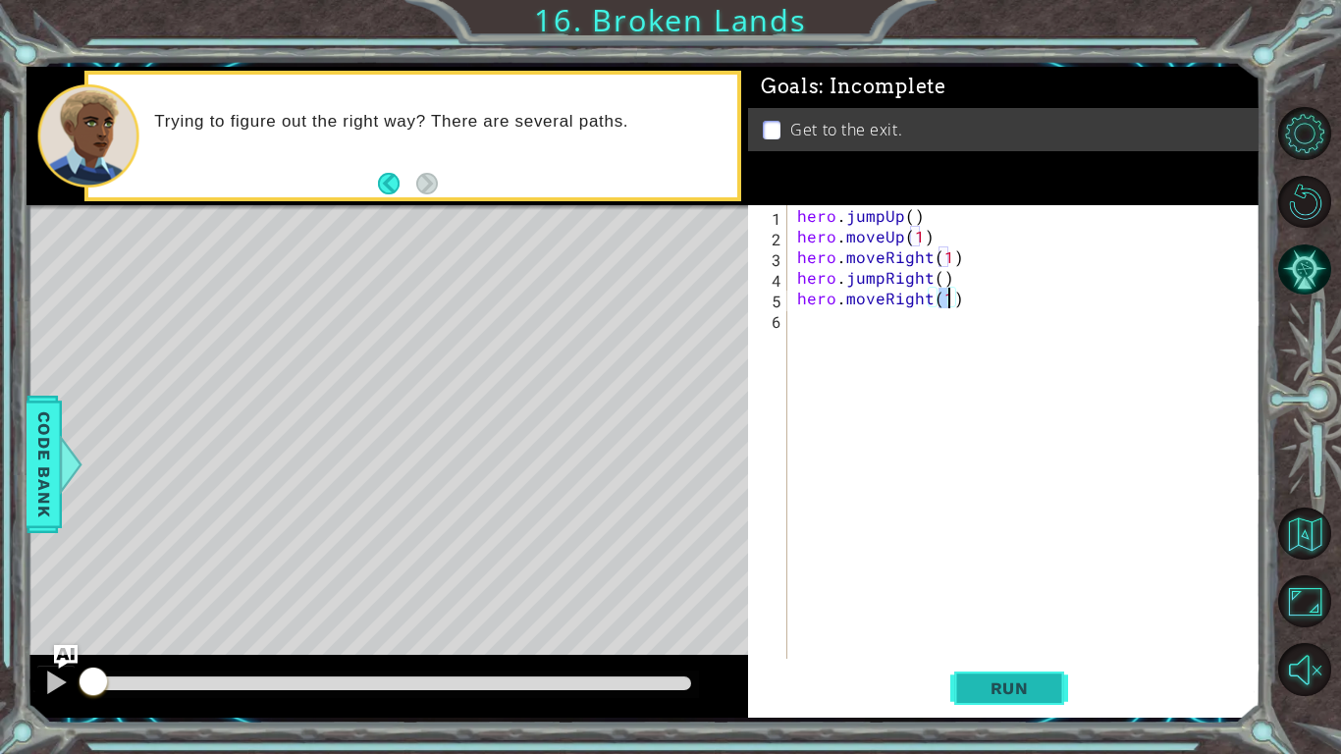
type textarea "hero.moveRight(1)"
drag, startPoint x: 1035, startPoint y: 691, endPoint x: 1028, endPoint y: 673, distance: 19.9
click at [1034, 587] on span "Run" at bounding box center [1010, 689] width 78 height 20
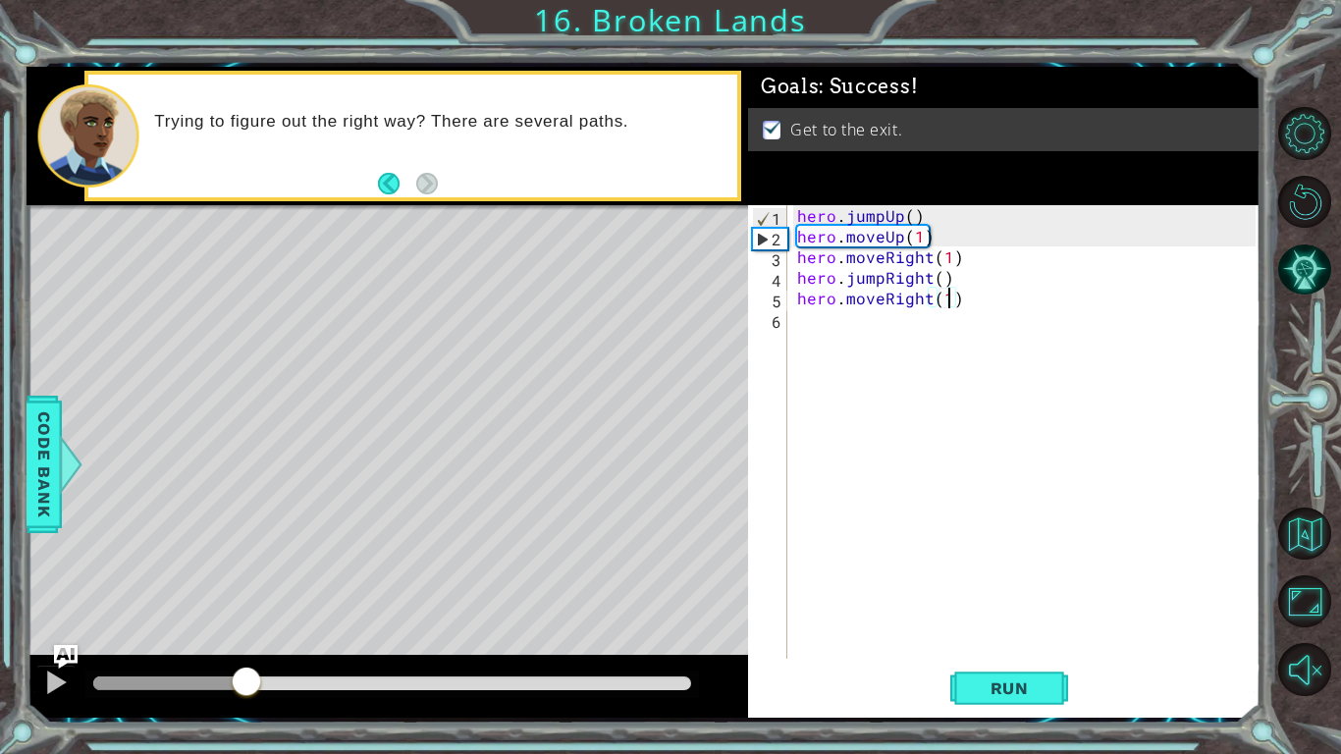
drag, startPoint x: 247, startPoint y: 686, endPoint x: 1033, endPoint y: 753, distance: 788.4
click at [1033, 587] on div "1 ההההההההההההההההההההההההההההההההההההההההההההההההההההההההההההההההההההההההההההה…" at bounding box center [670, 377] width 1341 height 754
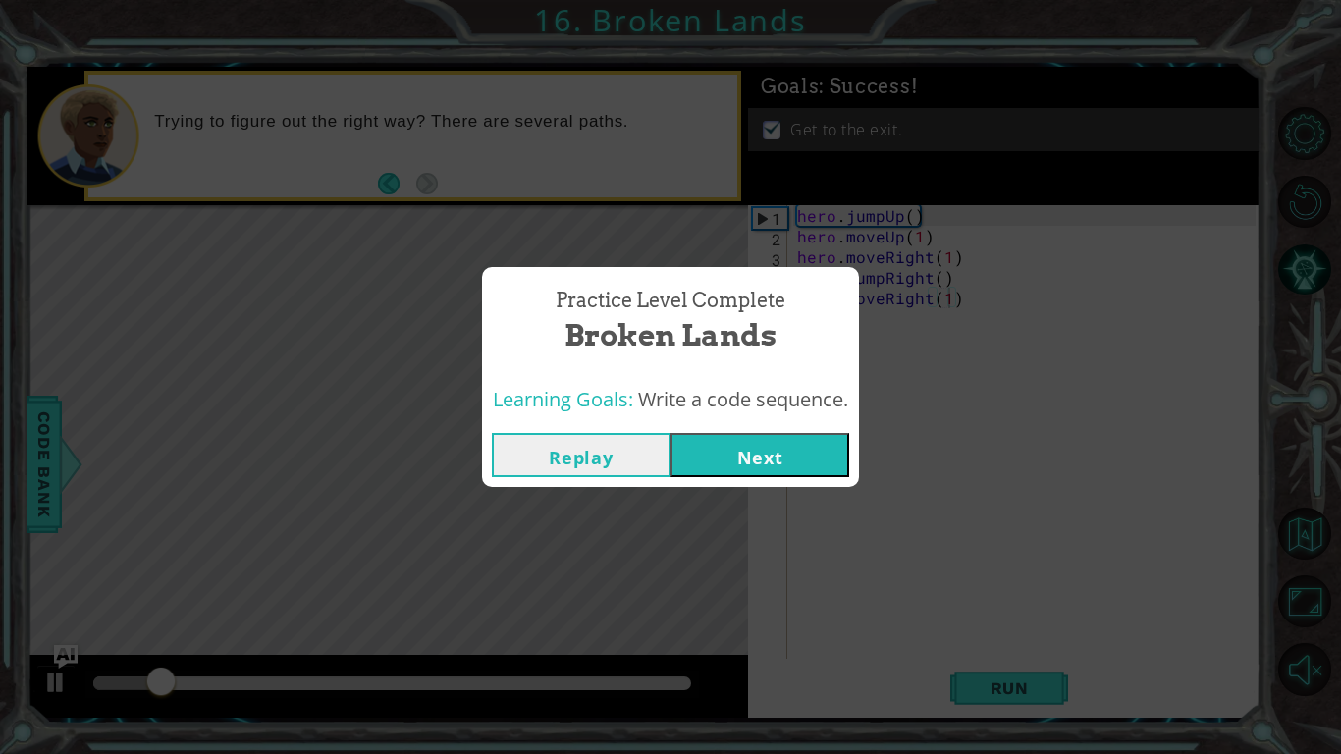
click at [725, 446] on button "Next" at bounding box center [760, 455] width 179 height 44
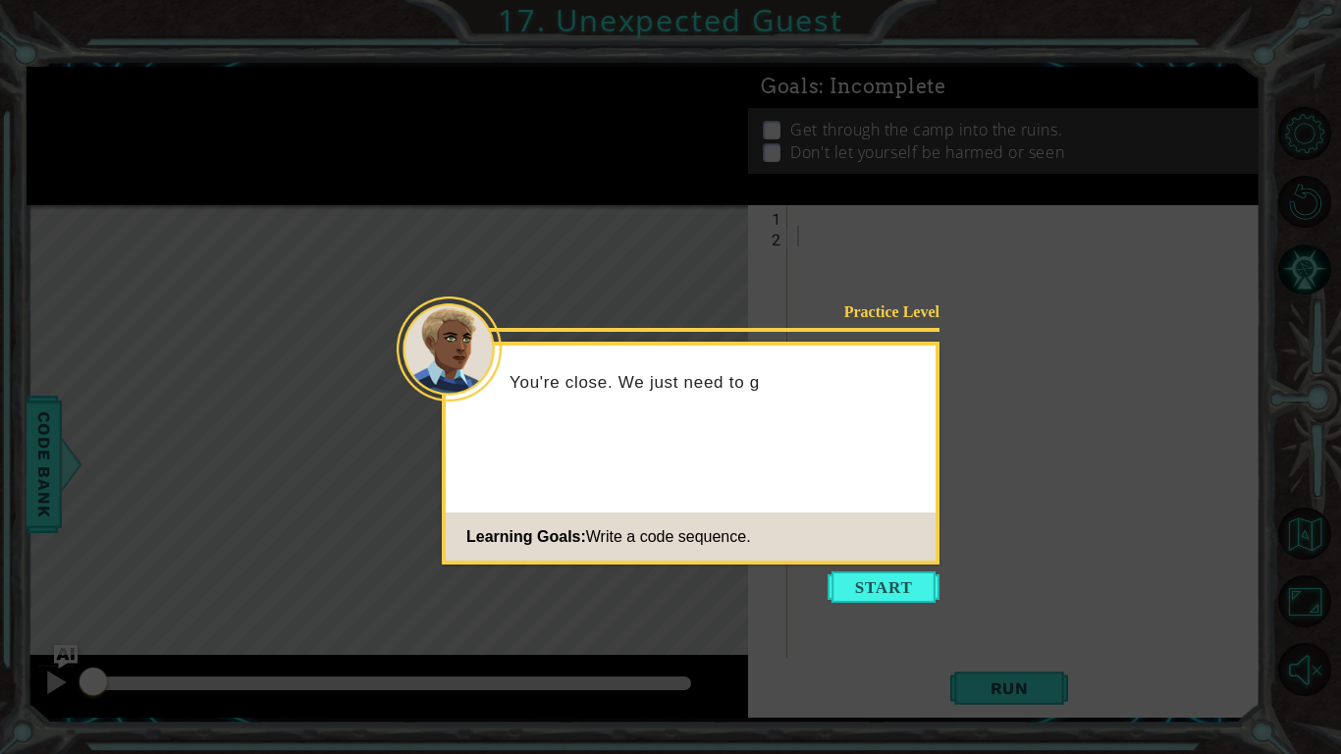
click at [882, 587] on button "Start" at bounding box center [884, 587] width 112 height 31
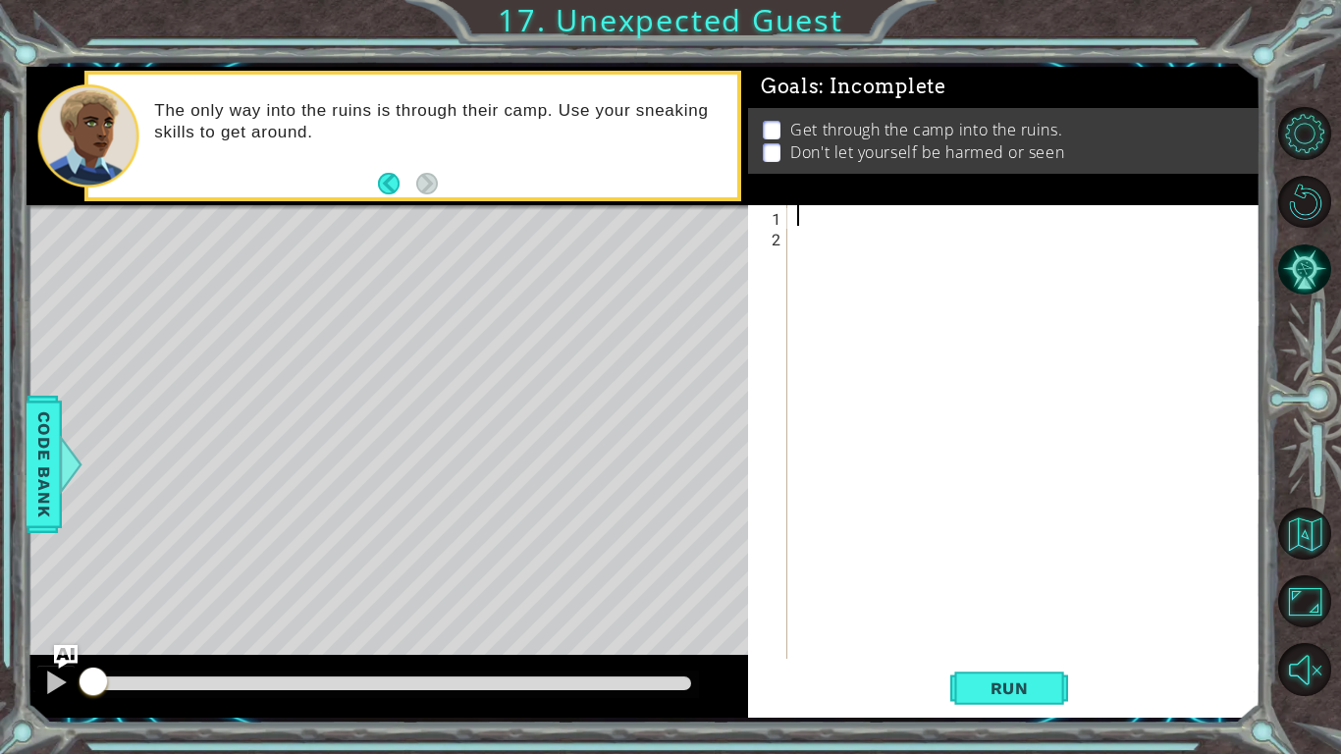
click at [828, 225] on div at bounding box center [1029, 452] width 472 height 495
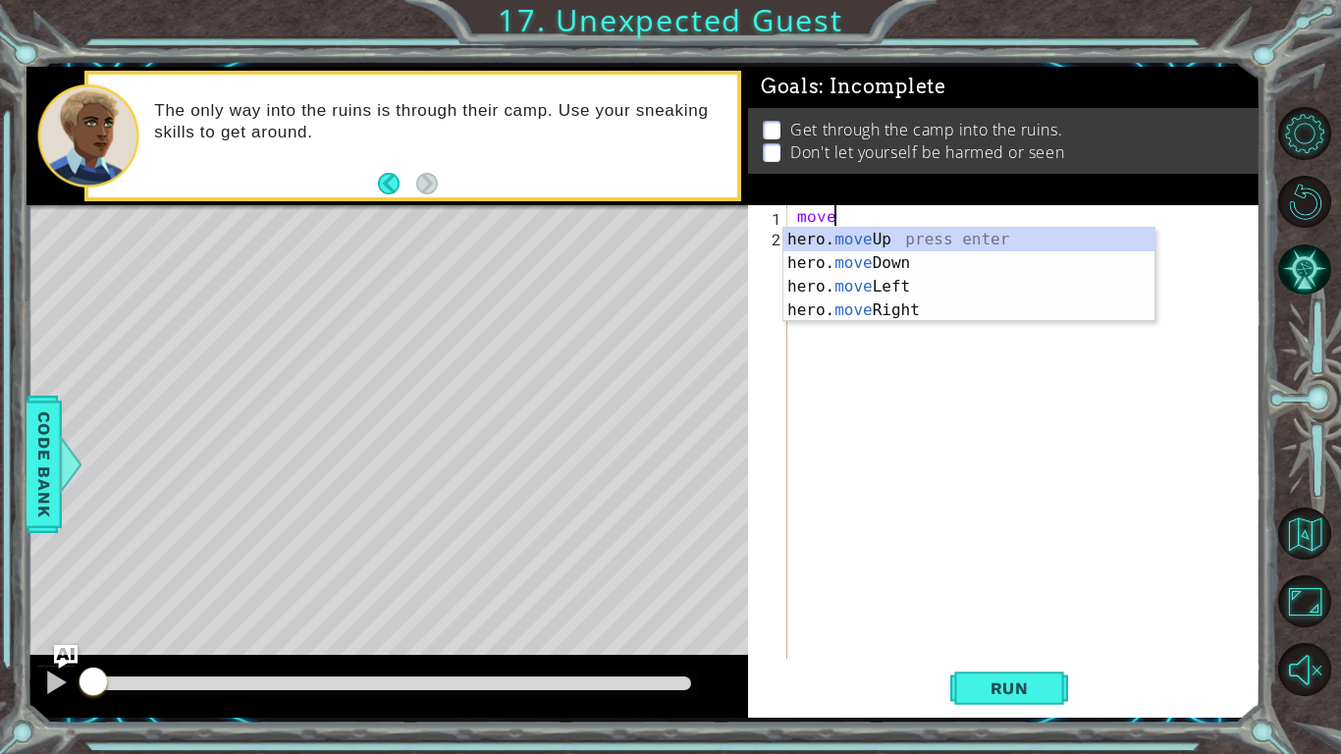
scroll to position [0, 2]
type textarea "hero.moveUp(1)"
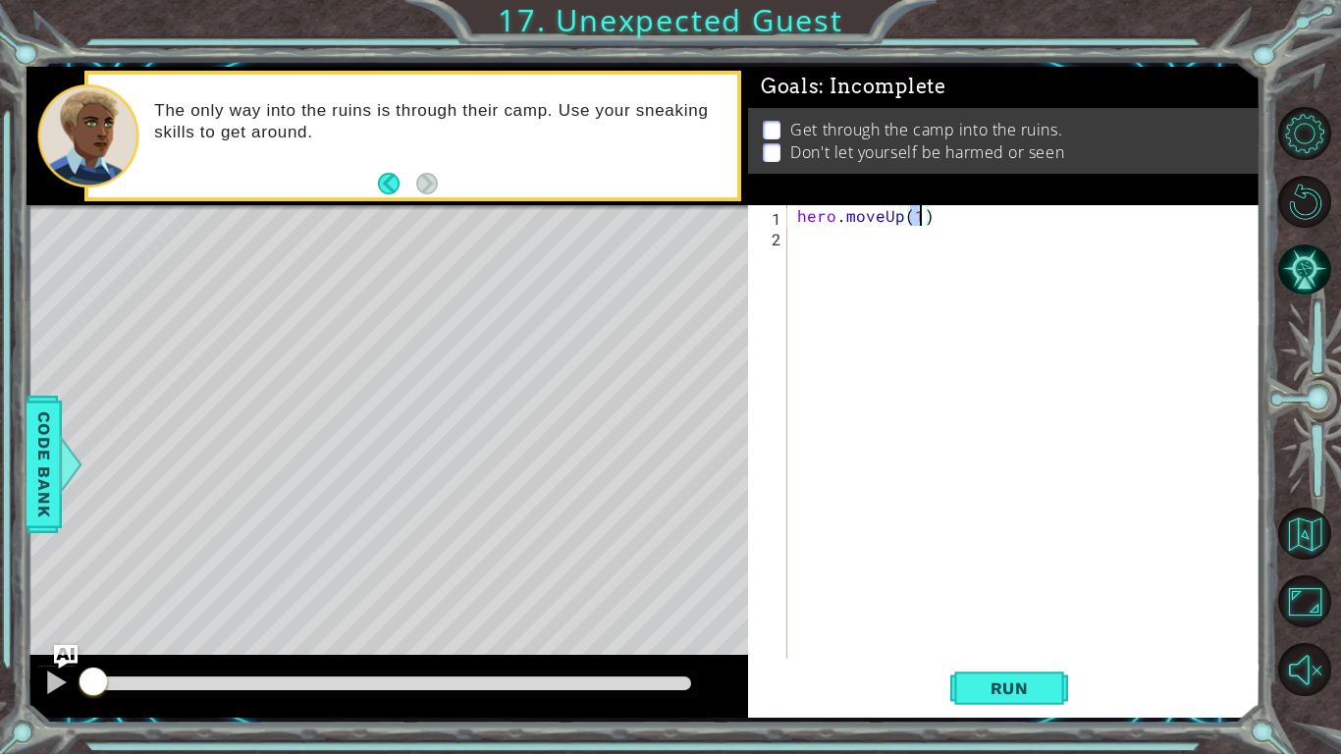
click at [855, 238] on div "hero . moveUp ( 1 )" at bounding box center [1029, 452] width 472 height 495
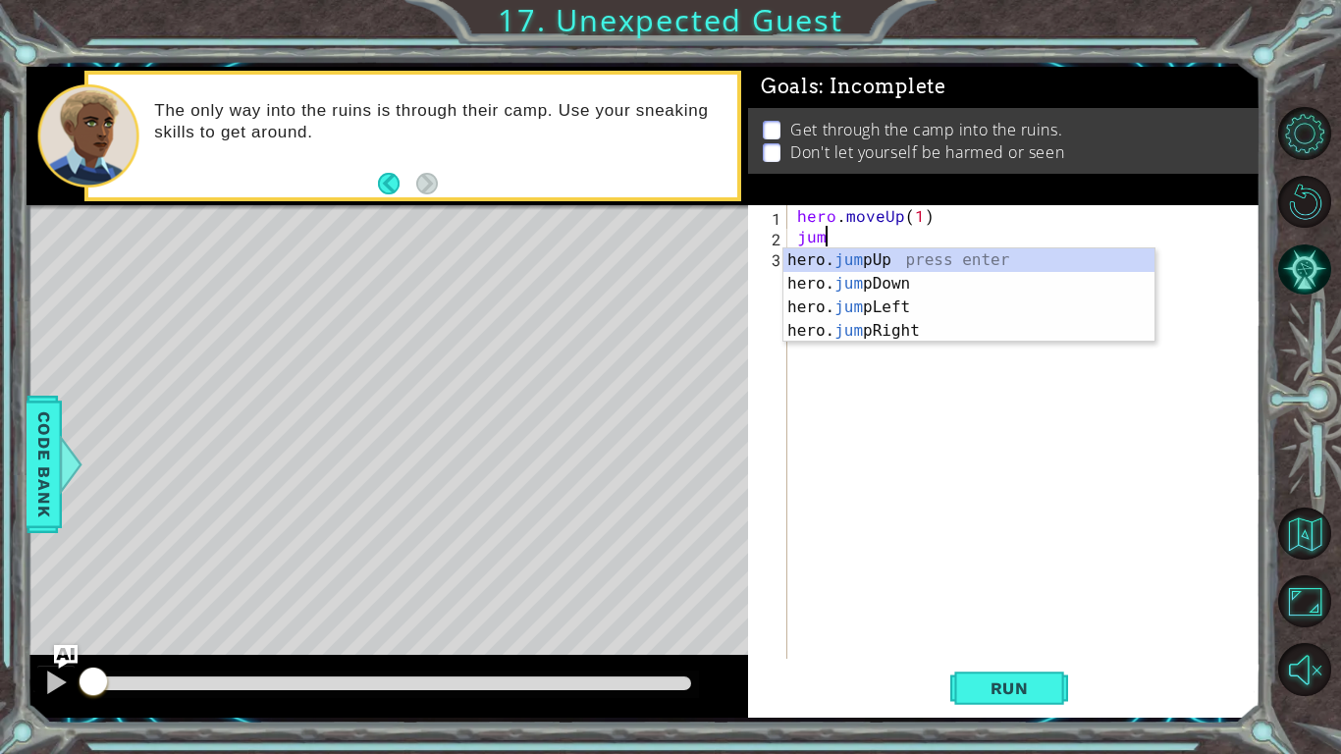
type textarea "jump"
click at [897, 333] on div "hero. jump Up press enter hero. jump Down press enter hero. jump Left press ent…" at bounding box center [969, 318] width 371 height 141
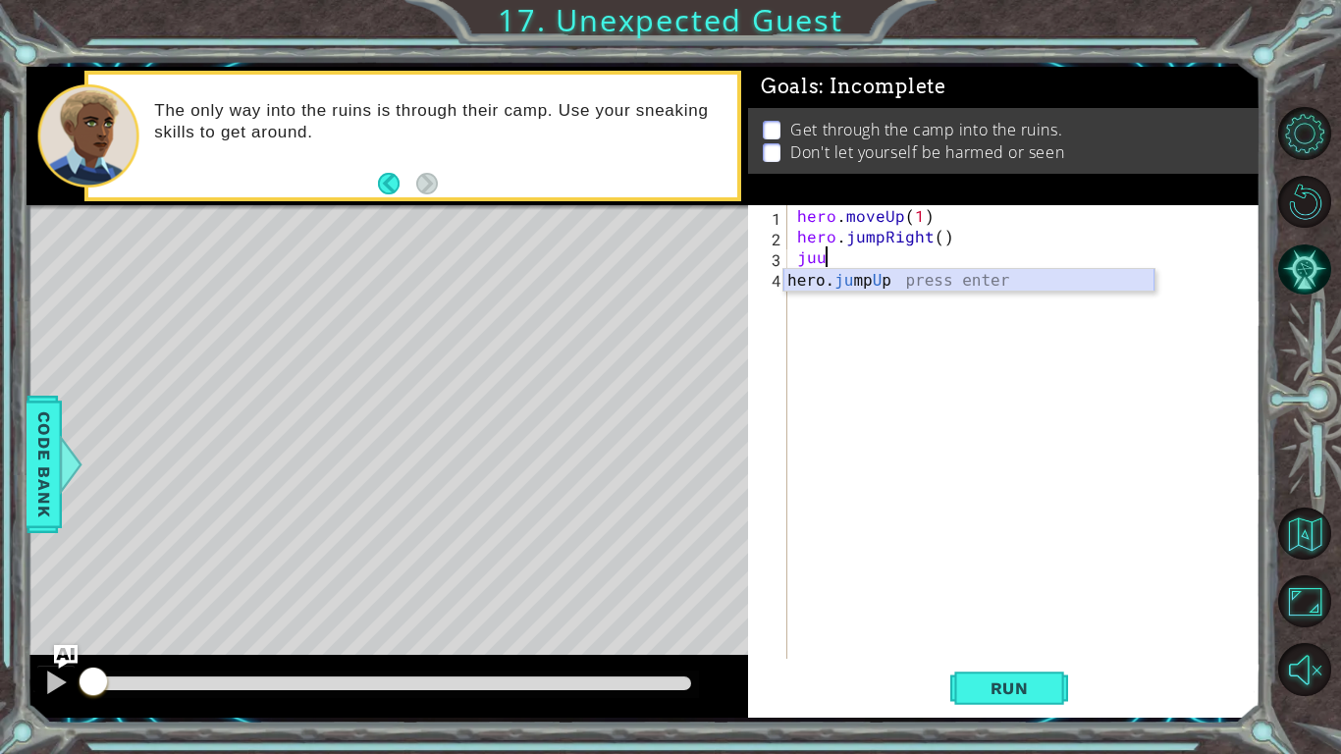
type textarea "ju"
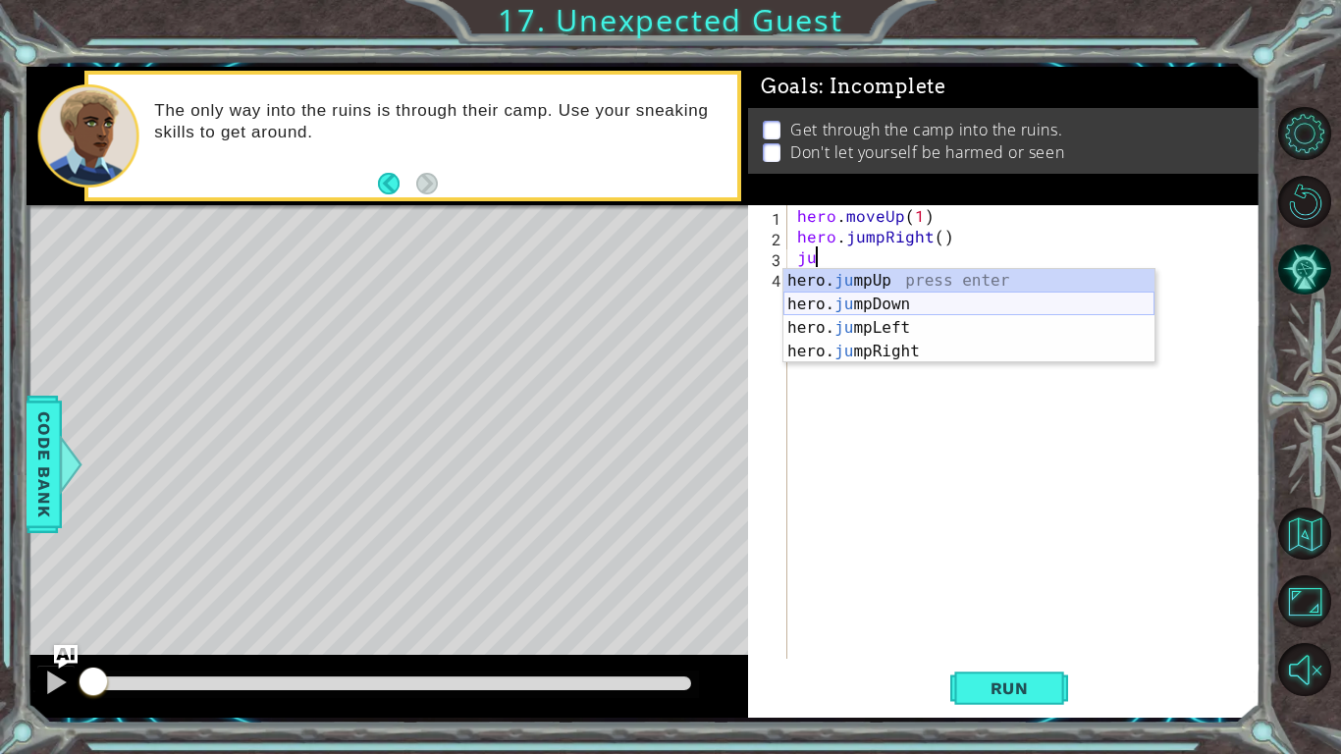
click at [872, 301] on div "hero. ju mpUp press enter hero. ju mpDown press enter hero. [PERSON_NAME] mpLef…" at bounding box center [969, 339] width 371 height 141
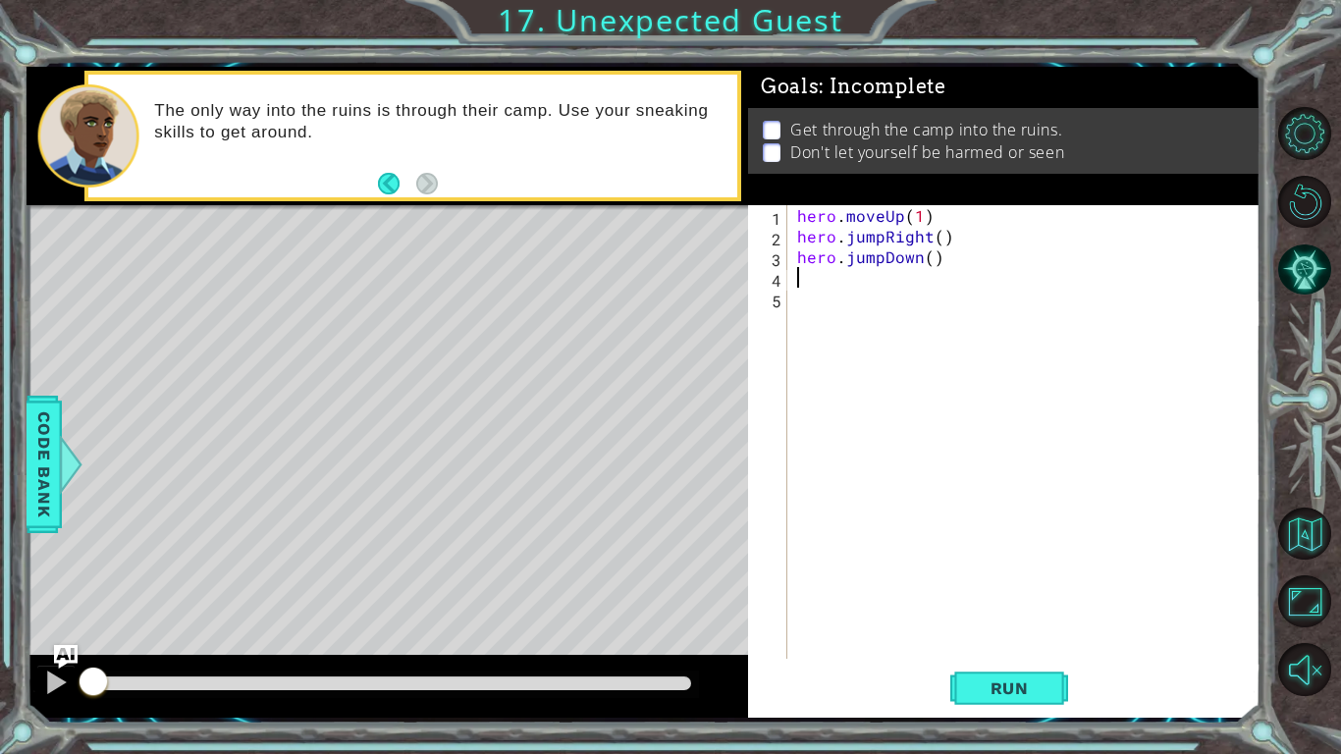
click at [869, 321] on div "hero . moveUp ( 1 ) hero . jumpRight ( ) hero . jumpDown ( )" at bounding box center [1029, 452] width 472 height 495
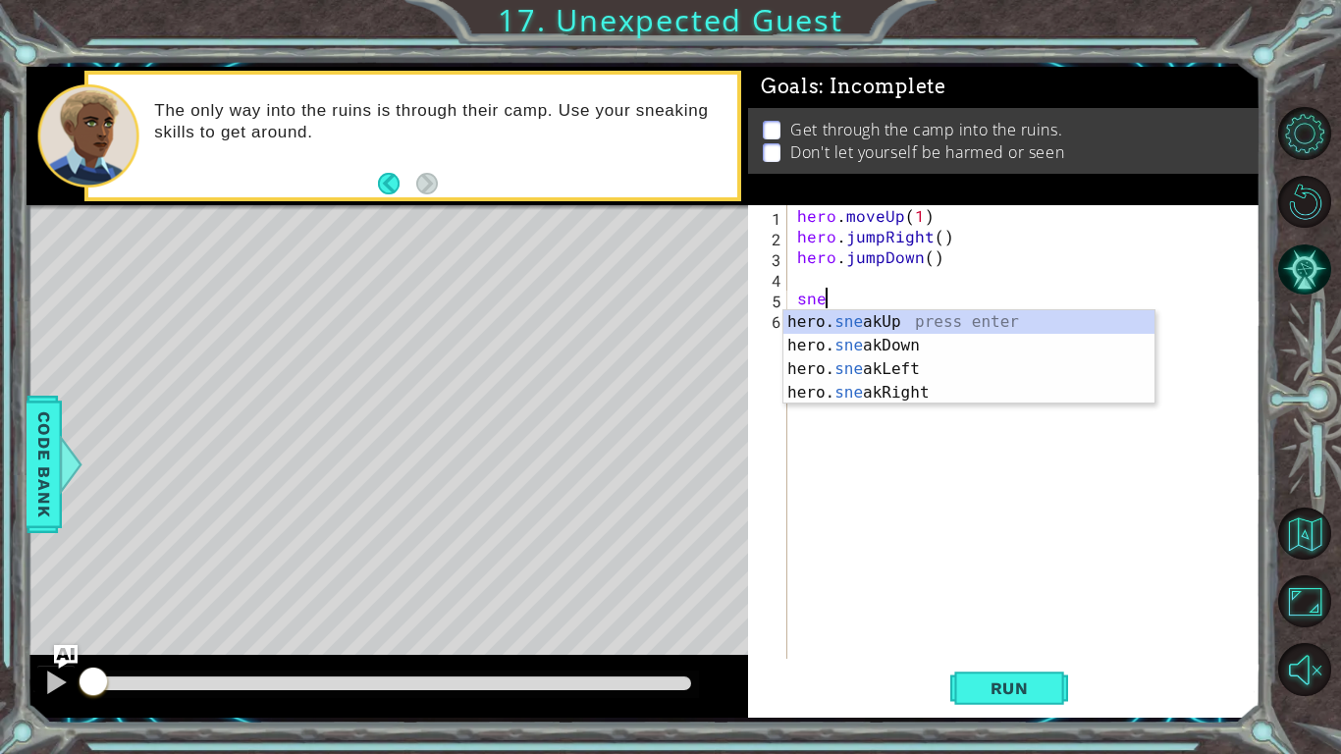
scroll to position [0, 2]
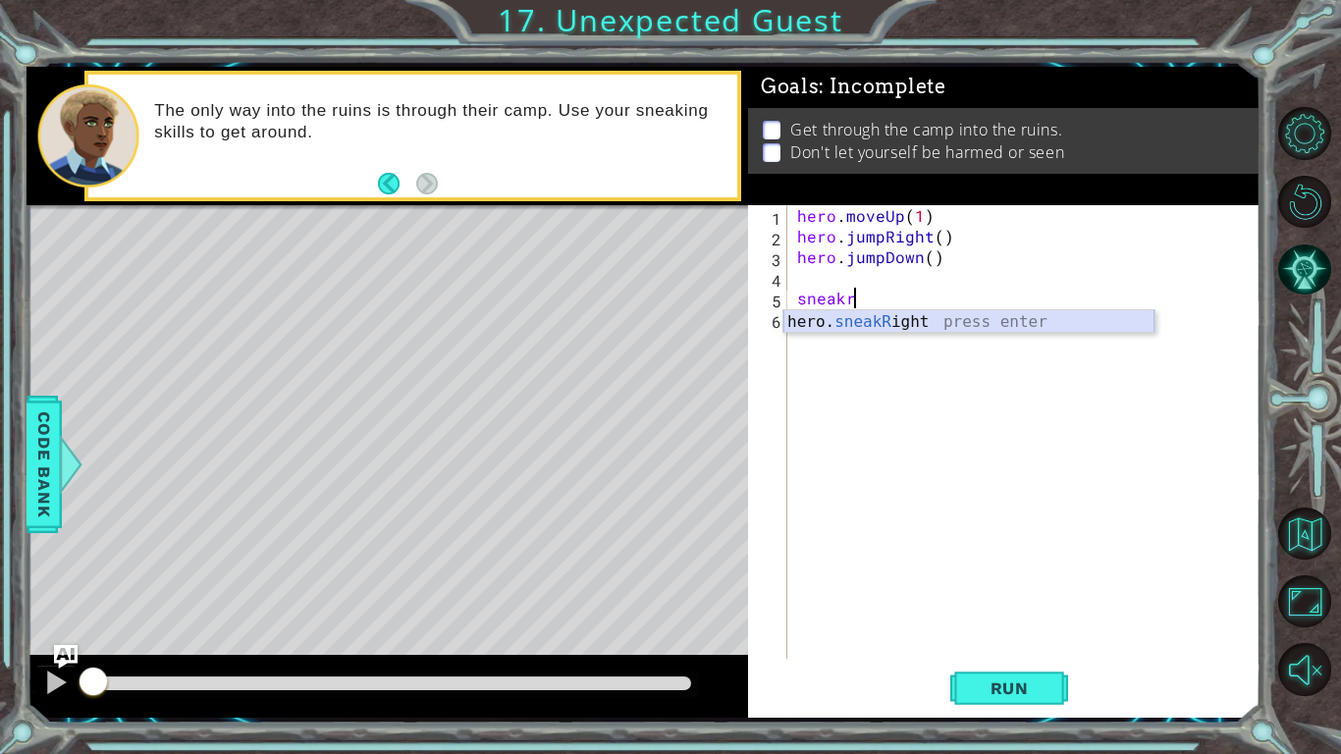
click at [889, 321] on div "hero. sneakR ight press enter" at bounding box center [969, 345] width 371 height 71
type textarea "hero.sneakRight(1)"
click at [803, 284] on div "hero . moveUp ( 1 ) hero . jumpRight ( ) hero . jumpDown ( ) hero . sneakRight …" at bounding box center [1029, 452] width 472 height 495
type textarea "\"
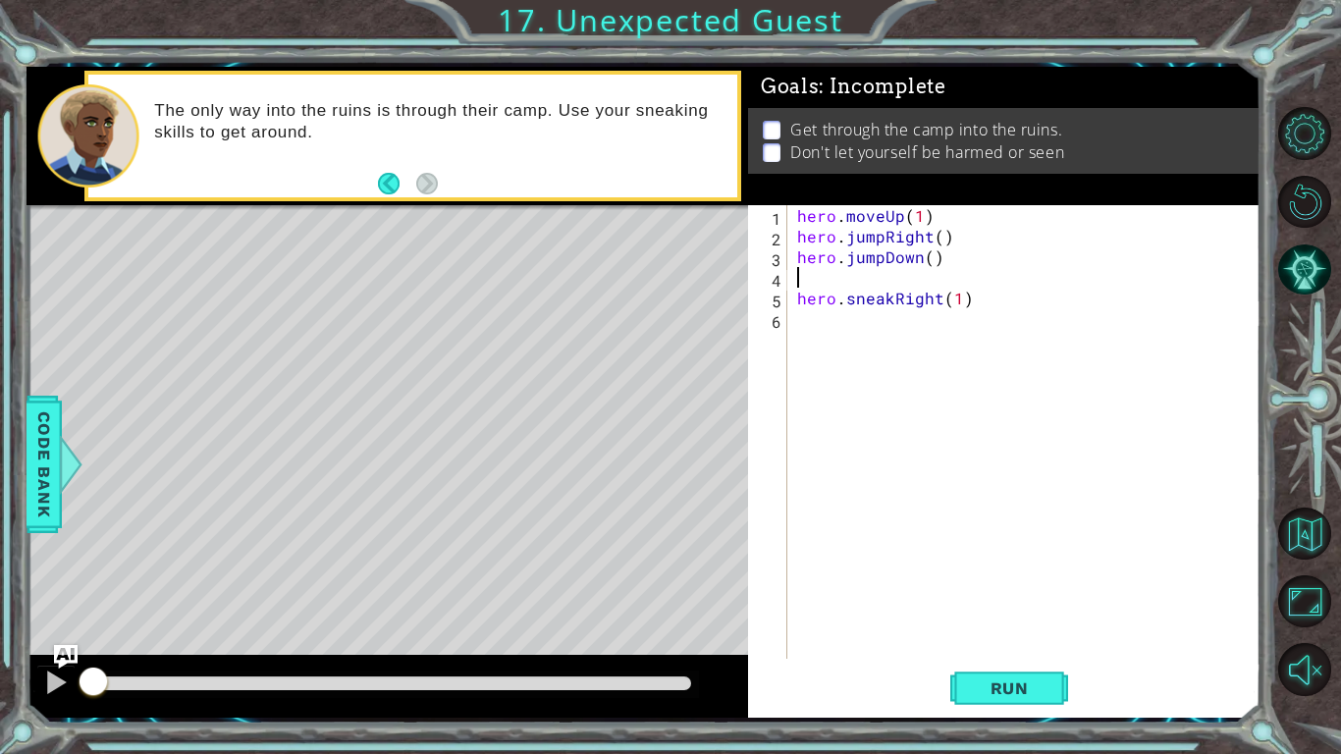
type textarea "hero.jumpDown()"
click at [800, 312] on div "hero . moveUp ( 1 ) hero . jumpRight ( ) hero . jumpDown ( ) hero . sneakRight …" at bounding box center [1029, 452] width 472 height 495
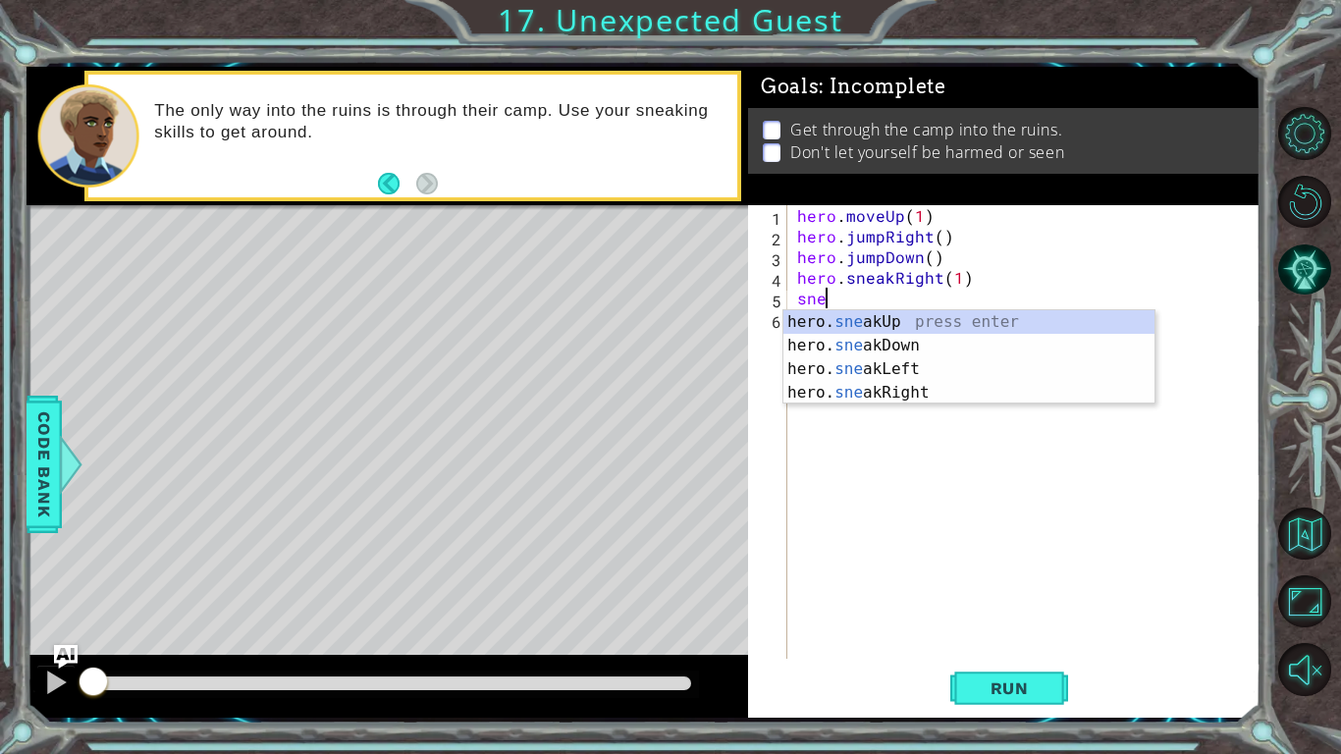
scroll to position [0, 2]
click at [817, 315] on div "hero. sneak Up press enter hero. sneak Down press enter hero. sneak Left press …" at bounding box center [969, 380] width 371 height 141
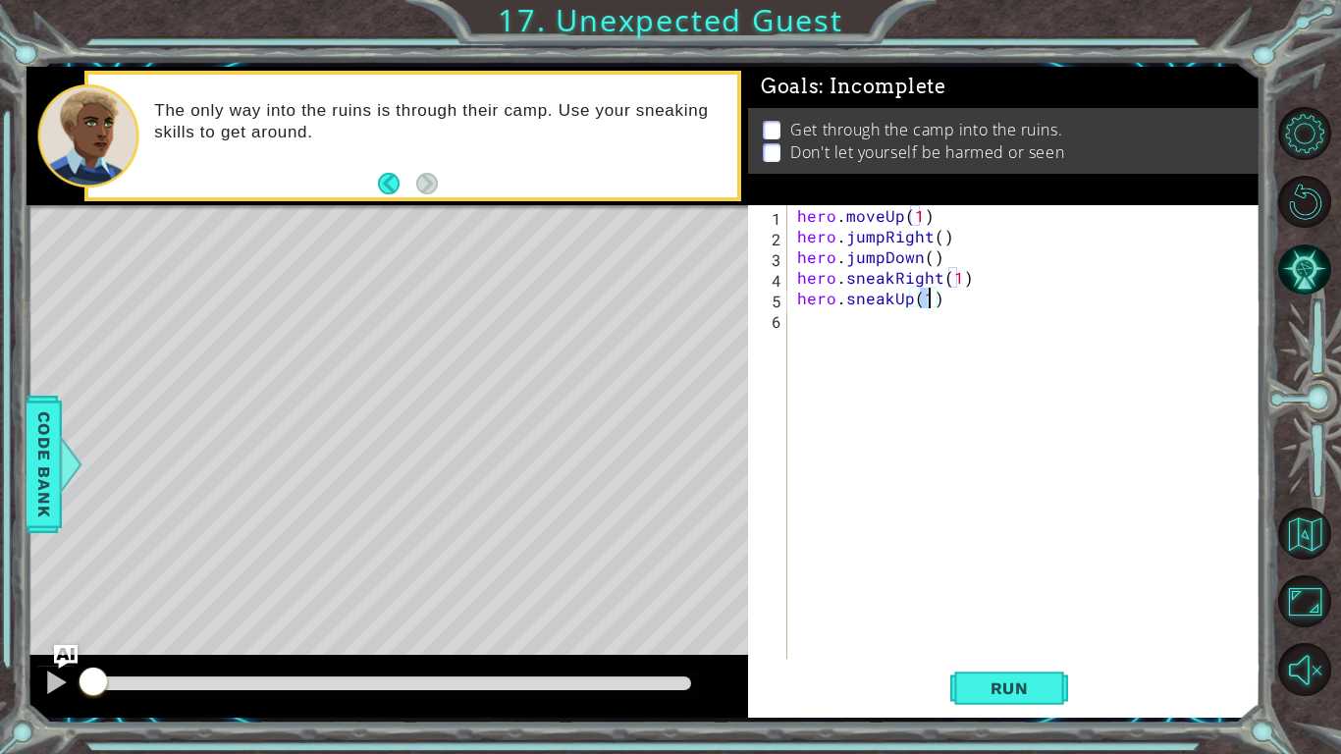
type textarea "hero.sneakUp(2)"
click at [824, 324] on div "hero . moveUp ( 1 ) hero . jumpRight ( ) hero . jumpDown ( ) hero . sneakRight …" at bounding box center [1029, 452] width 472 height 495
type textarea "hero.sneakRight(2)"
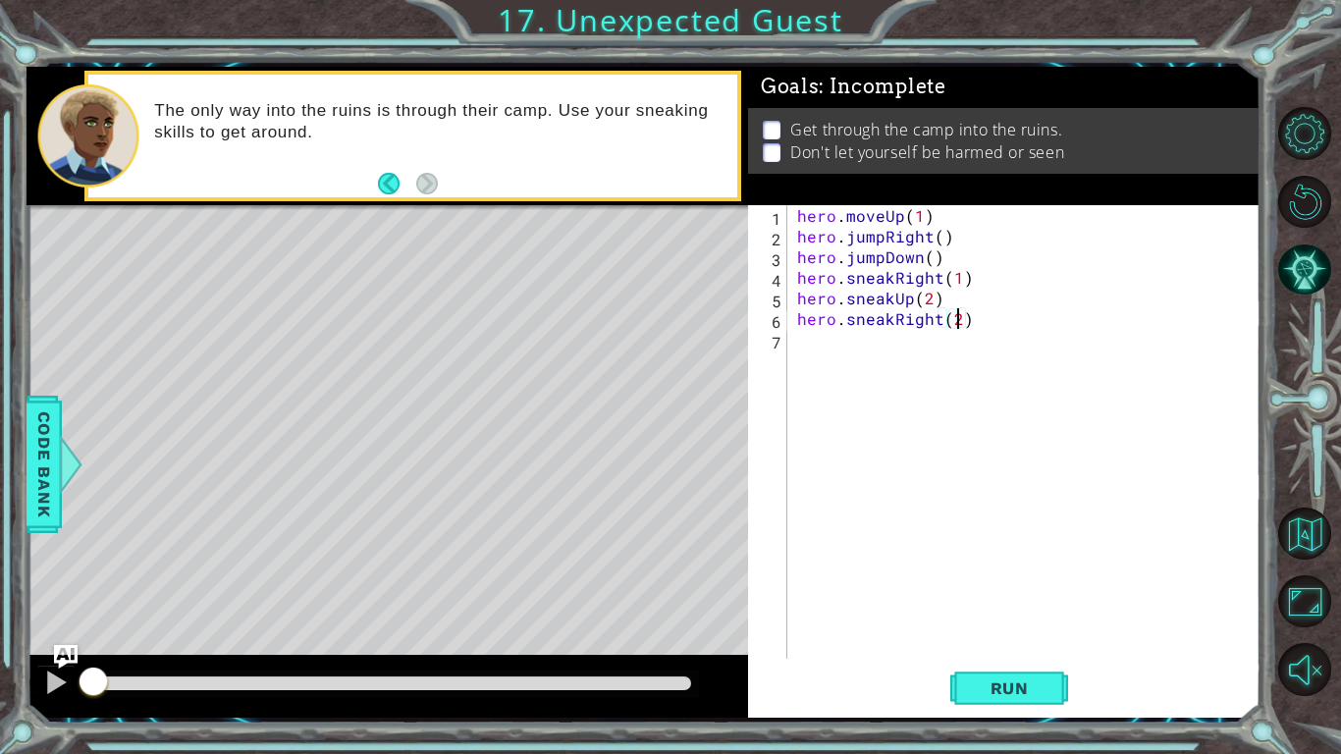
click at [868, 344] on div "hero . moveUp ( 1 ) hero . jumpRight ( ) hero . jumpDown ( ) hero . sneakRight …" at bounding box center [1029, 452] width 472 height 495
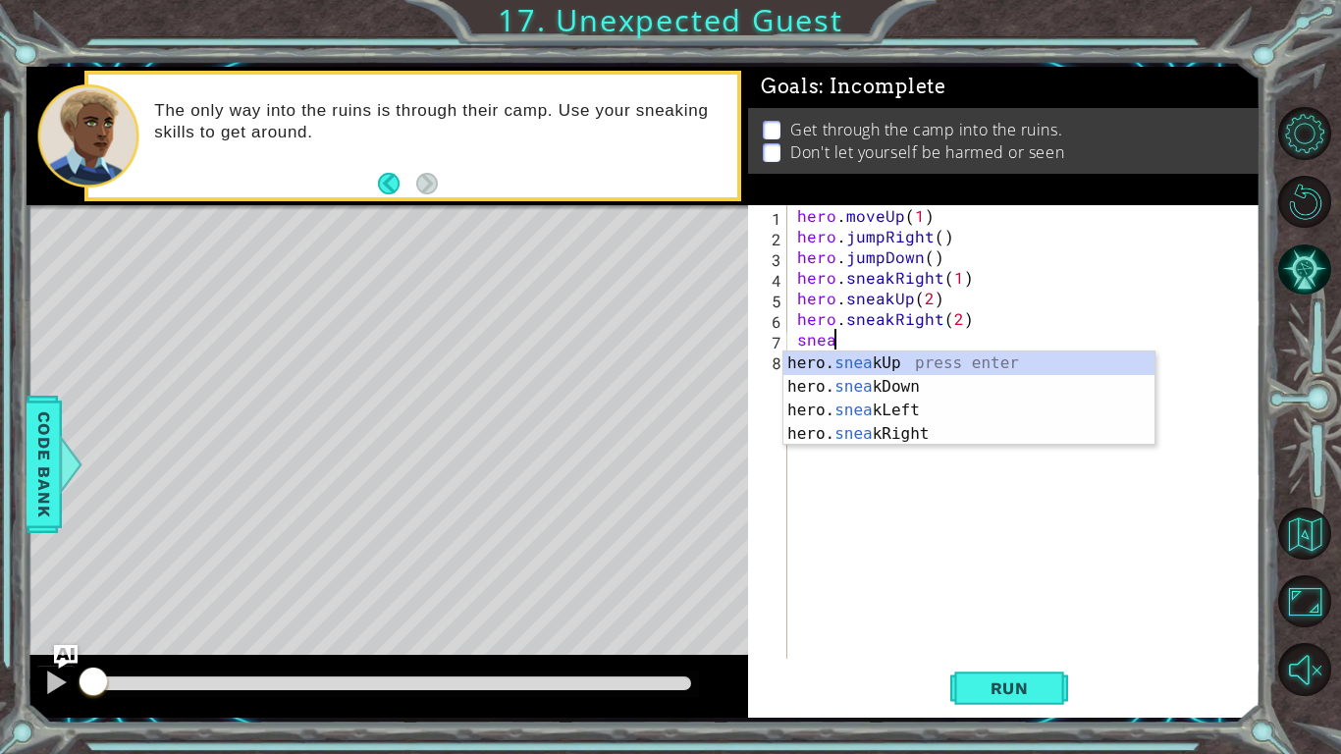
scroll to position [0, 2]
click at [892, 392] on div "hero. sneak Up press enter hero. sneak Down press enter hero. sneak Left press …" at bounding box center [969, 422] width 371 height 141
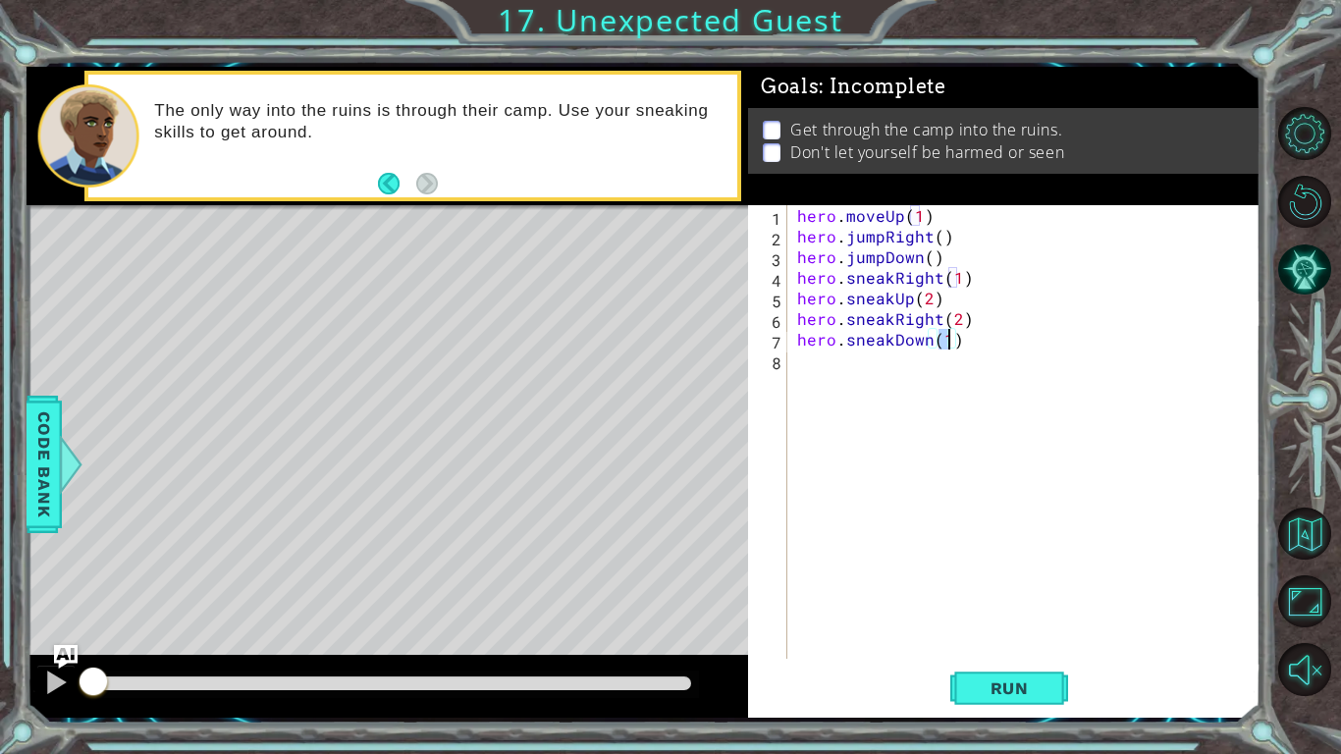
scroll to position [0, 9]
type textarea "hero.sneakDown(2)"
click at [985, 587] on span "Run" at bounding box center [1010, 689] width 78 height 20
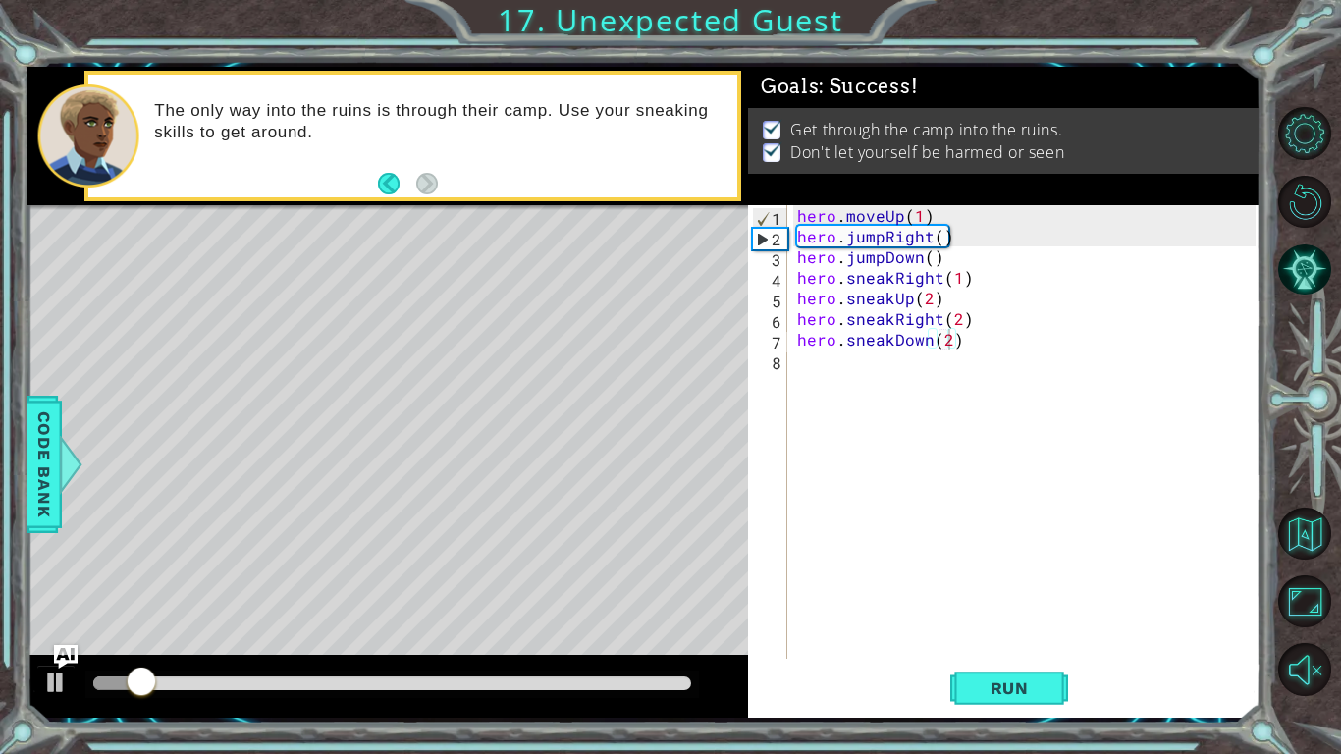
drag, startPoint x: 591, startPoint y: 696, endPoint x: 725, endPoint y: 713, distance: 134.6
click at [725, 587] on div at bounding box center [388, 686] width 722 height 63
drag, startPoint x: 604, startPoint y: 666, endPoint x: 612, endPoint y: 690, distance: 25.8
click at [604, 587] on div at bounding box center [388, 686] width 722 height 63
drag, startPoint x: 617, startPoint y: 690, endPoint x: 742, endPoint y: 679, distance: 126.2
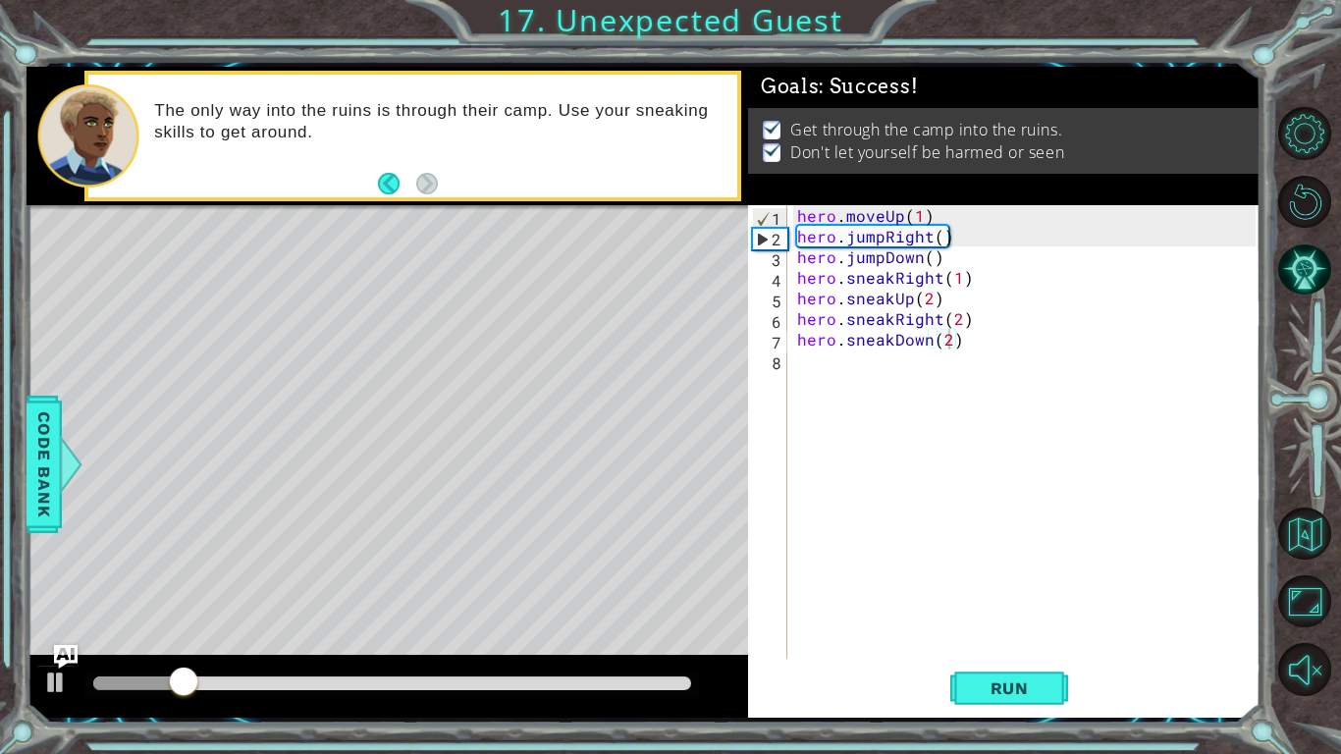
click at [799, 587] on div "1 ההההההההההההההההההההההההההההההההההההההההההההההההההההההההההההההההההההההההההההה…" at bounding box center [644, 392] width 1234 height 651
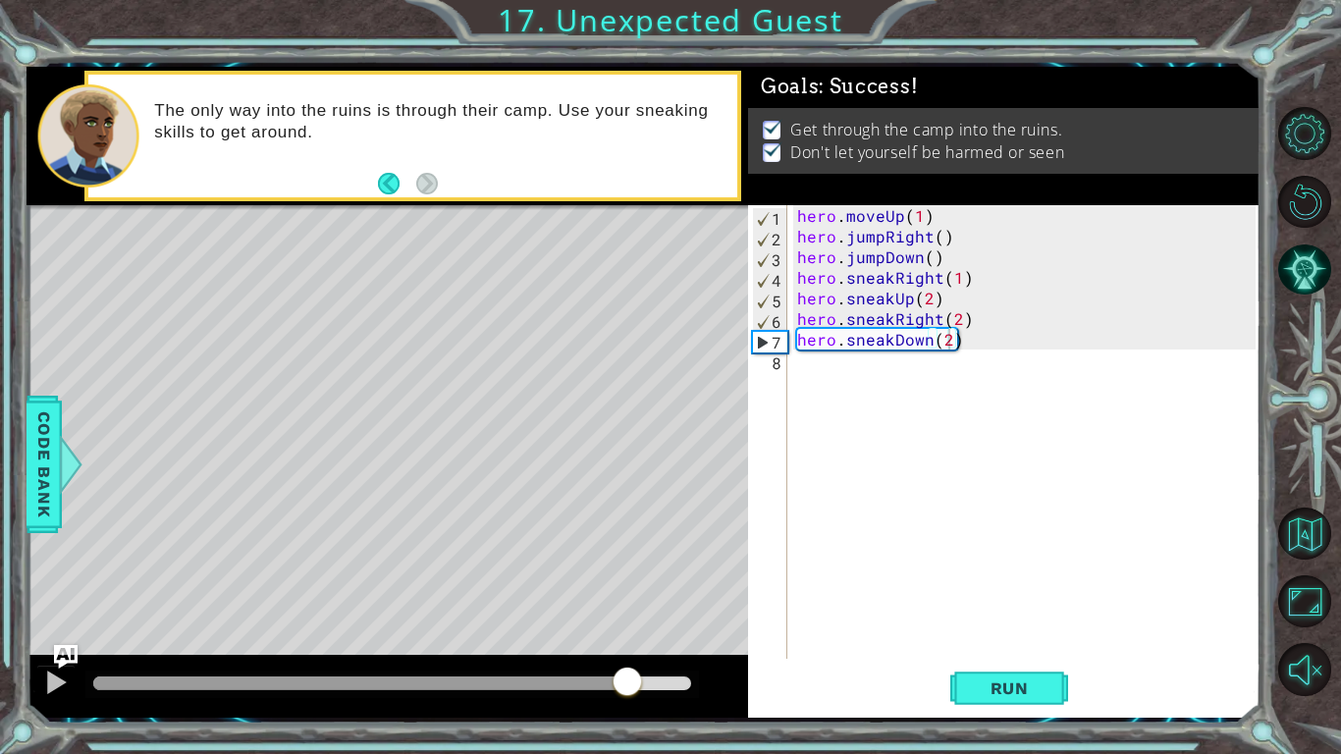
drag, startPoint x: 627, startPoint y: 686, endPoint x: 810, endPoint y: 691, distance: 183.7
click at [810, 587] on div "1 ההההההההההההההההההההההההההההההההההההההההההההההההההההההההההההההההההההההההההההה…" at bounding box center [644, 392] width 1234 height 651
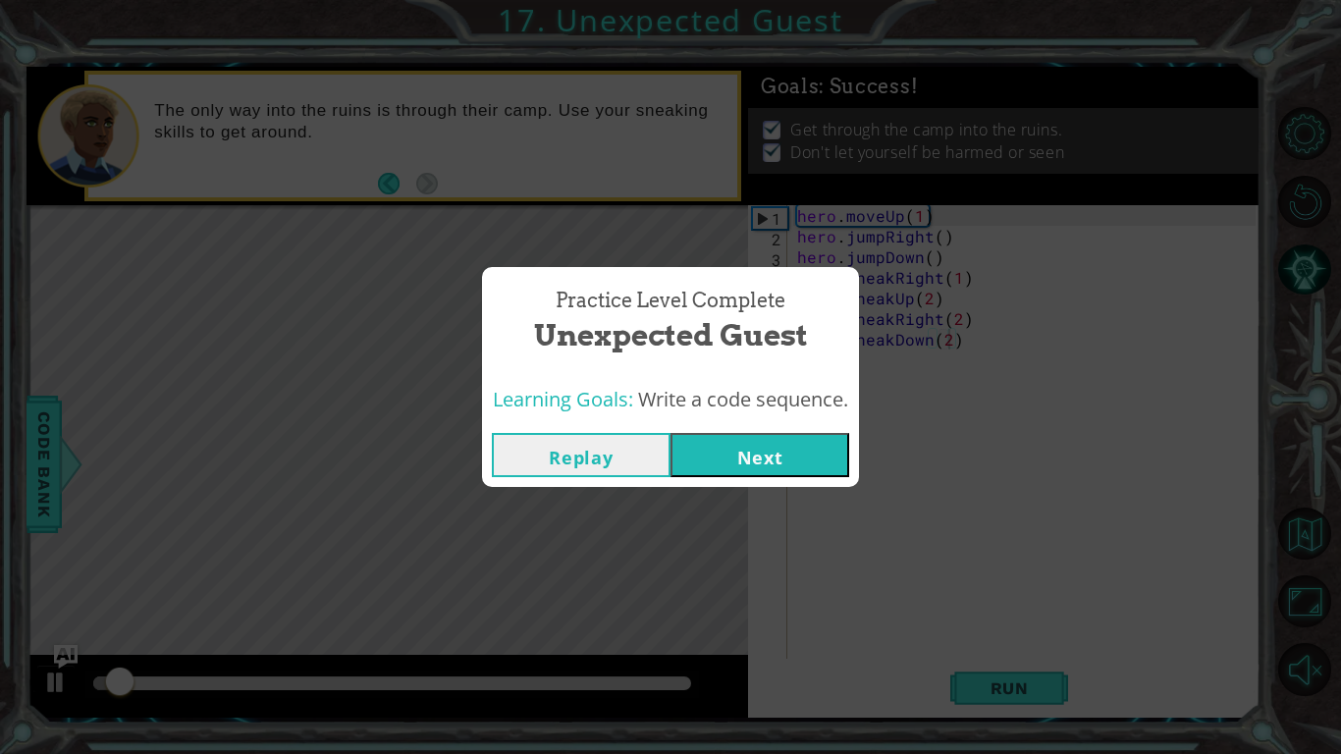
click at [796, 419] on div "Learning Goals: Write a code sequence." at bounding box center [670, 400] width 377 height 48
click at [782, 452] on button "Next" at bounding box center [760, 455] width 179 height 44
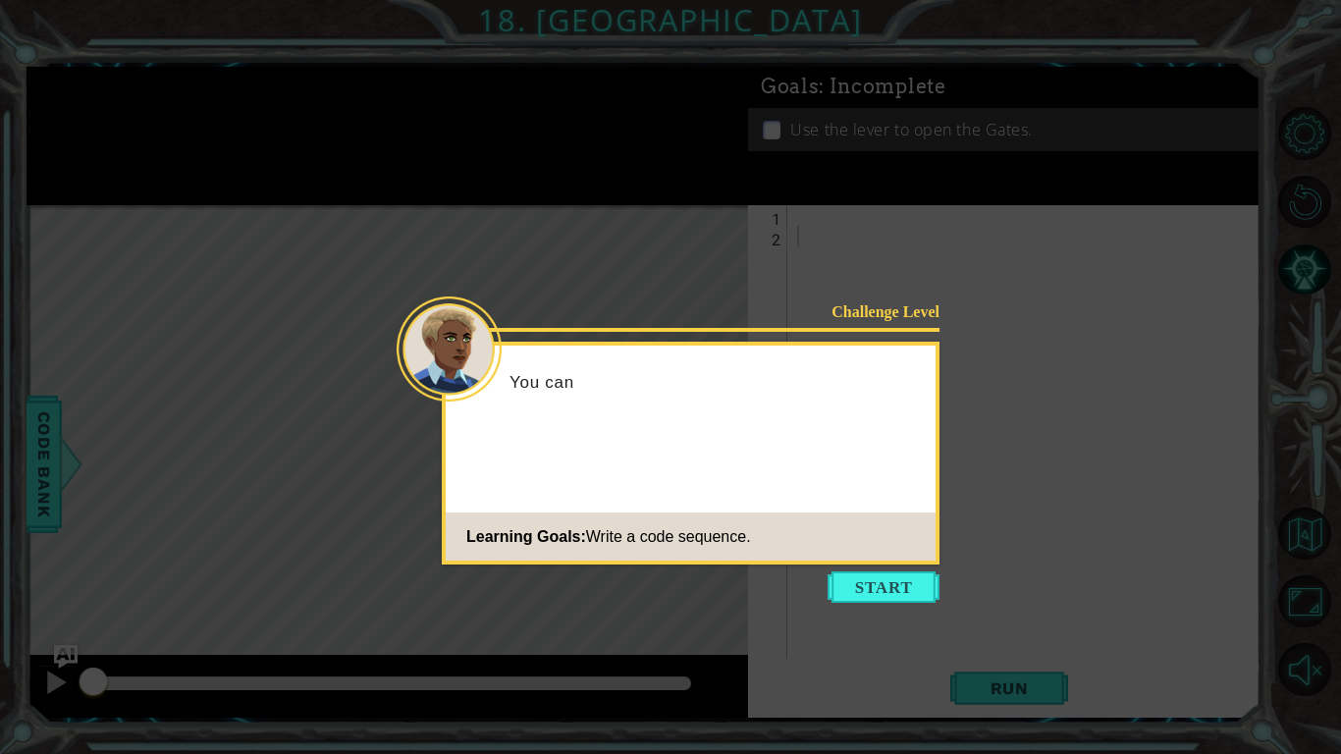
drag, startPoint x: 898, startPoint y: 601, endPoint x: 884, endPoint y: 580, distance: 24.8
click at [896, 583] on button "Start" at bounding box center [884, 587] width 112 height 31
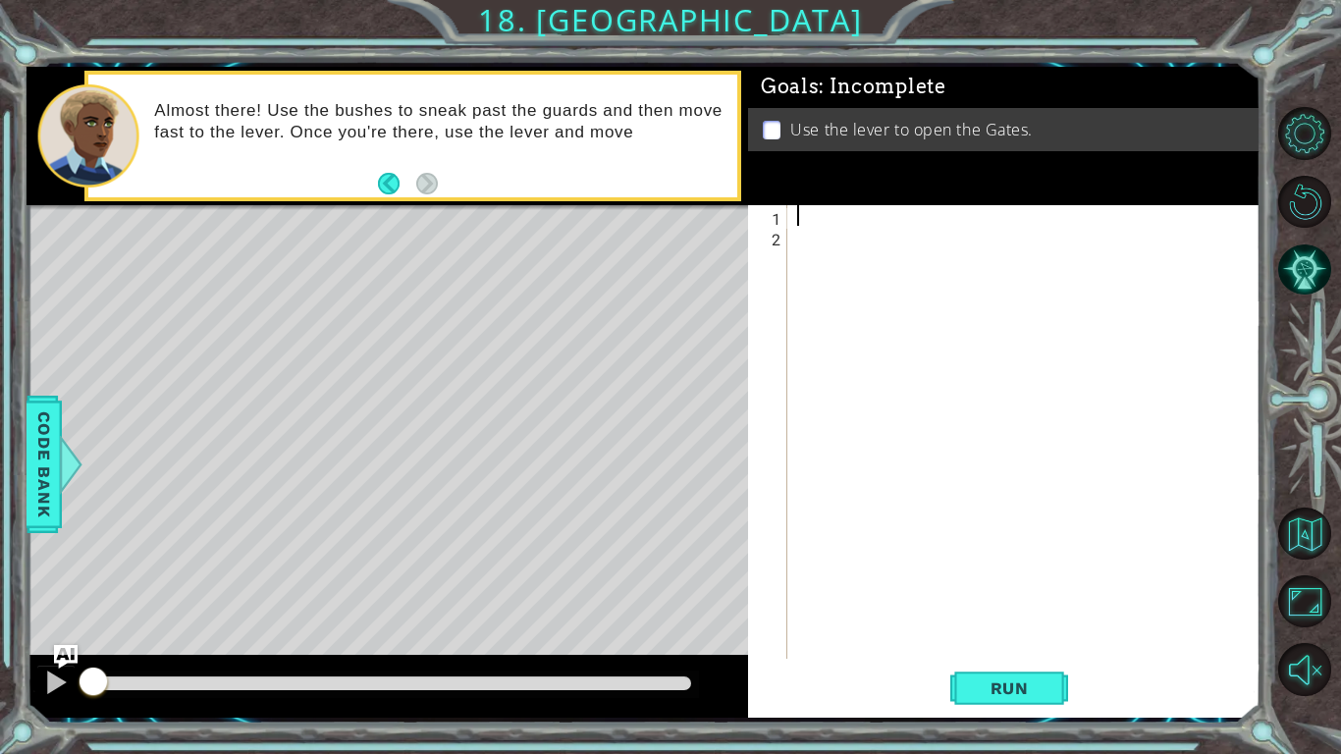
click at [823, 225] on div at bounding box center [1029, 452] width 472 height 495
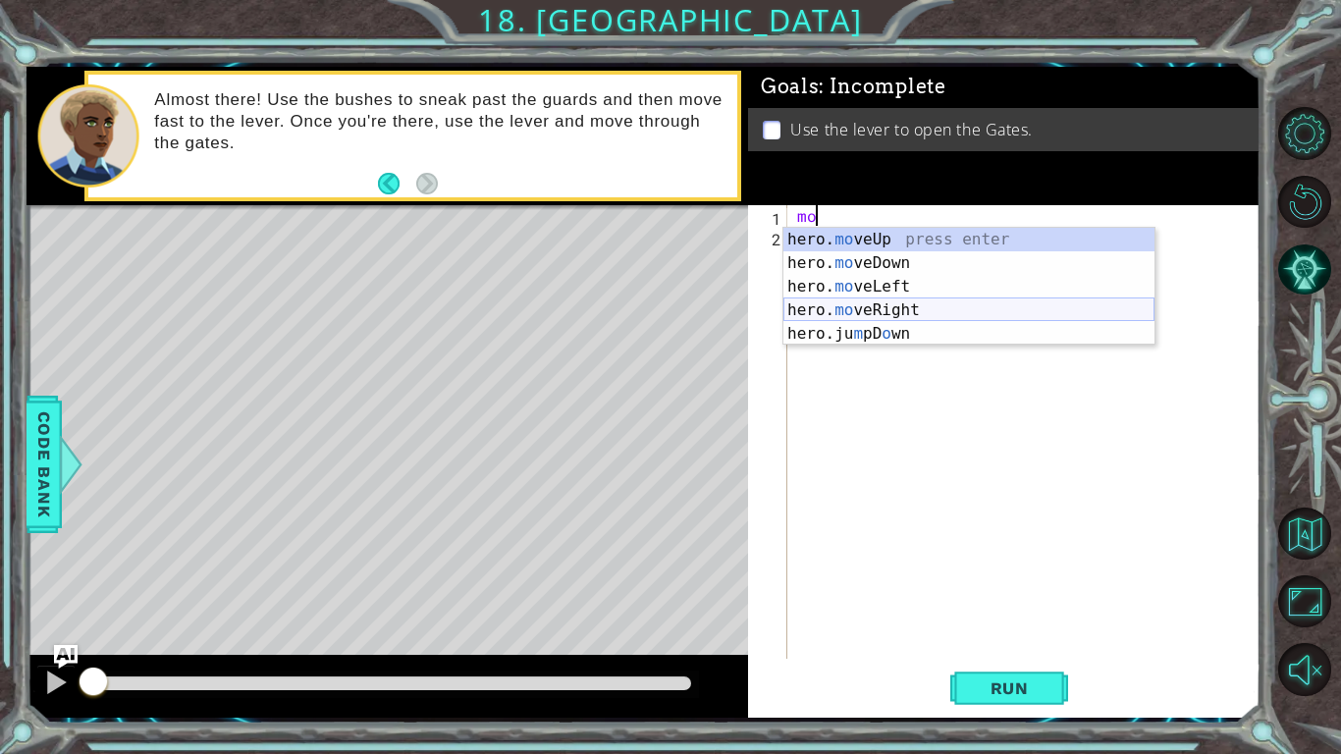
click at [1079, 313] on div "hero. mo veUp press enter hero. mo veDown press enter hero. mo veLeft press ent…" at bounding box center [969, 310] width 371 height 165
type textarea "hero.moveRight(1)"
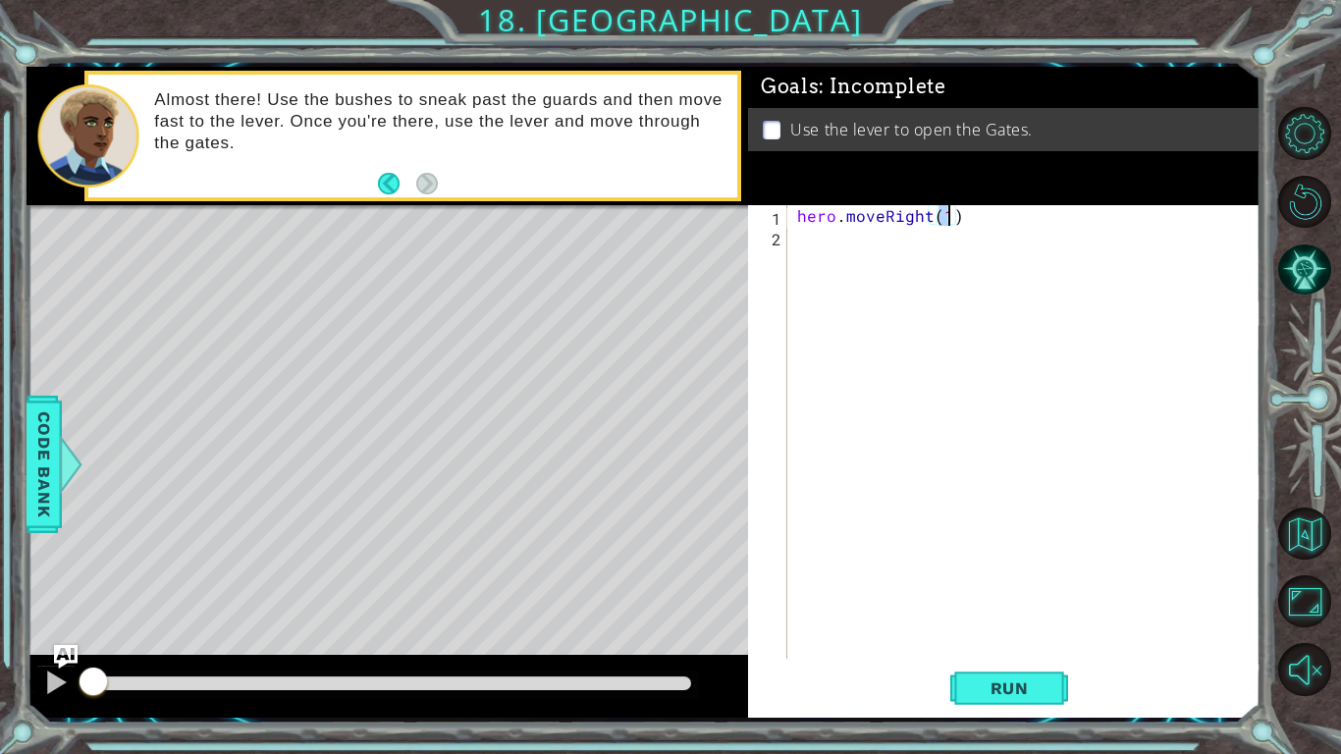
click at [870, 248] on div "hero . moveRight ( 1 )" at bounding box center [1029, 452] width 472 height 495
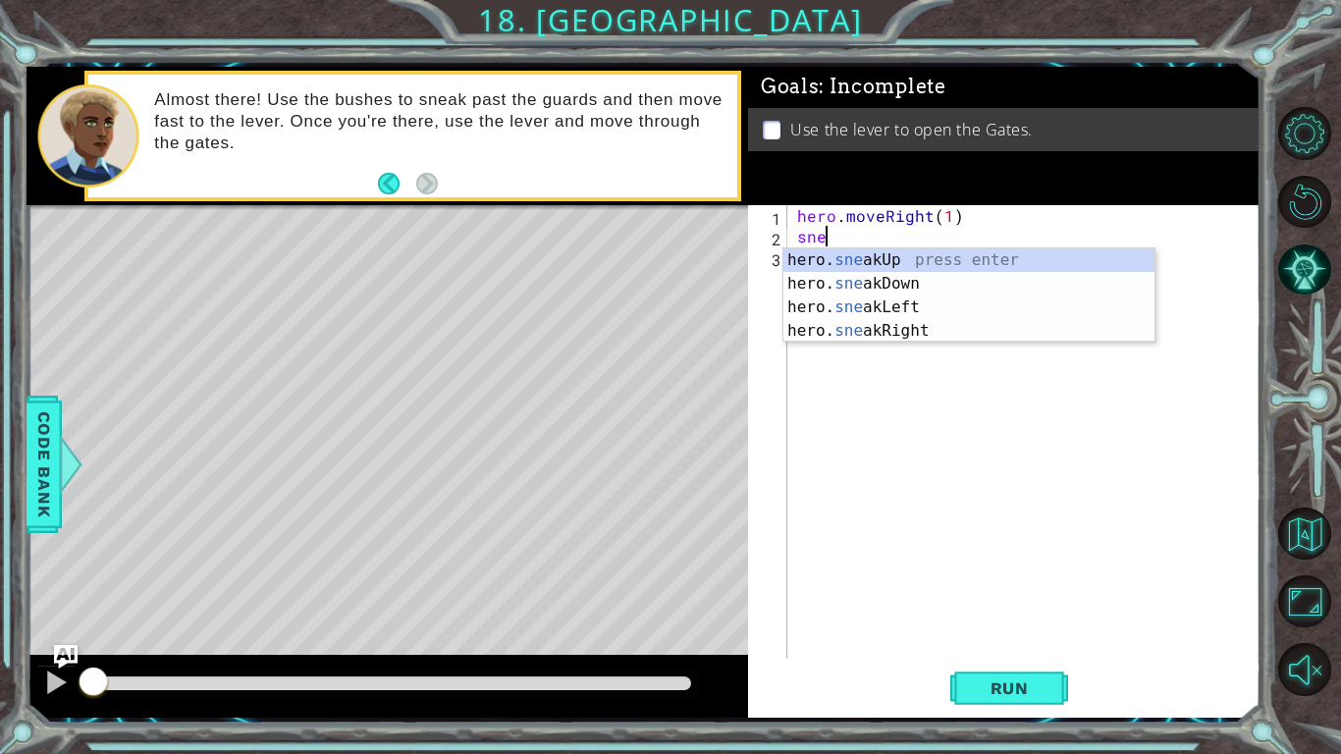
scroll to position [0, 2]
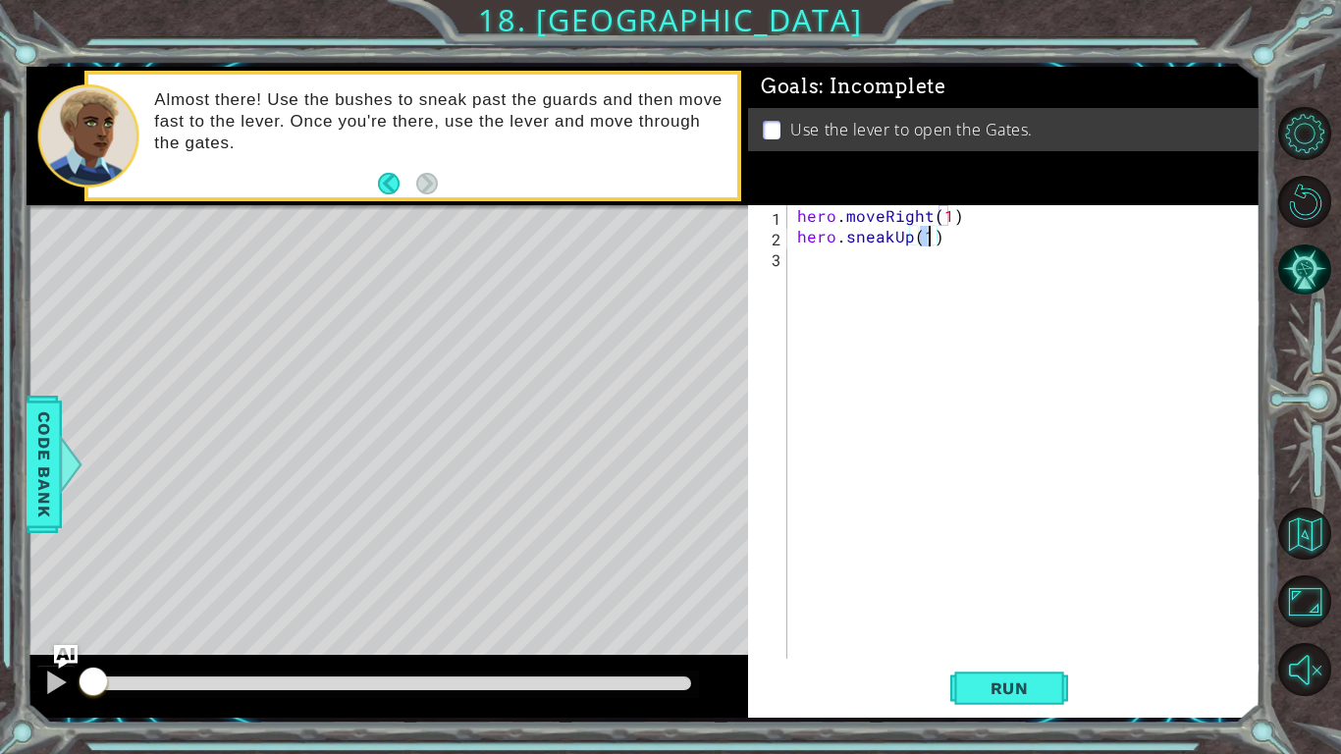
type textarea "hero.sneakUp(2)"
click at [801, 276] on div "hero . moveRight ( 1 ) hero . sneakUp ( 2 )" at bounding box center [1029, 452] width 472 height 495
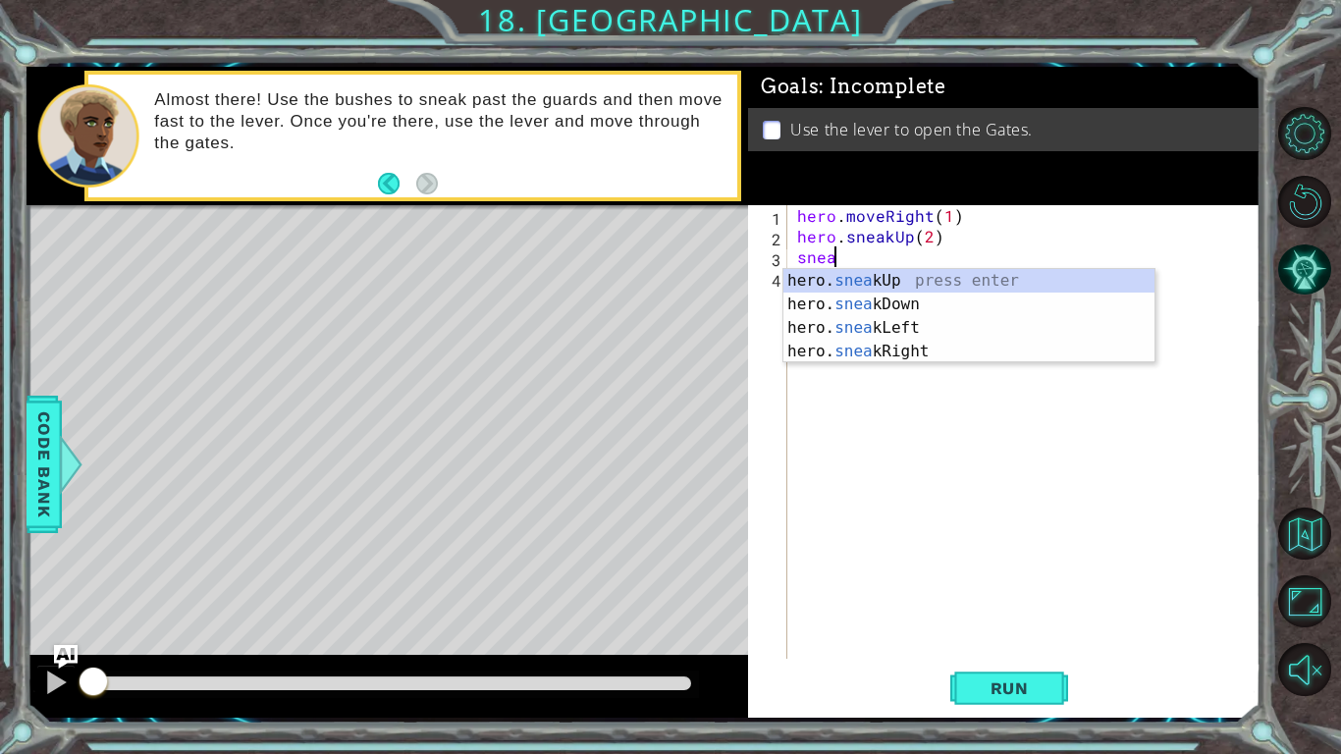
scroll to position [0, 2]
type textarea "hero.sneakRight(1)"
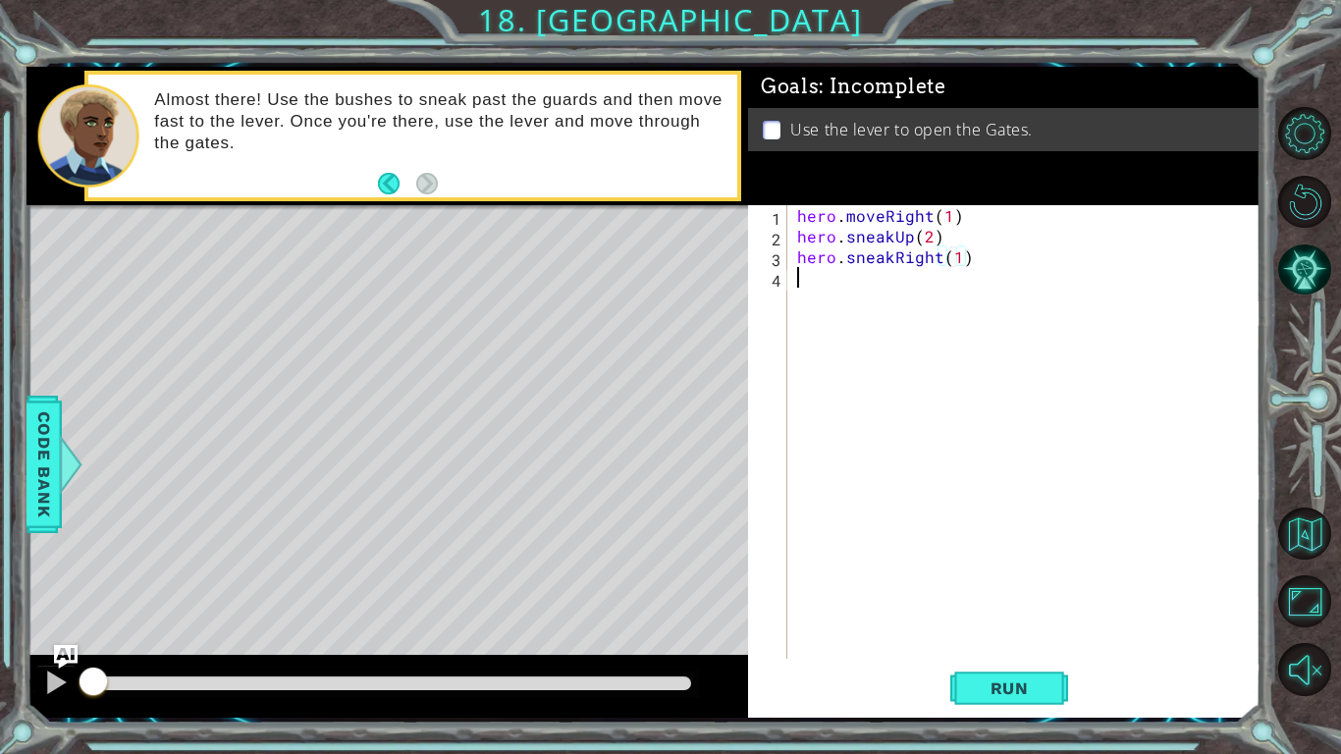
click at [794, 275] on div "hero . moveRight ( 1 ) hero . sneakUp ( 2 ) hero . sneakRight ( 1 )" at bounding box center [1029, 452] width 472 height 495
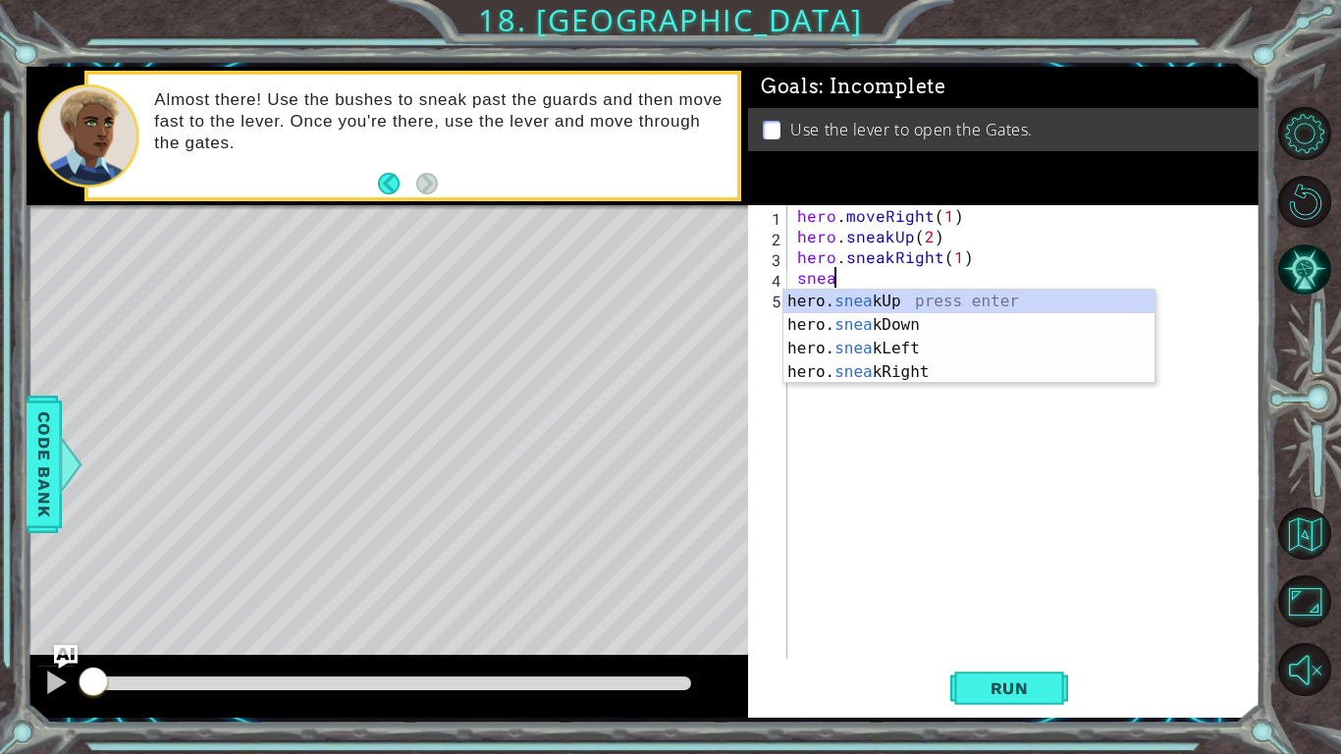
scroll to position [0, 1]
click at [861, 300] on div "hero. snea kUp press enter hero. snea kDown press enter hero. snea kLeft press …" at bounding box center [969, 360] width 371 height 141
type textarea "hero.sneakUp(1)"
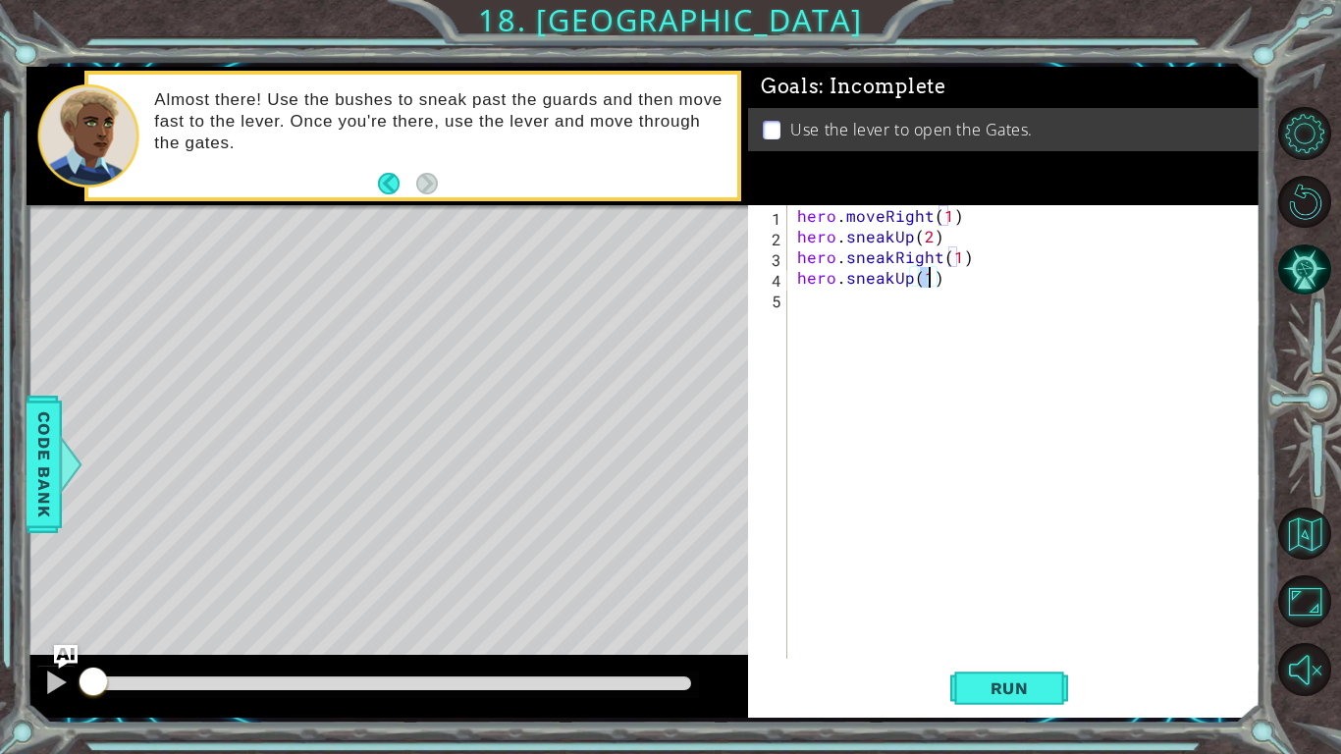
click at [836, 298] on div "hero . moveRight ( 1 ) hero . sneakUp ( 2 ) hero . sneakRight ( 1 ) hero . snea…" at bounding box center [1029, 452] width 472 height 495
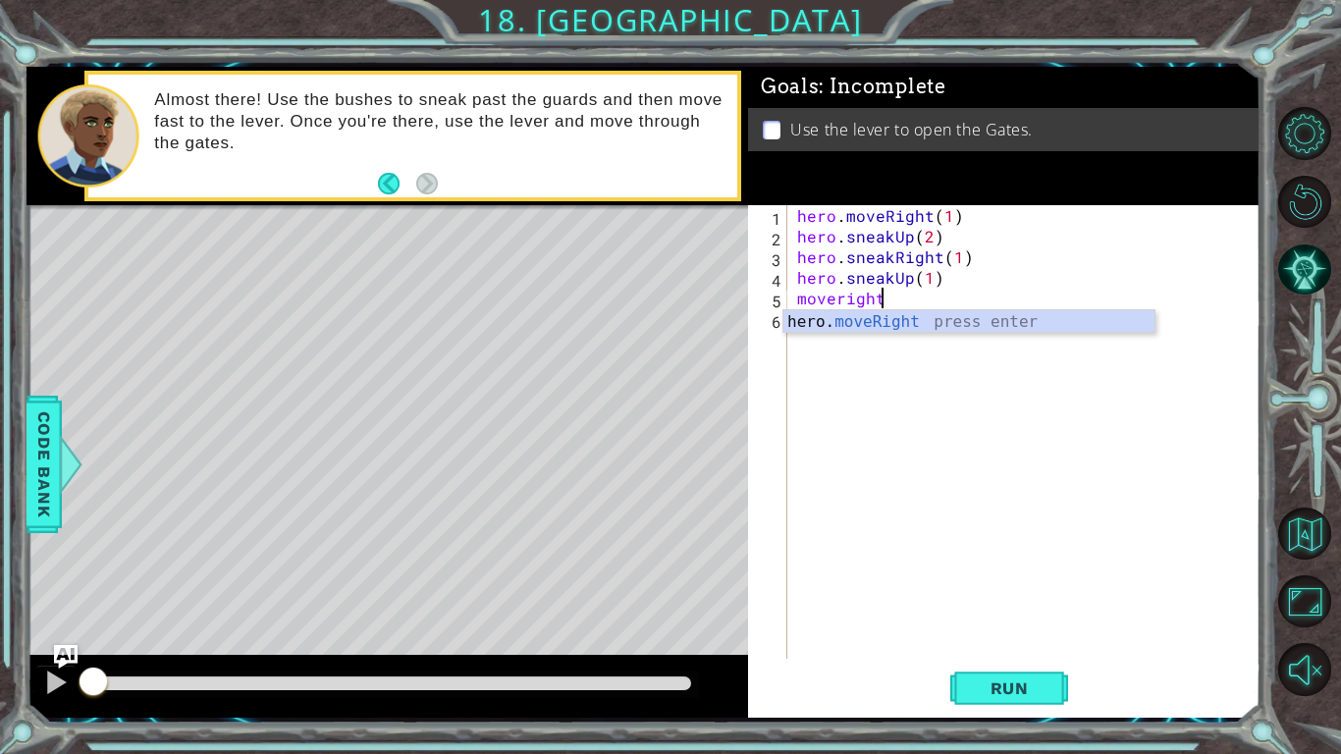
scroll to position [0, 4]
click at [857, 319] on div "hero. moveRight press enter" at bounding box center [969, 345] width 371 height 71
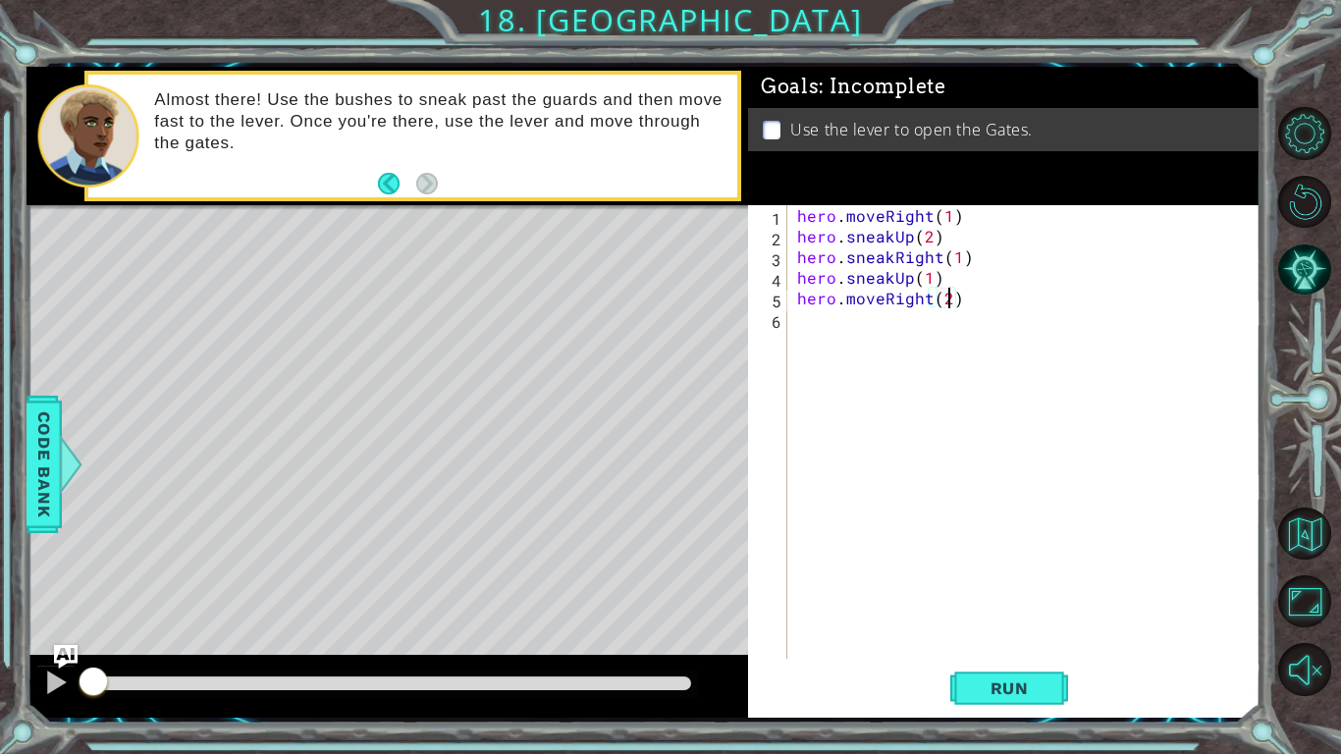
scroll to position [0, 9]
type textarea "hero.moveRight(2)"
click at [1005, 587] on span "Run" at bounding box center [1010, 689] width 78 height 20
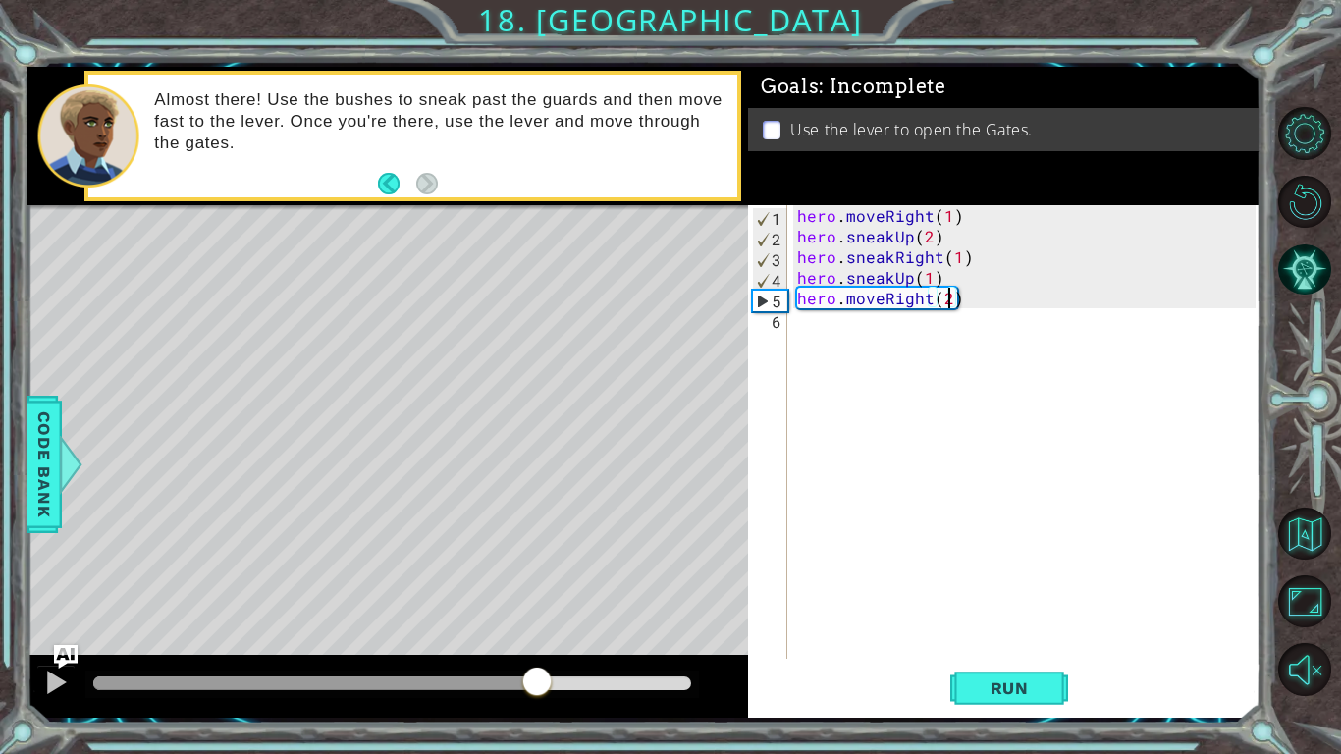
drag, startPoint x: 522, startPoint y: 681, endPoint x: 536, endPoint y: 681, distance: 13.7
click at [536, 587] on div at bounding box center [392, 684] width 598 height 14
click at [822, 318] on div "hero . moveRight ( 1 ) hero . sneakUp ( 2 ) hero . sneakRight ( 1 ) hero . snea…" at bounding box center [1029, 452] width 472 height 495
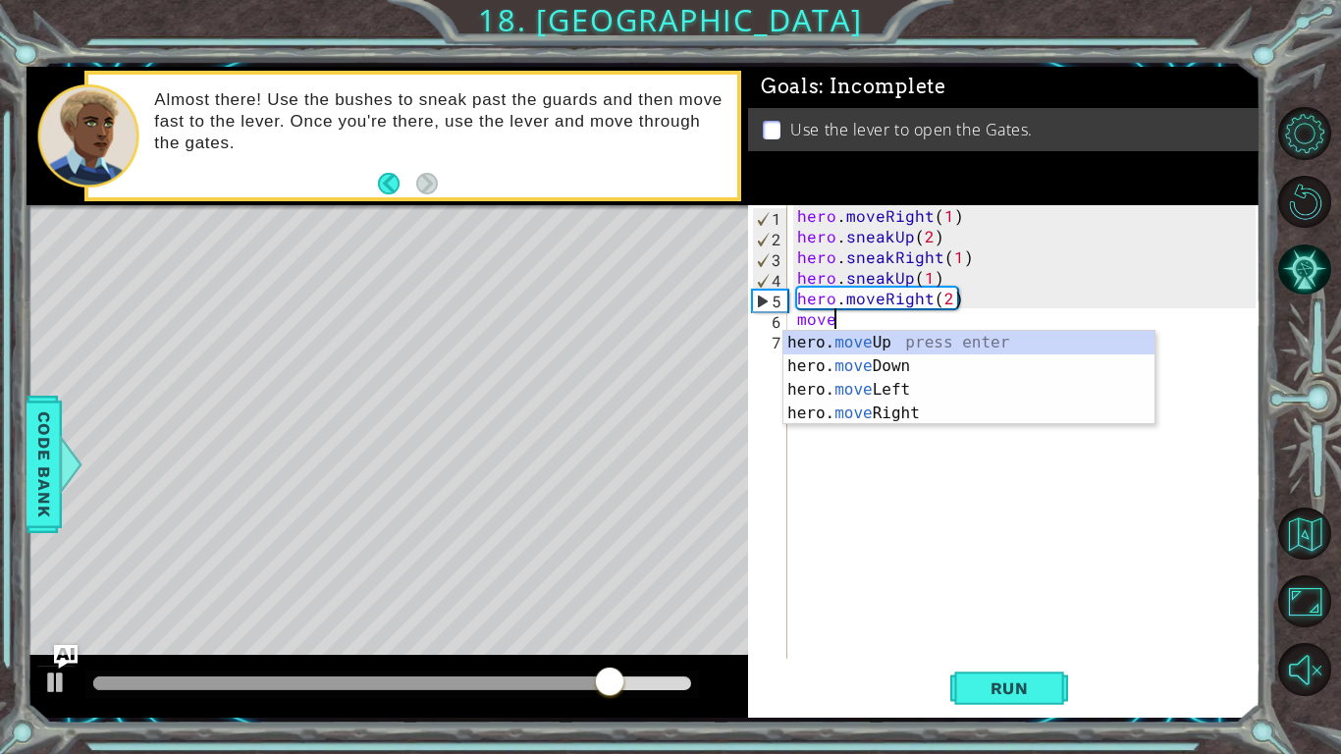
scroll to position [0, 1]
click at [876, 364] on div "hero. move Up press enter hero. move Down press enter hero. move Left press ent…" at bounding box center [969, 401] width 371 height 141
type textarea "hero.moveDown(1)"
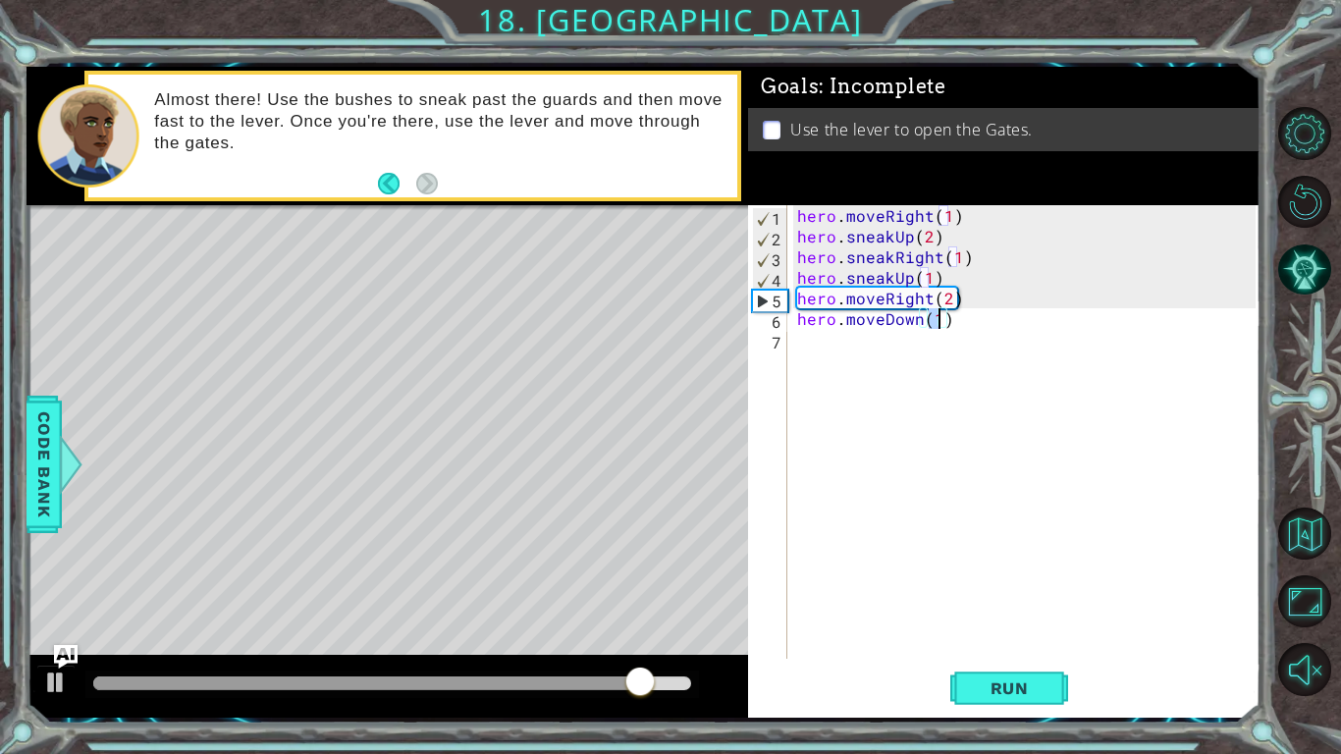
click at [864, 344] on div "hero . moveRight ( 1 ) hero . sneakUp ( 2 ) hero . sneakRight ( 1 ) hero . snea…" at bounding box center [1029, 452] width 472 height 495
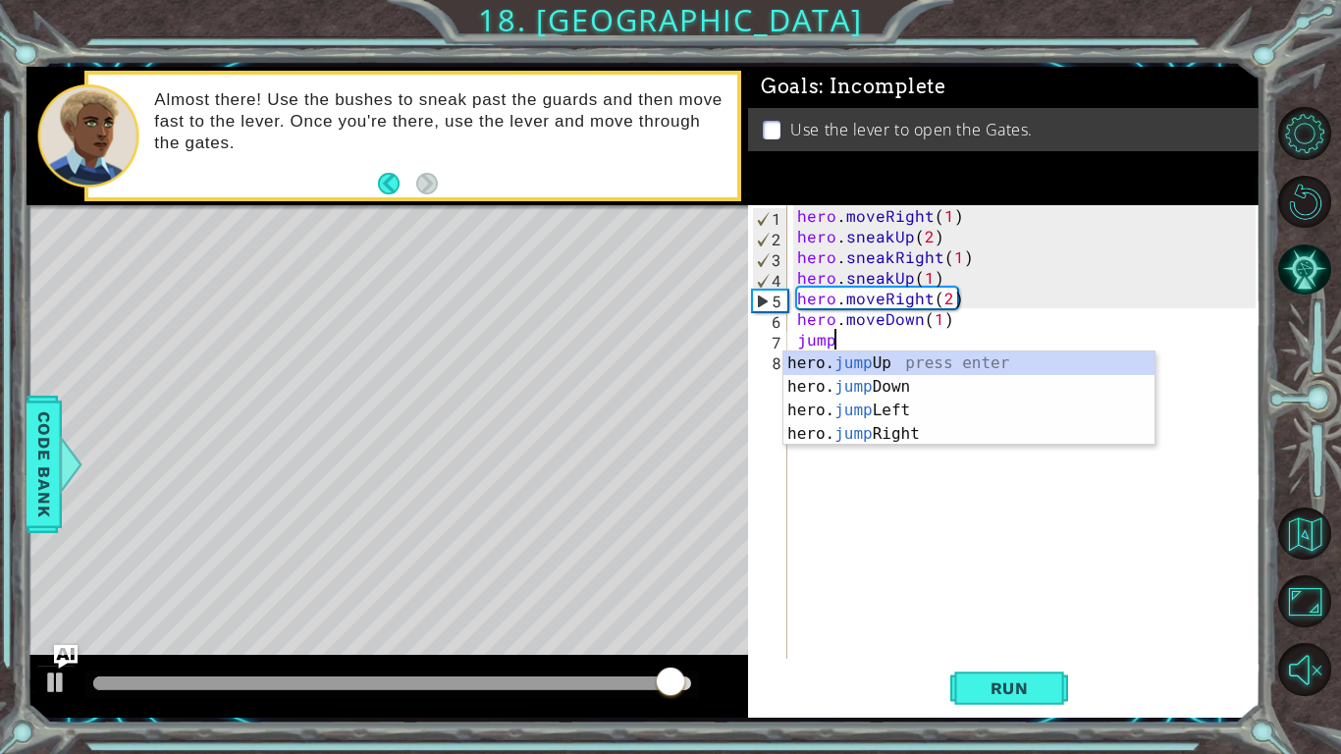
type textarea "jumpd"
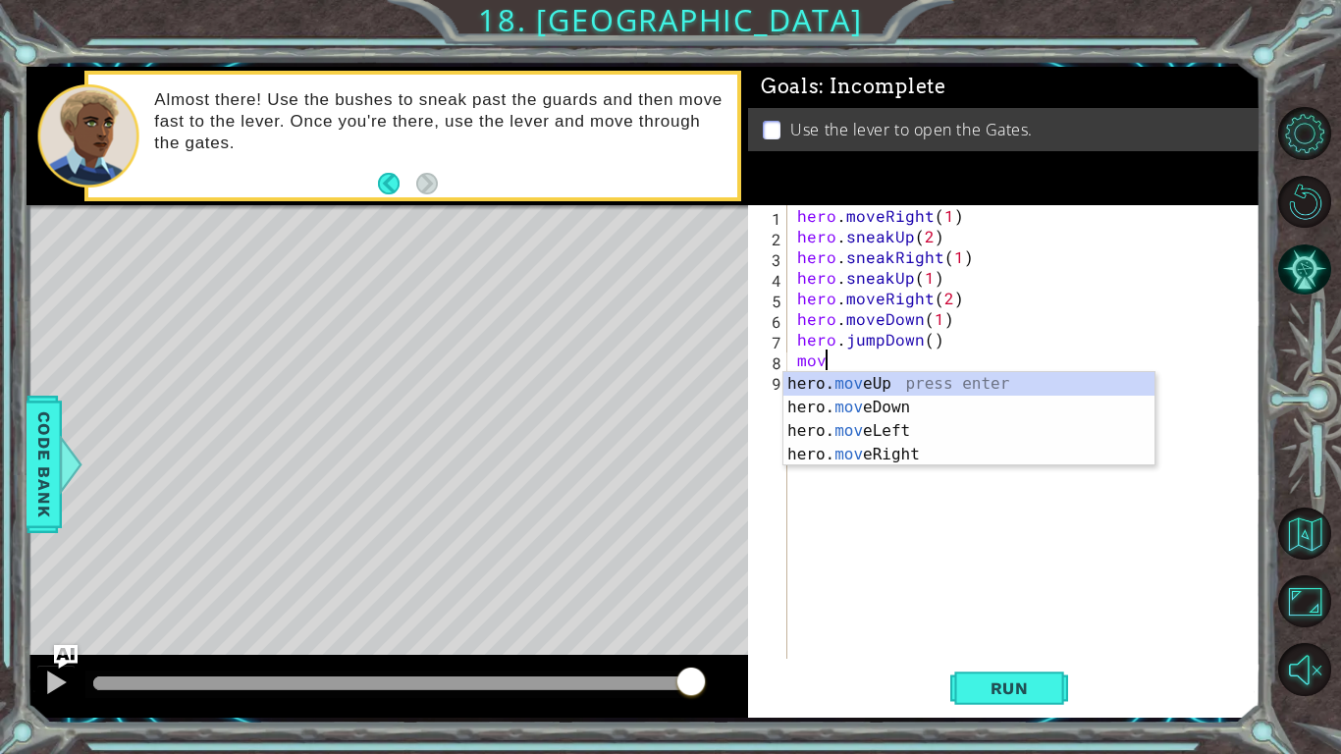
scroll to position [0, 1]
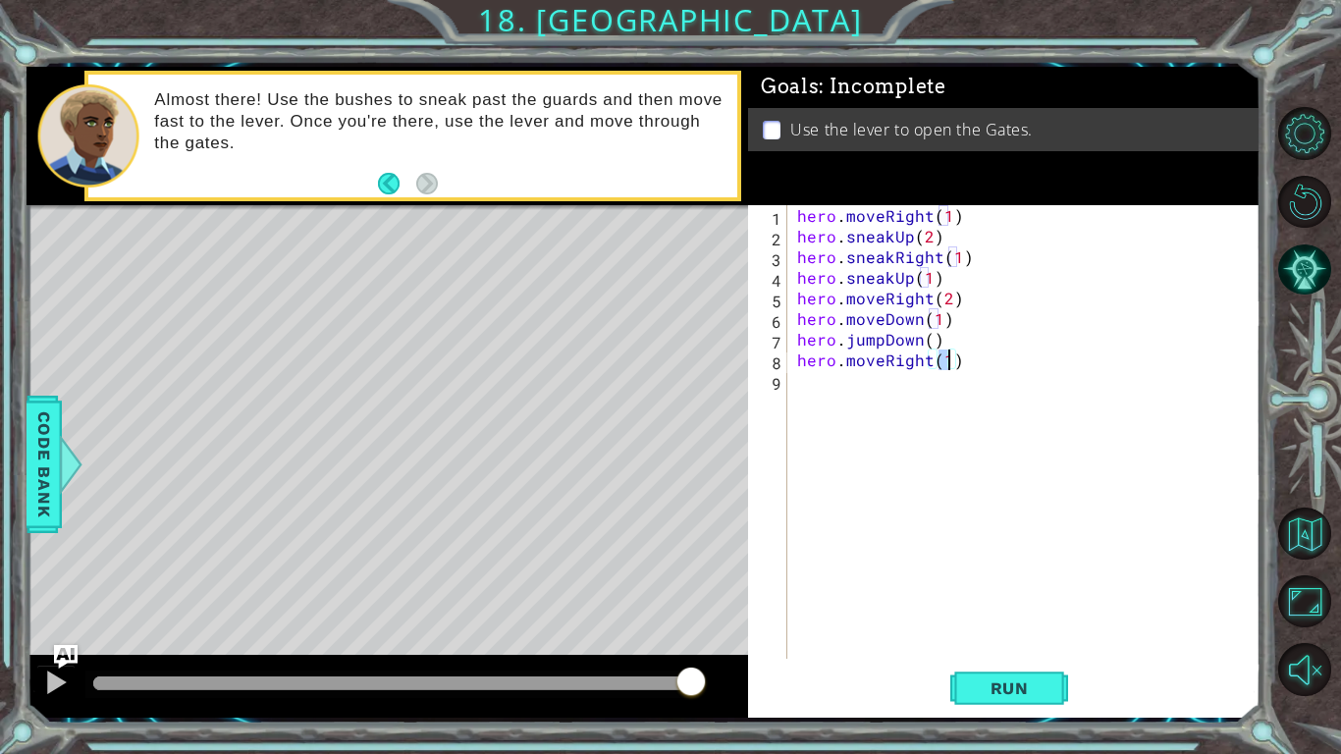
type textarea "hero.moveRight(2)"
click at [862, 378] on div "hero . moveRight ( 1 ) hero . sneakUp ( 2 ) hero . sneakRight ( 1 ) hero . snea…" at bounding box center [1029, 452] width 472 height 495
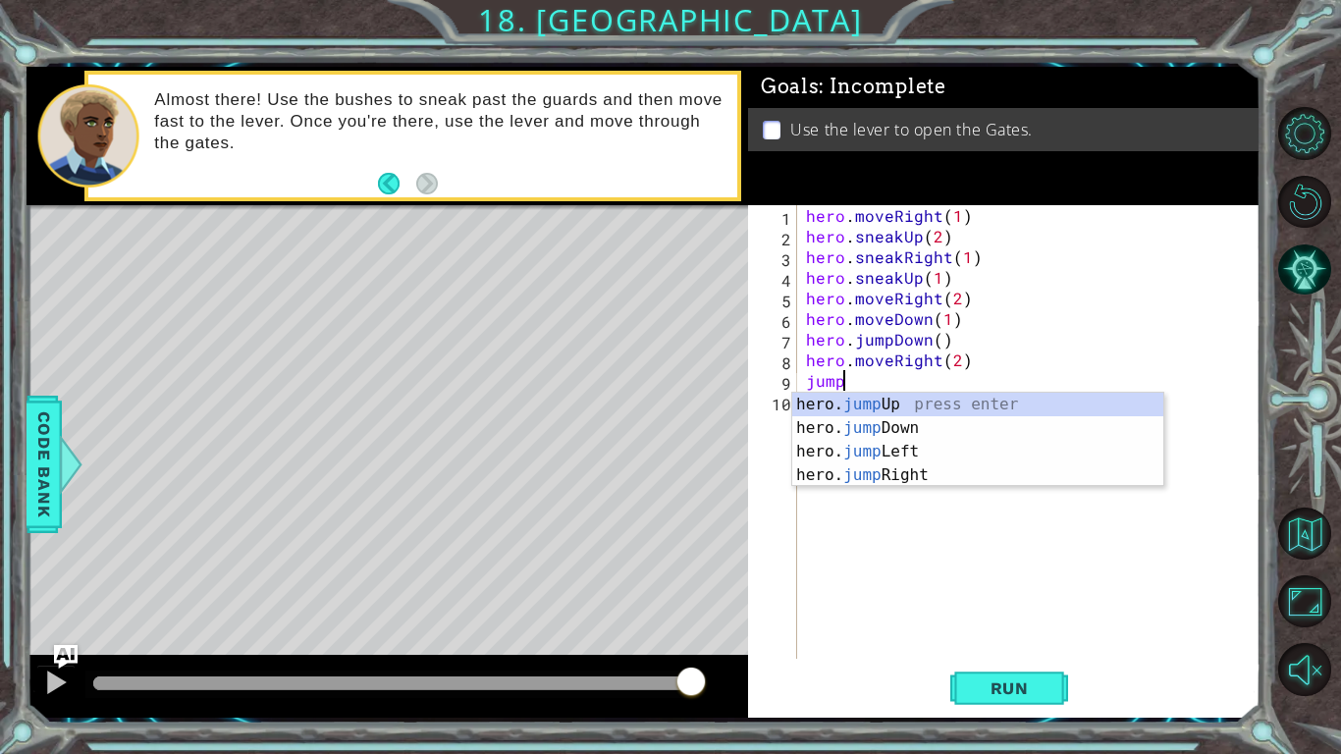
type textarea "jumpu"
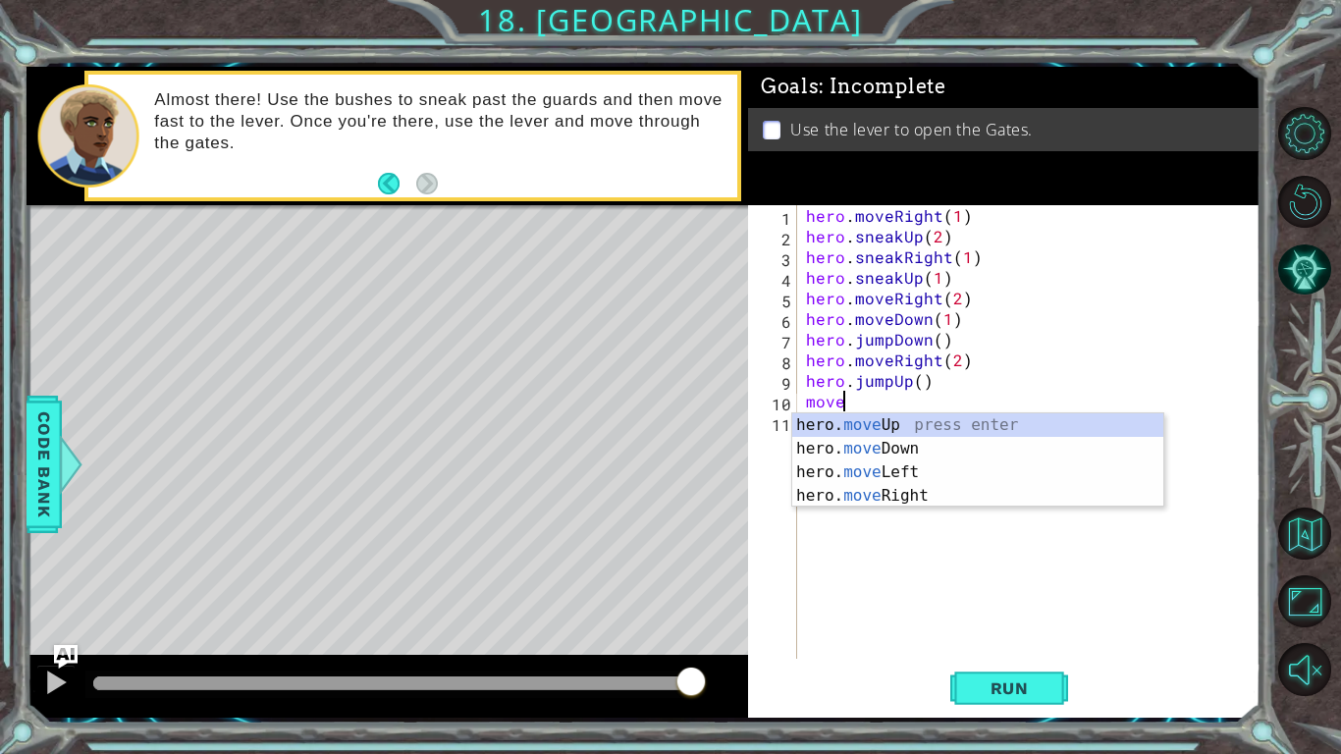
scroll to position [0, 2]
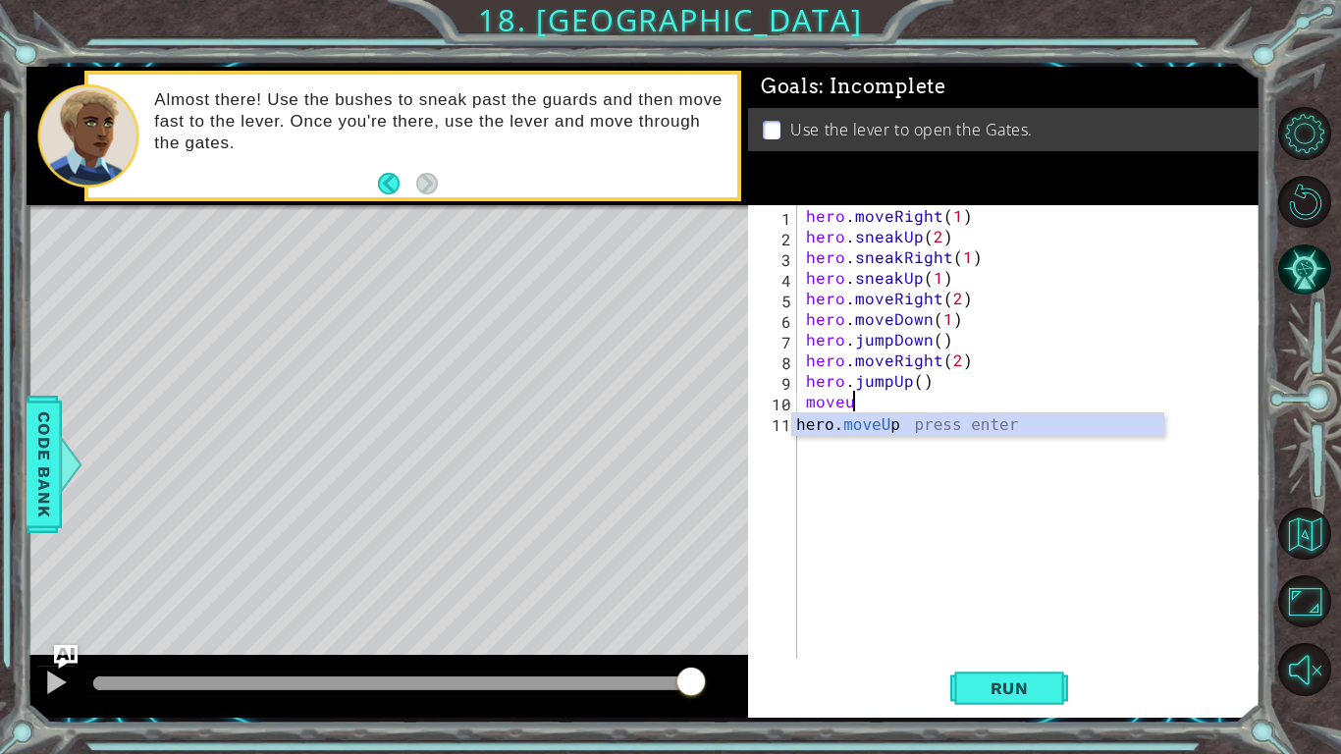
type textarea "hero.moveUp(1)"
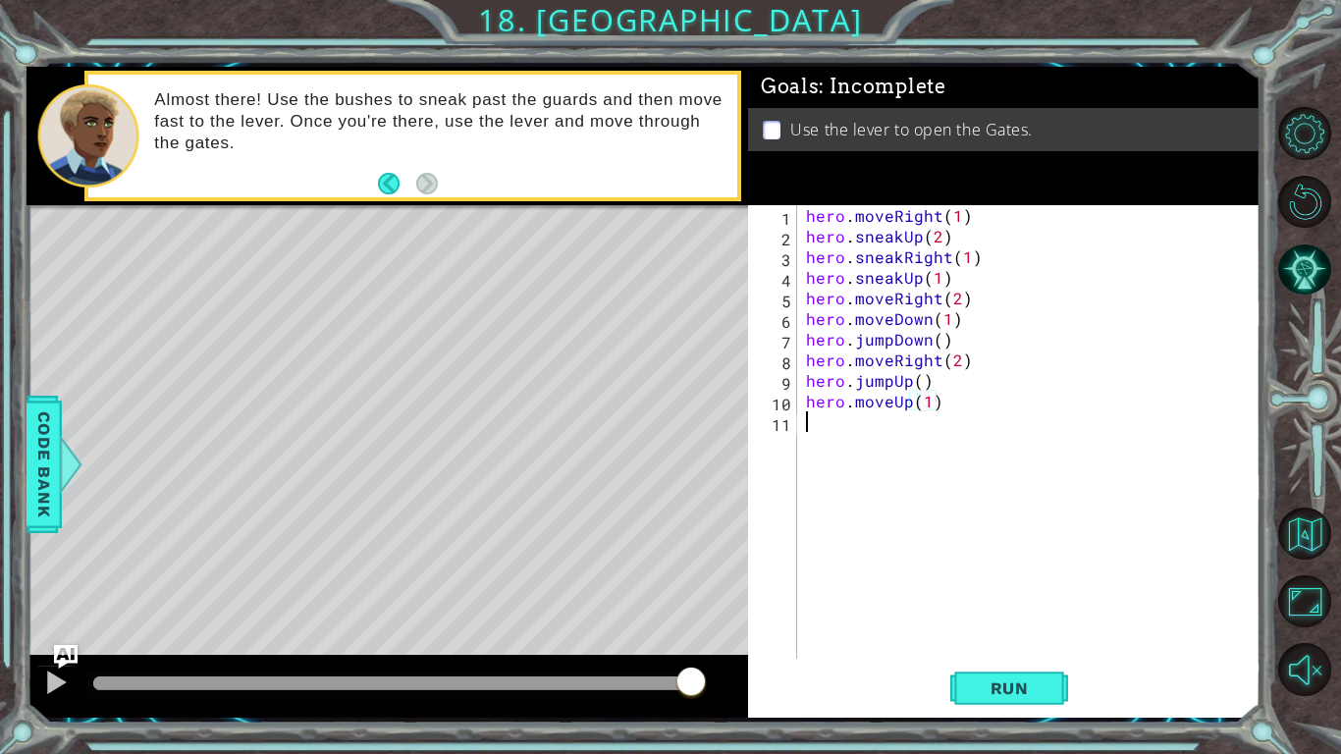
click at [863, 418] on div "hero . moveRight ( 1 ) hero . sneakUp ( 2 ) hero . sneakRight ( 1 ) hero . snea…" at bounding box center [1034, 452] width 464 height 495
type textarea "u"
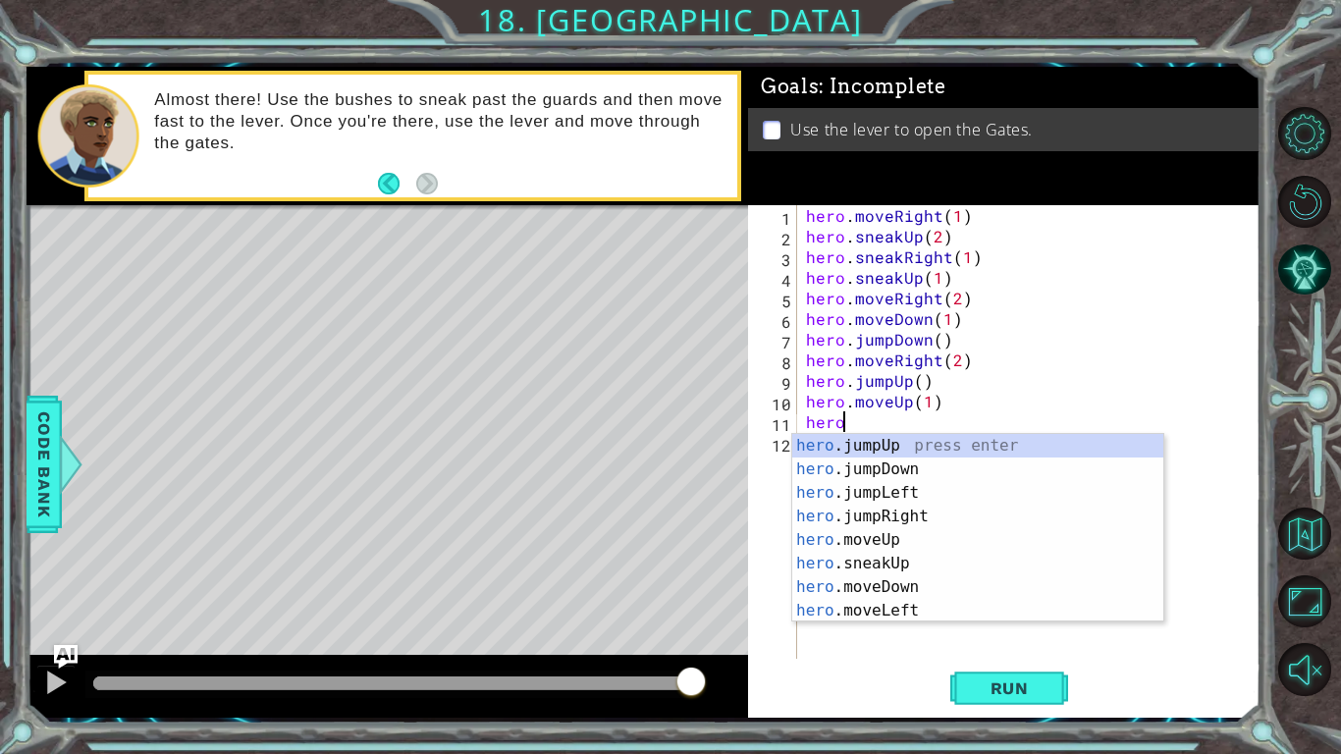
scroll to position [0, 2]
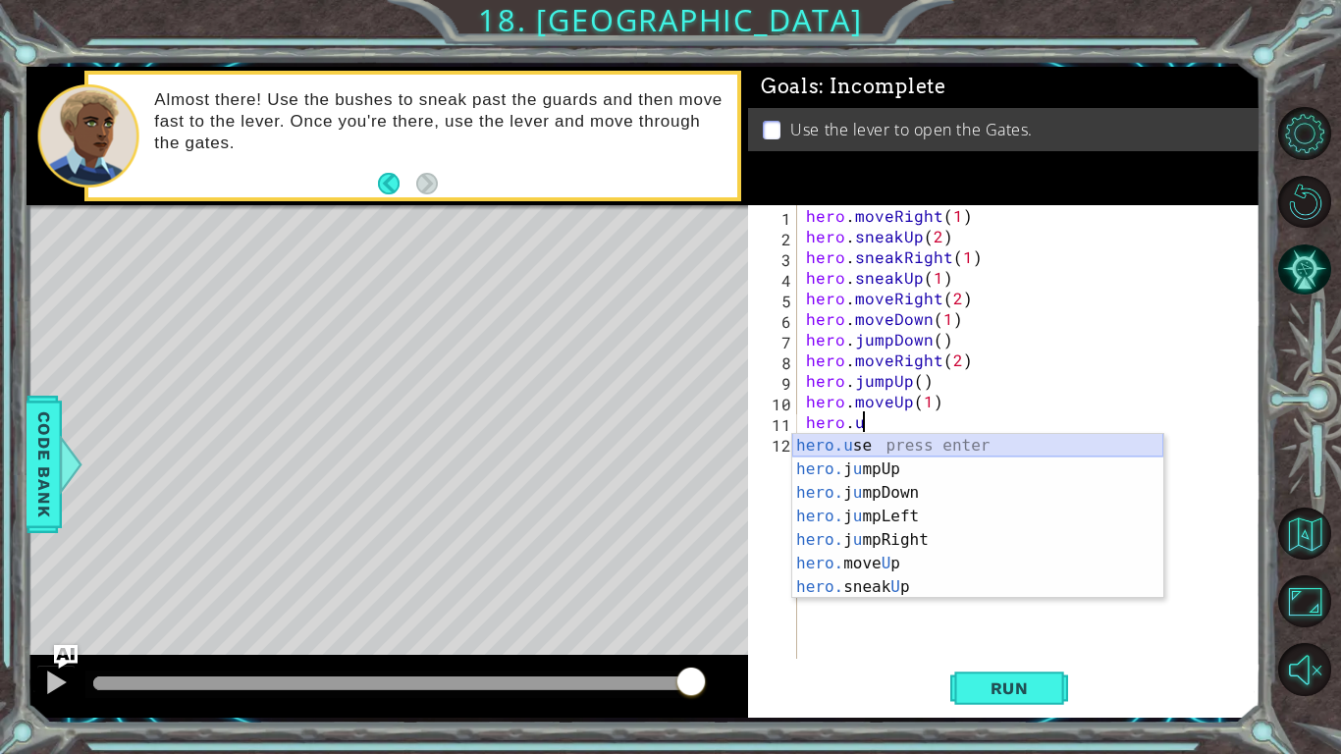
click at [837, 449] on div "hero.u se press enter hero. j u mpUp press enter hero. j u mpDown press enter h…" at bounding box center [977, 540] width 371 height 212
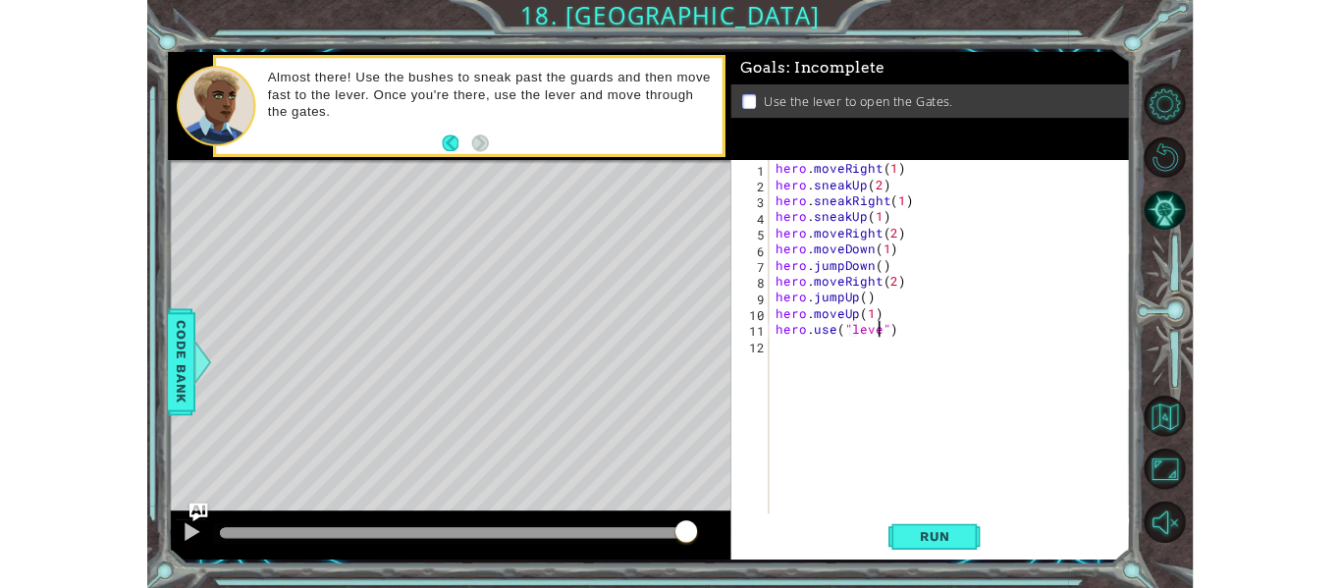
scroll to position [0, 9]
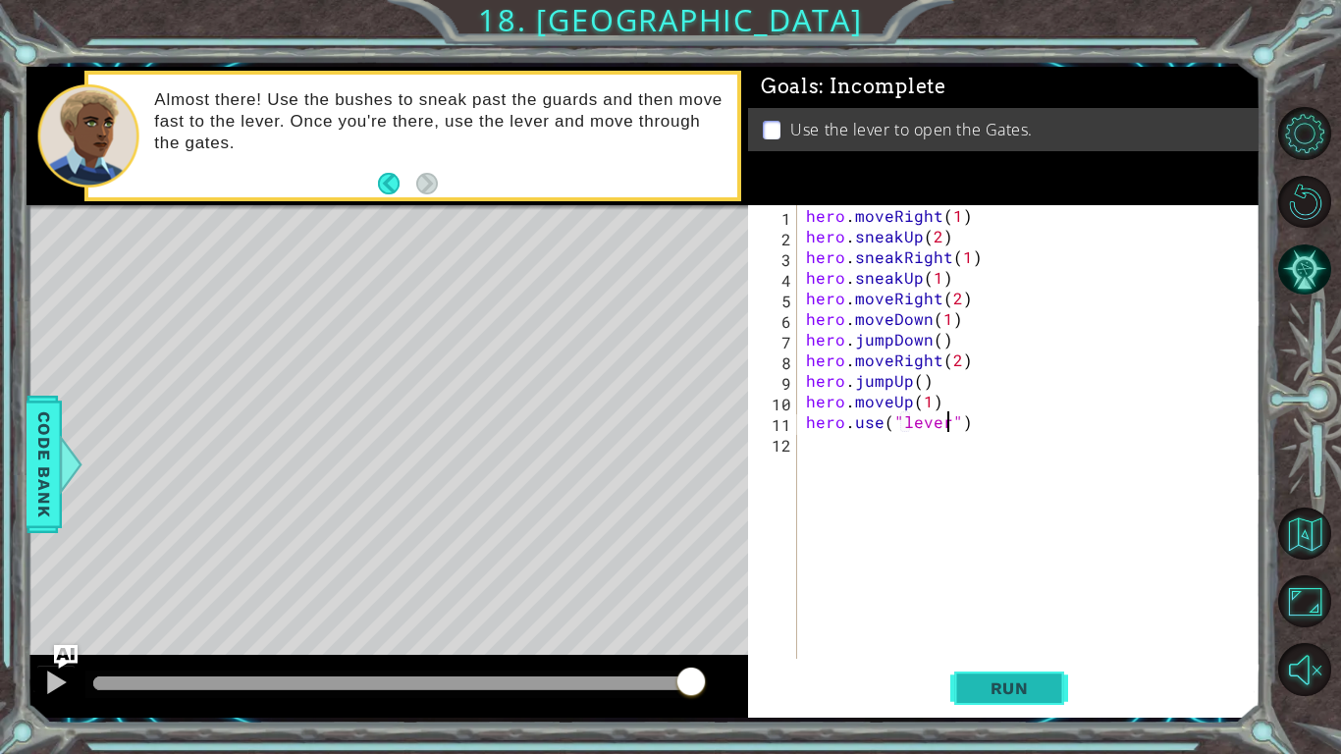
type textarea "hero.use("lever")"
click at [971, 587] on span "Run" at bounding box center [1010, 689] width 78 height 20
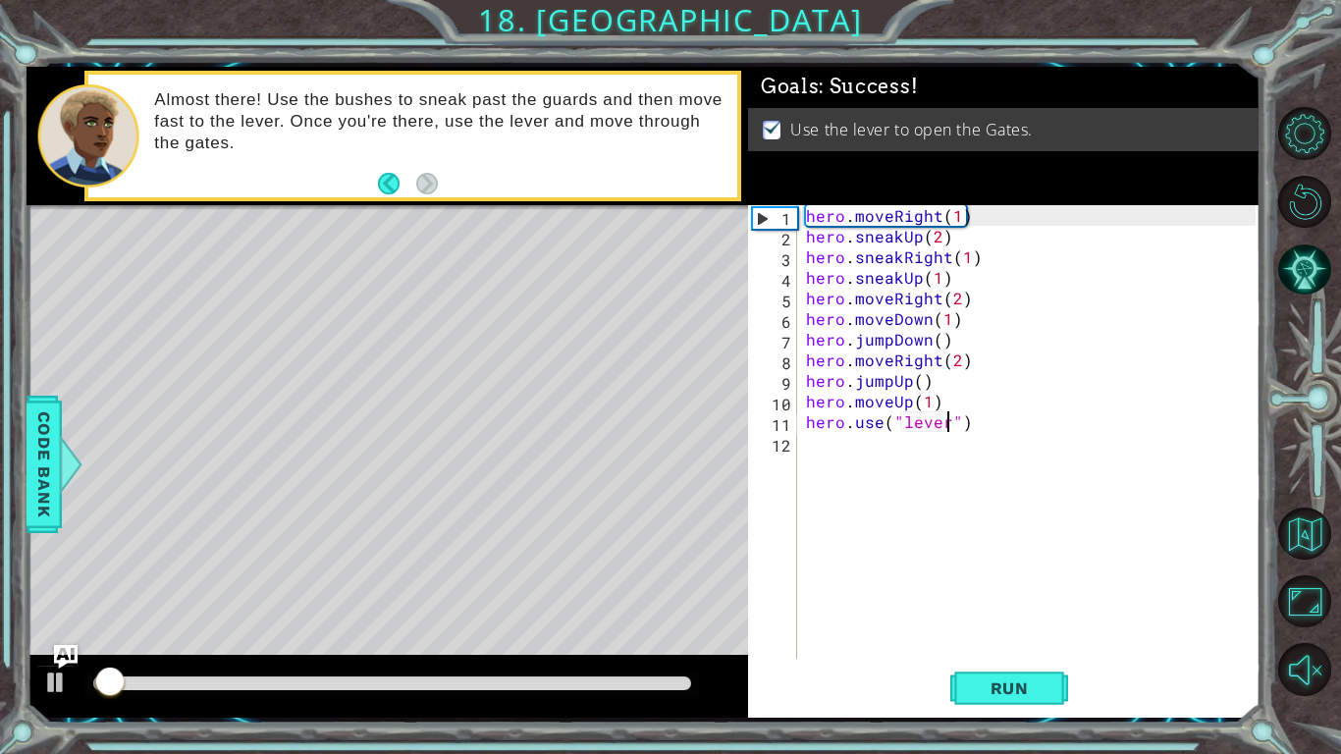
click at [594, 587] on div at bounding box center [388, 686] width 722 height 63
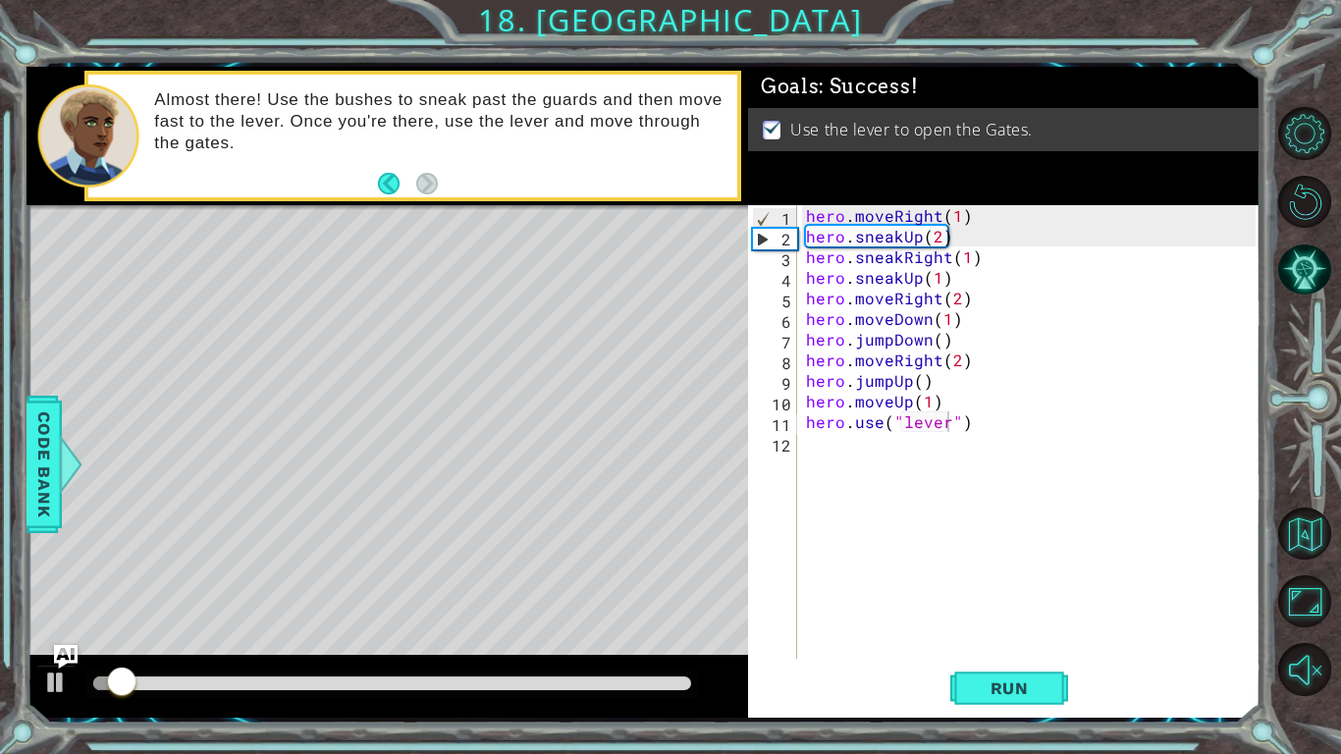
drag, startPoint x: 595, startPoint y: 693, endPoint x: 621, endPoint y: 682, distance: 27.7
click at [621, 587] on div at bounding box center [392, 684] width 614 height 27
drag, startPoint x: 621, startPoint y: 682, endPoint x: 778, endPoint y: 684, distance: 157.1
click at [778, 587] on div "1 ההההההההההההההההההההההההההההההההההההההההההההההההההההההההההההההההההההההההההההה…" at bounding box center [644, 392] width 1234 height 651
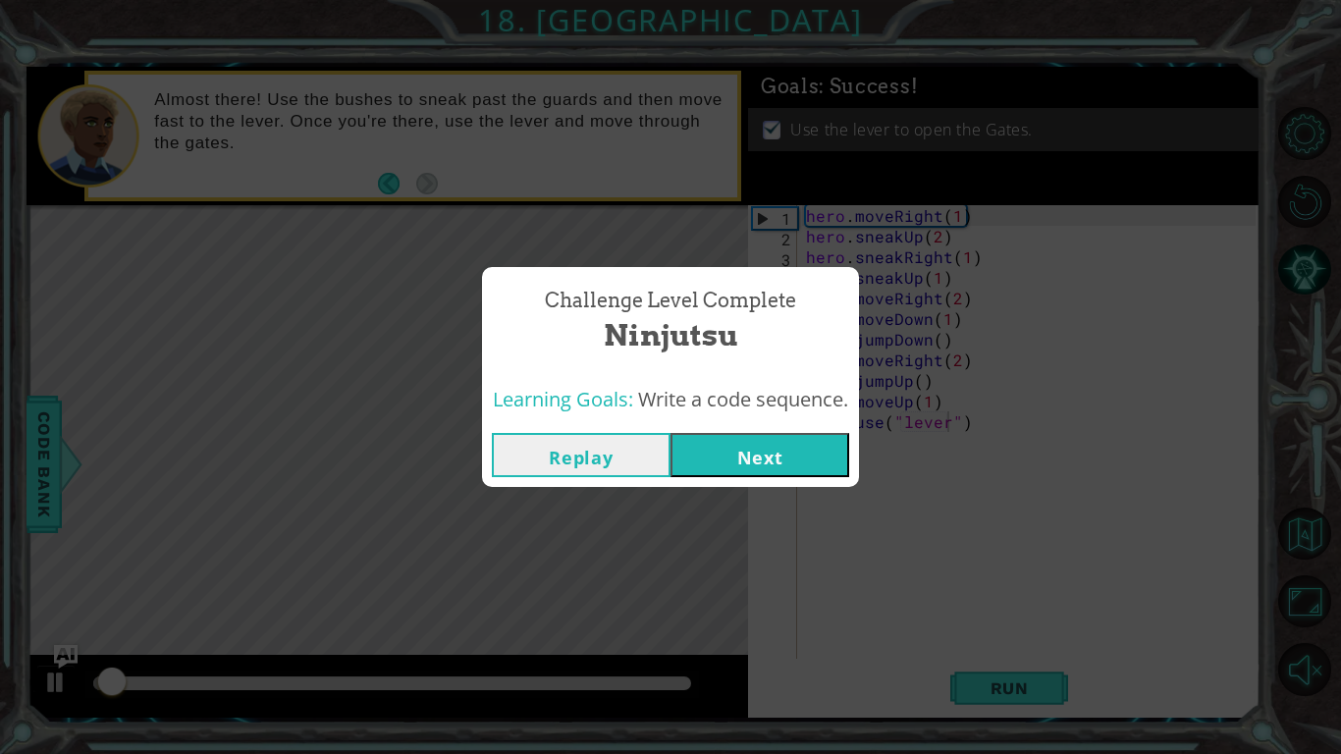
click at [700, 441] on button "Next" at bounding box center [760, 455] width 179 height 44
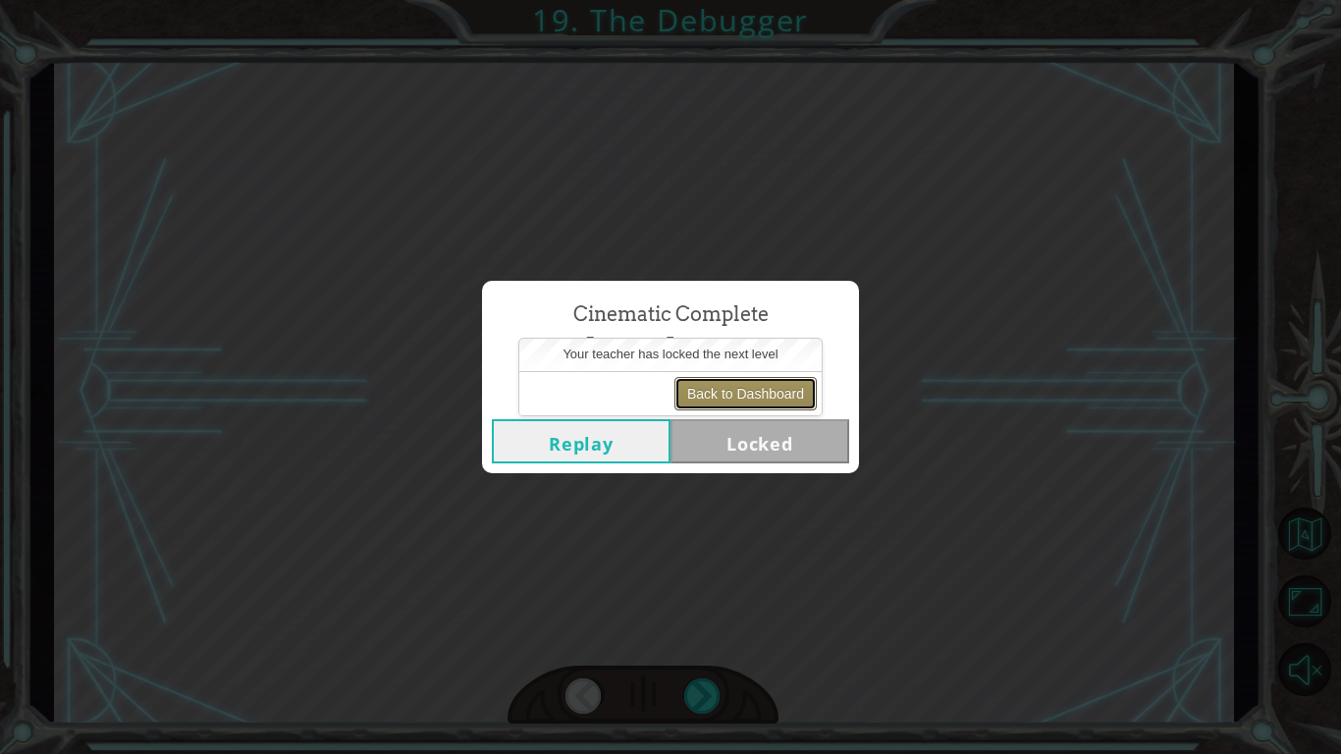
click at [780, 409] on button "Back to Dashboard" at bounding box center [746, 393] width 142 height 33
